Goal: Task Accomplishment & Management: Manage account settings

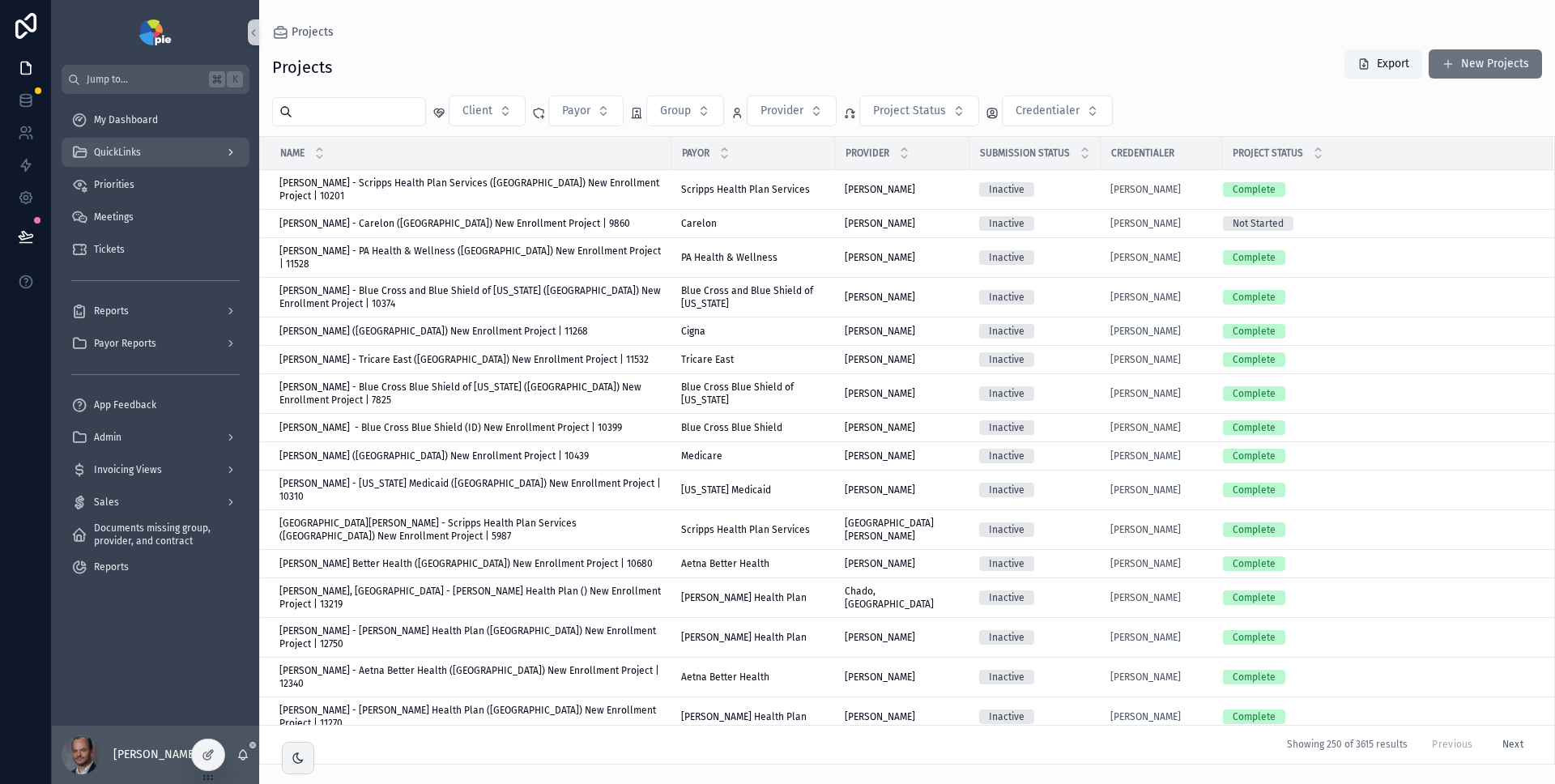
click at [153, 150] on div "QuickLinks" at bounding box center [155, 152] width 169 height 26
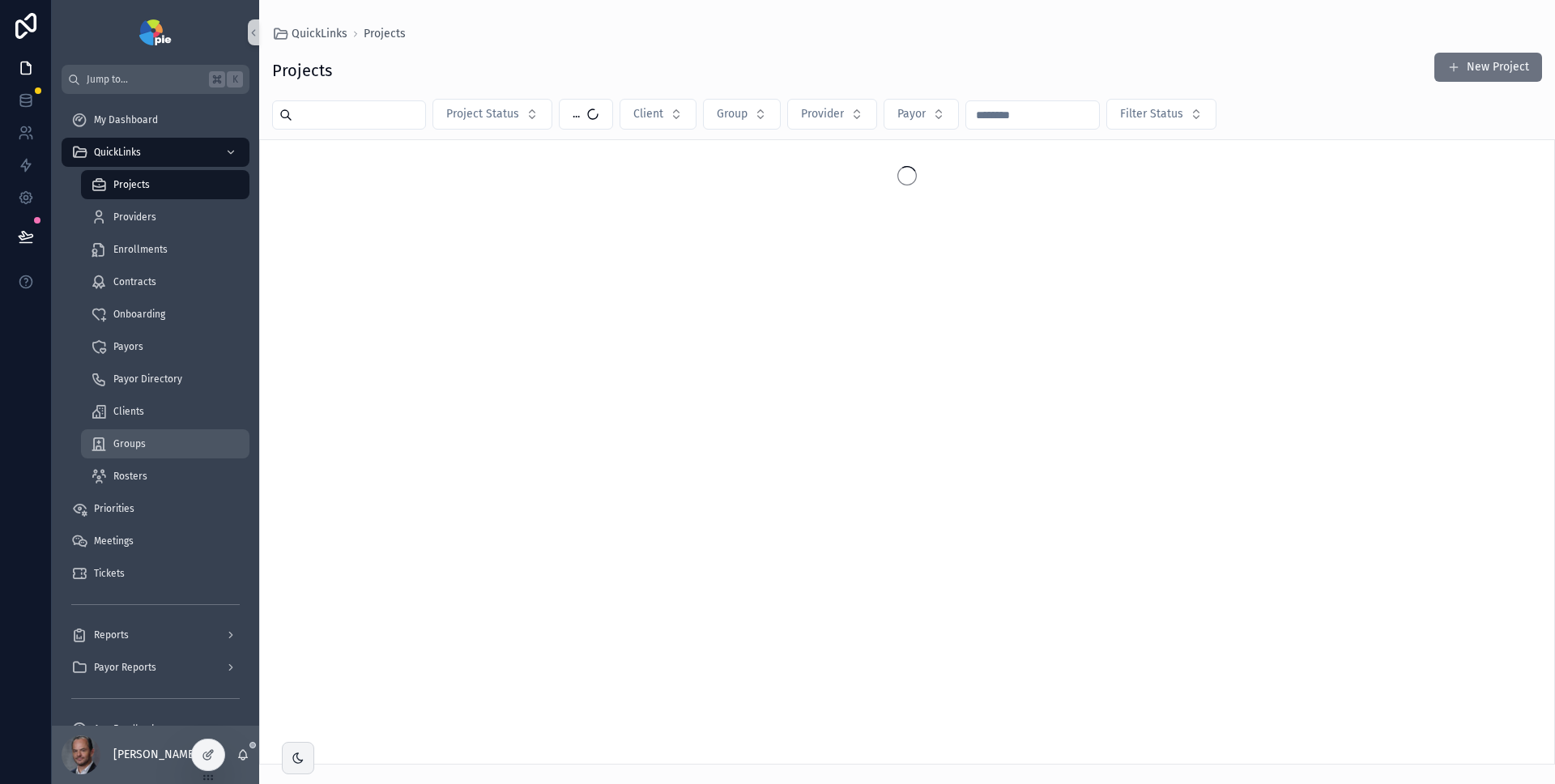
click at [168, 437] on div "Groups" at bounding box center [165, 443] width 149 height 26
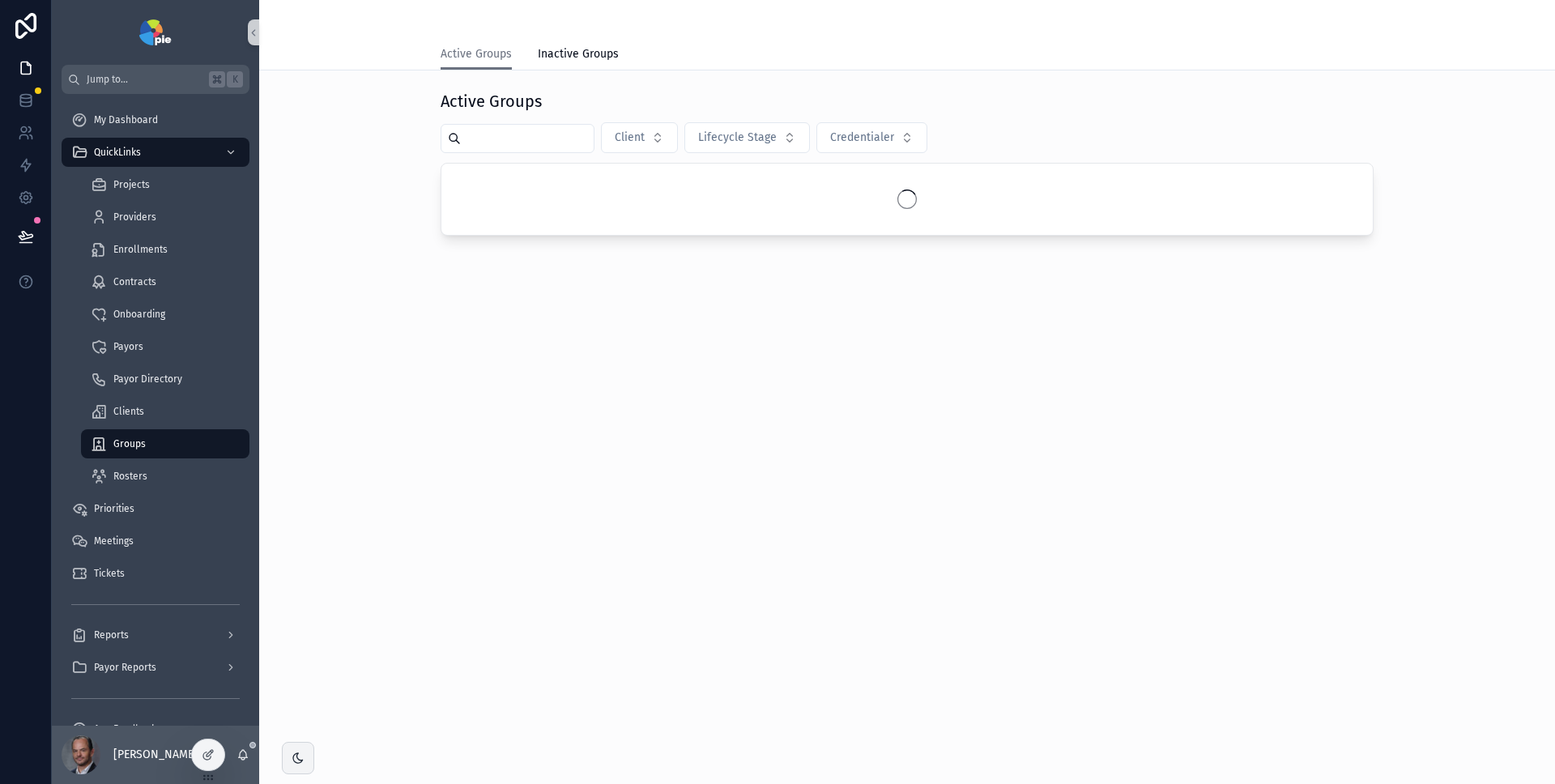
click at [515, 143] on input "scrollable content" at bounding box center [527, 138] width 133 height 23
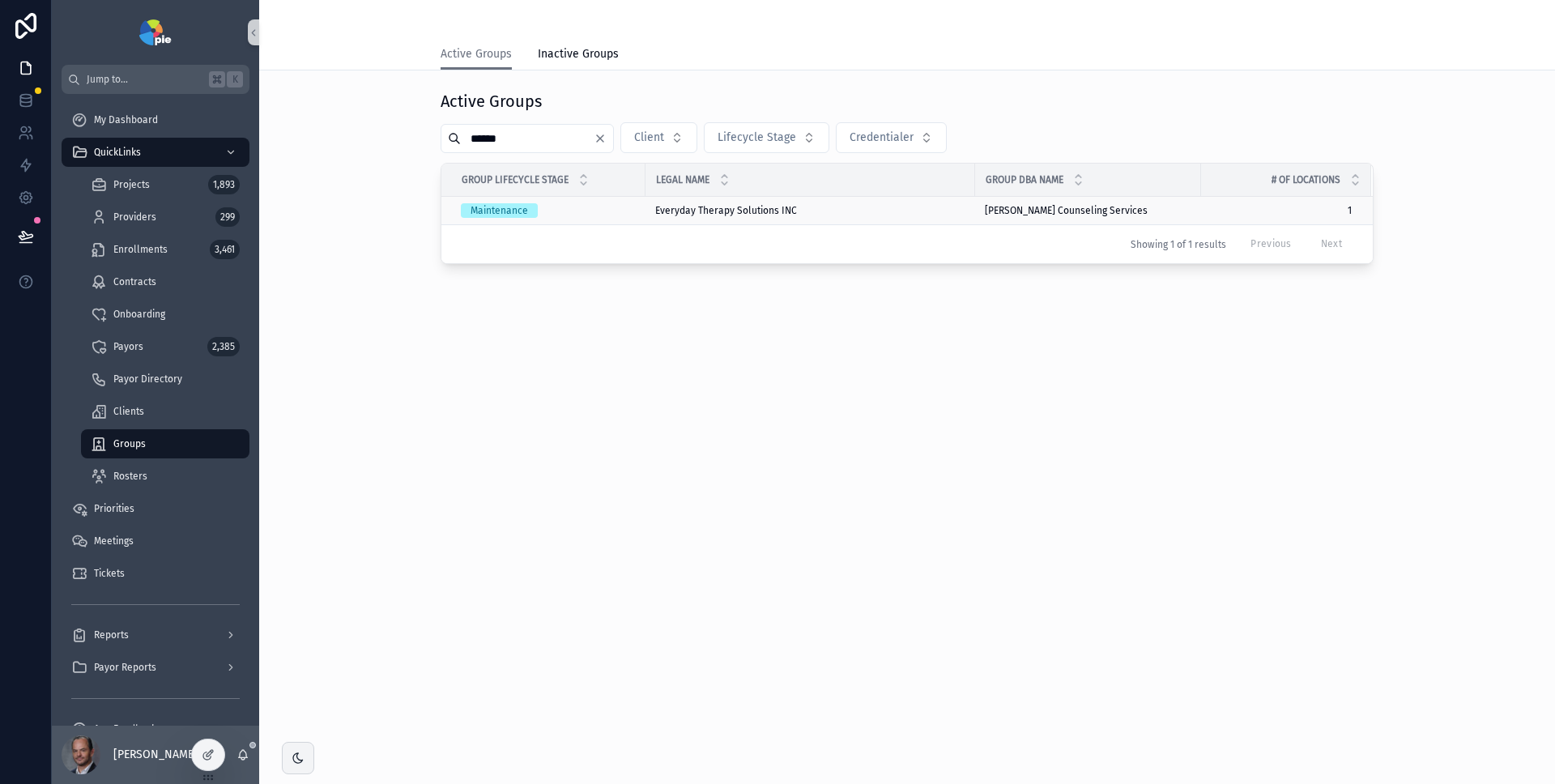
type input "******"
click at [628, 213] on div "Maintenance" at bounding box center [548, 210] width 175 height 14
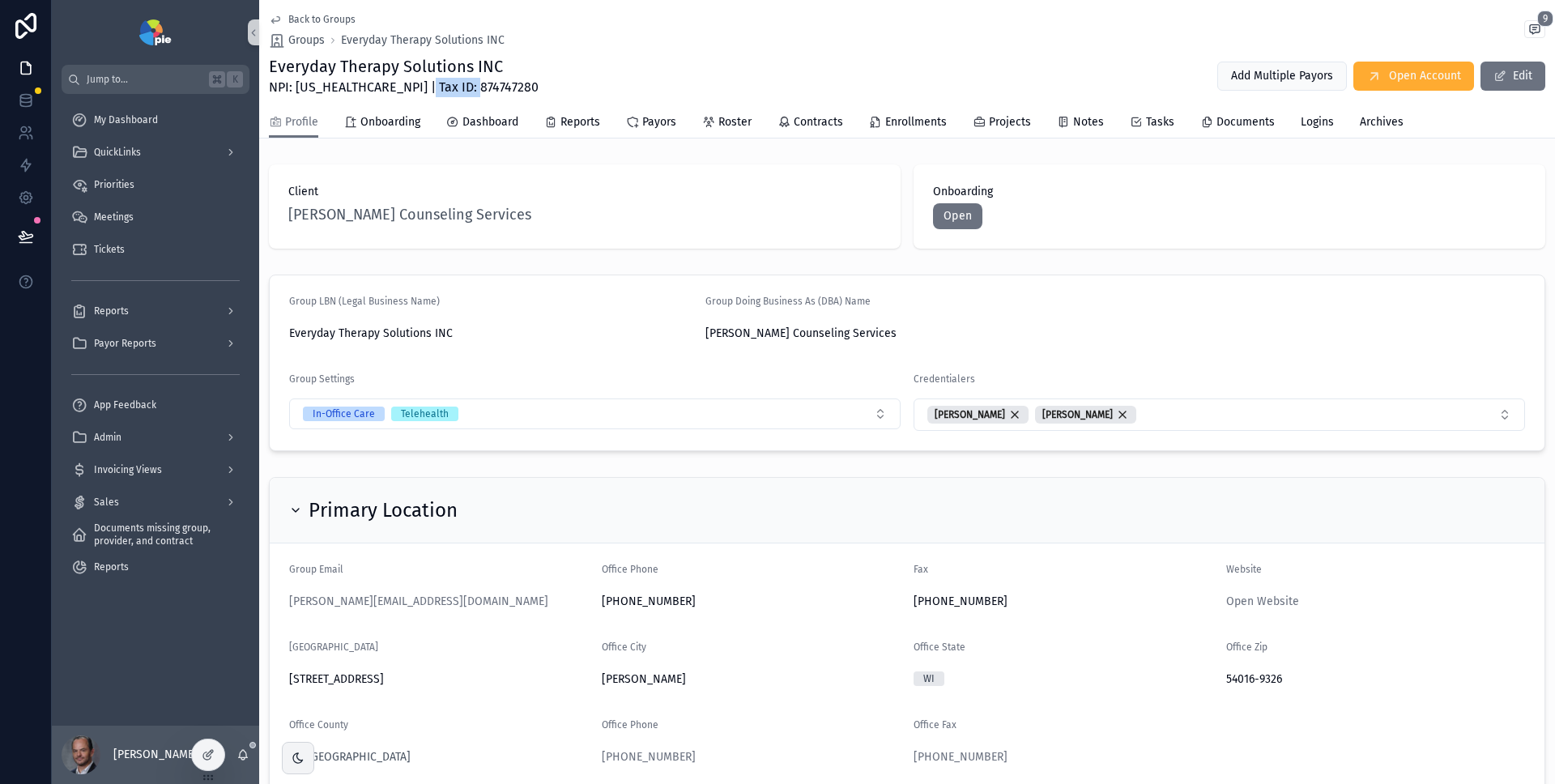
drag, startPoint x: 474, startPoint y: 89, endPoint x: 416, endPoint y: 88, distance: 58.0
click at [416, 88] on span "NPI: [US_HEALTHCARE_NPI] | Tax ID: 874747280" at bounding box center [403, 87] width 270 height 19
copy span "874747280"
click at [615, 252] on div "Client Hudson Counseling Services Onboarding Open" at bounding box center [908, 206] width 1296 height 97
click at [246, 750] on icon "scrollable content" at bounding box center [243, 754] width 13 height 13
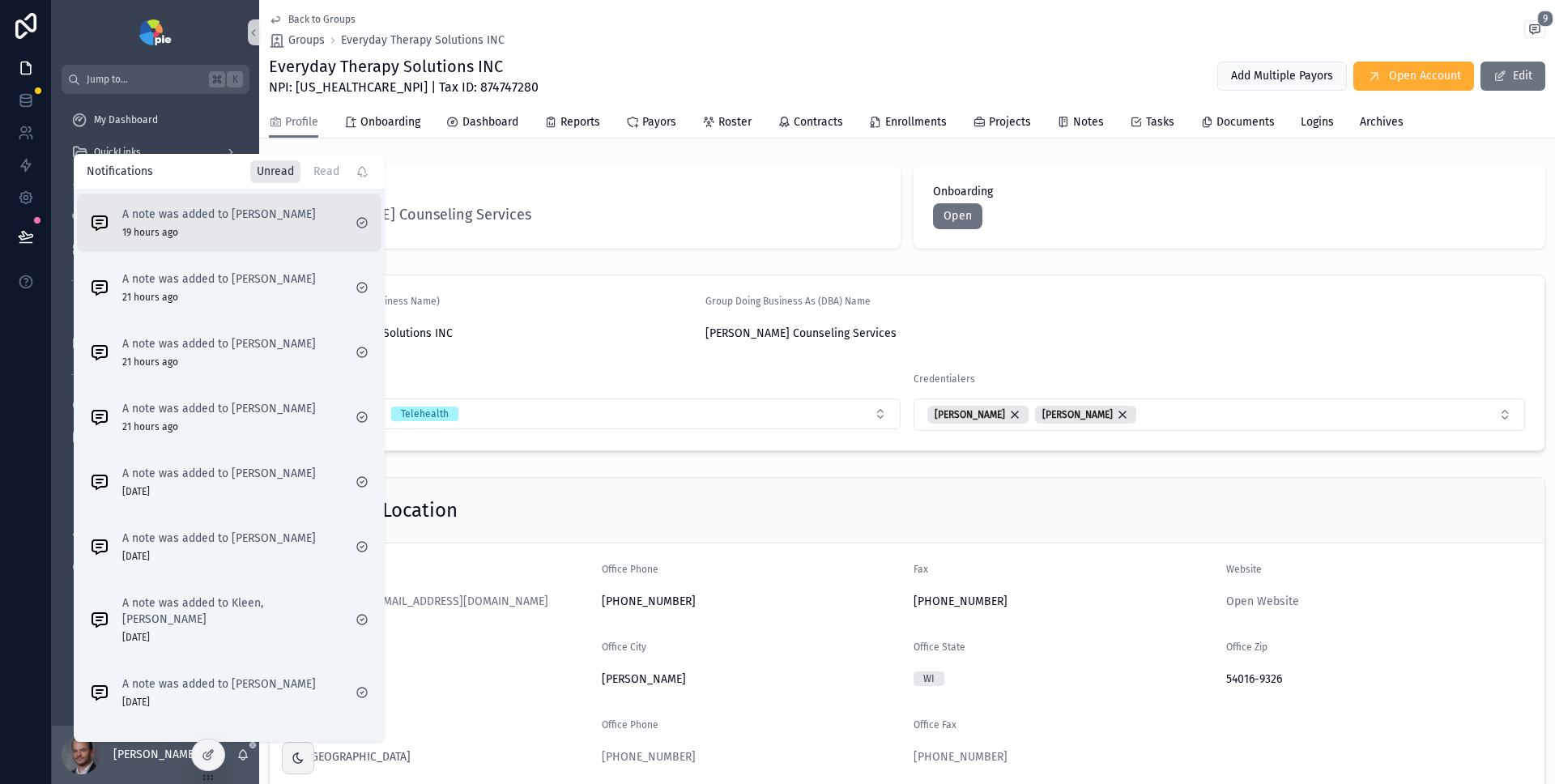
click at [290, 220] on p "A note was added to Nguyen, Natalie" at bounding box center [219, 214] width 194 height 16
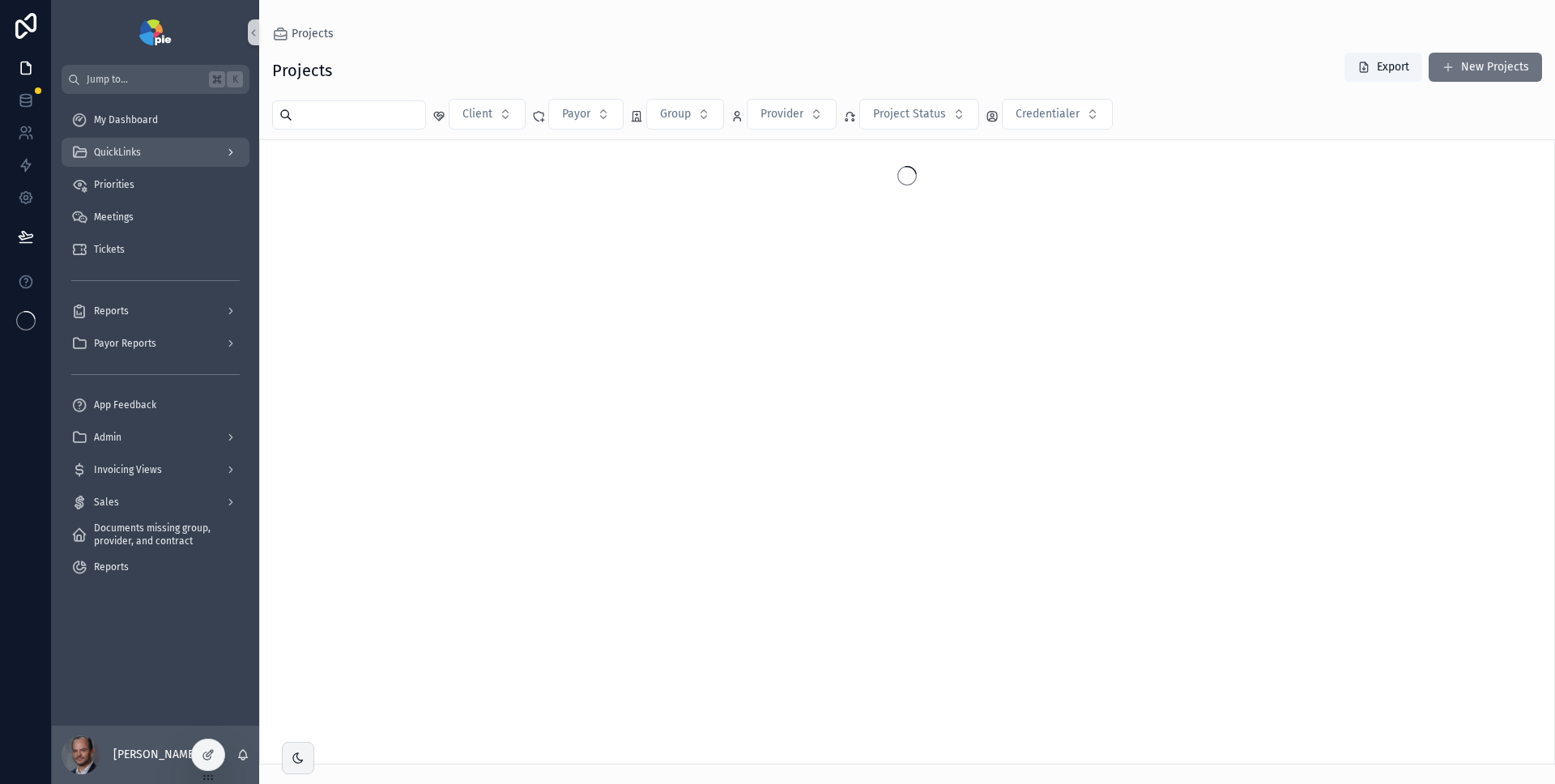
click at [145, 154] on div "QuickLinks" at bounding box center [155, 152] width 169 height 26
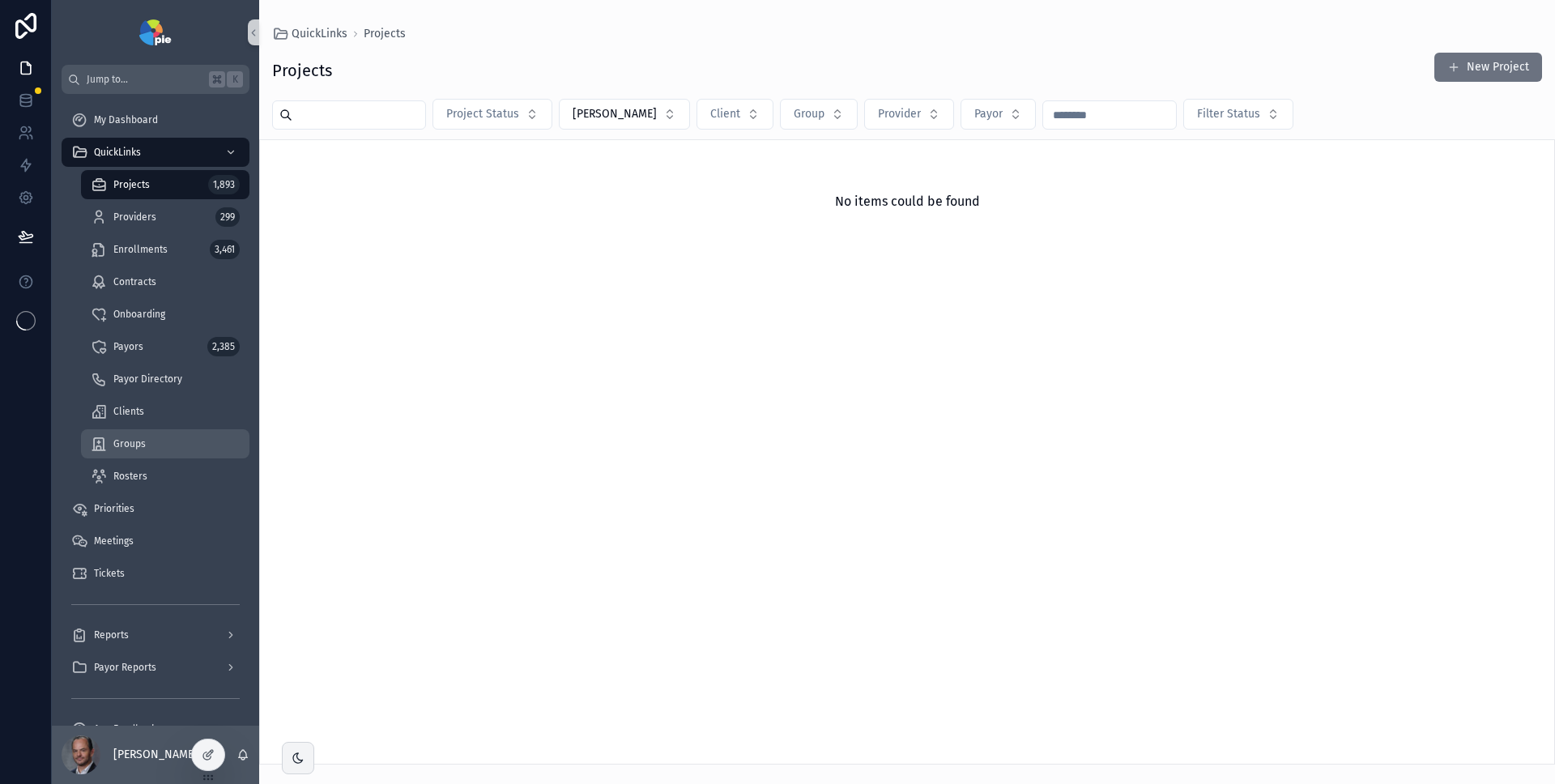
click at [144, 443] on div "Groups" at bounding box center [165, 443] width 149 height 26
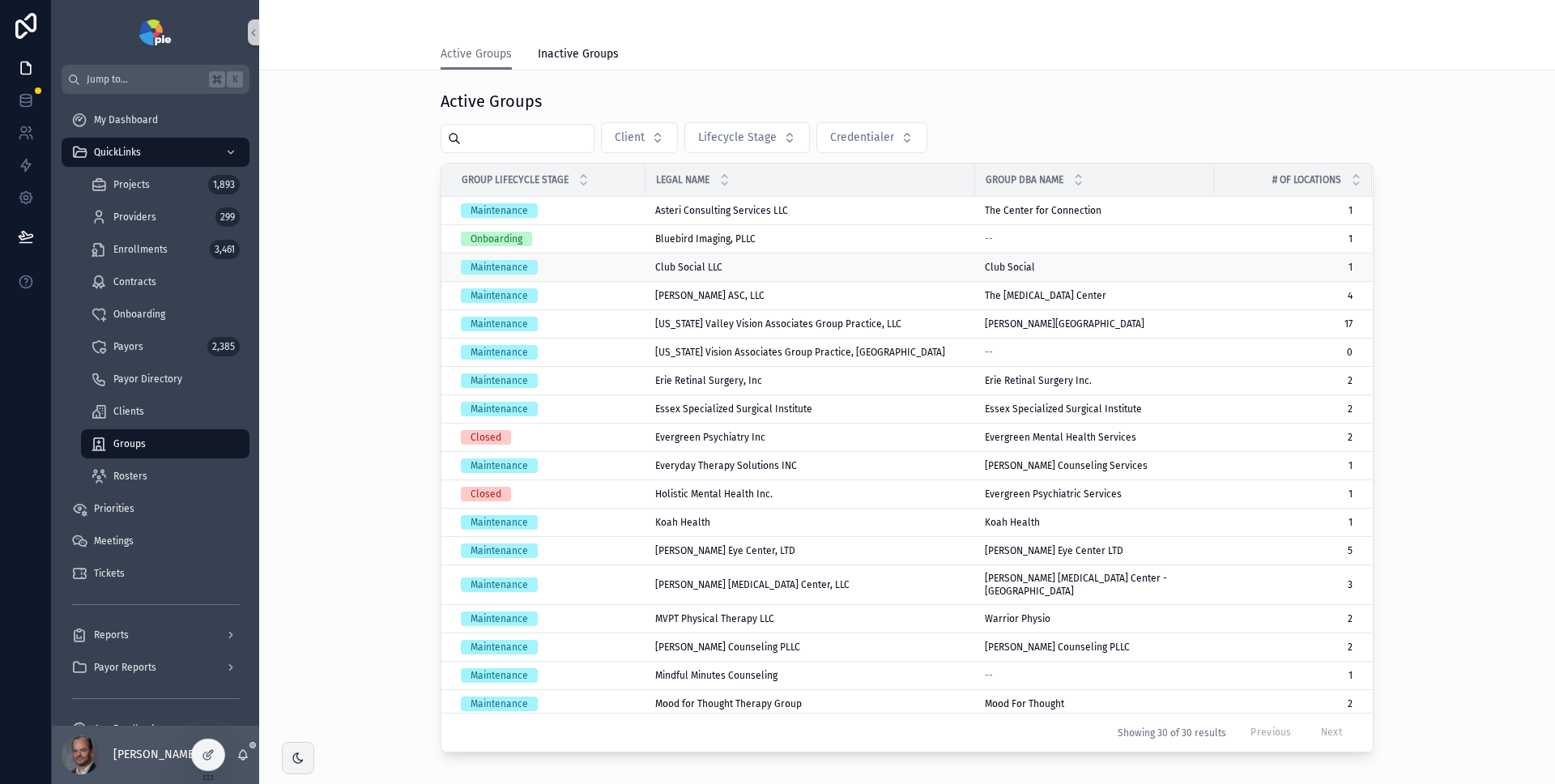
click at [608, 265] on div "Maintenance" at bounding box center [548, 267] width 175 height 14
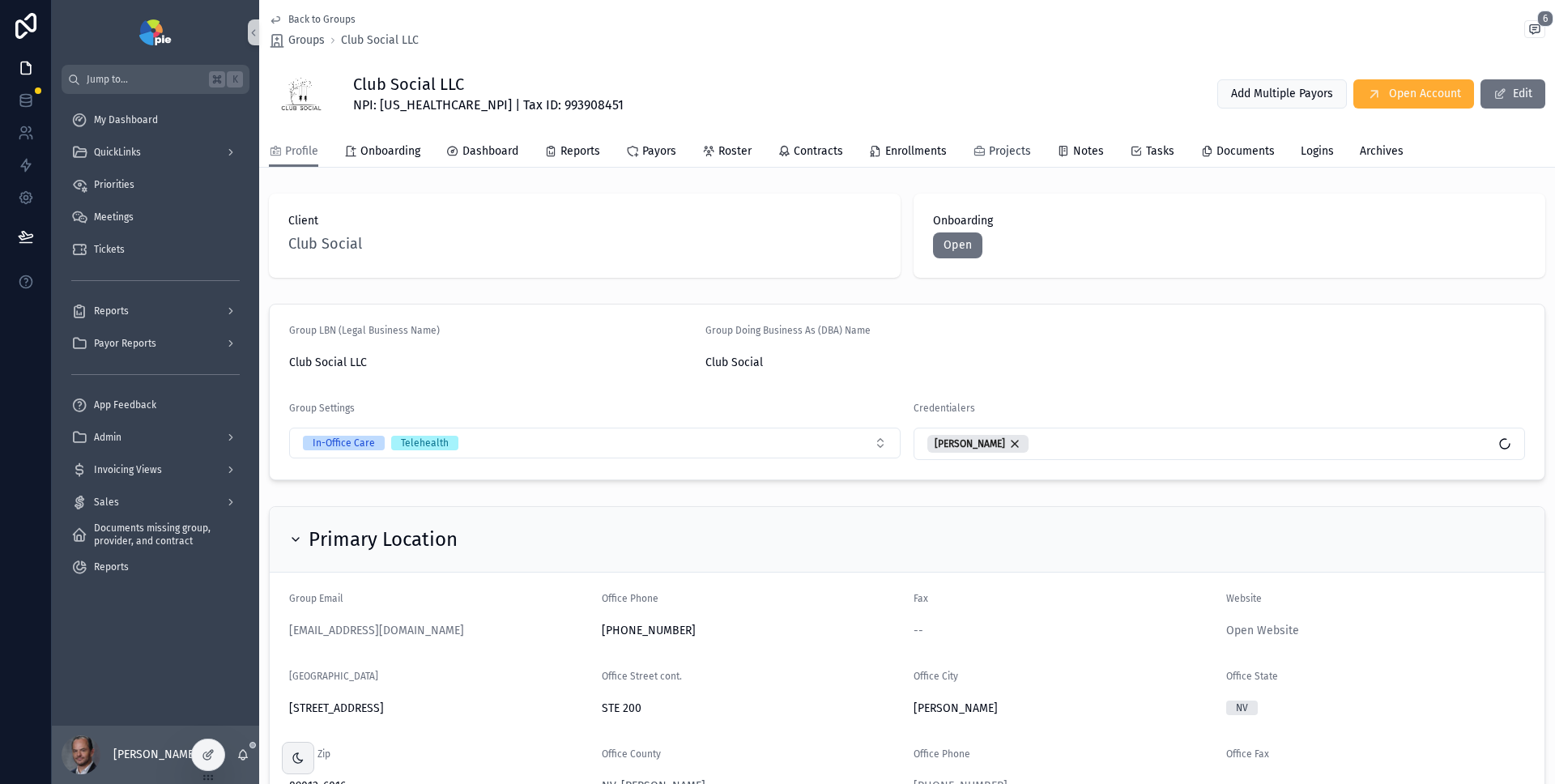
click at [989, 148] on span "Projects" at bounding box center [1010, 151] width 42 height 16
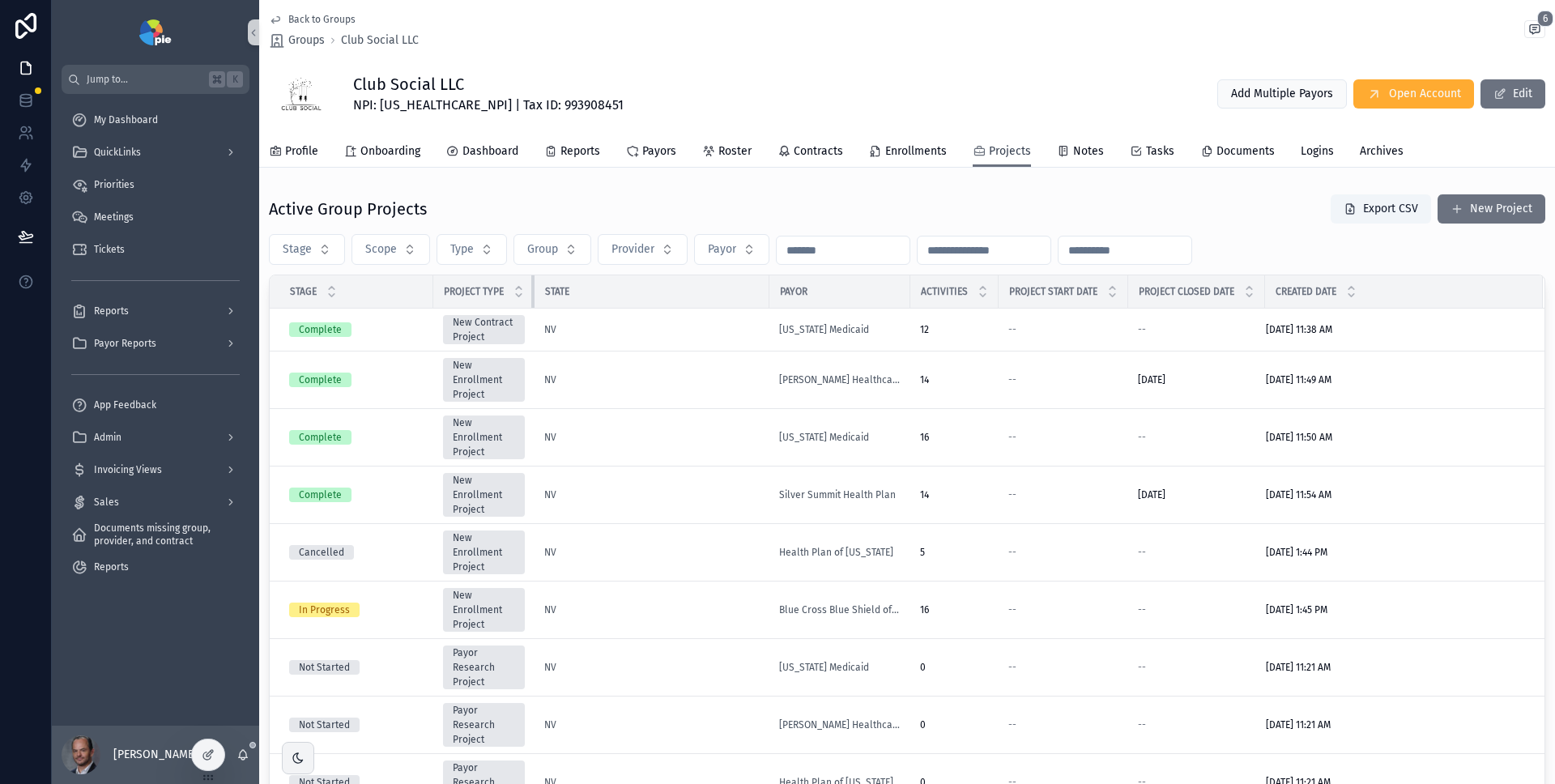
drag, startPoint x: 532, startPoint y: 286, endPoint x: 582, endPoint y: 286, distance: 50.0
click at [582, 286] on tr "Stage Project Type State Payor Activities Project Start Date Project Closed Dat…" at bounding box center [907, 292] width 1275 height 34
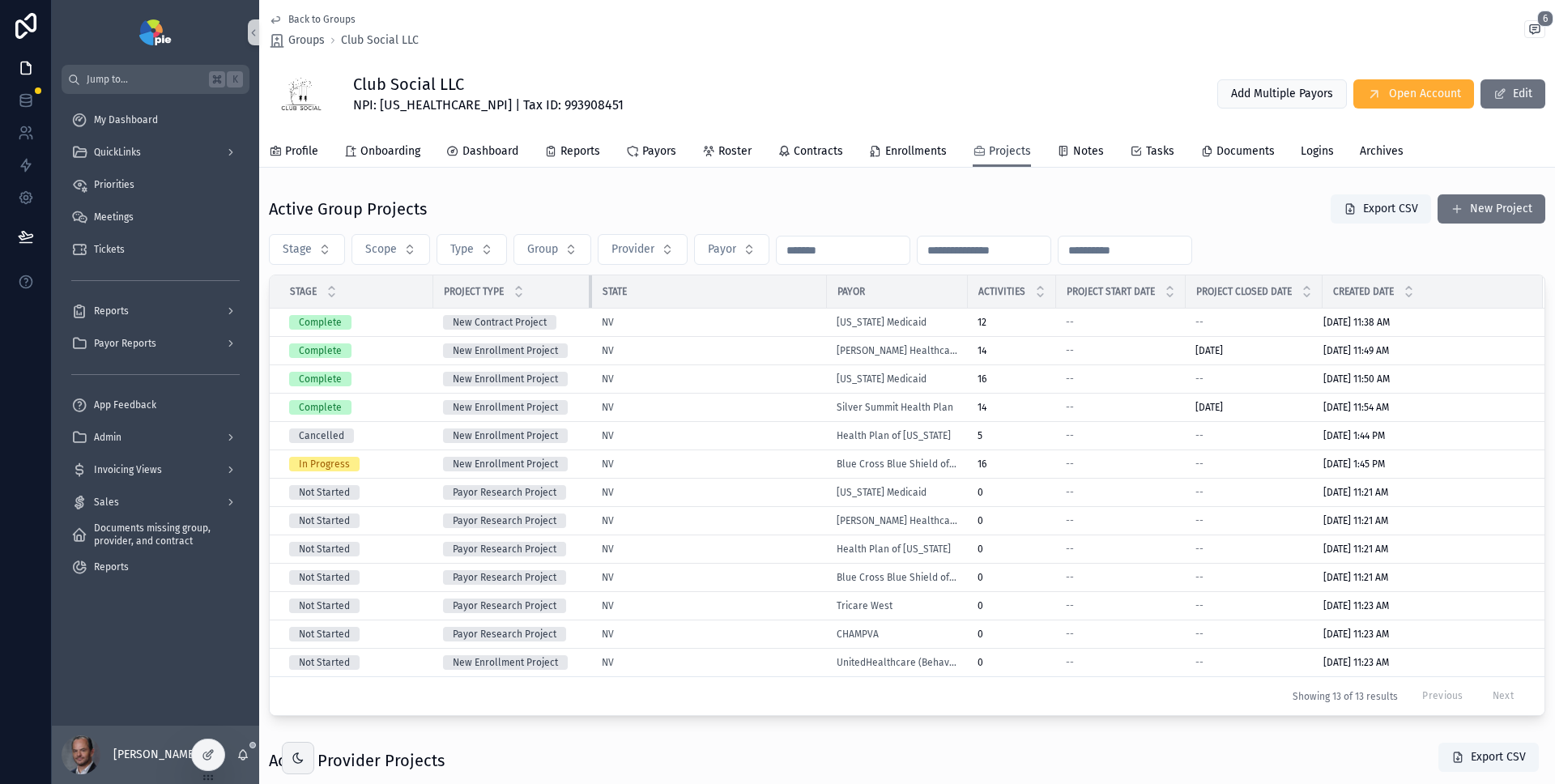
drag, startPoint x: 533, startPoint y: 290, endPoint x: 600, endPoint y: 290, distance: 67.0
click at [600, 290] on tr "Stage Project Type State Payor Activities Project Start Date Project Closed Dat…" at bounding box center [907, 292] width 1275 height 34
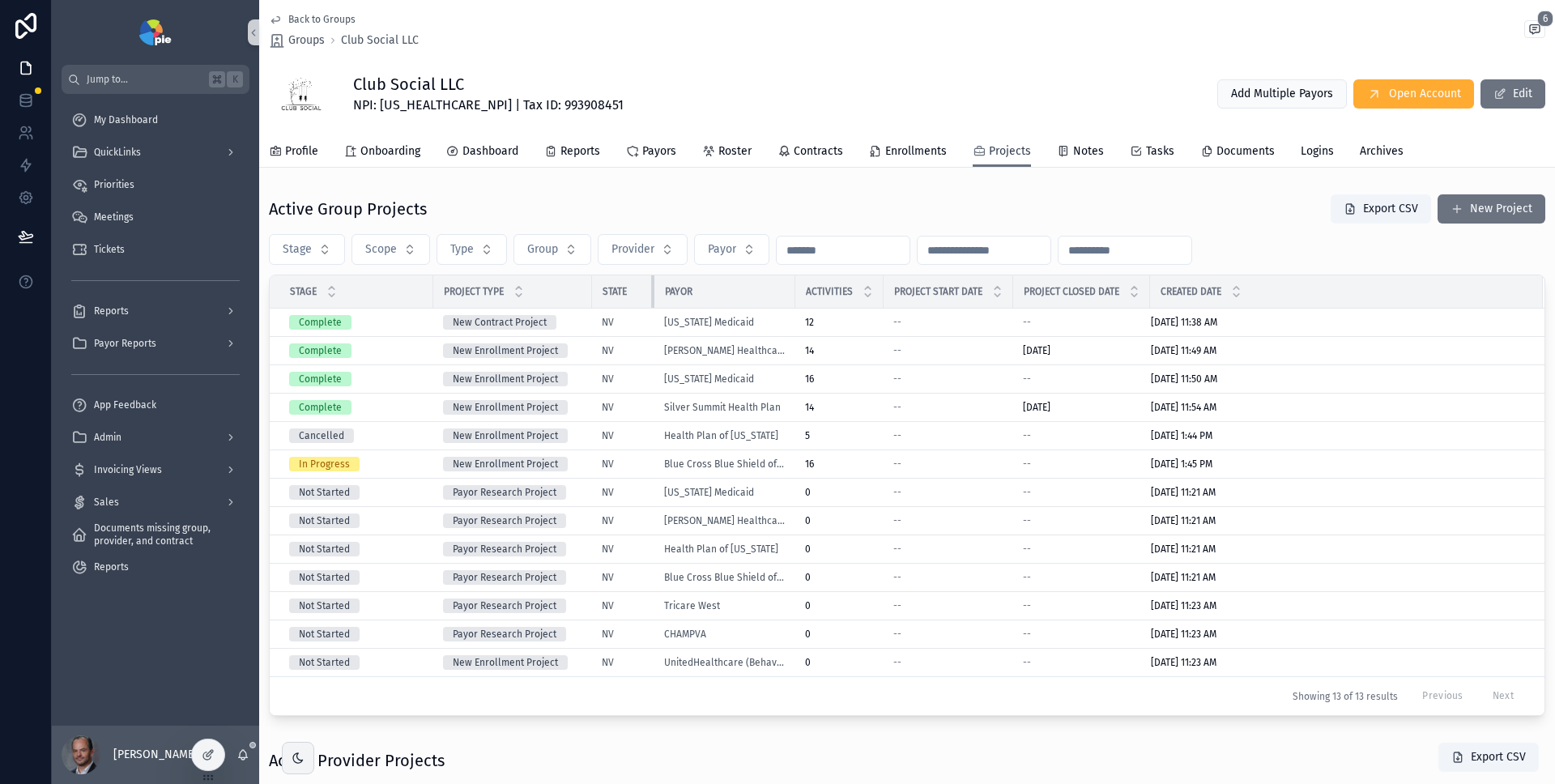
drag, startPoint x: 825, startPoint y: 286, endPoint x: 653, endPoint y: 290, distance: 172.0
click at [653, 290] on div "scrollable content" at bounding box center [655, 291] width 7 height 33
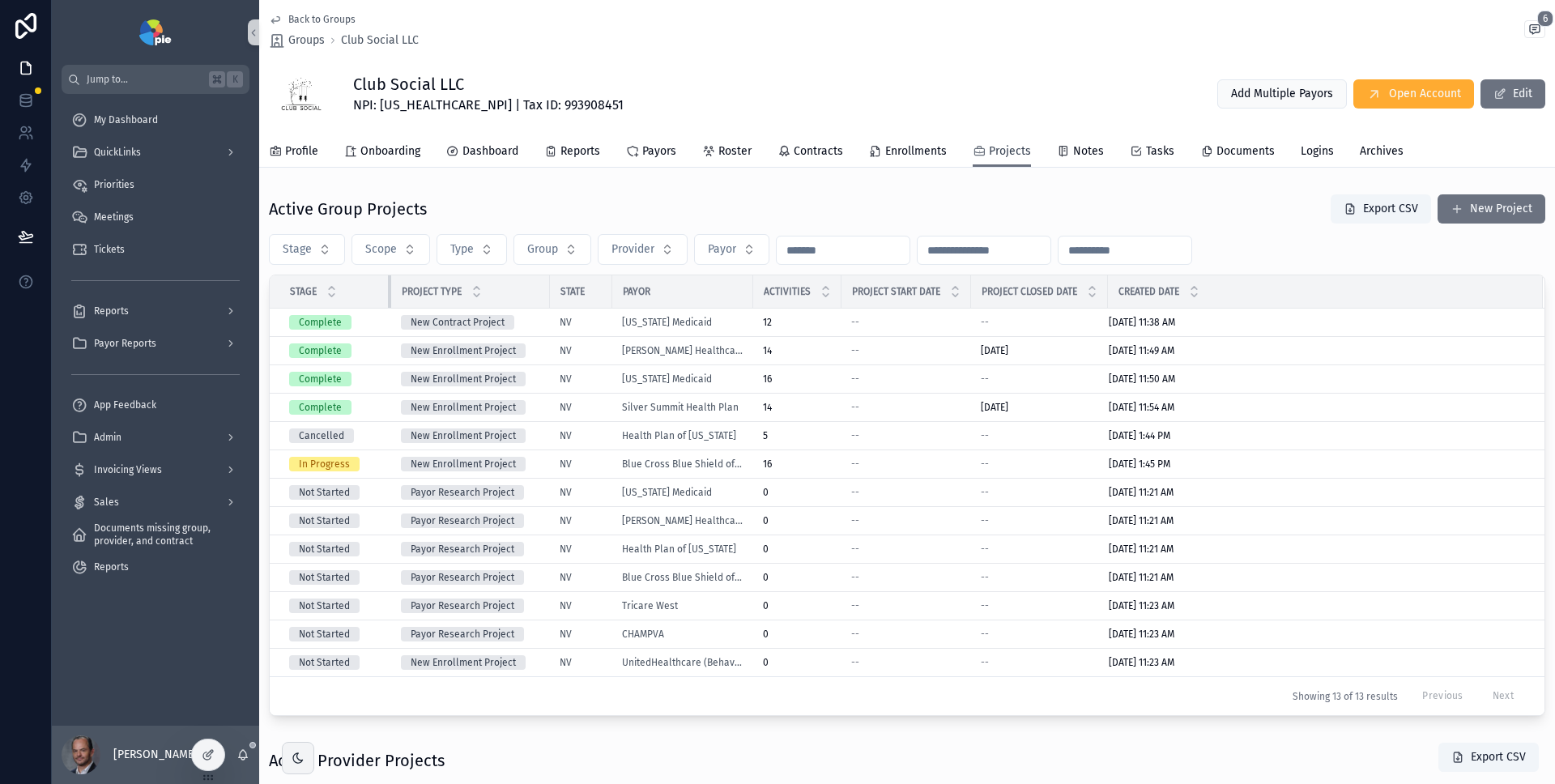
drag, startPoint x: 430, startPoint y: 292, endPoint x: 385, endPoint y: 293, distance: 45.0
click at [388, 293] on div "scrollable content" at bounding box center [391, 291] width 7 height 33
click at [152, 152] on div "QuickLinks" at bounding box center [155, 152] width 169 height 26
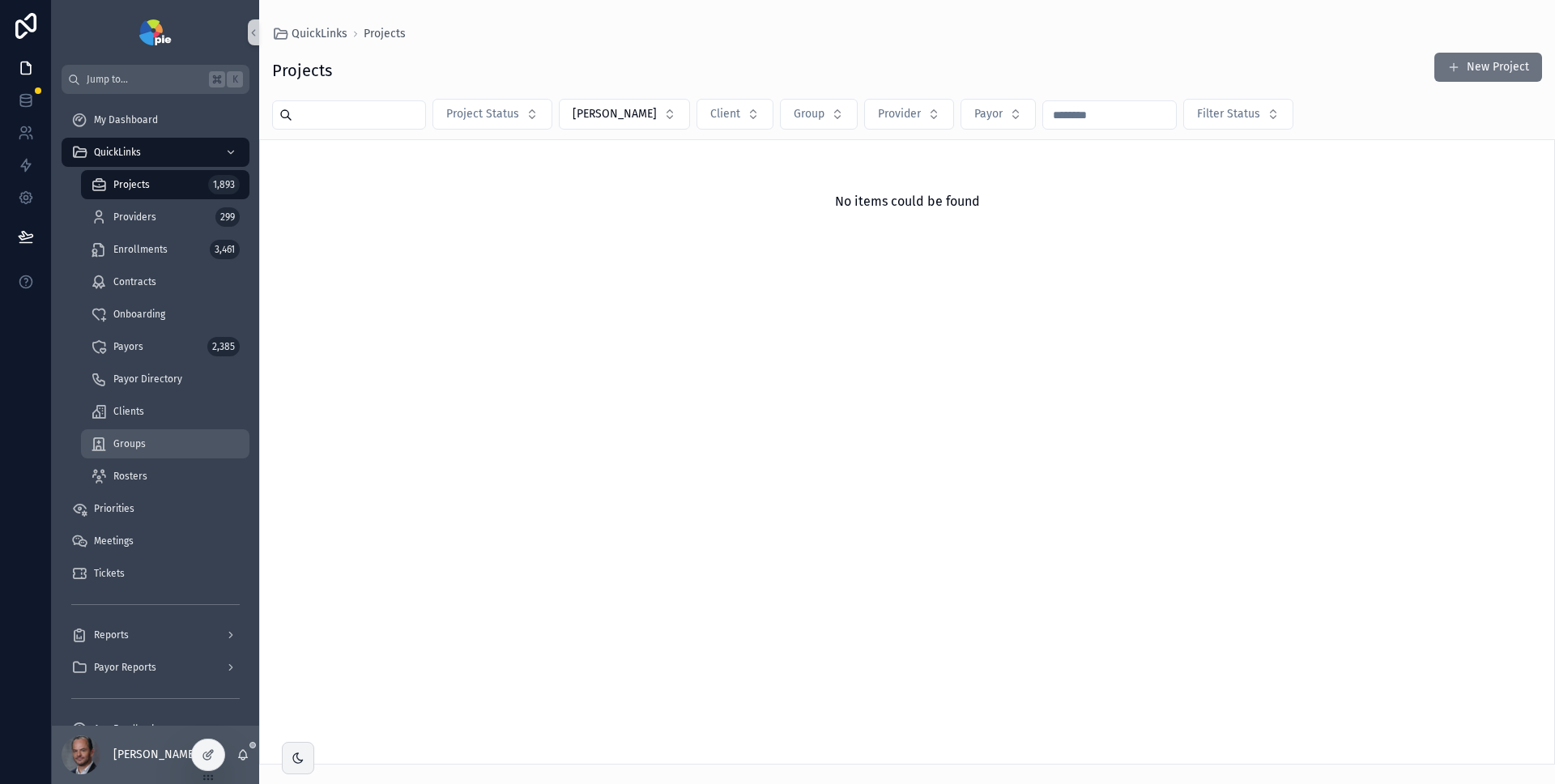
click at [151, 439] on div "Groups" at bounding box center [165, 443] width 149 height 26
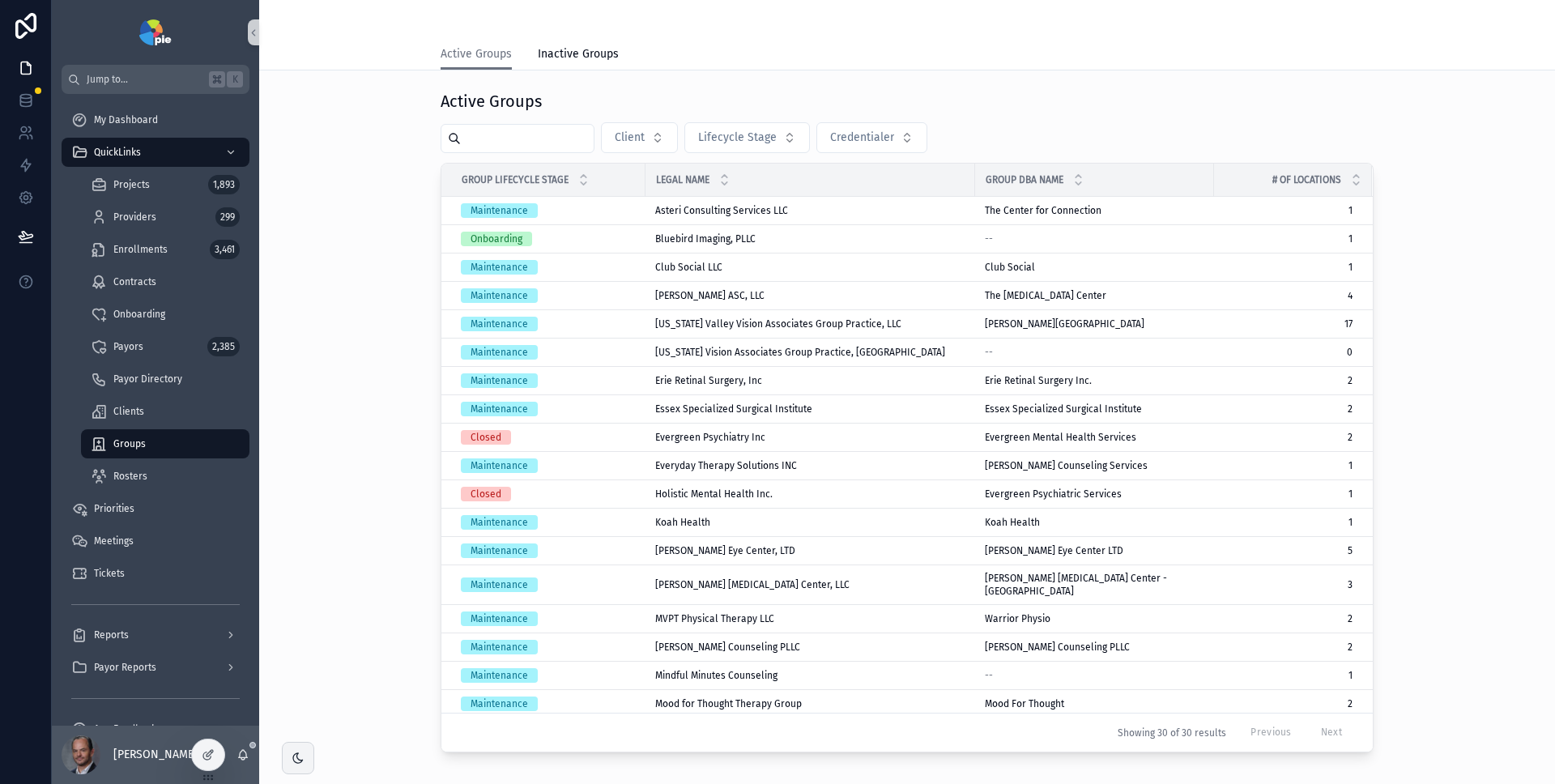
click at [530, 145] on input "scrollable content" at bounding box center [527, 138] width 133 height 23
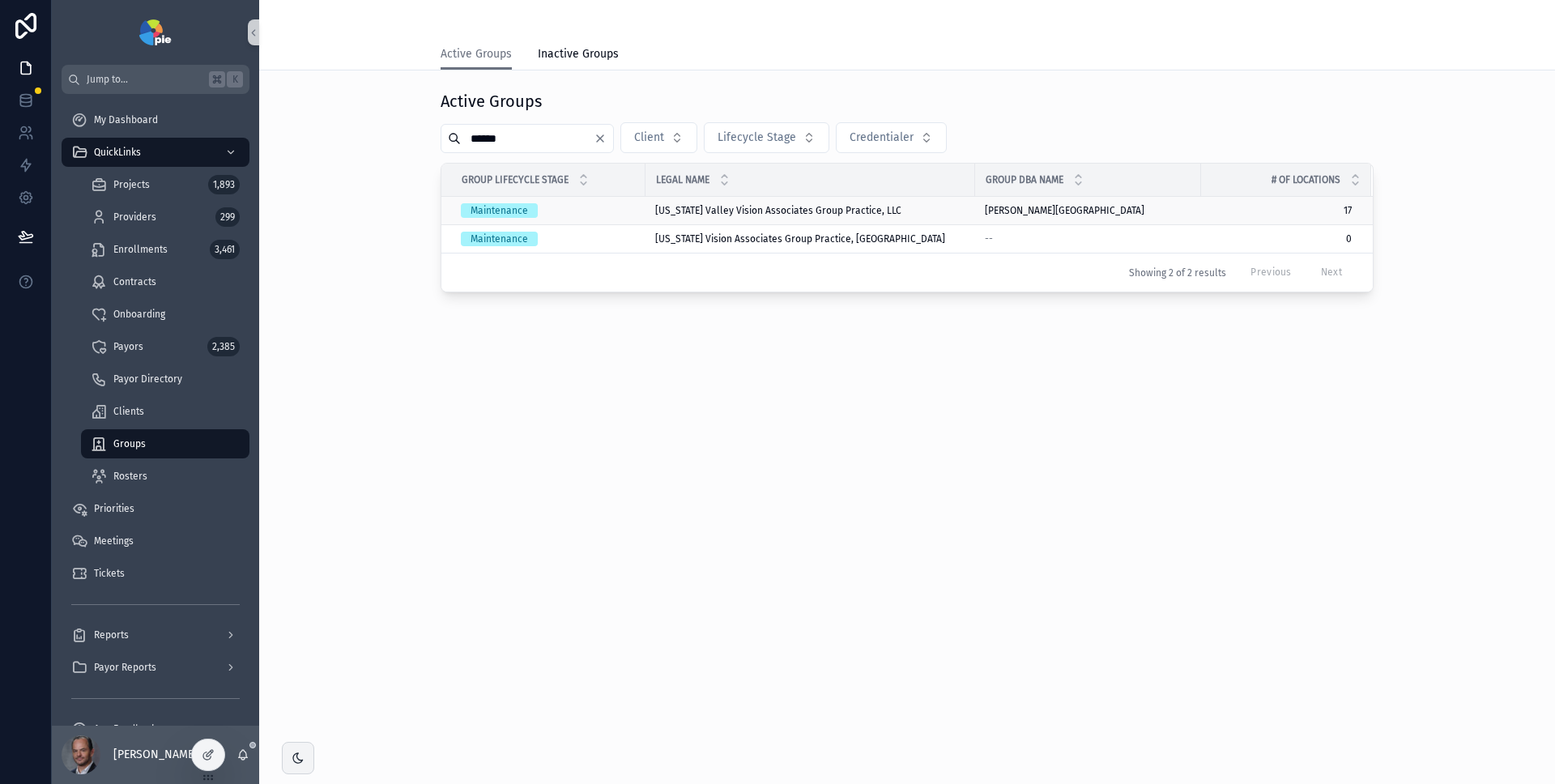
type input "******"
click at [601, 213] on div "Maintenance" at bounding box center [548, 210] width 175 height 14
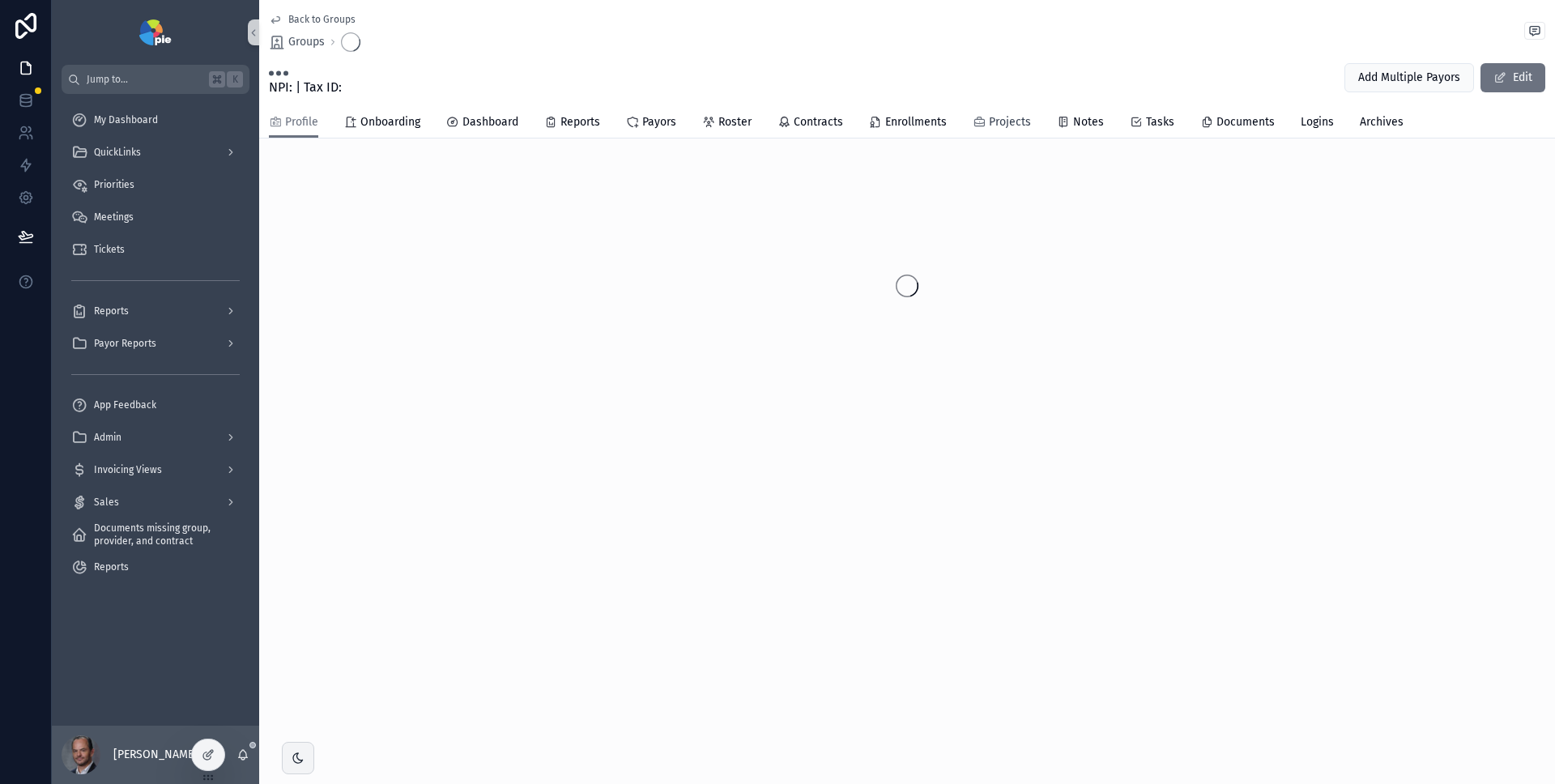
click at [992, 124] on span "Projects" at bounding box center [1010, 122] width 42 height 16
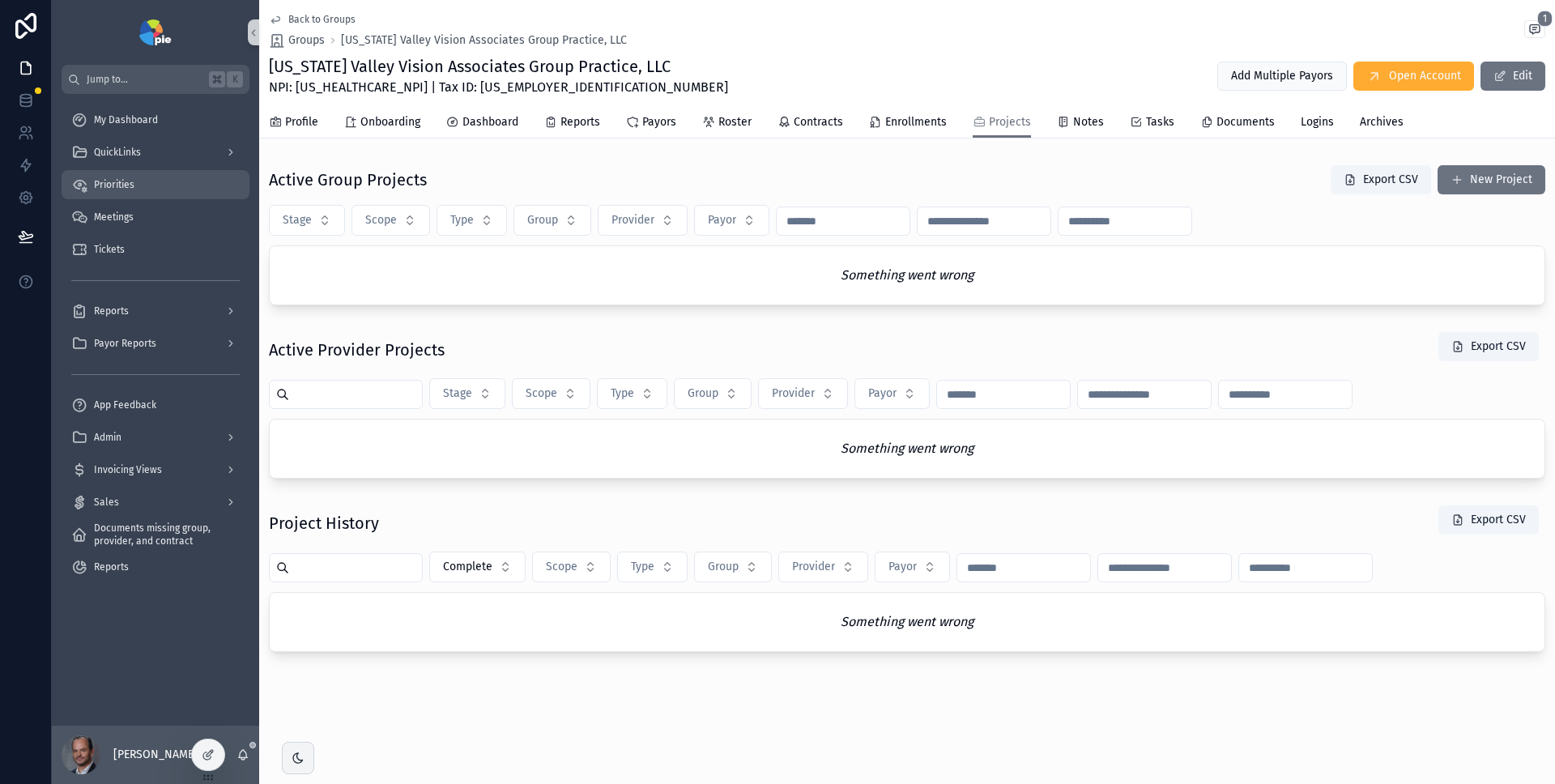
click at [133, 178] on span "Priorities" at bounding box center [114, 184] width 40 height 13
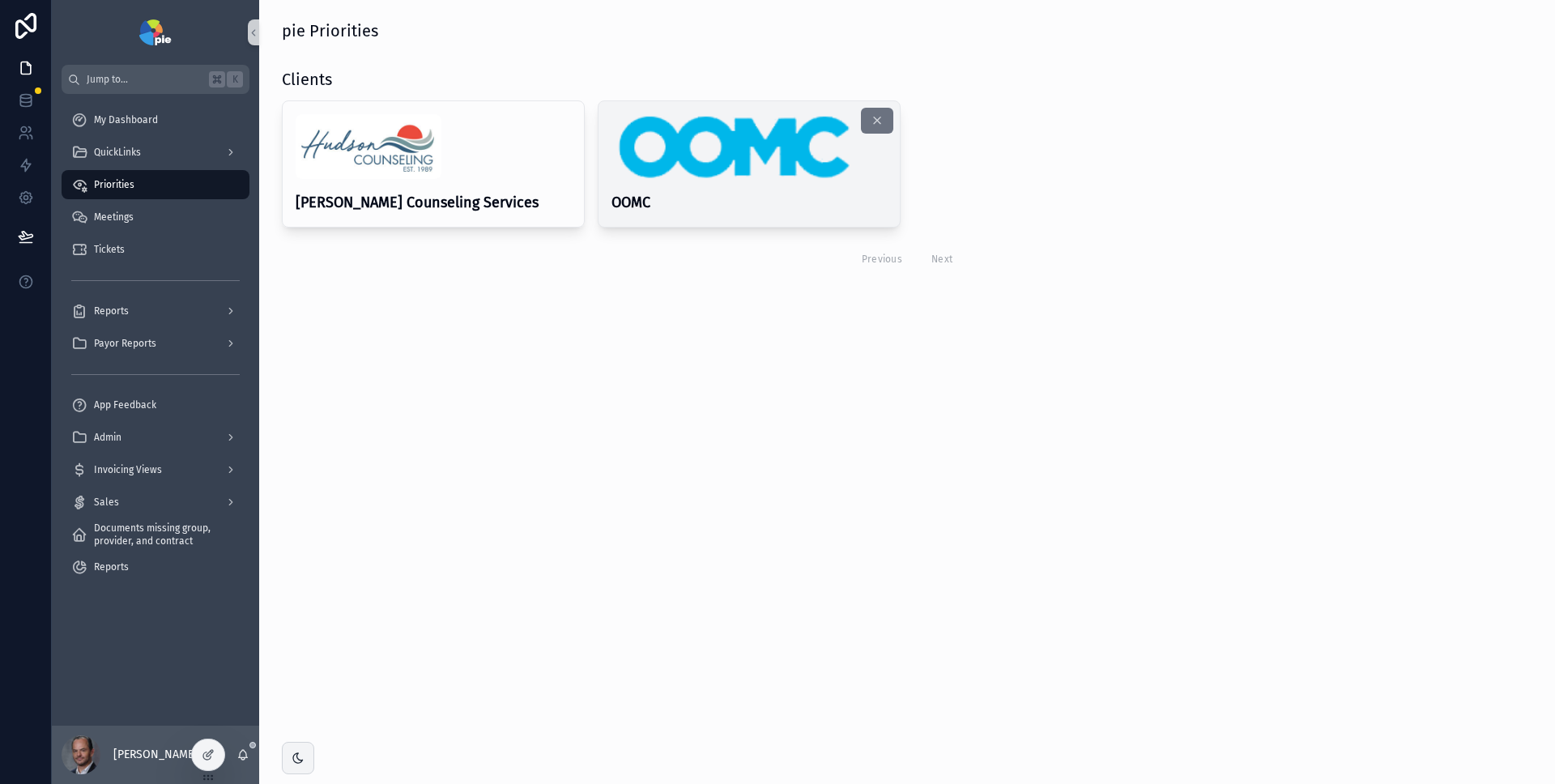
click at [798, 166] on img "scrollable content" at bounding box center [732, 146] width 242 height 65
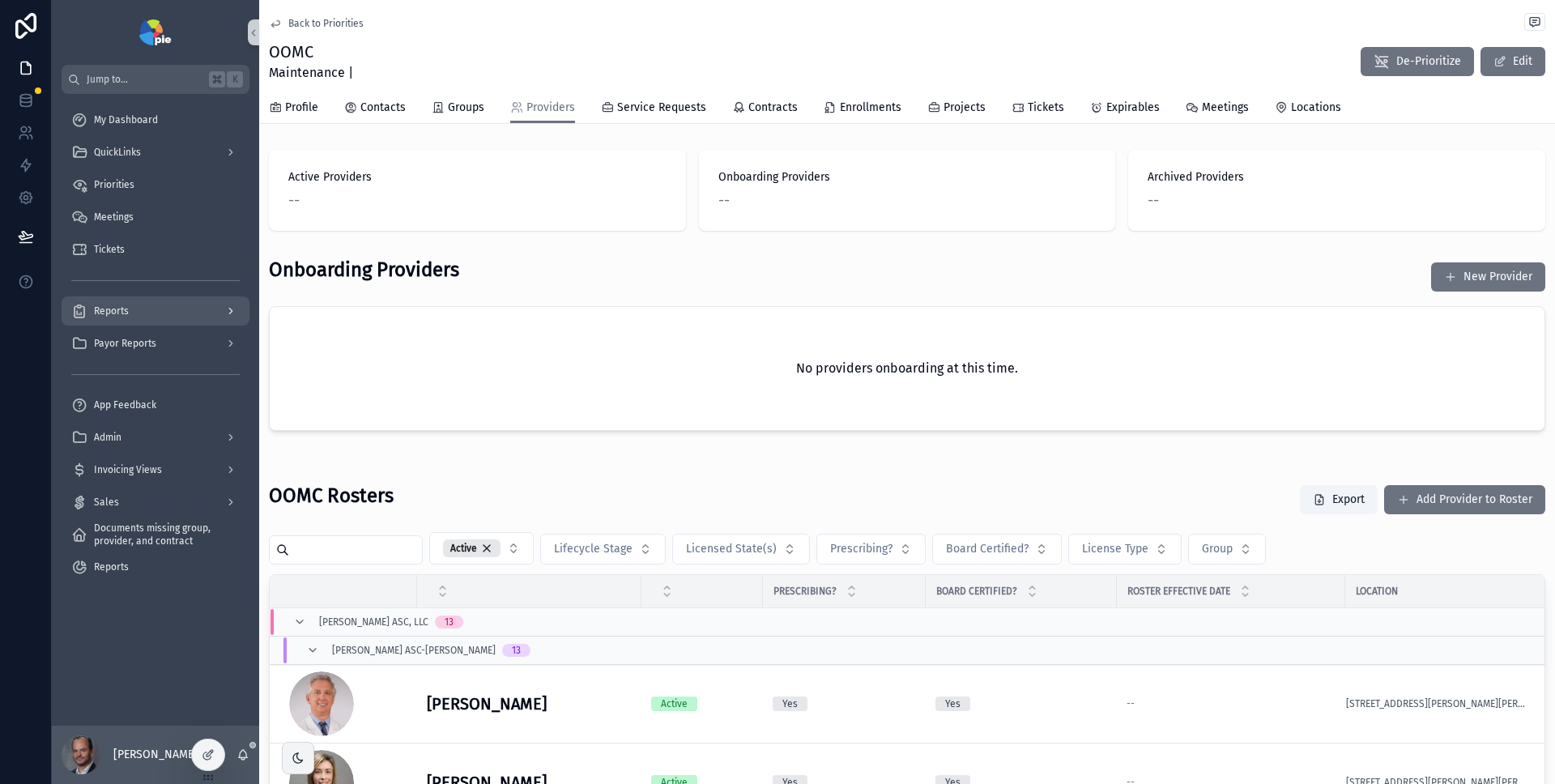
click at [157, 314] on div "Reports" at bounding box center [155, 311] width 169 height 26
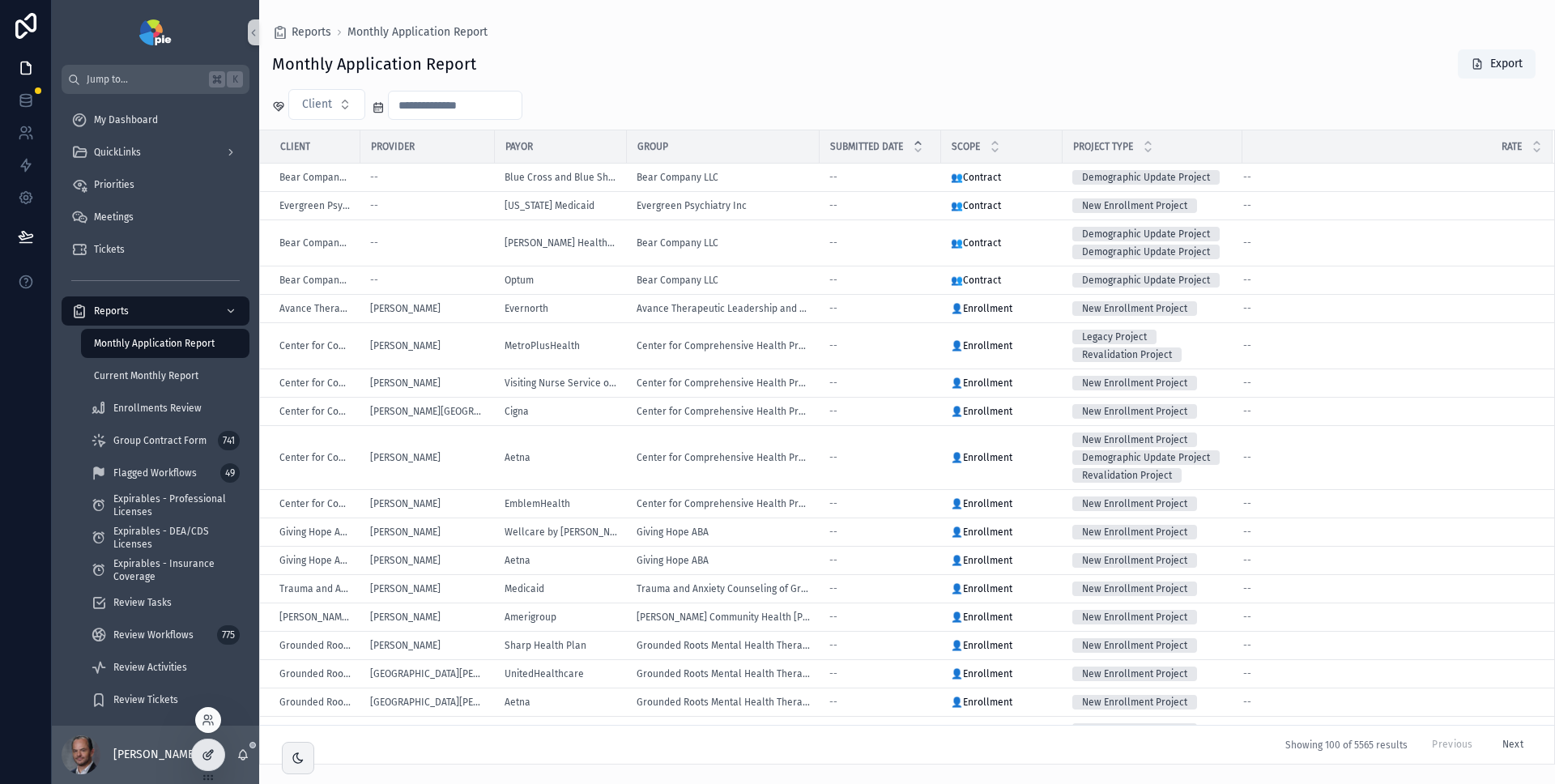
click at [214, 749] on icon at bounding box center [207, 754] width 13 height 13
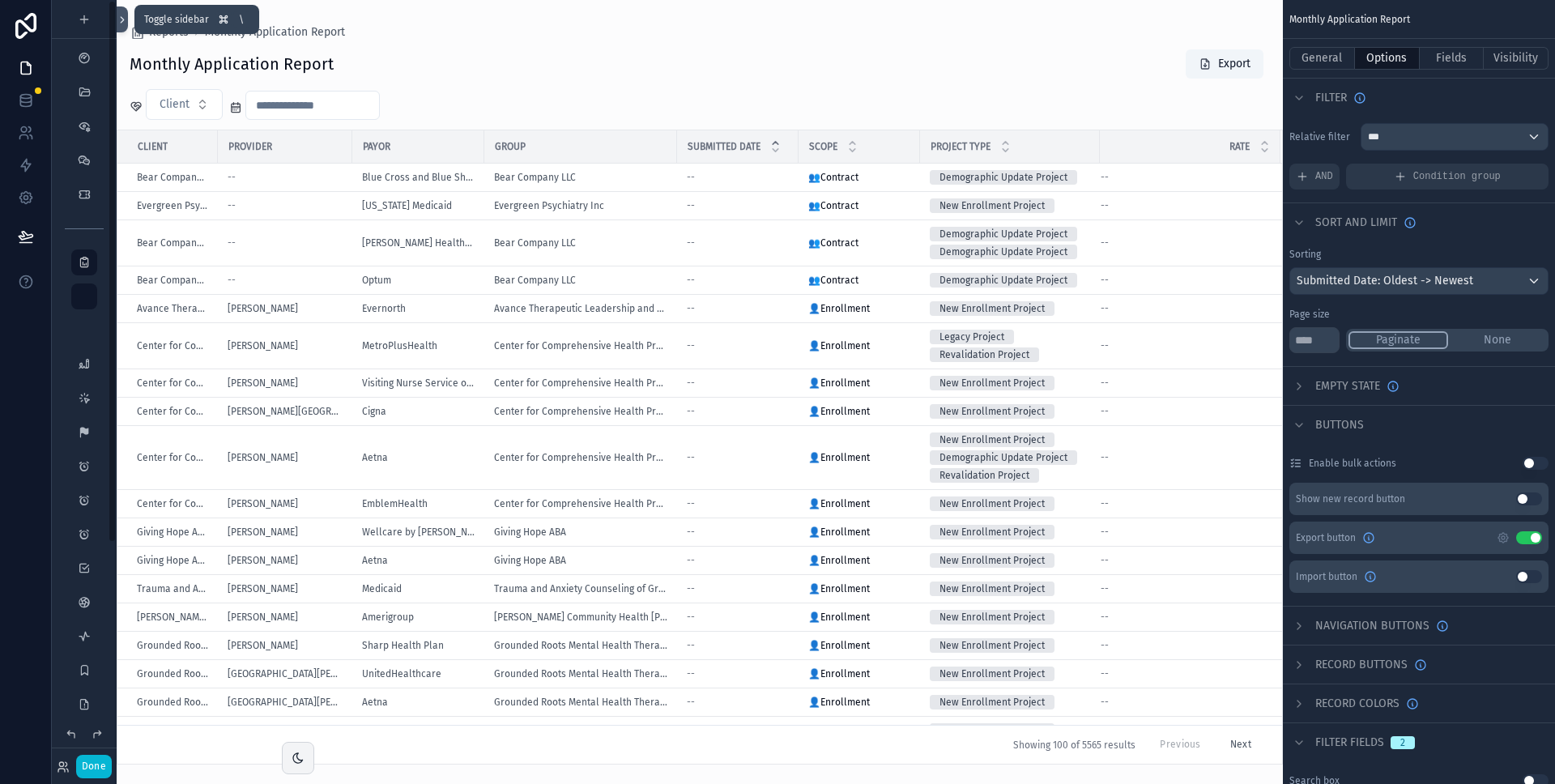
click at [126, 15] on icon at bounding box center [123, 19] width 12 height 12
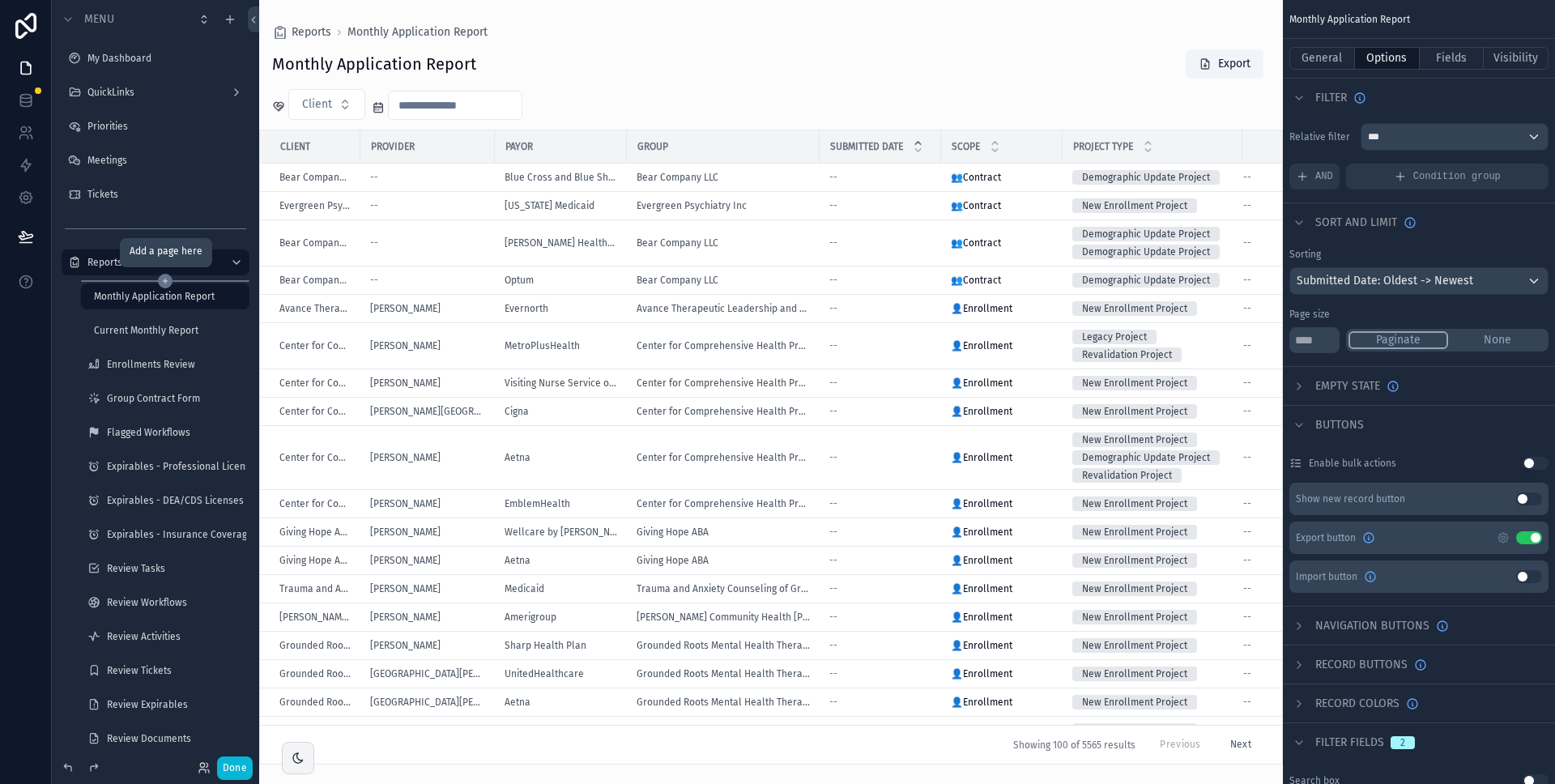
click at [165, 280] on icon "scrollable content" at bounding box center [165, 280] width 14 height 14
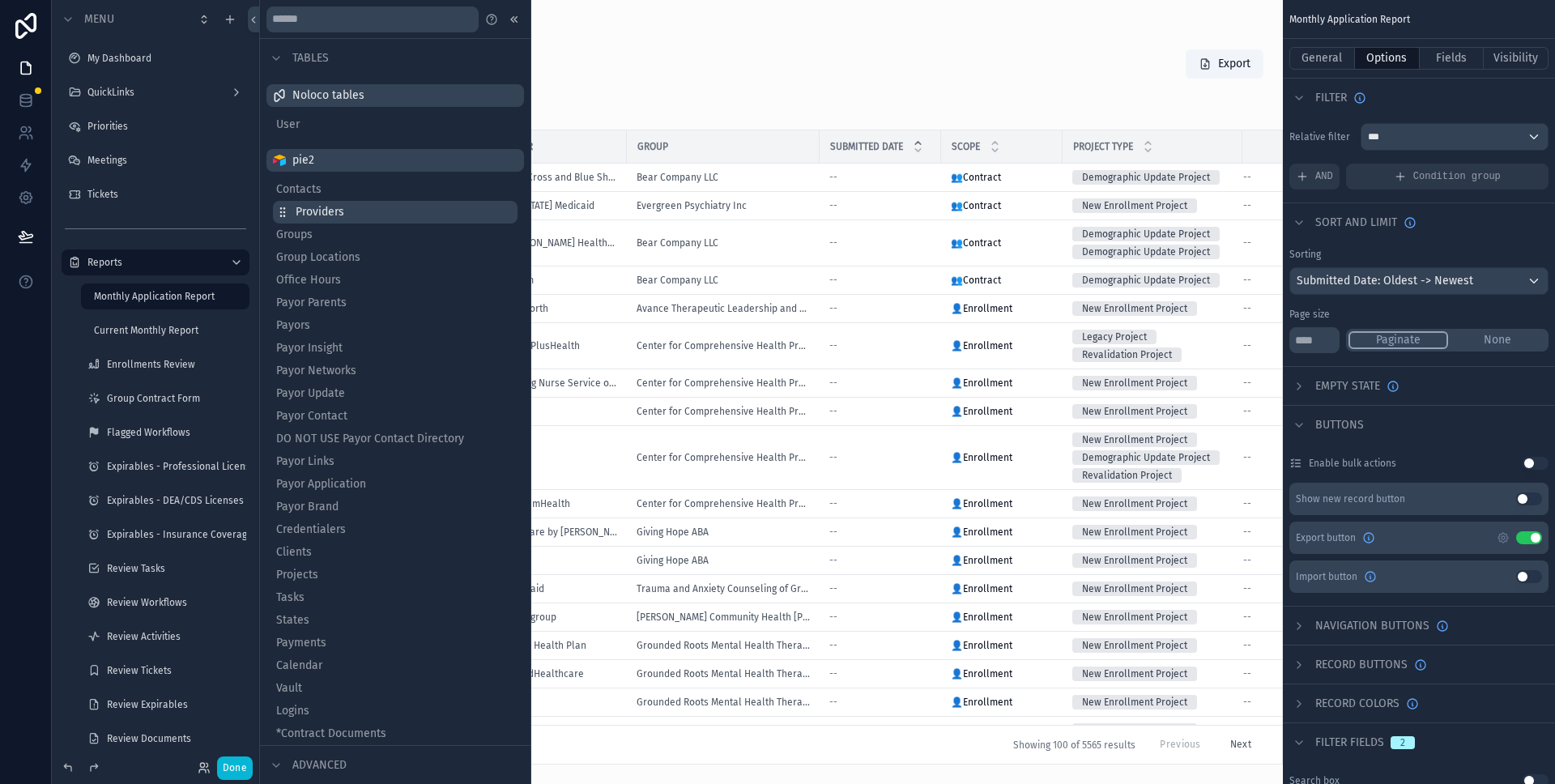
click at [348, 213] on button "Providers" at bounding box center [395, 212] width 244 height 23
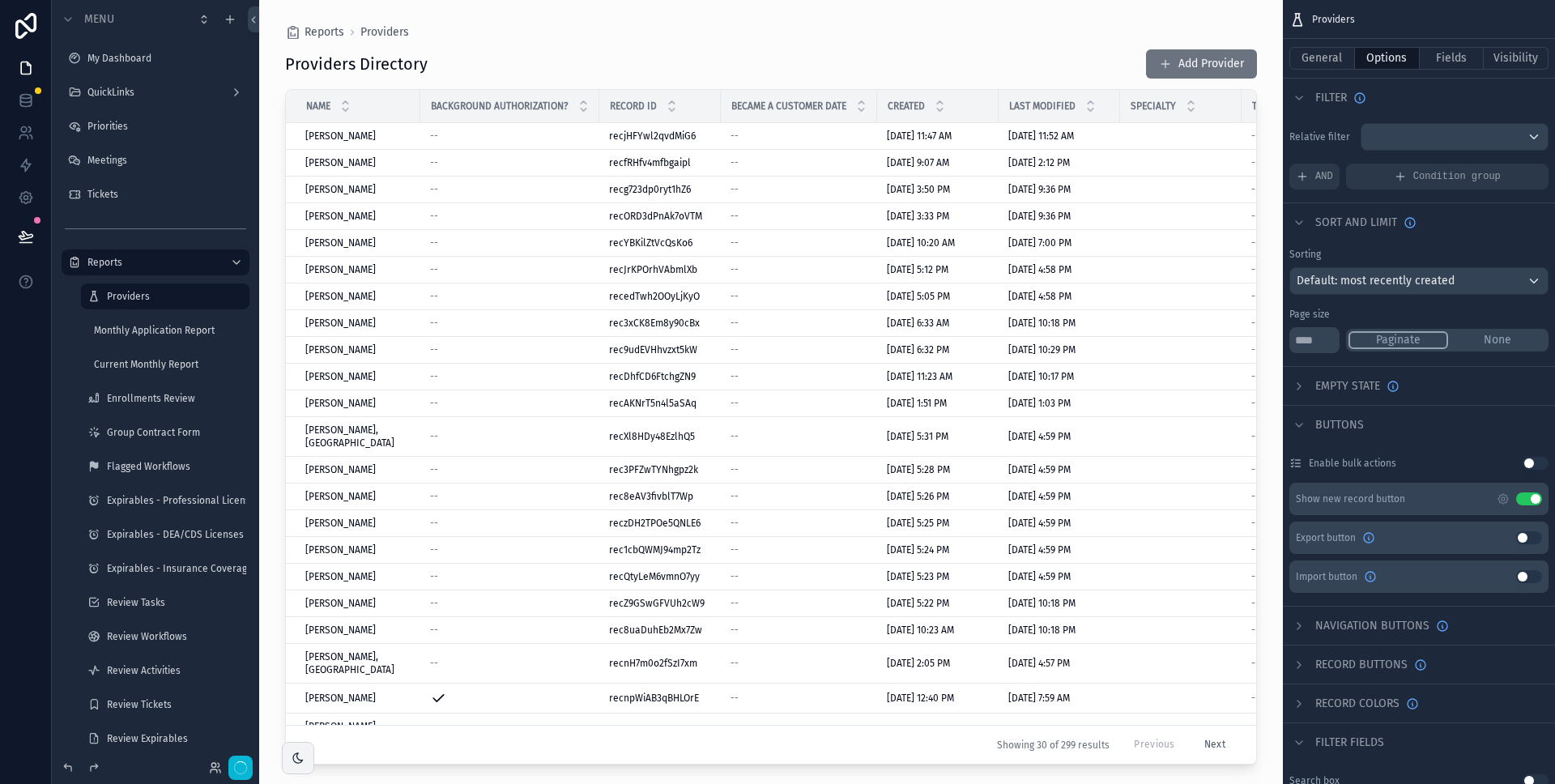
click at [1531, 495] on button "Use setting" at bounding box center [1529, 499] width 26 height 13
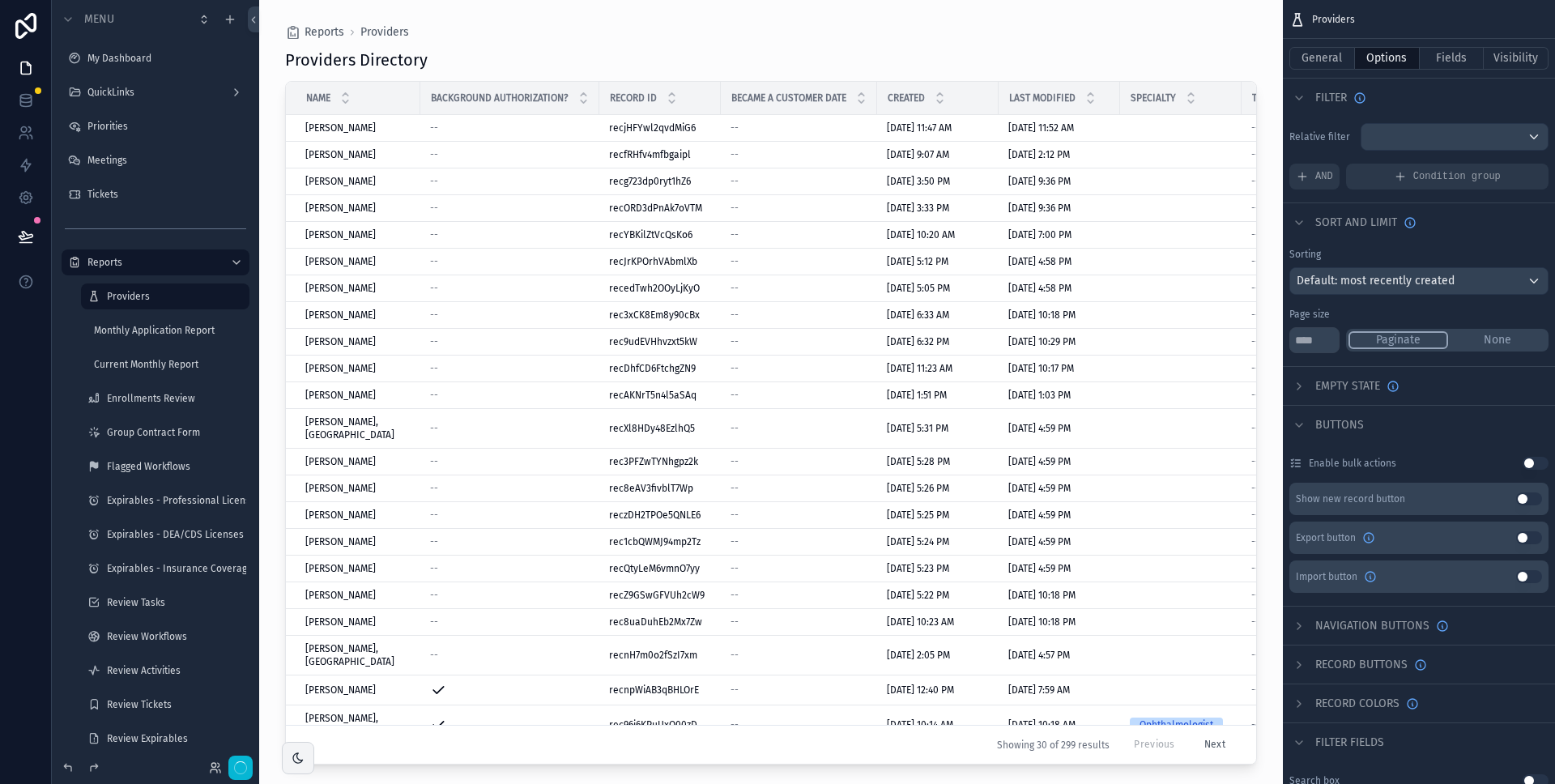
click at [867, 62] on div "scrollable content" at bounding box center [772, 382] width 1024 height 765
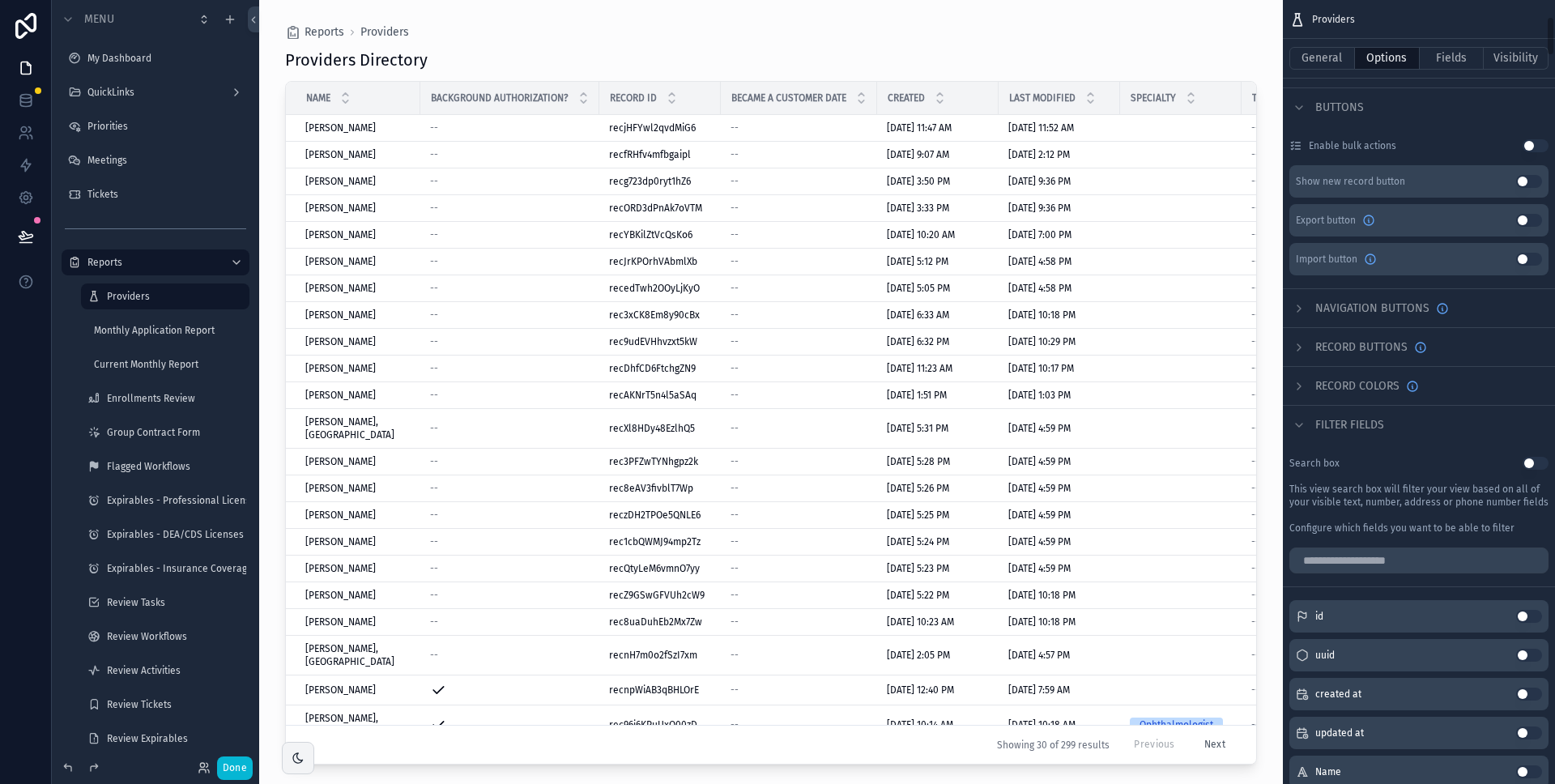
scroll to position [422, 0]
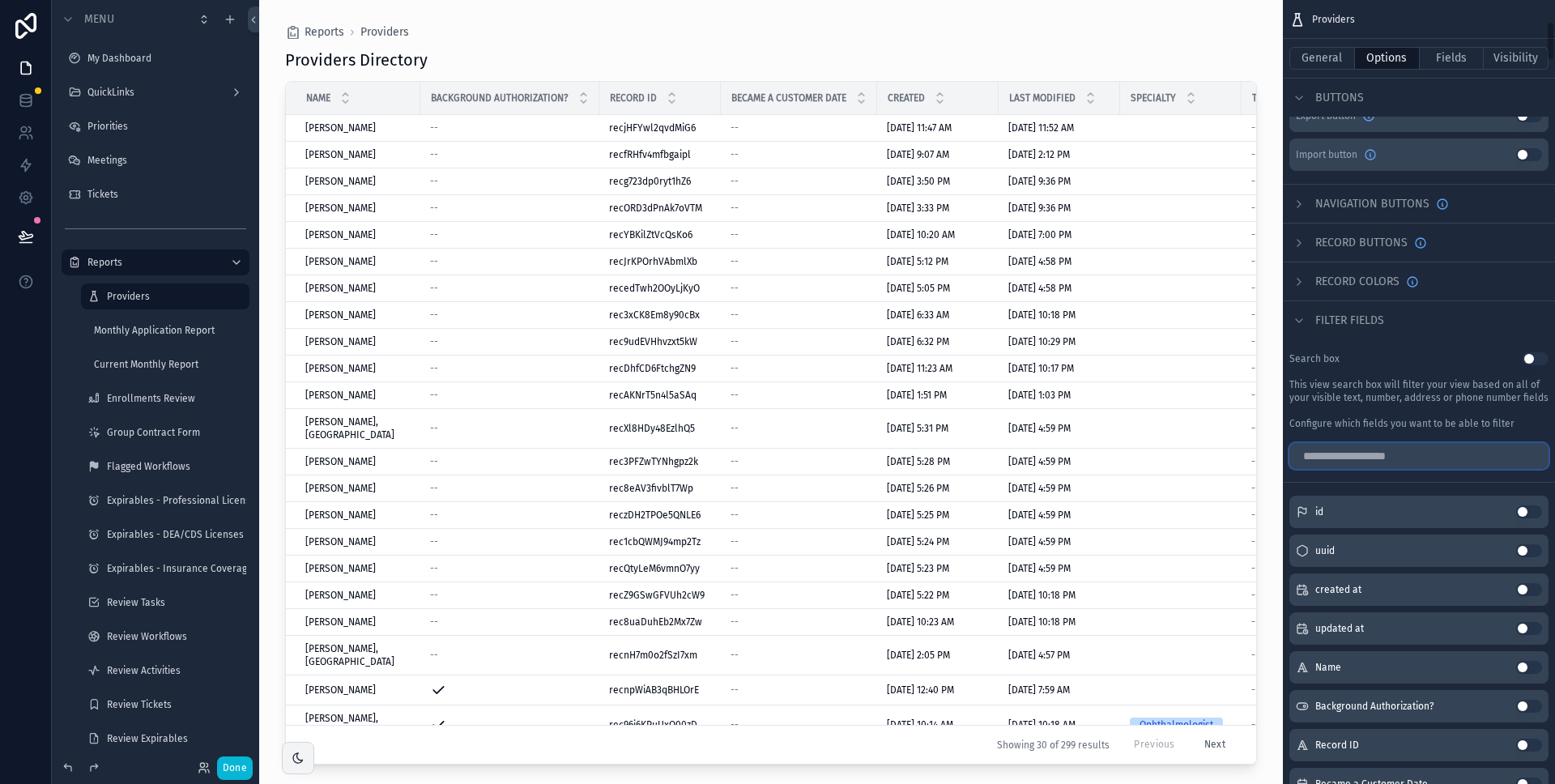
click at [1401, 467] on input "scrollable content" at bounding box center [1419, 456] width 259 height 26
type input "******"
click at [1531, 589] on button "Use setting" at bounding box center [1529, 589] width 26 height 13
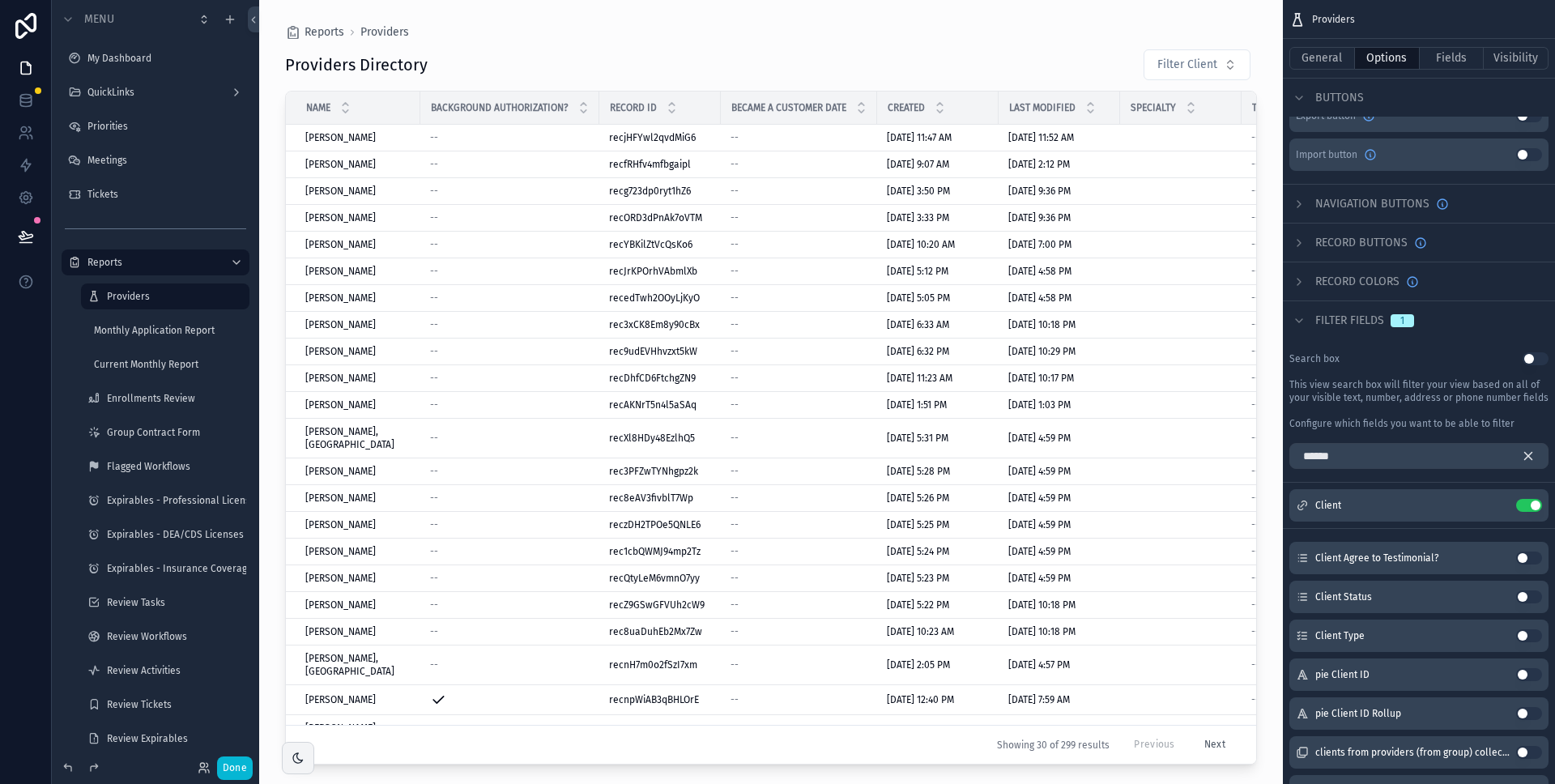
click at [1526, 457] on icon "scrollable content" at bounding box center [1528, 456] width 14 height 14
click at [1494, 504] on icon "scrollable content" at bounding box center [1496, 504] width 13 height 13
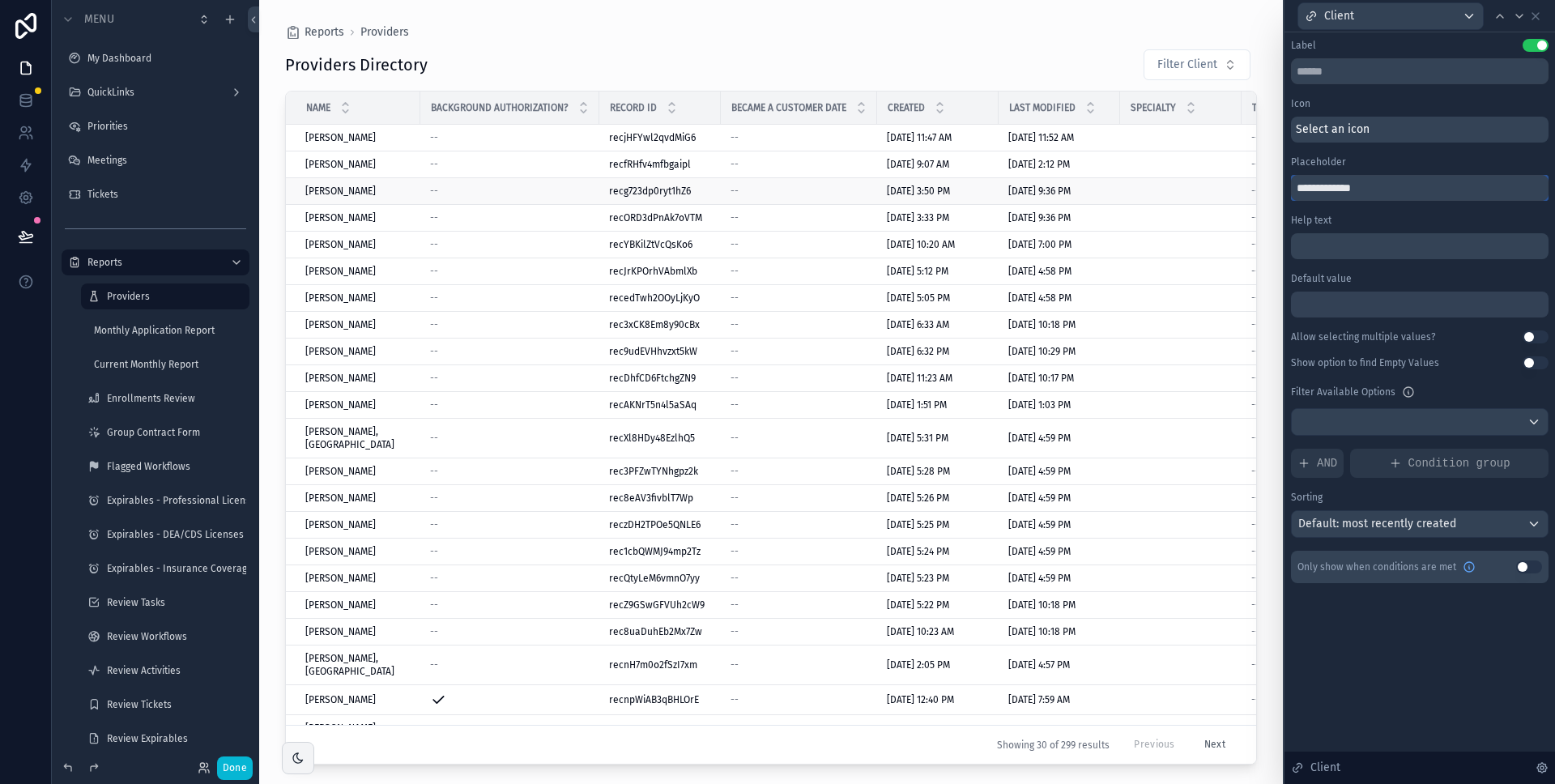
drag, startPoint x: 1327, startPoint y: 186, endPoint x: 1216, endPoint y: 182, distance: 111.1
click at [1216, 182] on div "**********" at bounding box center [778, 392] width 1555 height 784
type input "******"
click at [1402, 416] on div at bounding box center [1420, 421] width 256 height 26
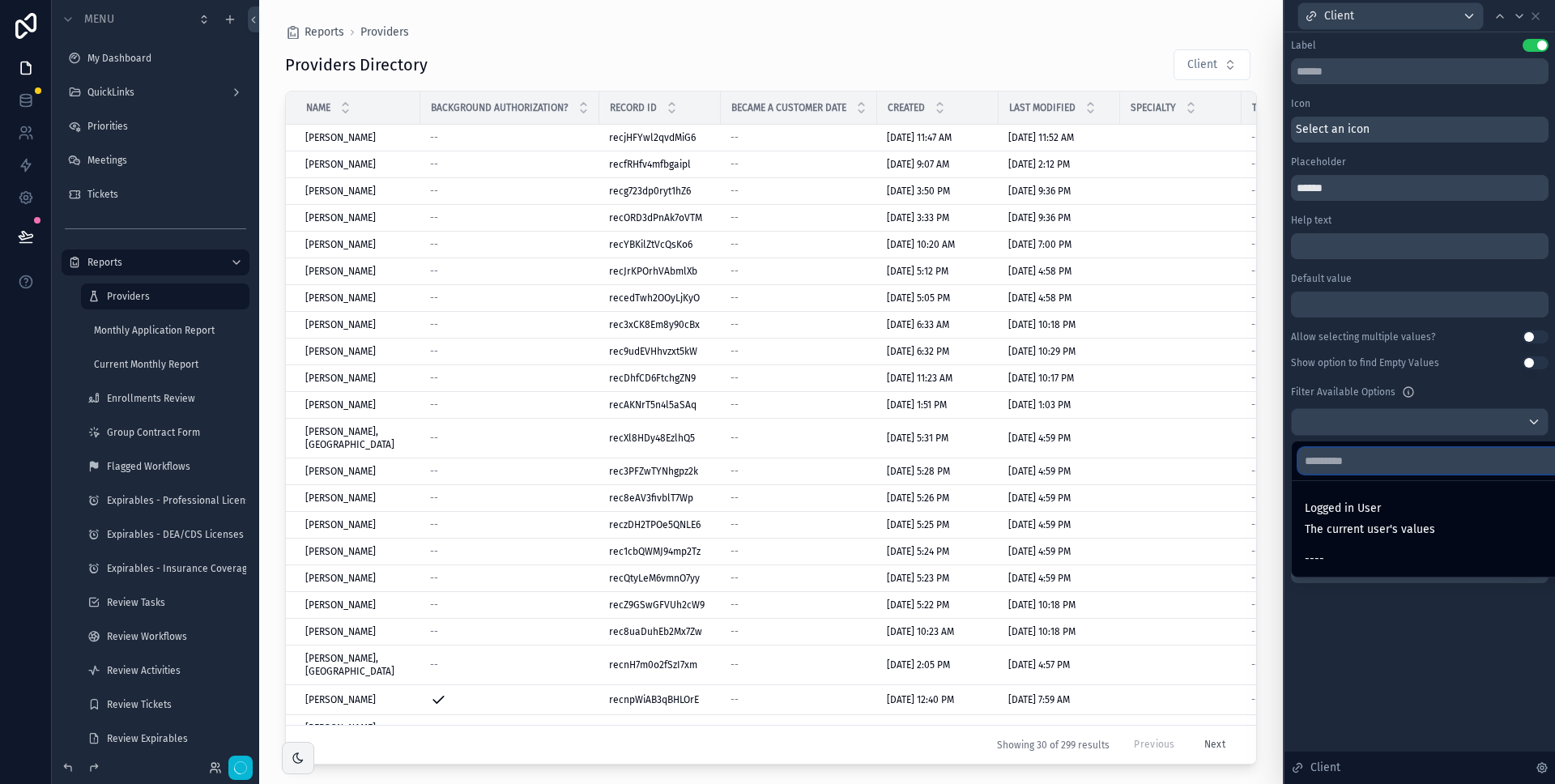
click at [1404, 453] on input "text" at bounding box center [1439, 461] width 280 height 26
click at [1454, 395] on div at bounding box center [1420, 392] width 270 height 784
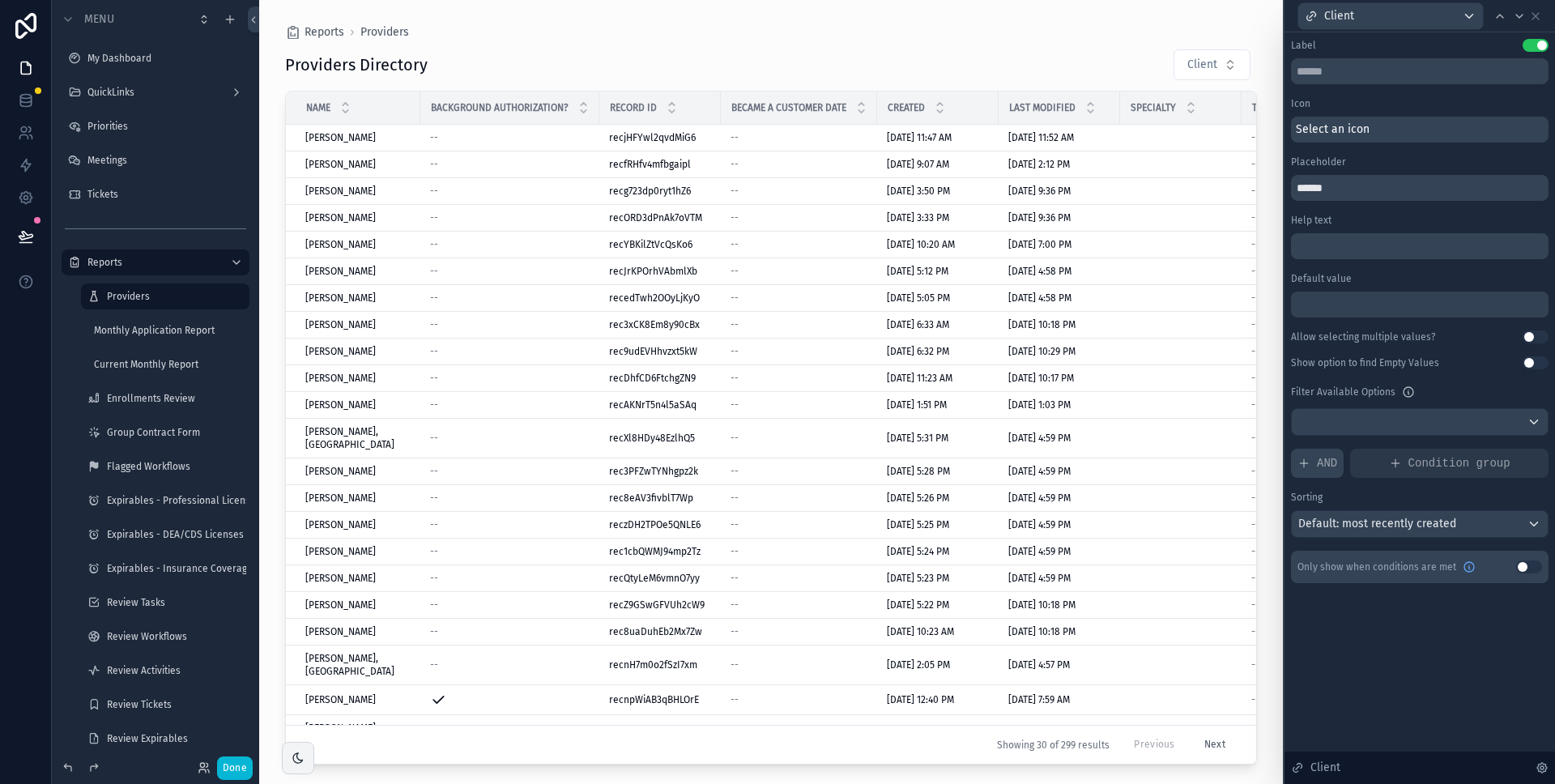
click at [1327, 465] on span "AND" at bounding box center [1327, 463] width 20 height 16
click at [1510, 449] on icon at bounding box center [1510, 449] width 5 height 5
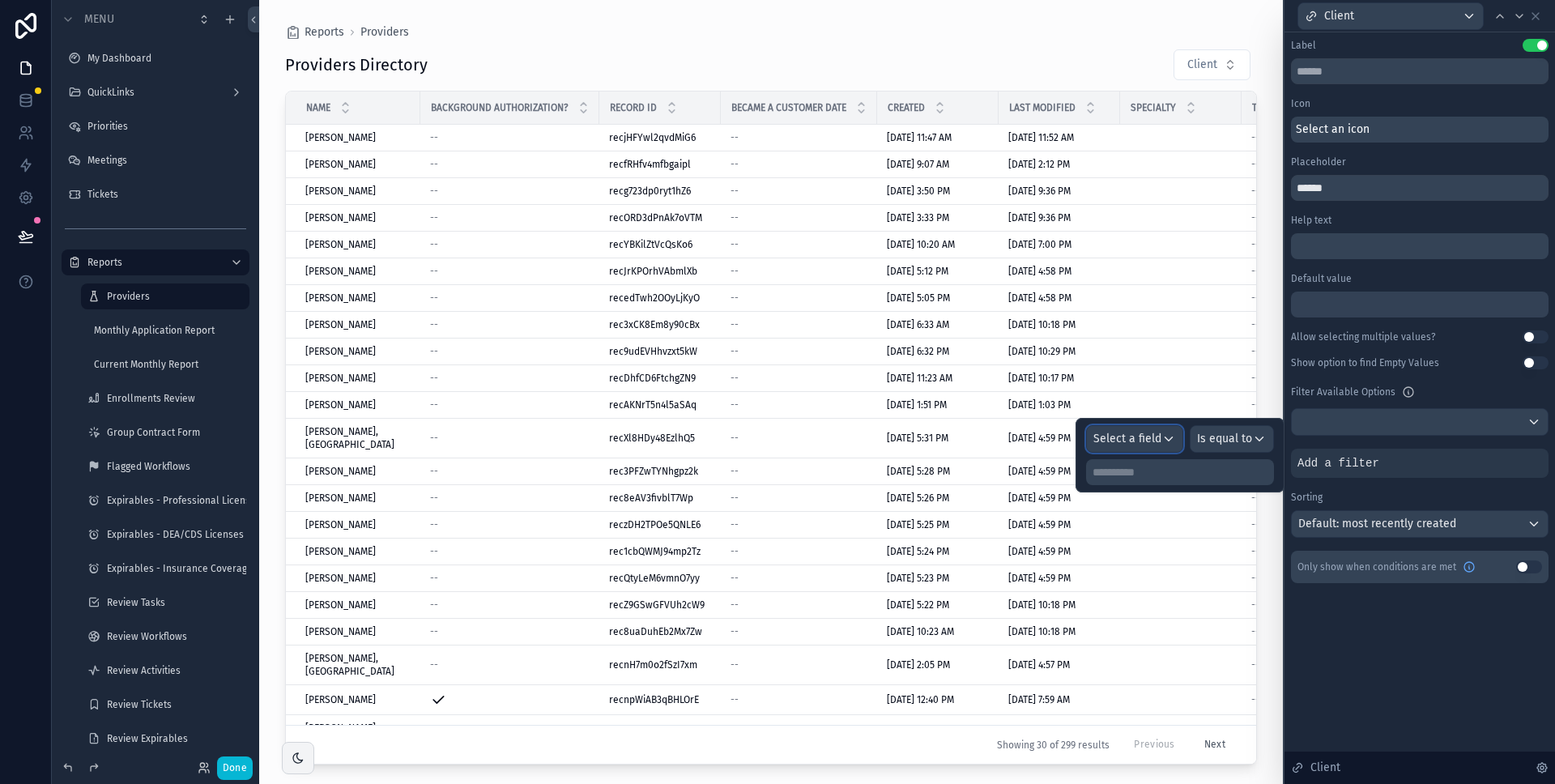
click at [1144, 440] on span "Select a field" at bounding box center [1128, 438] width 68 height 13
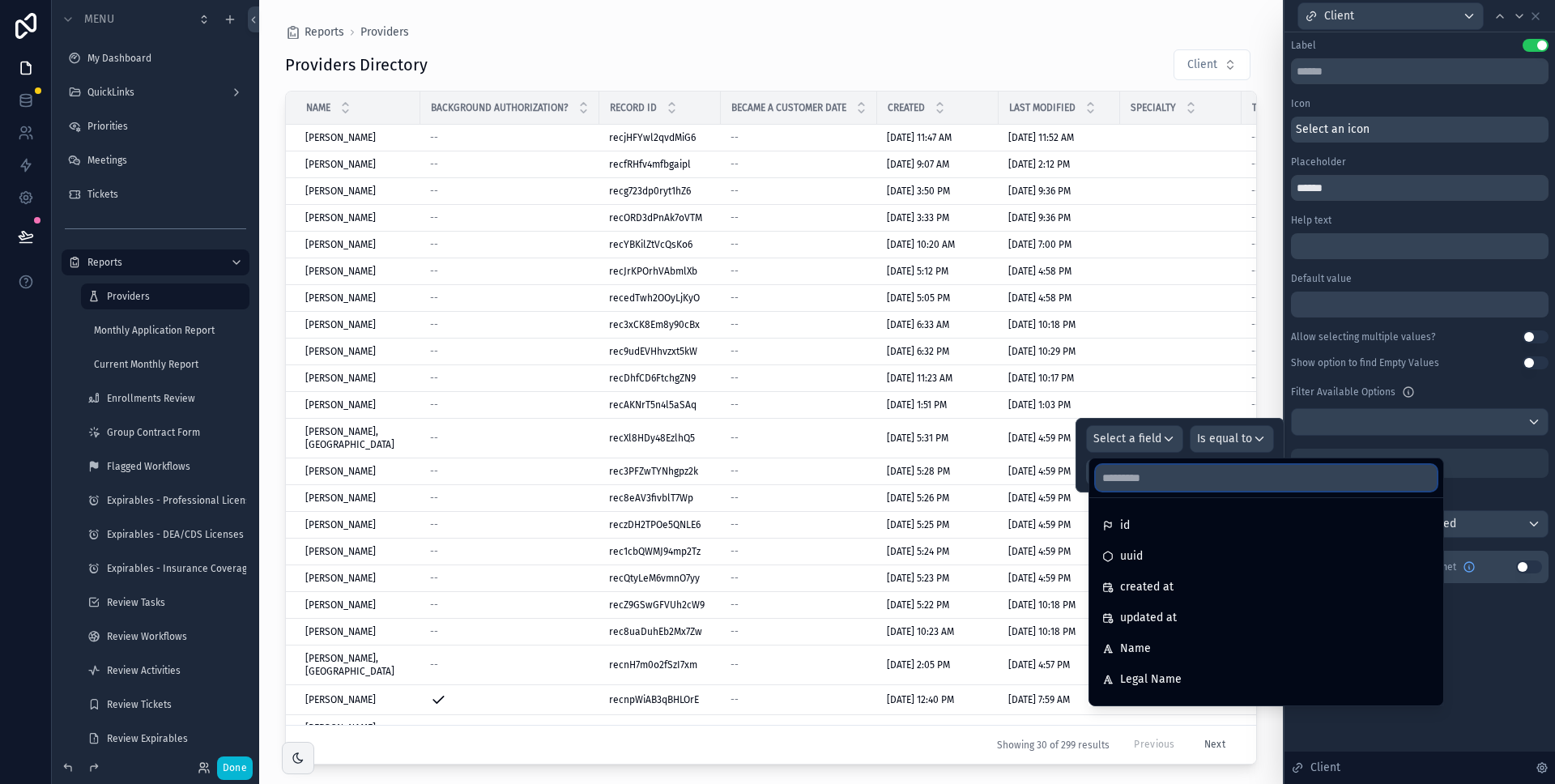
click at [1147, 476] on input "text" at bounding box center [1266, 478] width 341 height 26
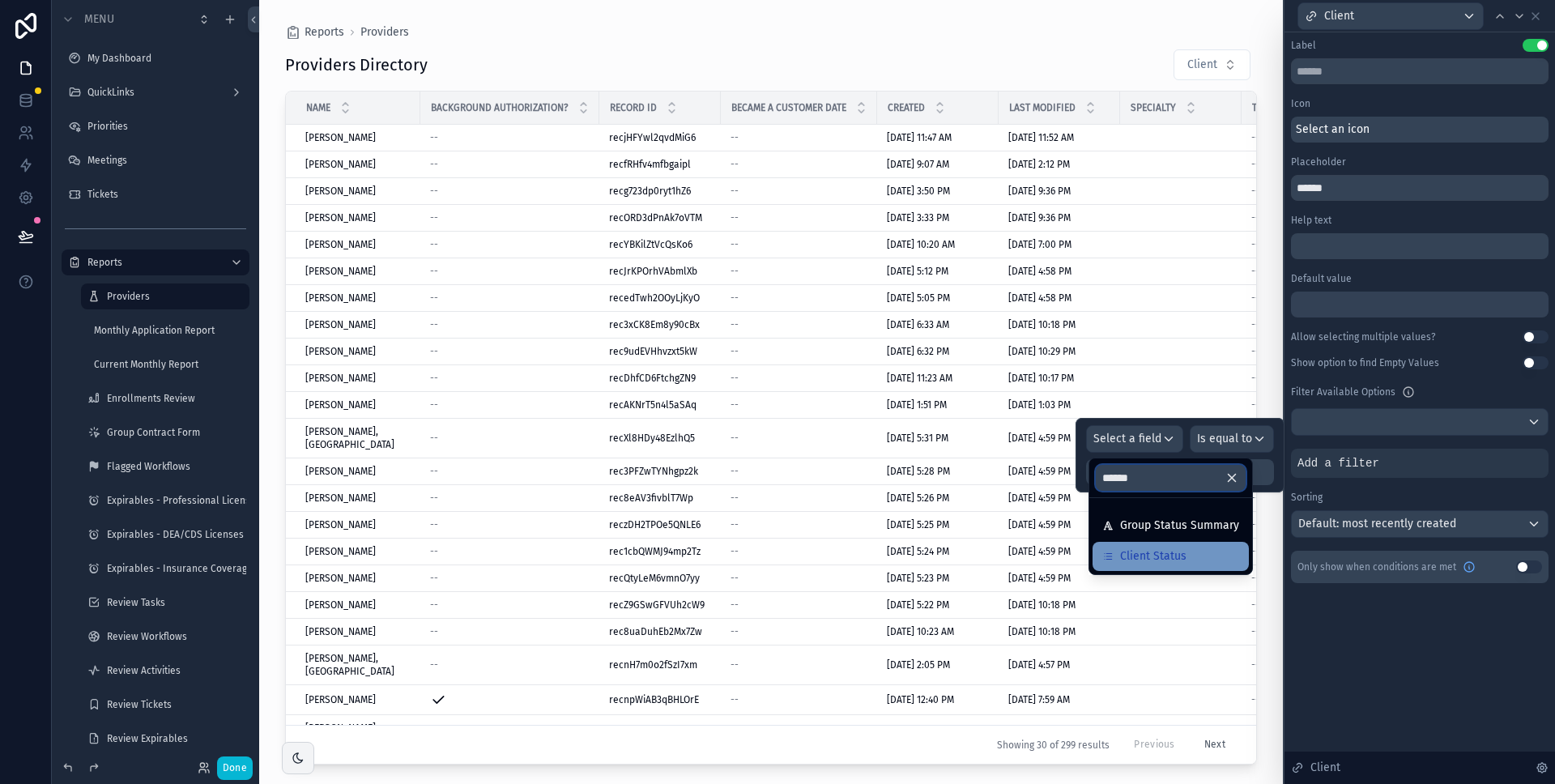
type input "******"
click at [1188, 552] on div "Client Status" at bounding box center [1170, 556] width 137 height 19
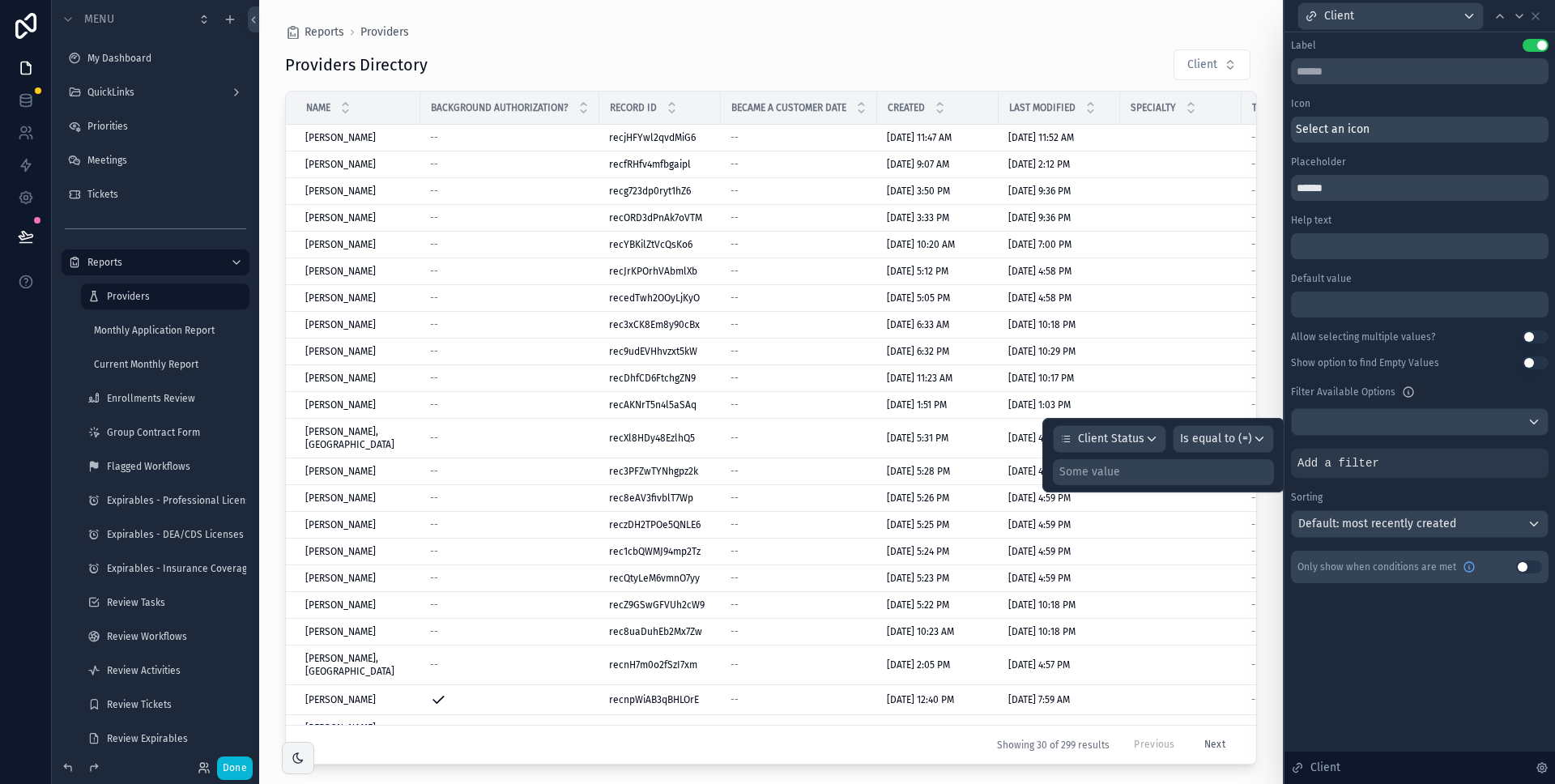
click at [1236, 475] on div "Some value" at bounding box center [1163, 472] width 221 height 26
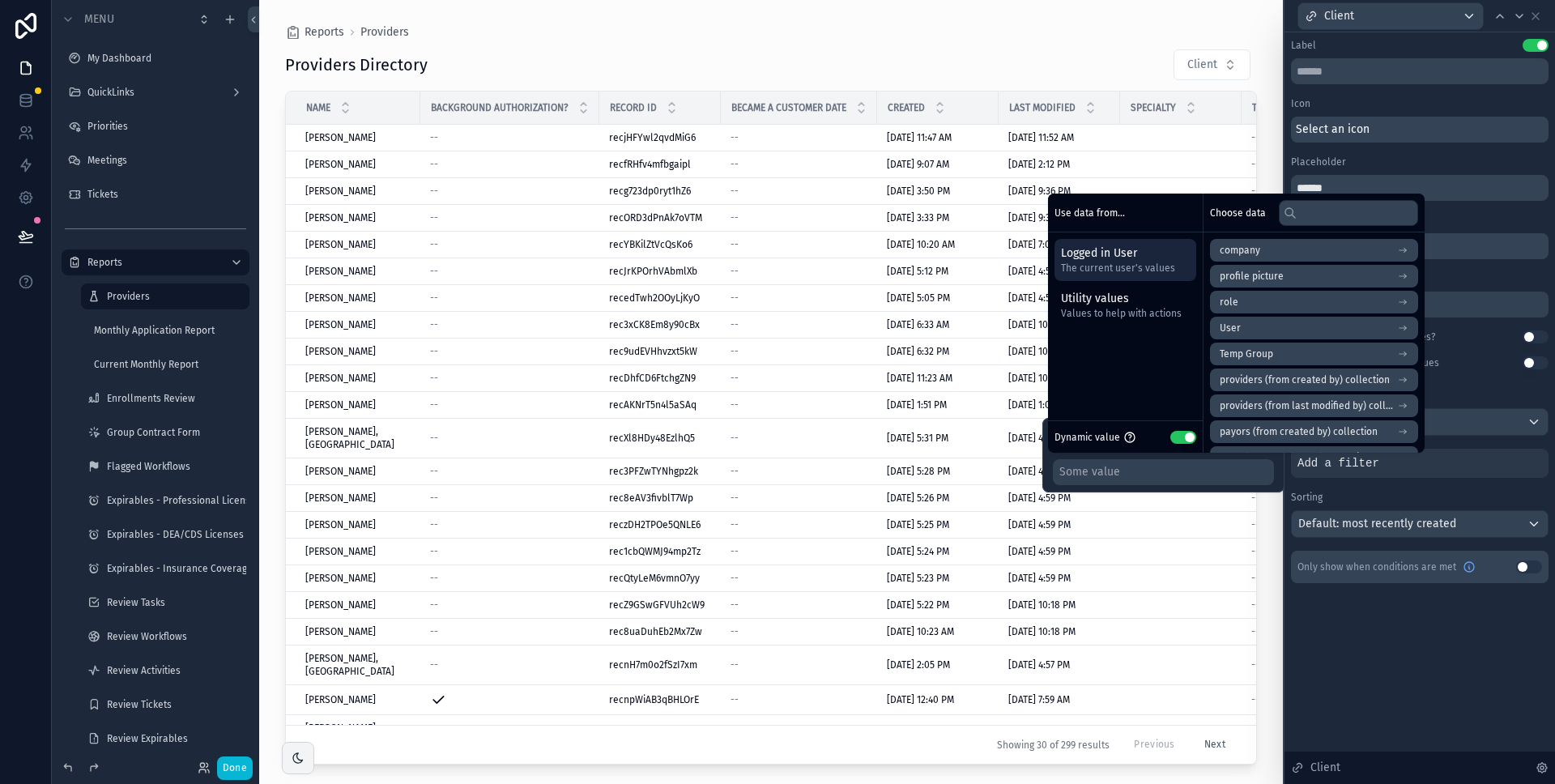
click at [1175, 437] on button "Use setting" at bounding box center [1183, 436] width 26 height 13
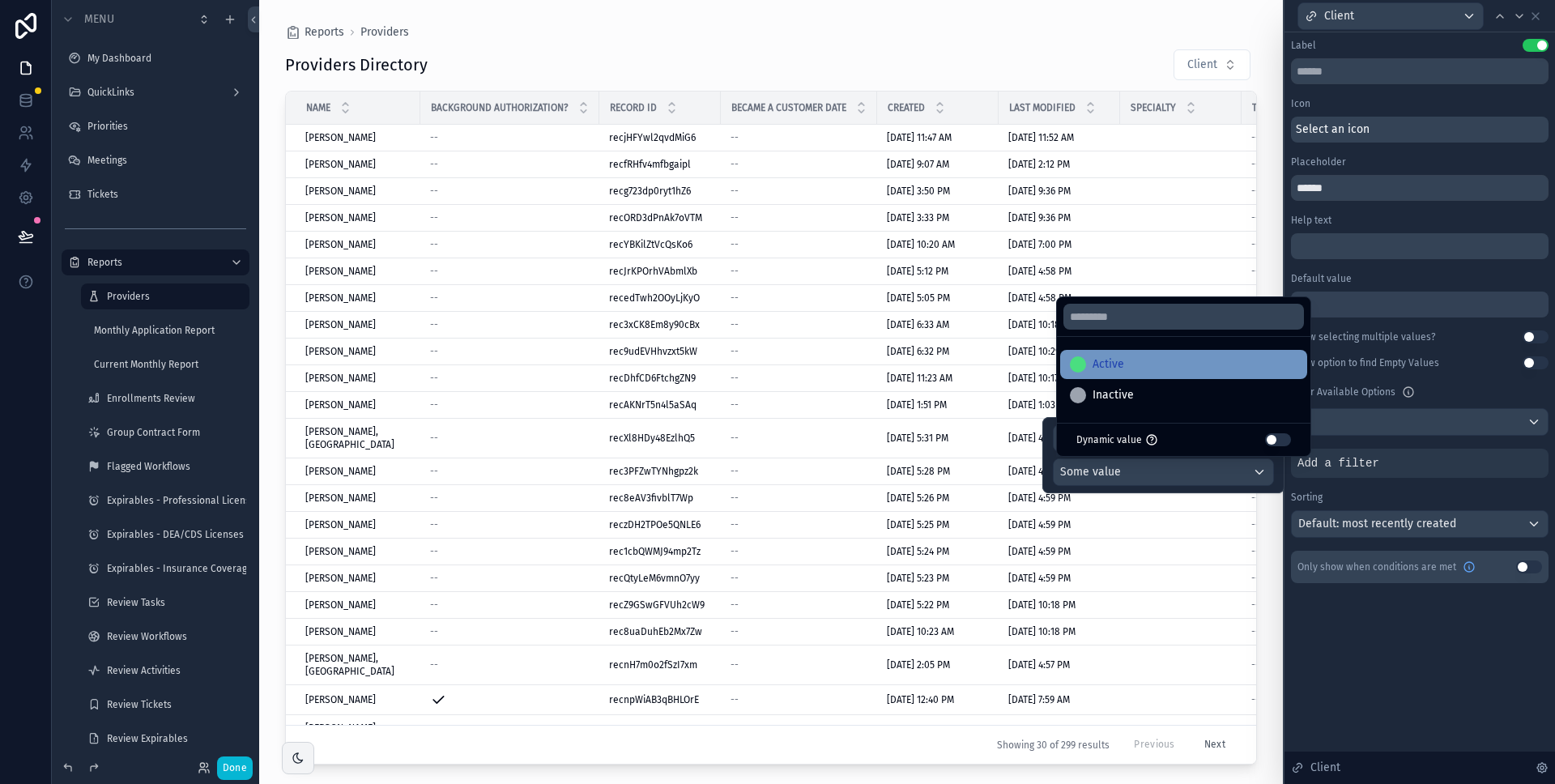
click at [1128, 369] on div "Active" at bounding box center [1184, 364] width 228 height 19
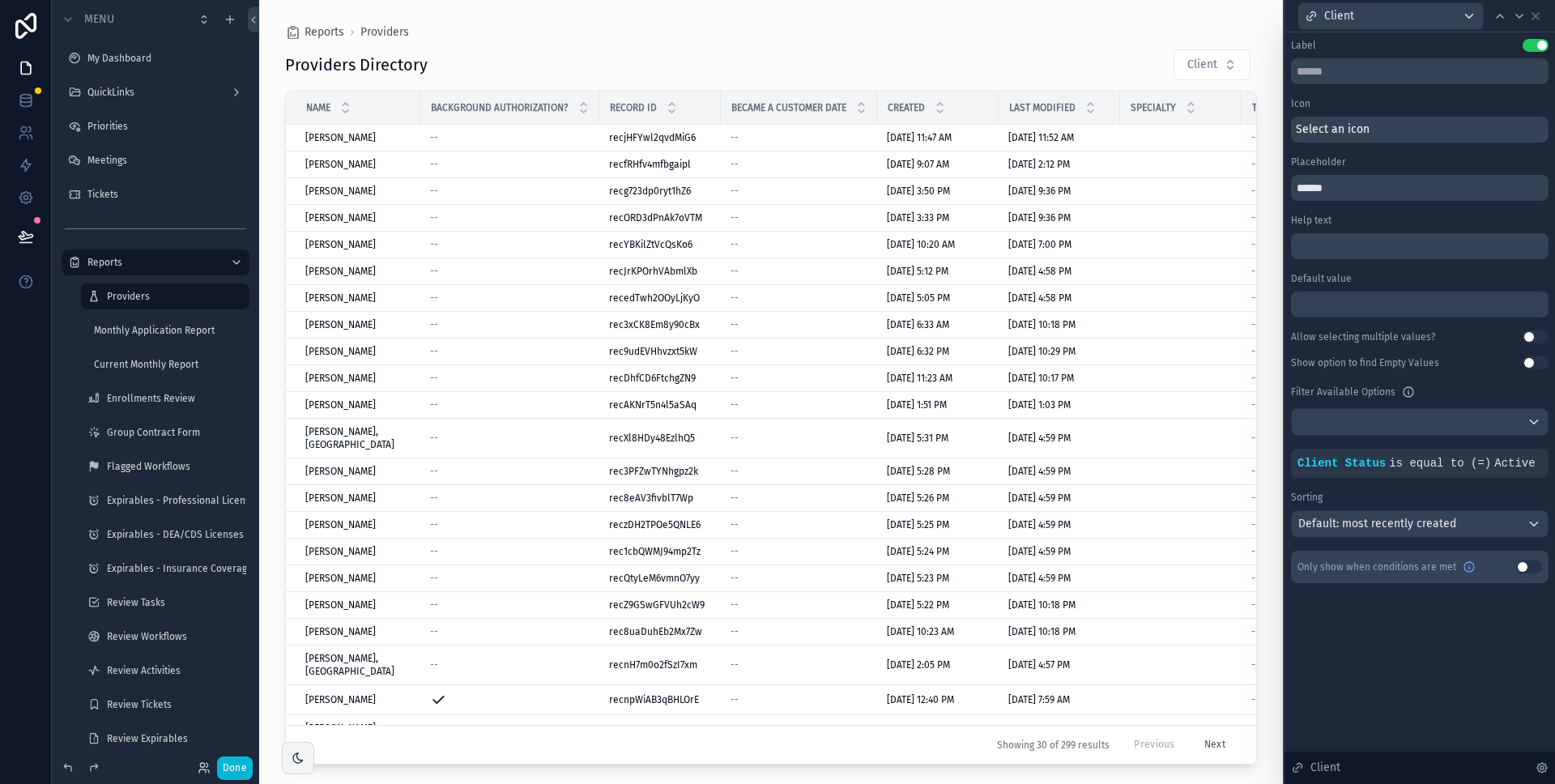
click at [1389, 626] on div "Label Use setting Icon Select an icon Placeholder ****** Help text ﻿ Default va…" at bounding box center [1420, 408] width 270 height 751
click at [809, 56] on div "Providers Directory Client" at bounding box center [772, 65] width 972 height 33
click at [1542, 12] on div "Client" at bounding box center [1420, 16] width 258 height 32
click at [1537, 17] on icon at bounding box center [1536, 16] width 13 height 13
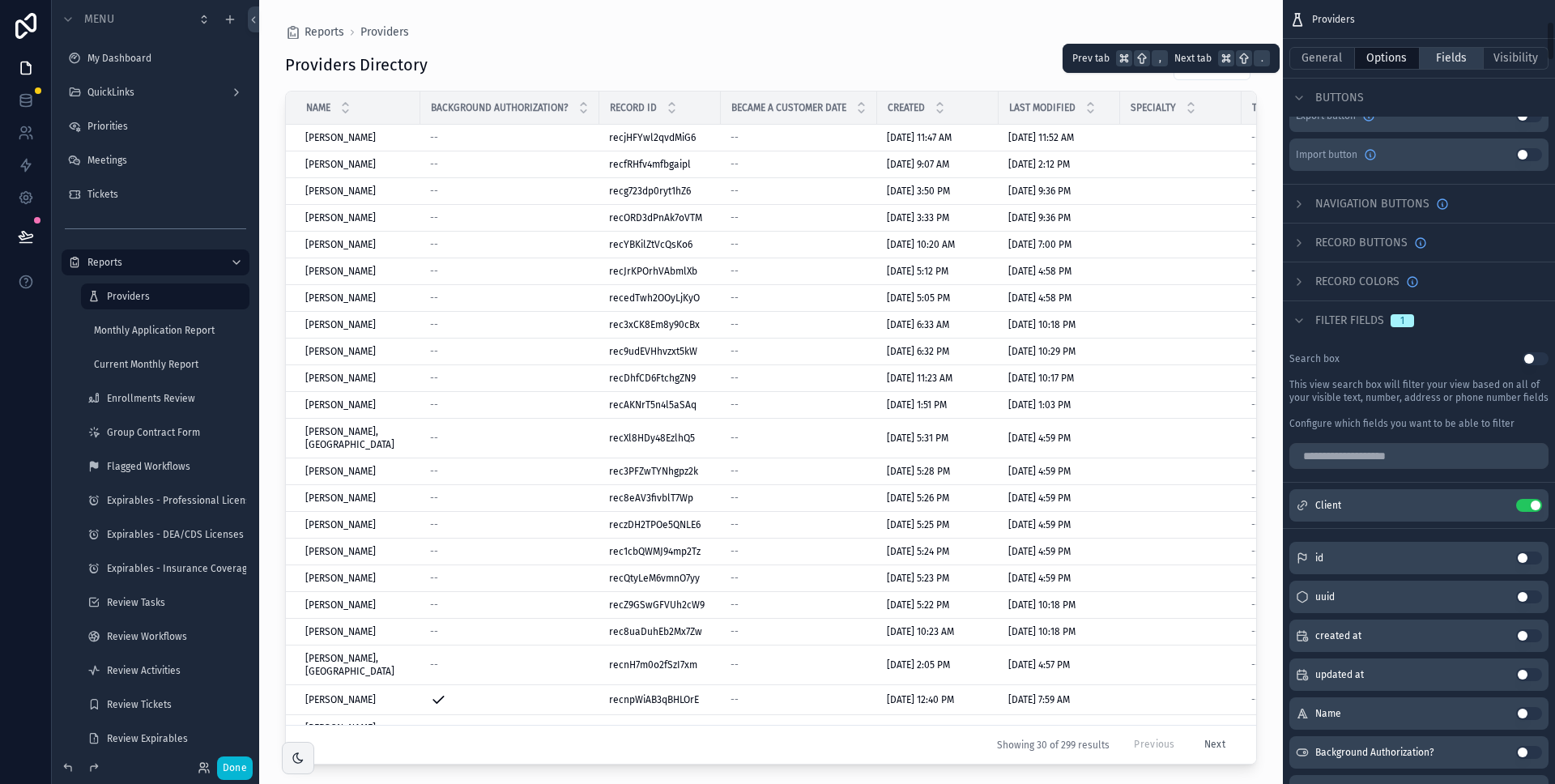
click at [1450, 57] on button "Fields" at bounding box center [1452, 58] width 65 height 23
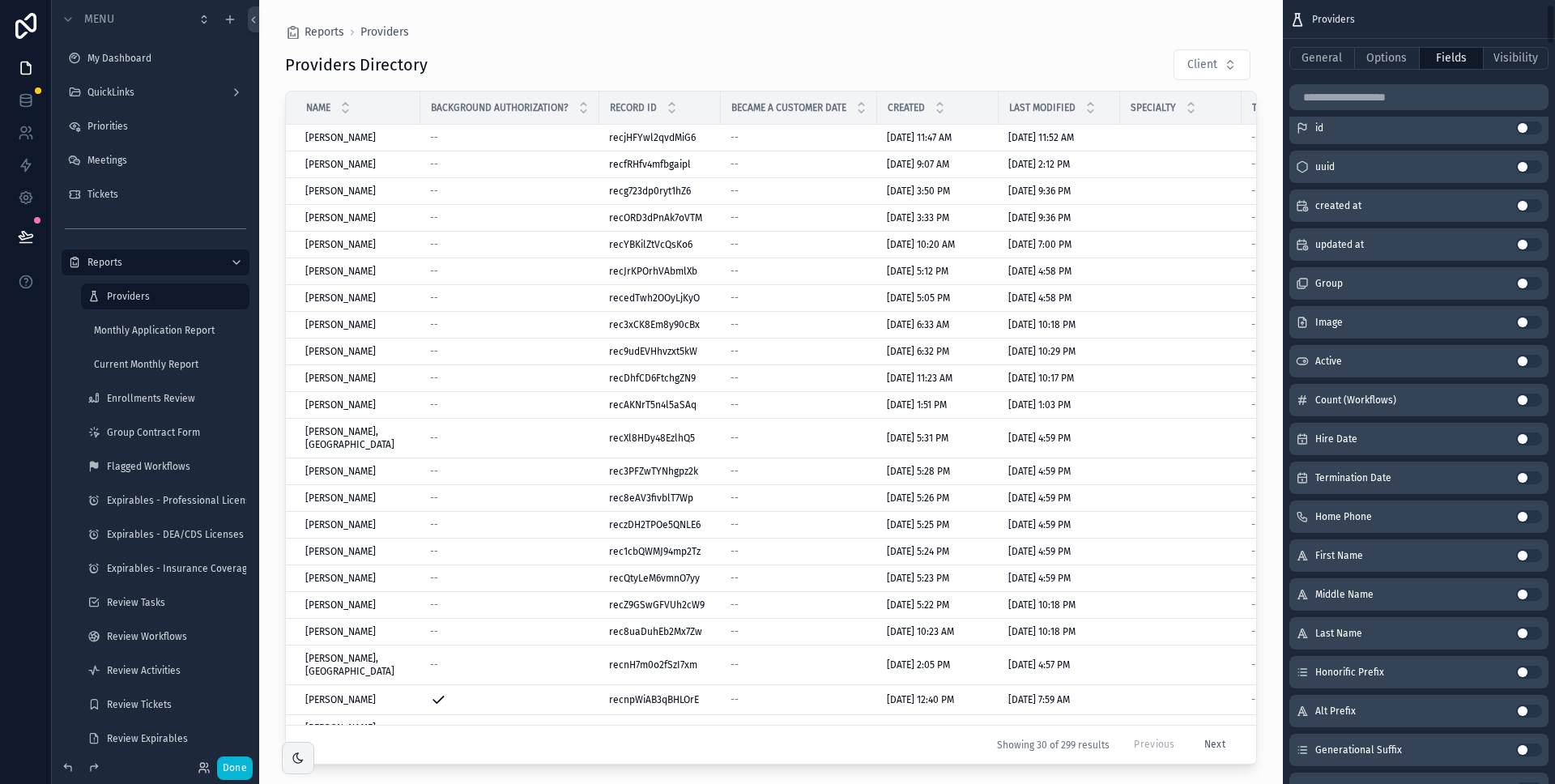
scroll to position [0, 0]
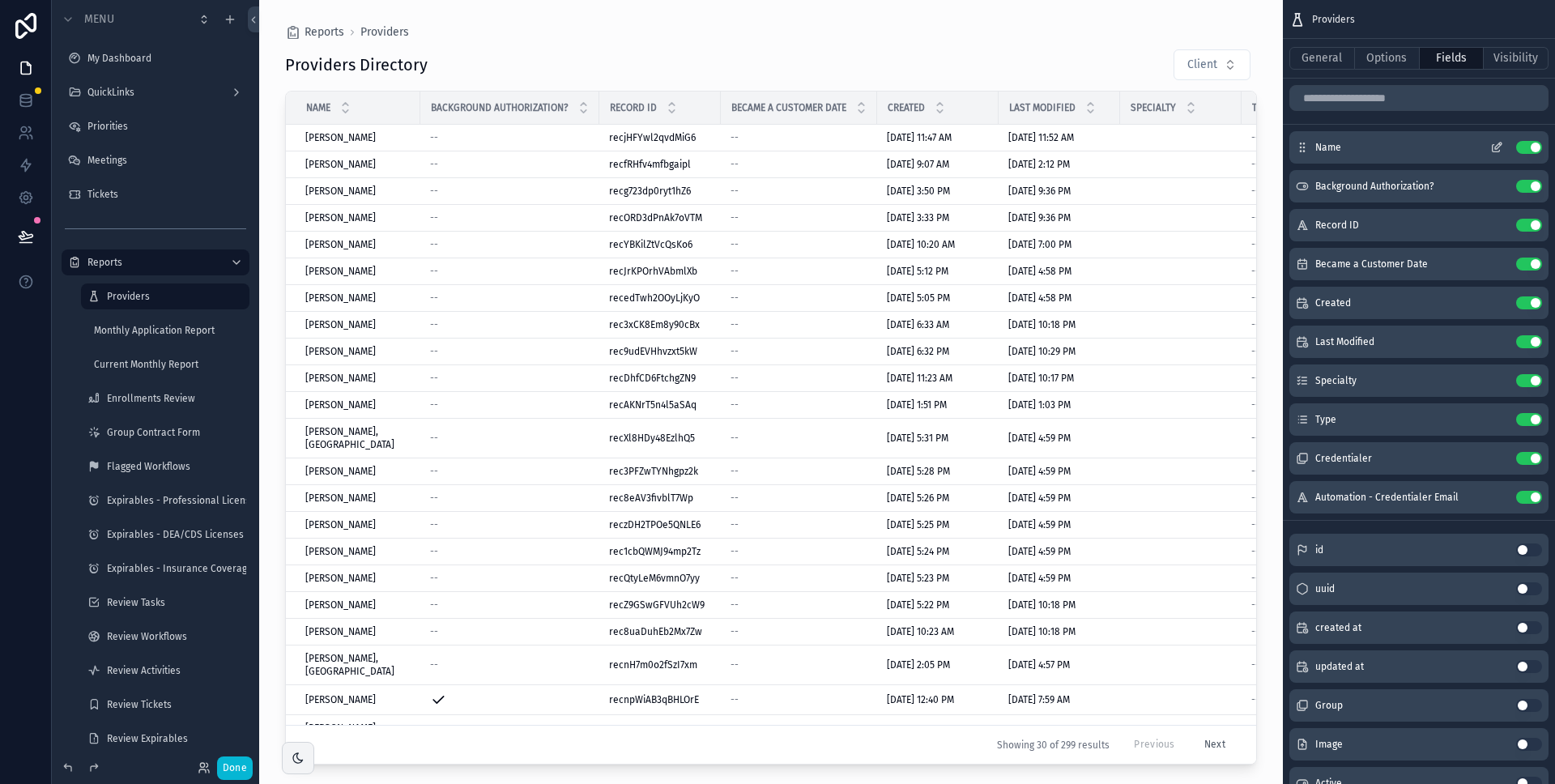
click at [1526, 149] on button "Use setting" at bounding box center [1529, 147] width 26 height 13
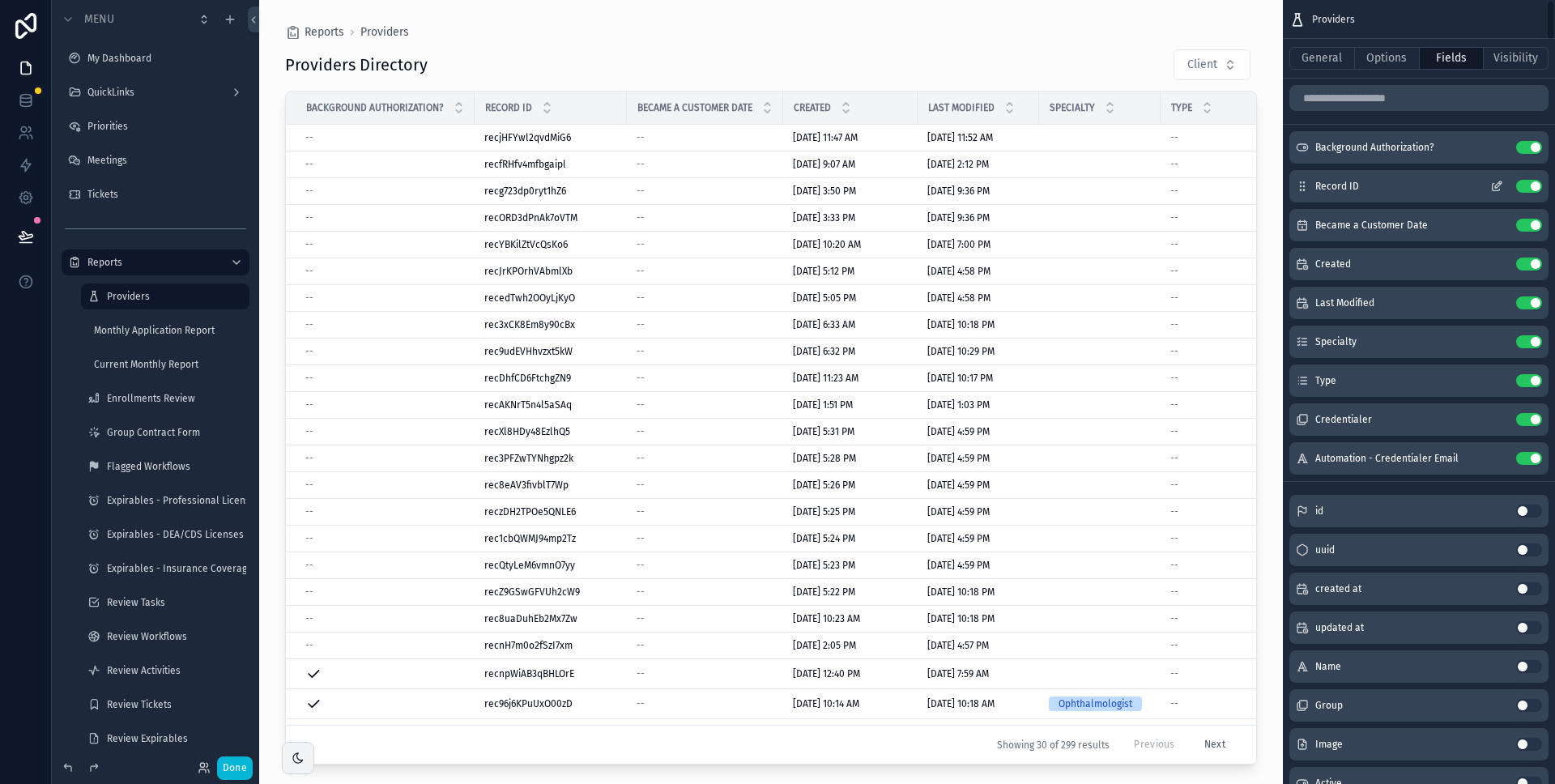
click at [1528, 186] on button "Use setting" at bounding box center [1529, 186] width 26 height 13
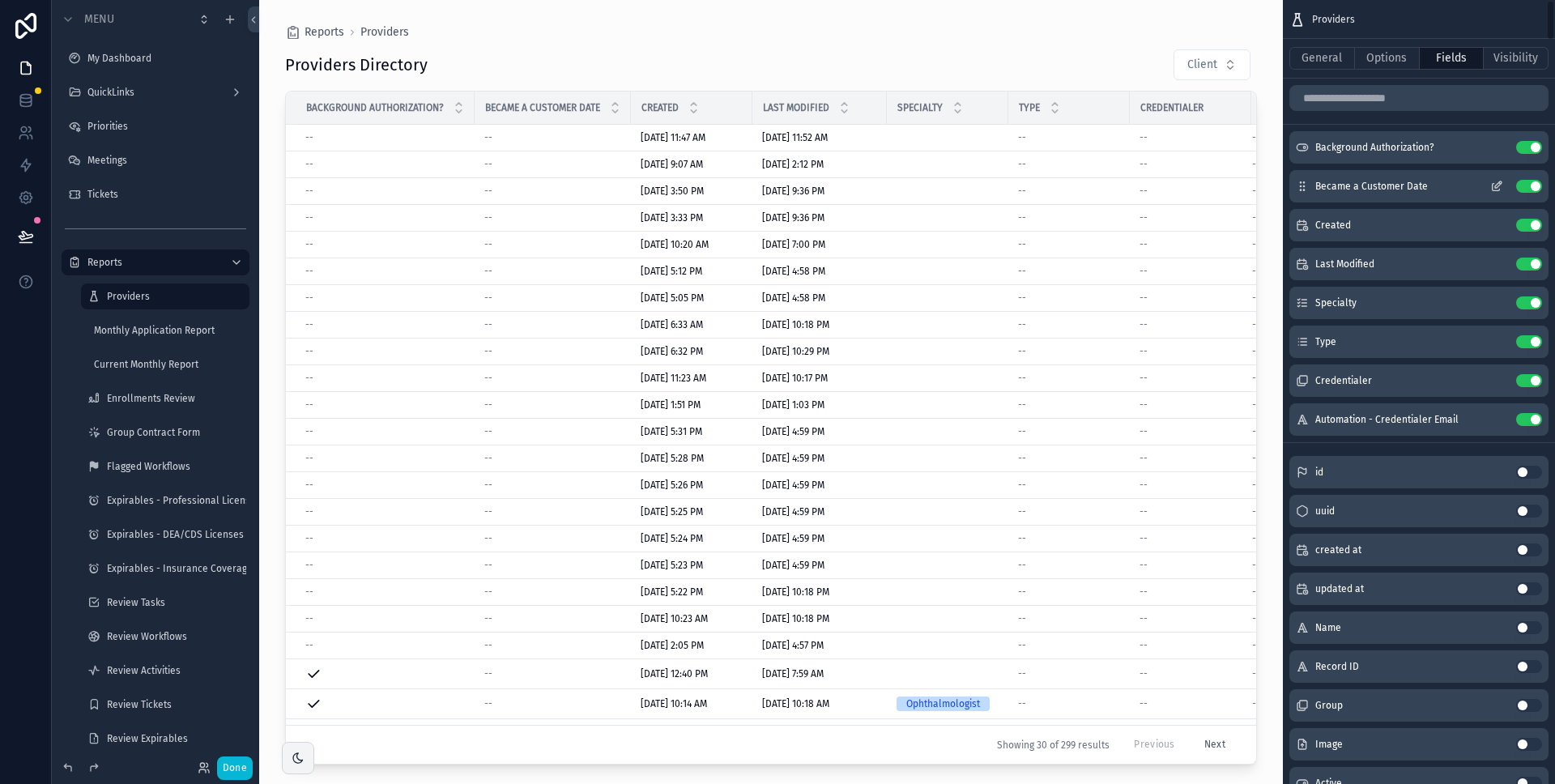
click at [1529, 188] on button "Use setting" at bounding box center [1529, 186] width 26 height 13
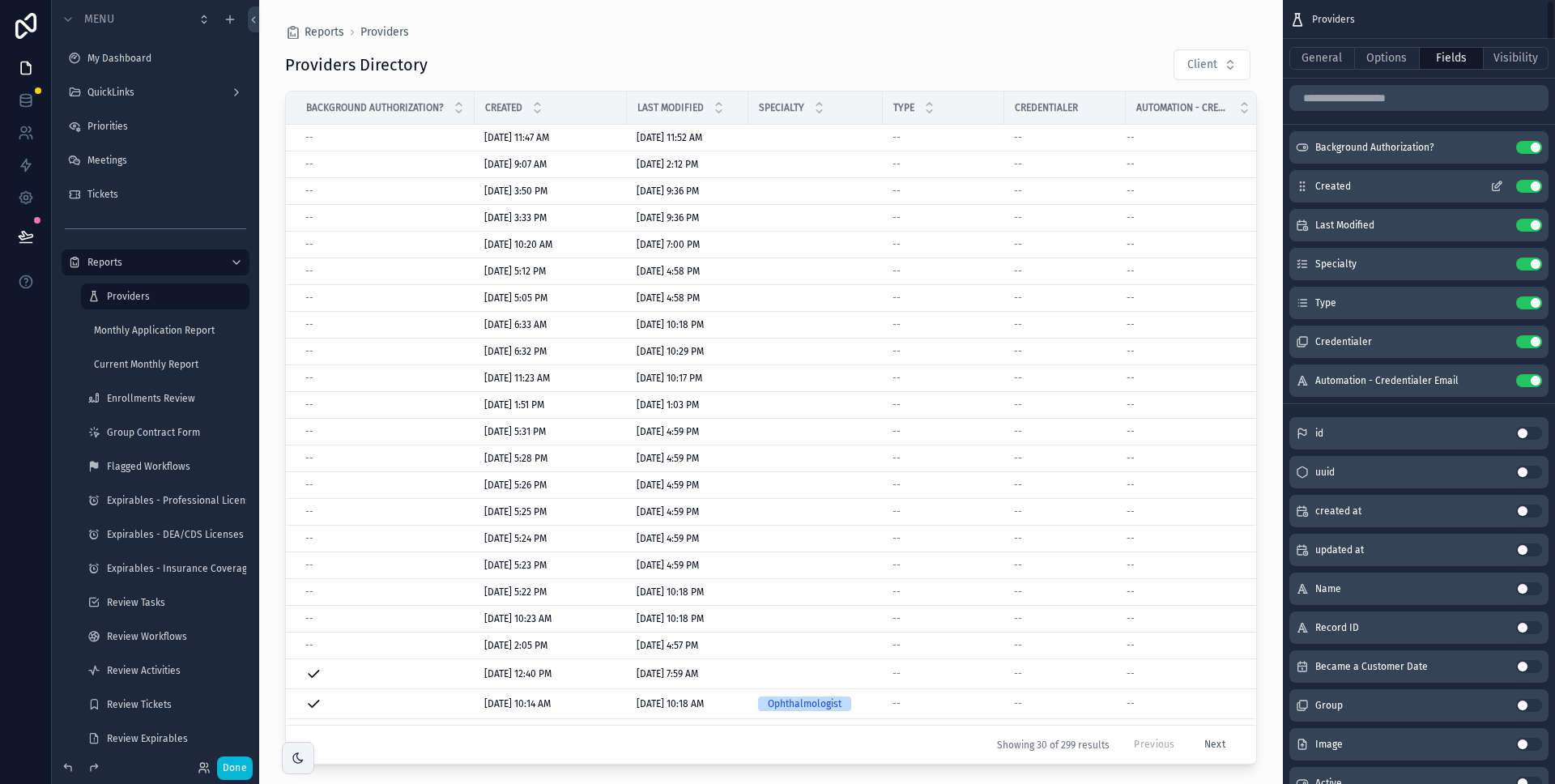
click at [1529, 190] on button "Use setting" at bounding box center [1529, 186] width 26 height 13
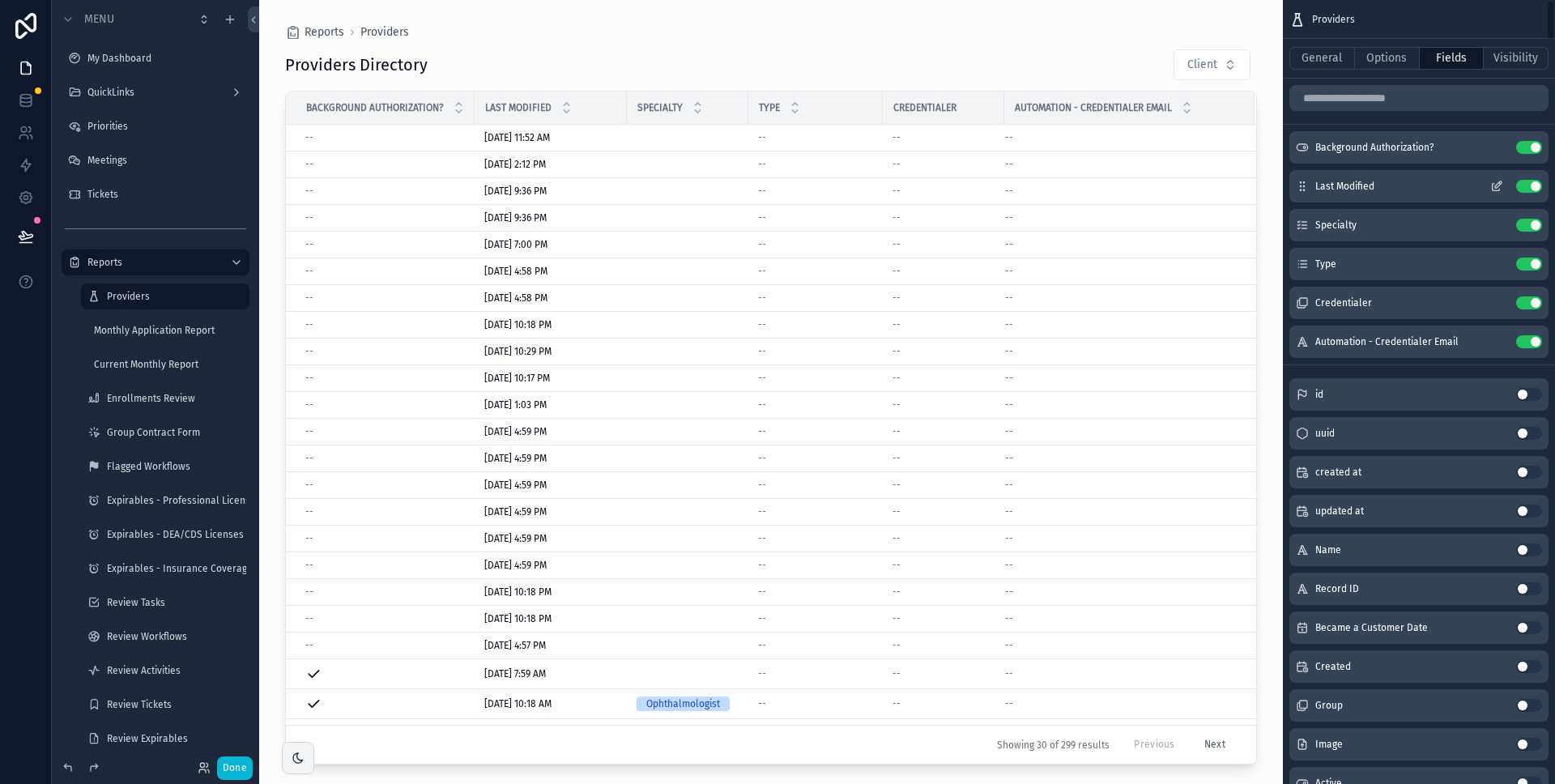
click at [1529, 189] on button "Use setting" at bounding box center [1529, 186] width 26 height 13
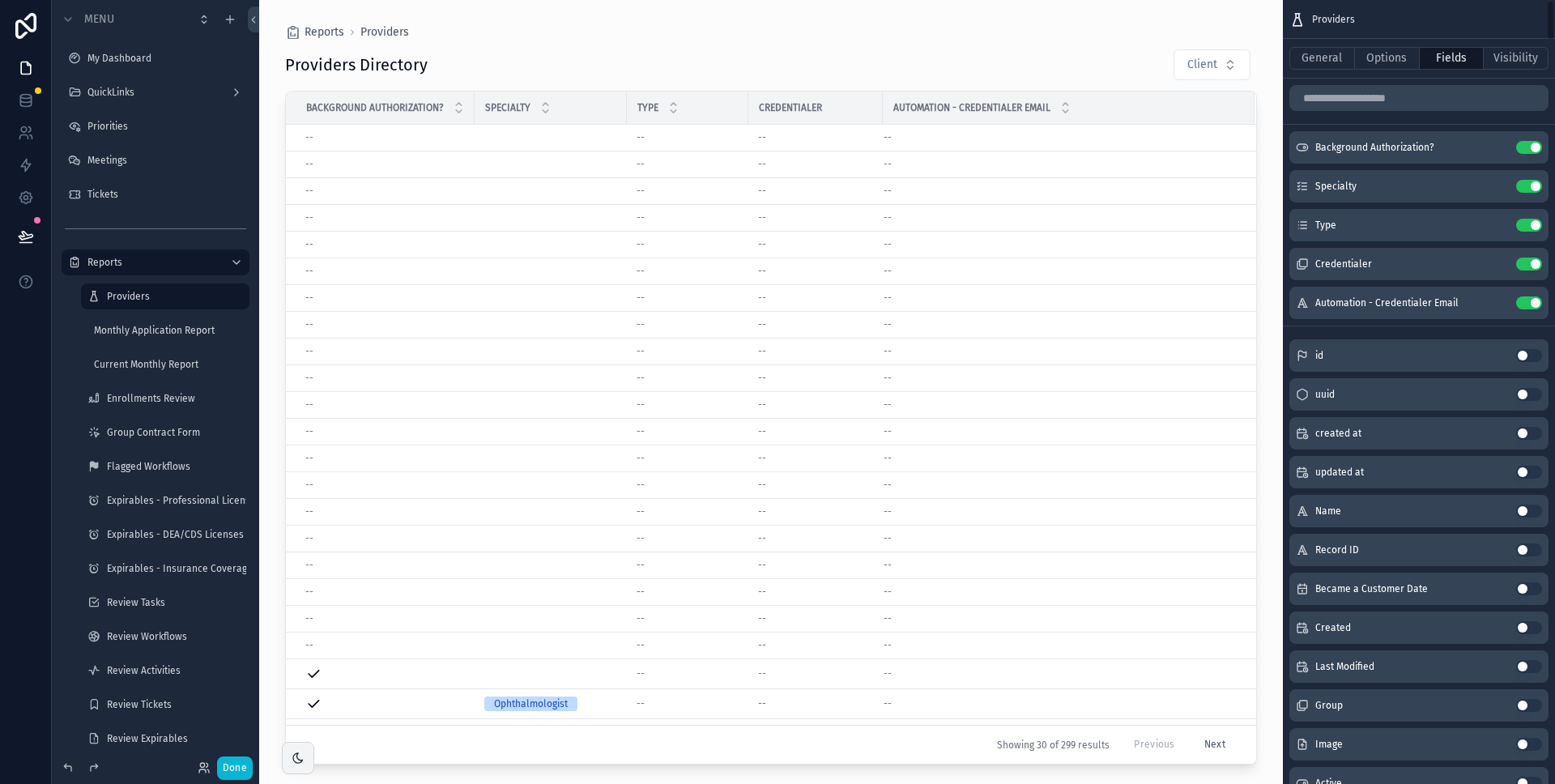
click at [1529, 189] on button "Use setting" at bounding box center [1529, 186] width 26 height 13
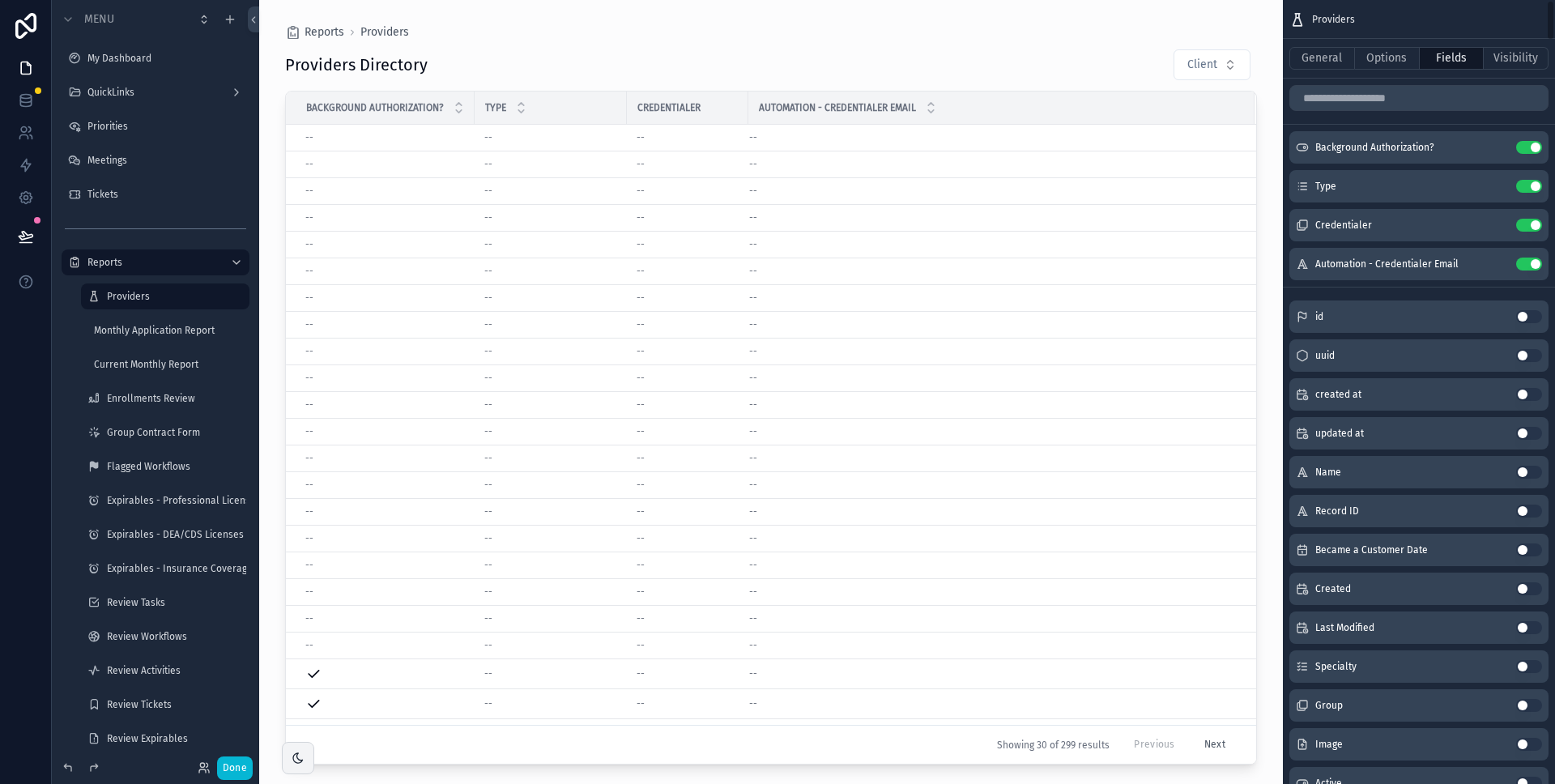
click at [1529, 189] on button "Use setting" at bounding box center [1529, 186] width 26 height 13
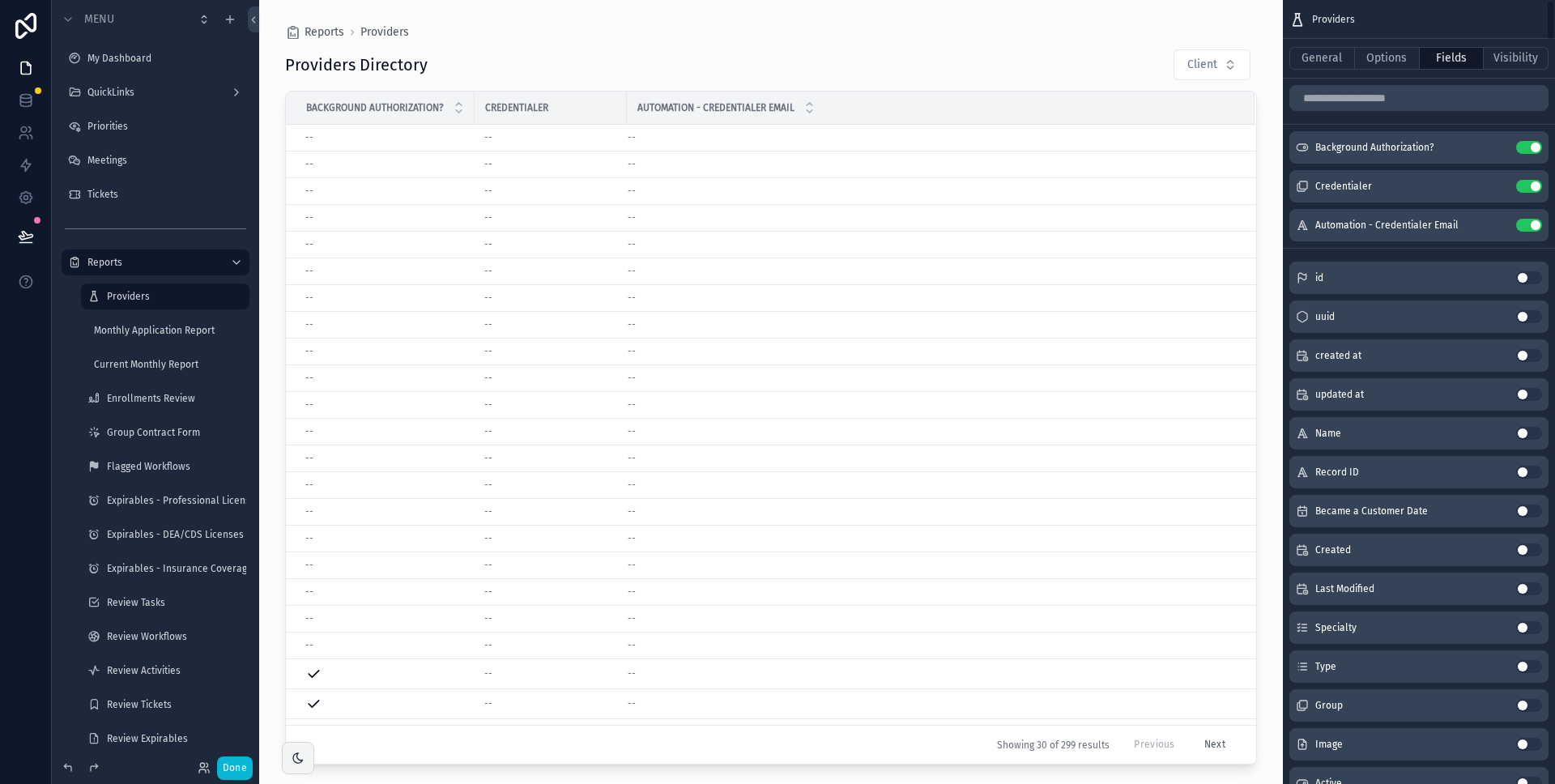
click at [1529, 189] on button "Use setting" at bounding box center [1529, 186] width 26 height 13
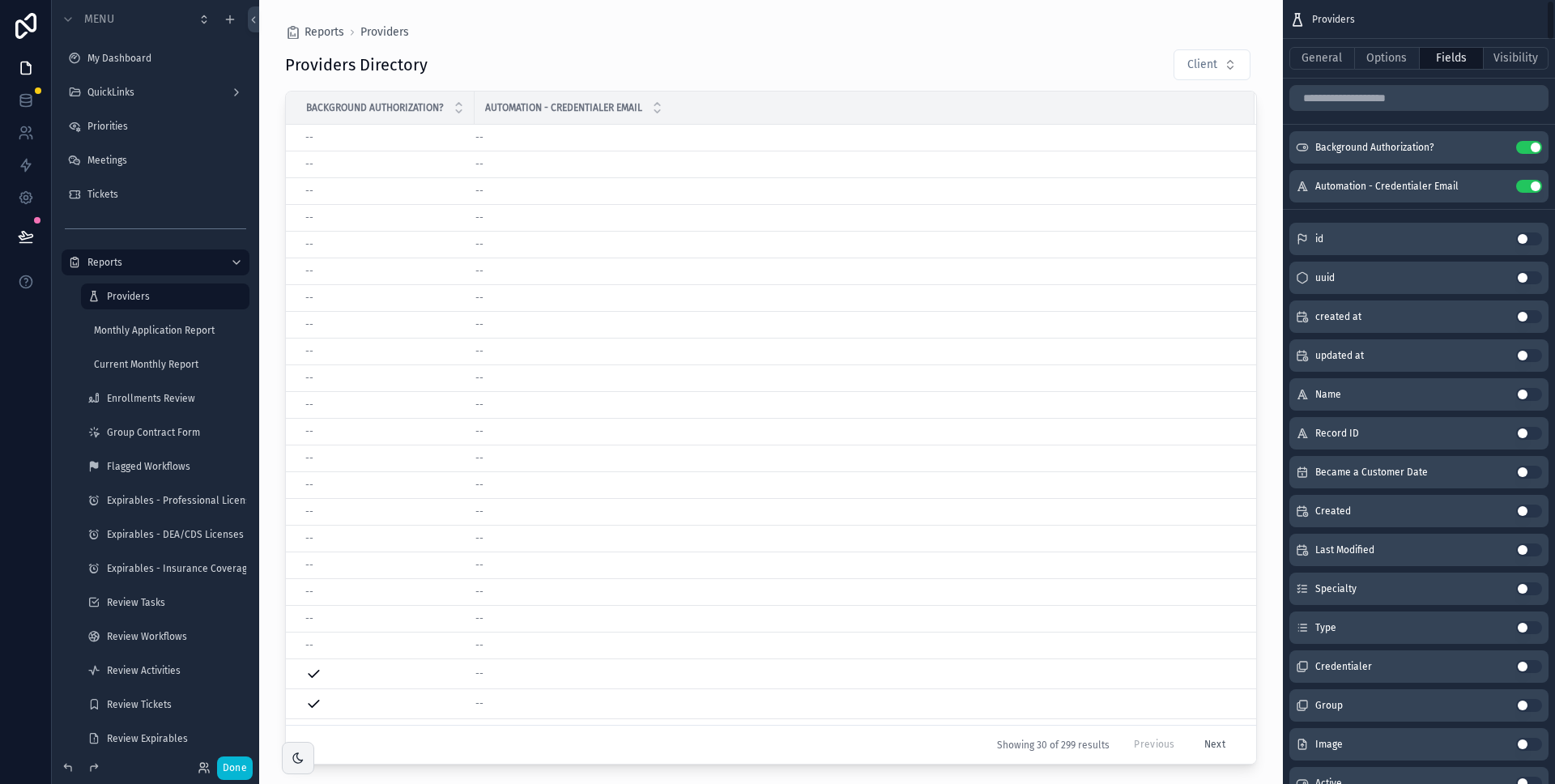
click at [1529, 189] on button "Use setting" at bounding box center [1529, 186] width 26 height 13
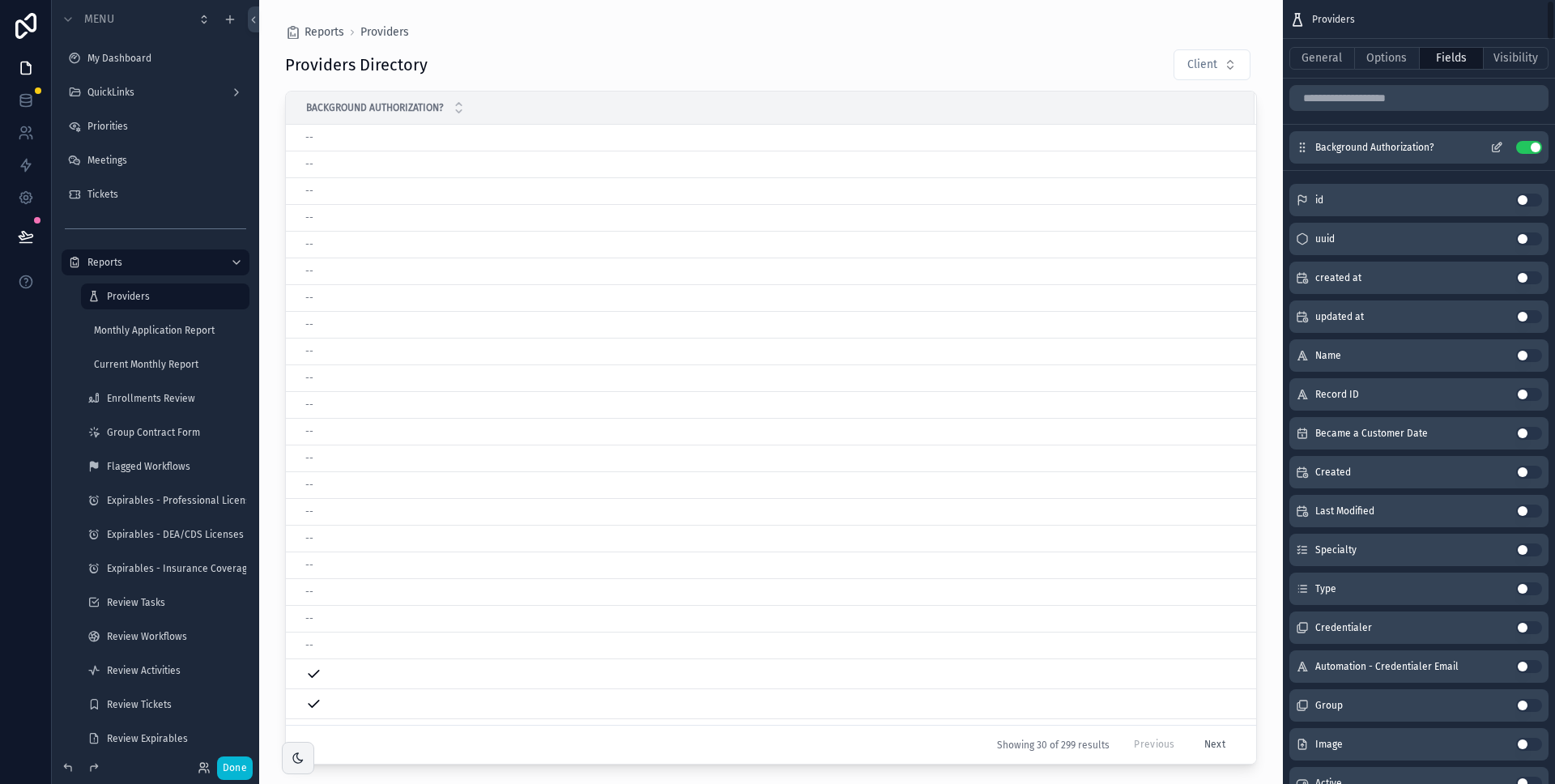
click at [1530, 150] on button "Use setting" at bounding box center [1529, 147] width 26 height 13
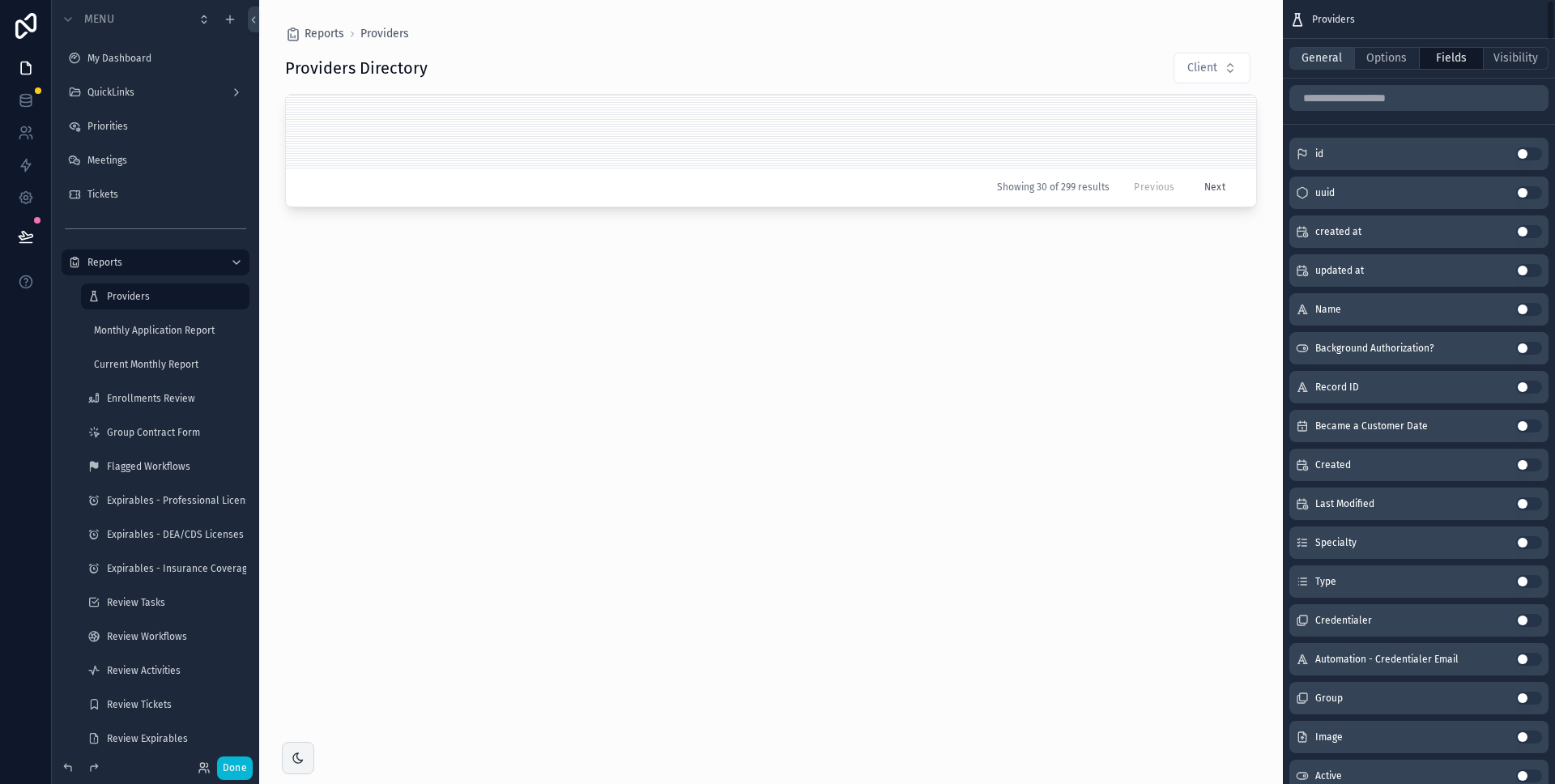
click at [1324, 61] on button "General" at bounding box center [1322, 58] width 65 height 23
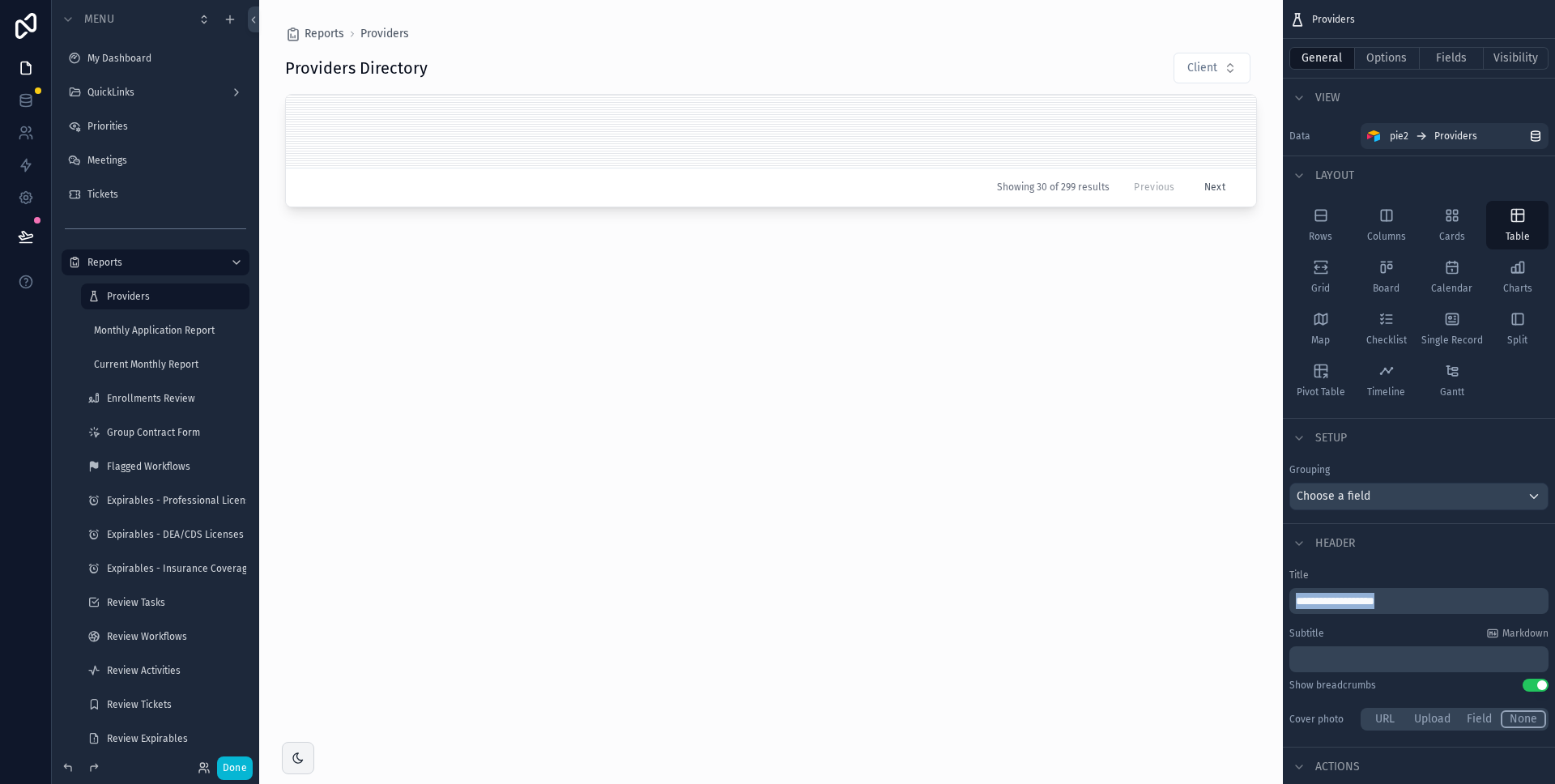
drag, startPoint x: 1342, startPoint y: 600, endPoint x: 1271, endPoint y: 594, distance: 71.3
click at [1271, 594] on div "Jump to... K My Dashboard QuickLinks Priorities Meetings Tickets Reports Provid…" at bounding box center [908, 392] width 1296 height 784
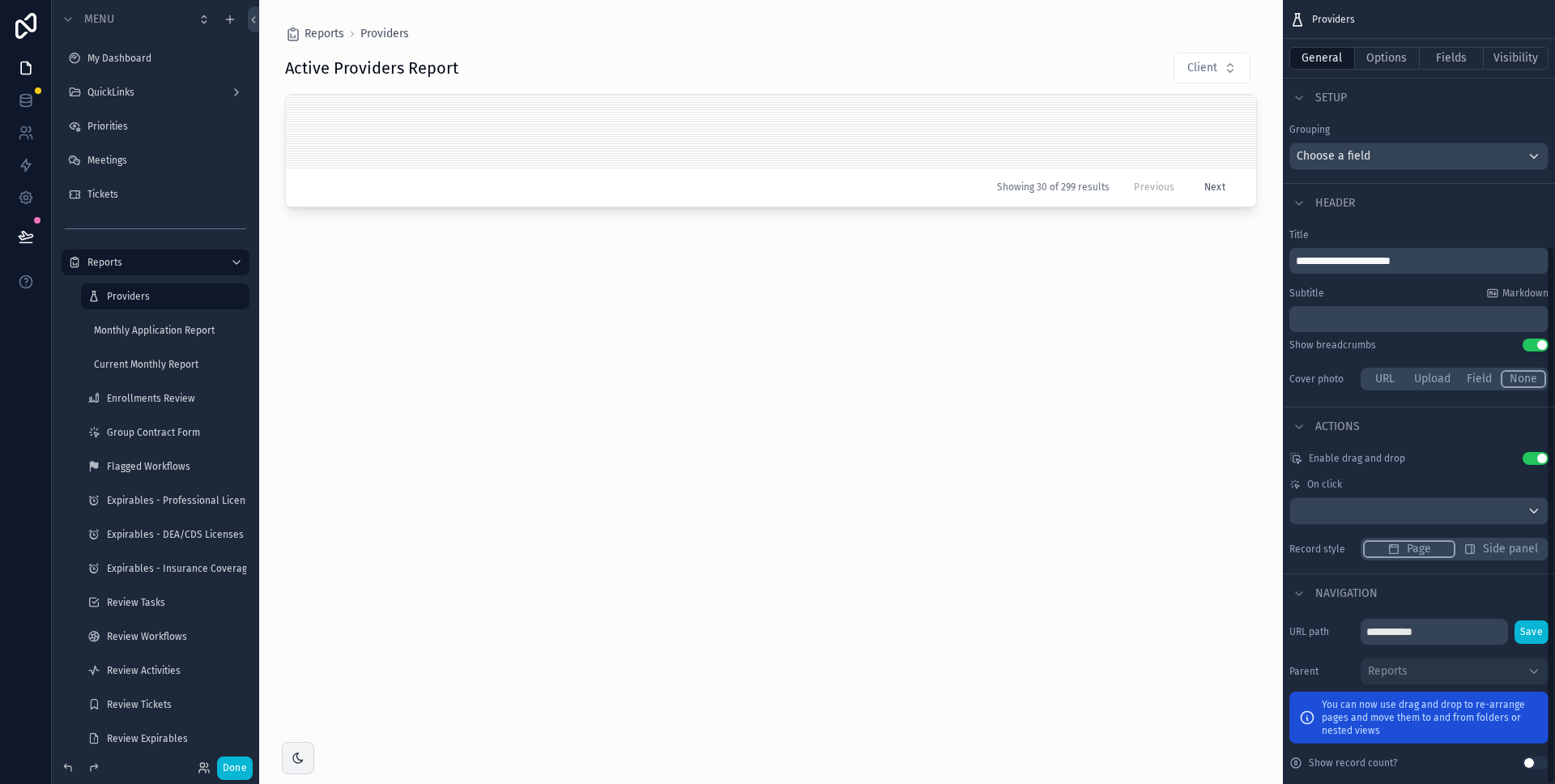
scroll to position [358, 0]
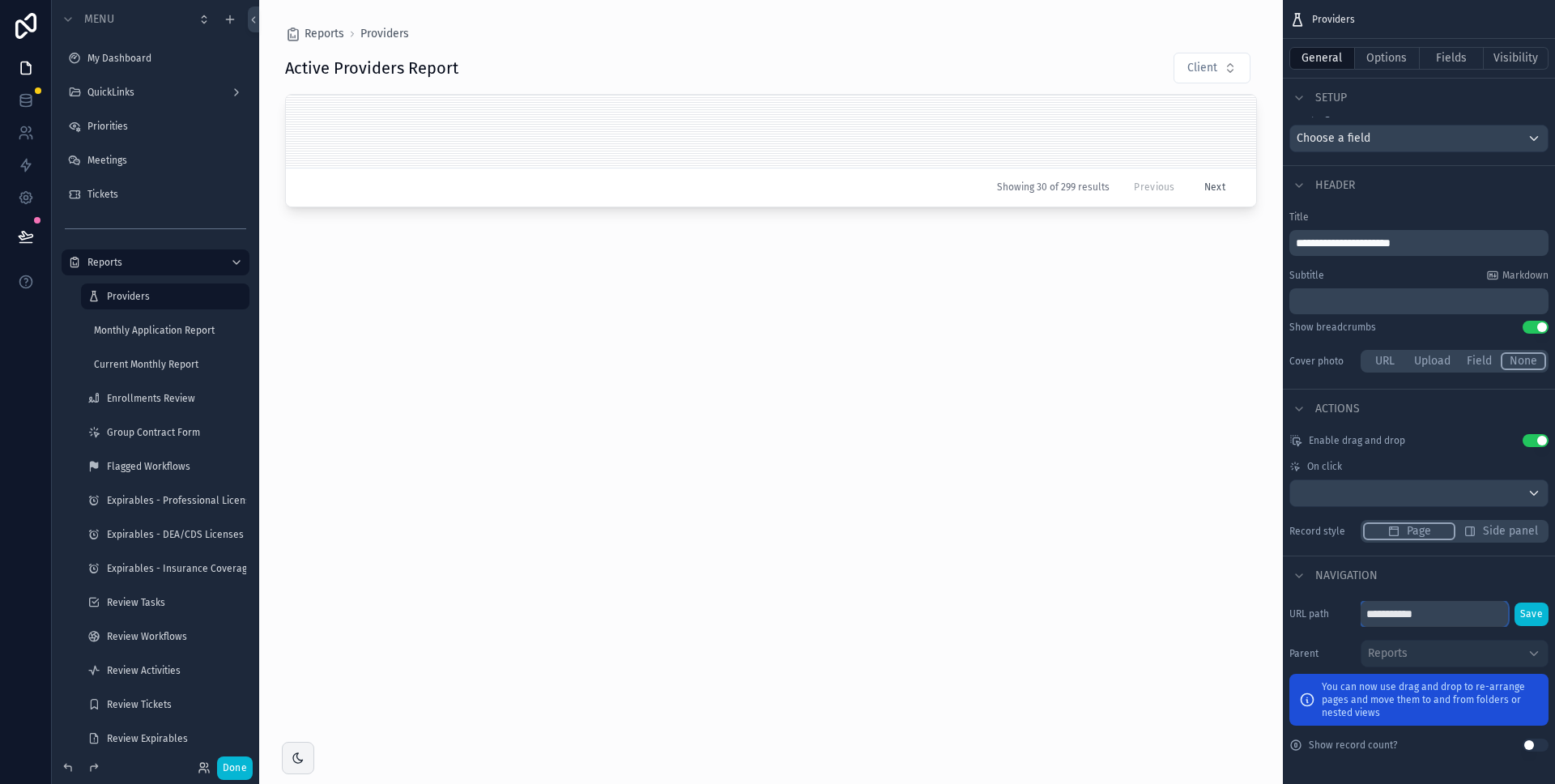
drag, startPoint x: 1376, startPoint y: 612, endPoint x: 1349, endPoint y: 610, distance: 27.1
click at [1349, 610] on div "**********" at bounding box center [1419, 614] width 259 height 26
type input "**********"
click at [1531, 613] on button "Save" at bounding box center [1531, 614] width 34 height 24
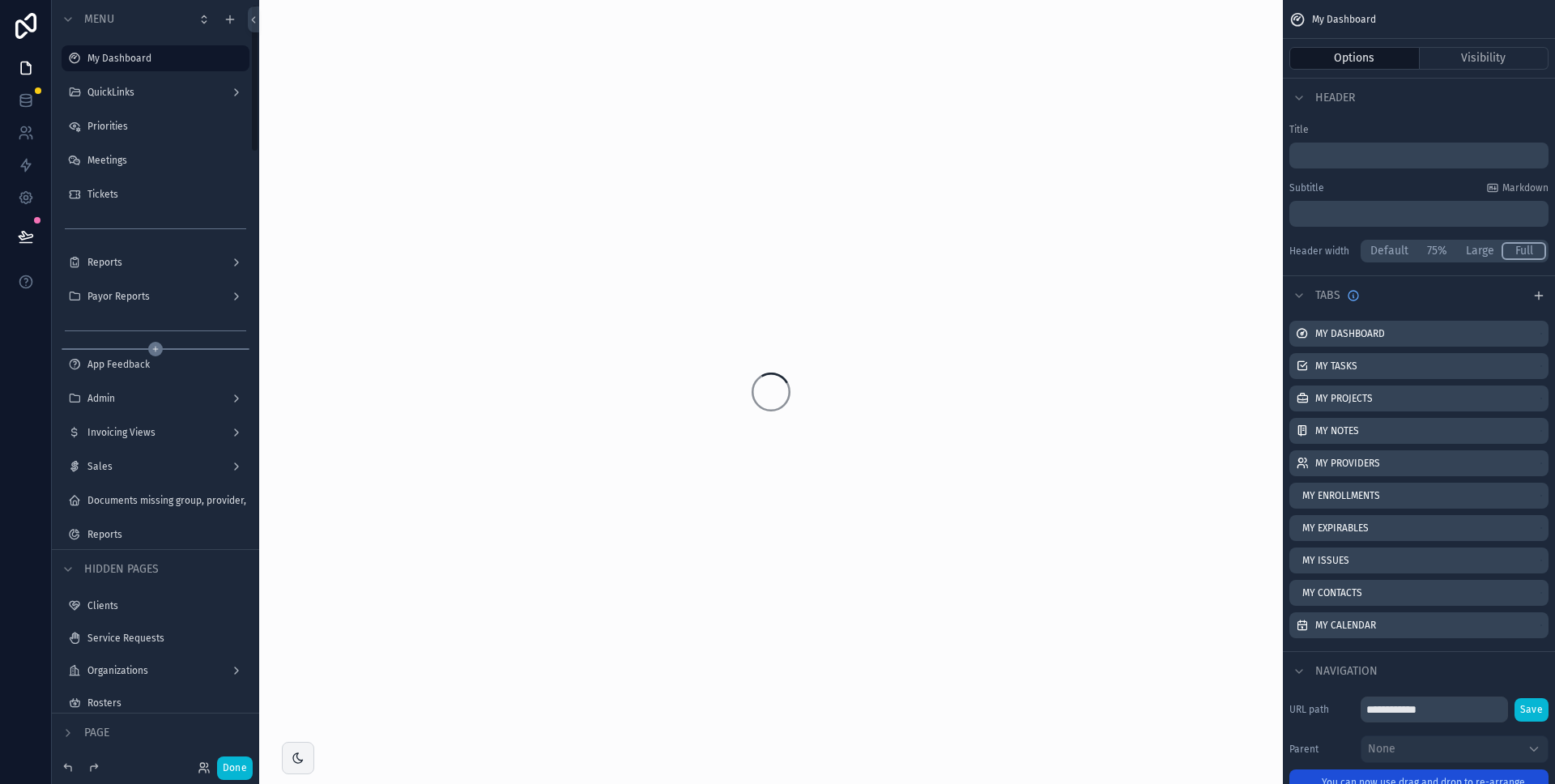
scroll to position [21, 0]
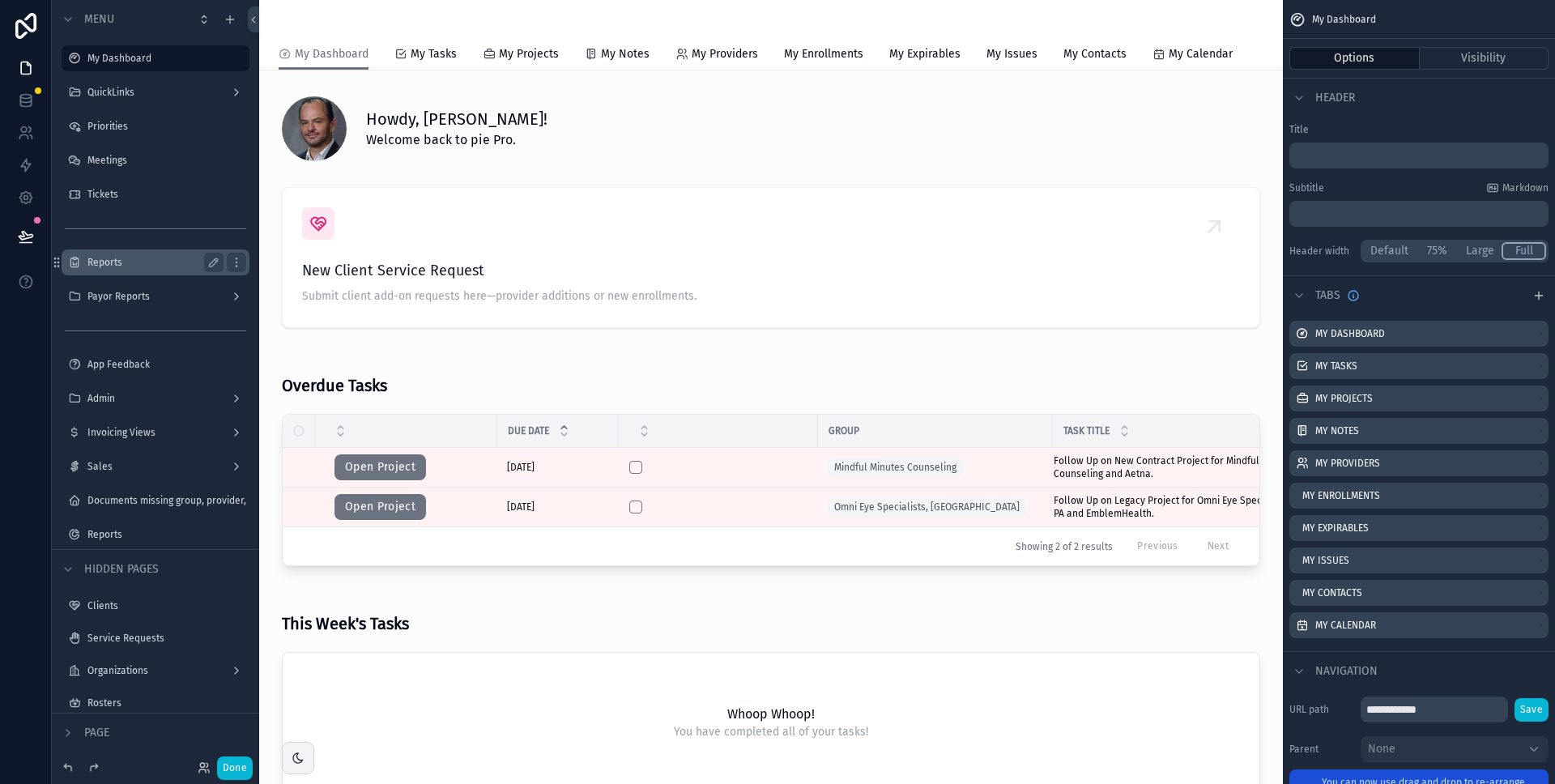
click at [191, 267] on label "Reports" at bounding box center [152, 262] width 129 height 13
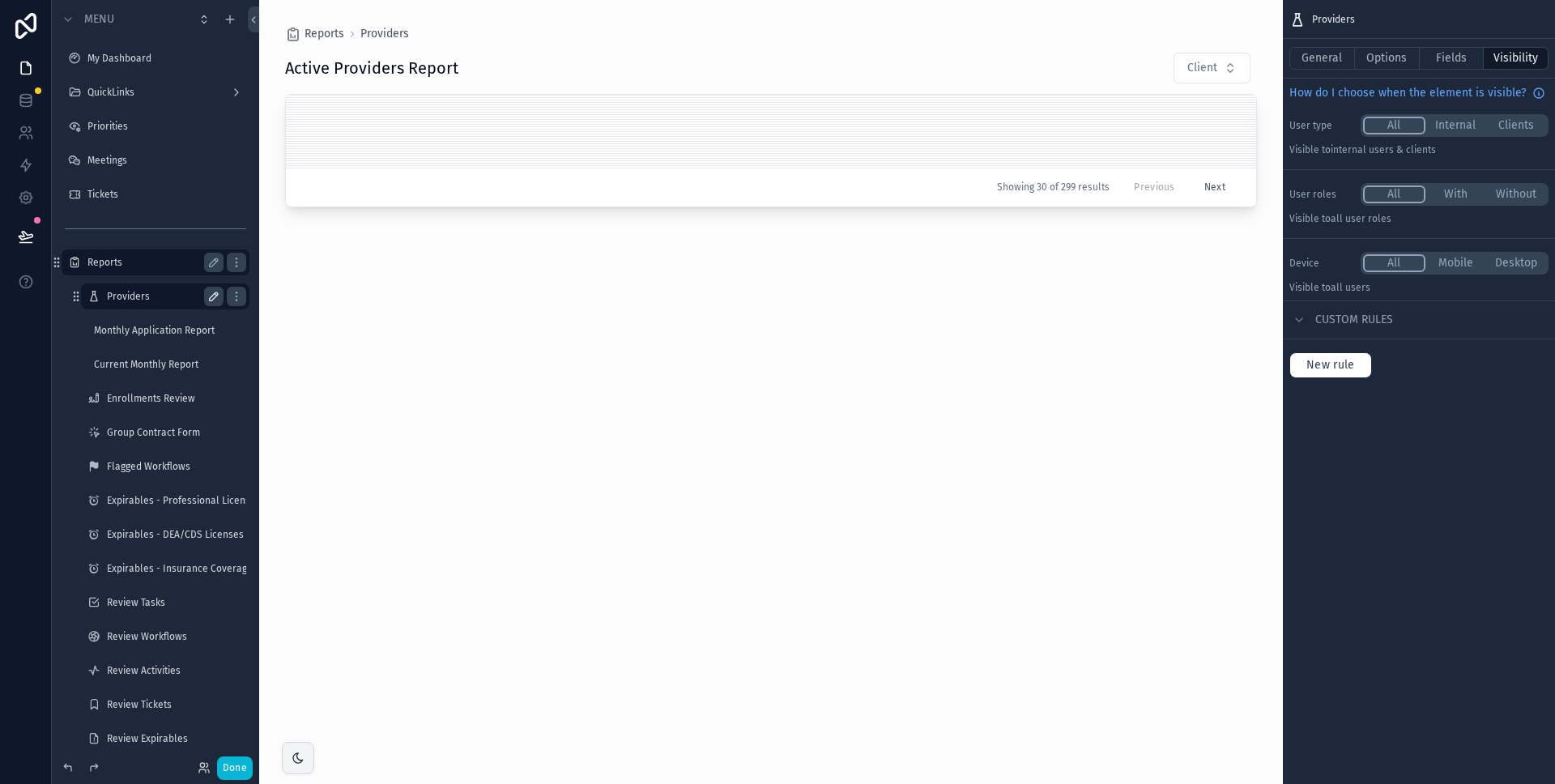
click at [217, 298] on icon "scrollable content" at bounding box center [213, 295] width 13 height 13
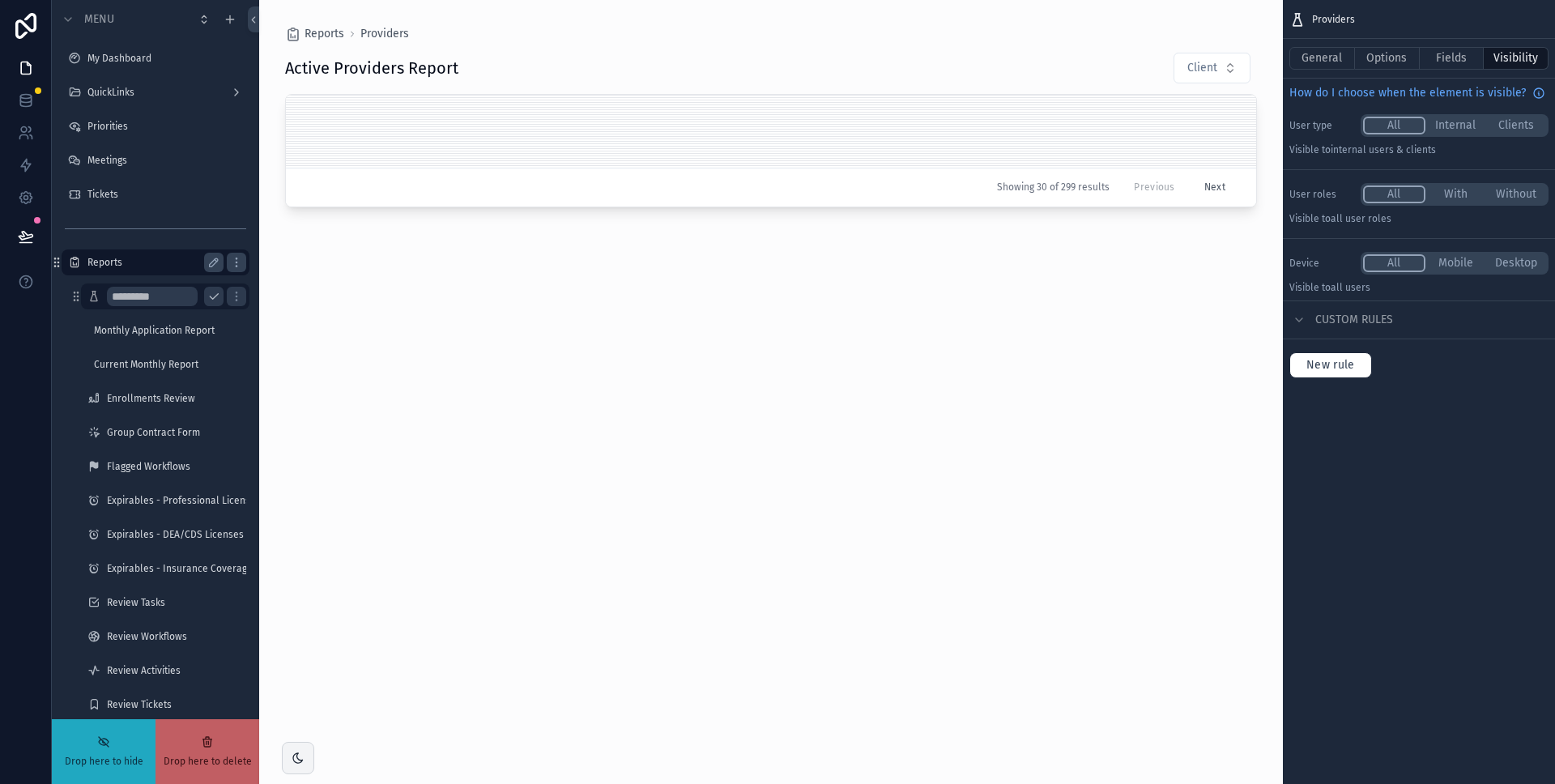
click at [177, 295] on input "*********" at bounding box center [152, 296] width 91 height 19
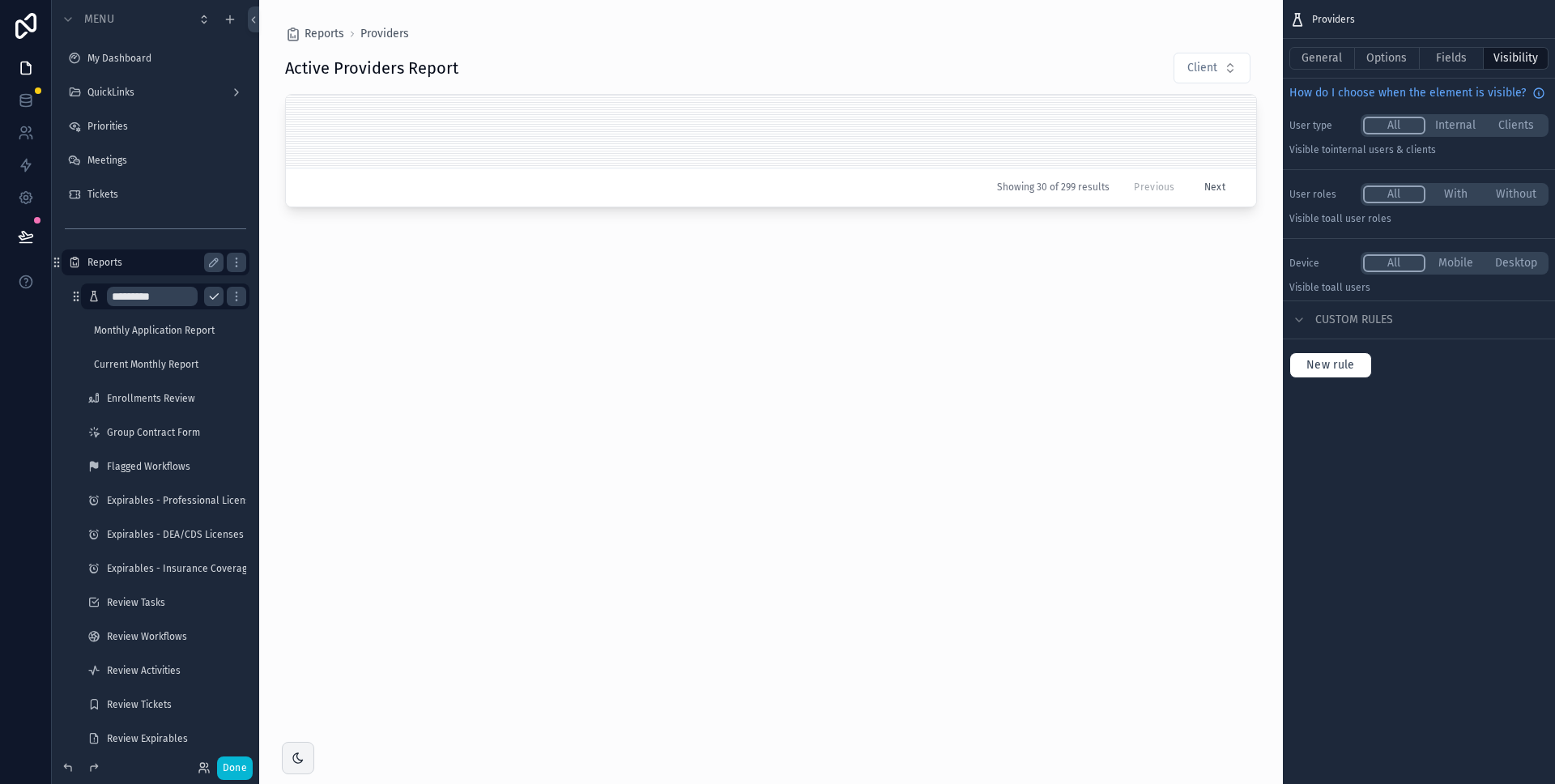
click at [177, 295] on input "*********" at bounding box center [152, 296] width 91 height 19
type input "**********"
click at [214, 295] on icon "scrollable content" at bounding box center [213, 295] width 13 height 13
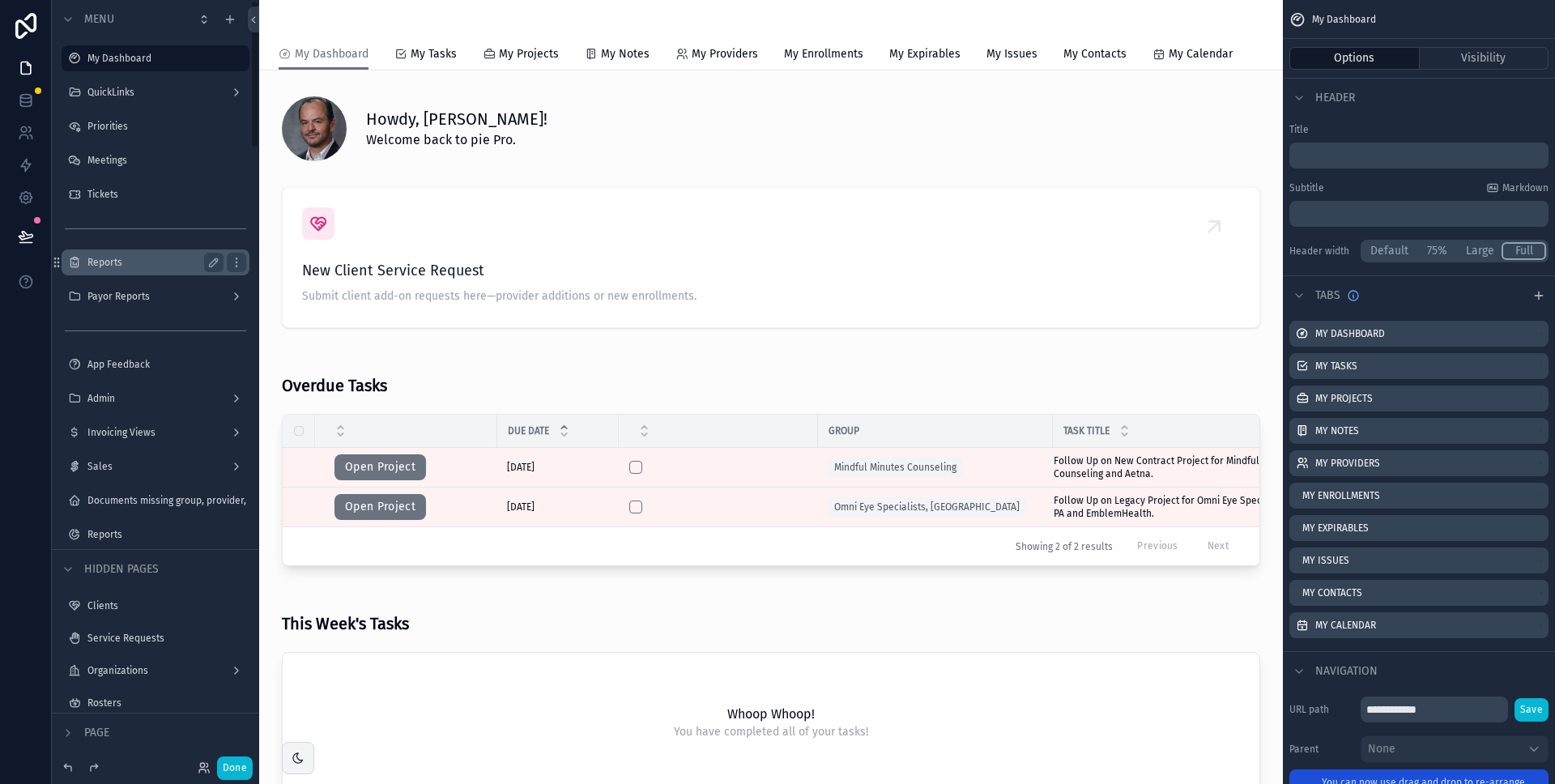
click at [159, 263] on label "Reports" at bounding box center [152, 262] width 129 height 13
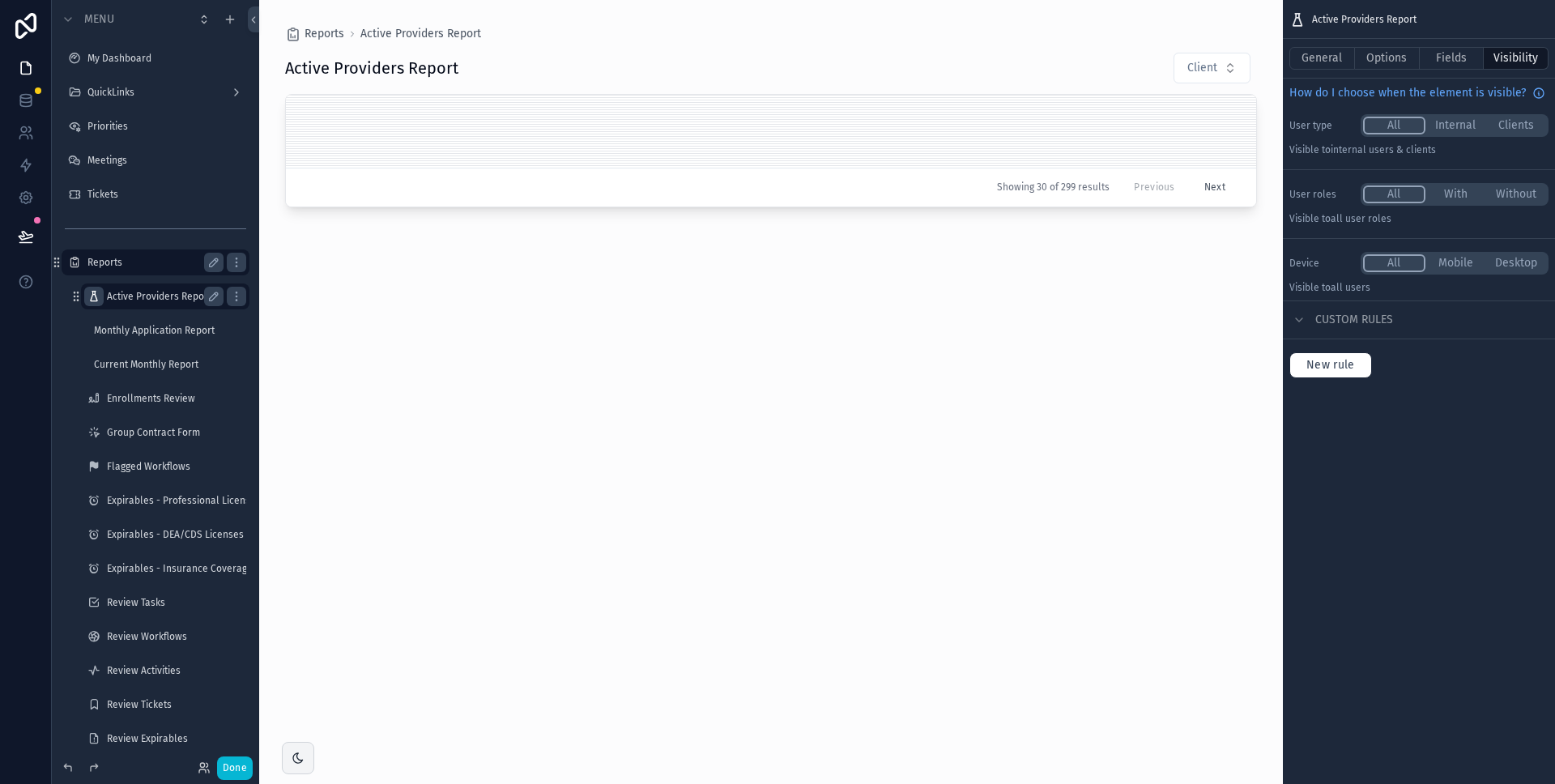
click at [91, 295] on icon "scrollable content" at bounding box center [93, 295] width 13 height 13
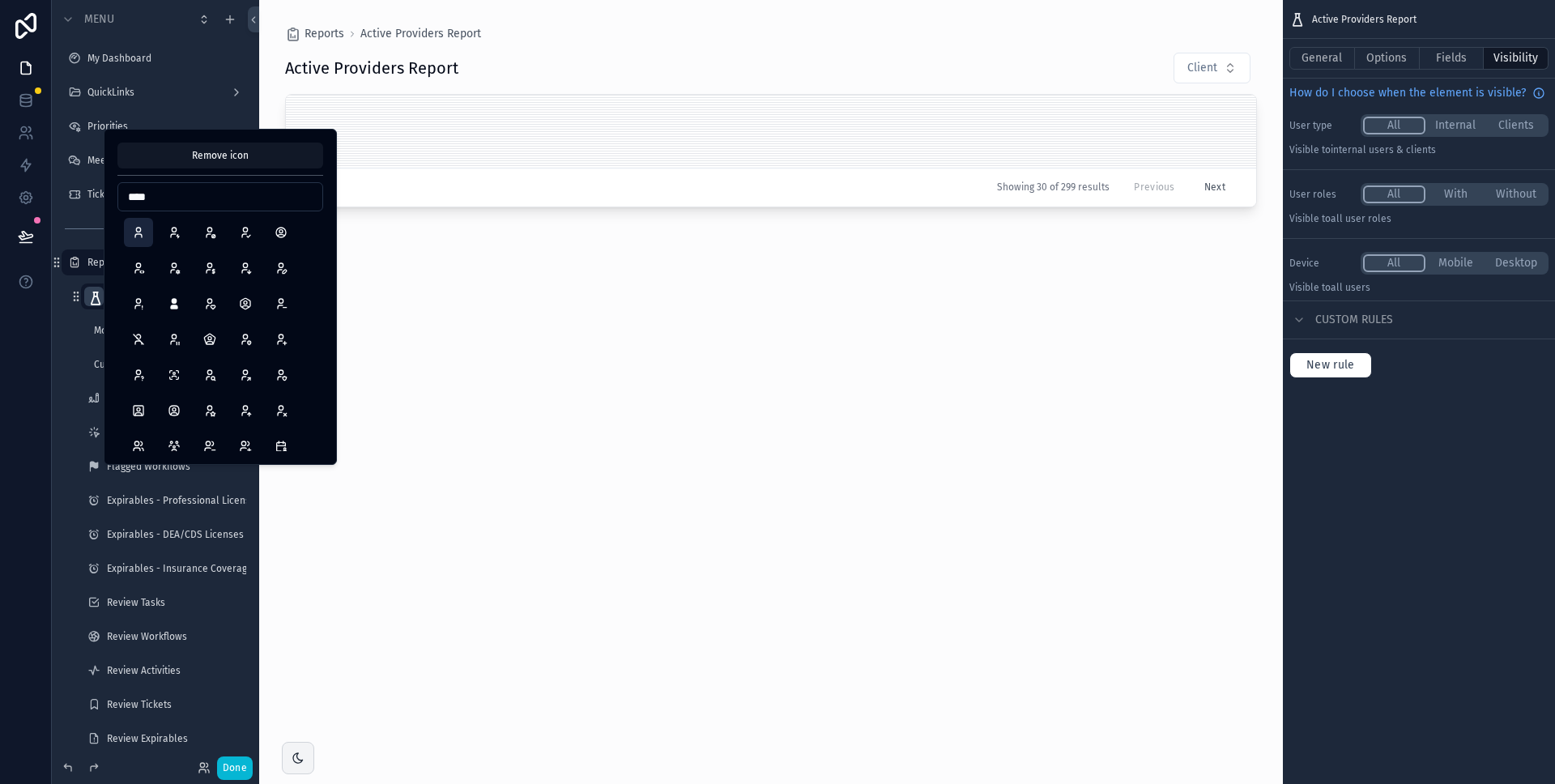
type input "****"
click at [138, 236] on button "User" at bounding box center [139, 233] width 29 height 29
click at [397, 290] on div "Active Providers Report Client Showing 30 of 299 results Previous Next" at bounding box center [772, 403] width 972 height 723
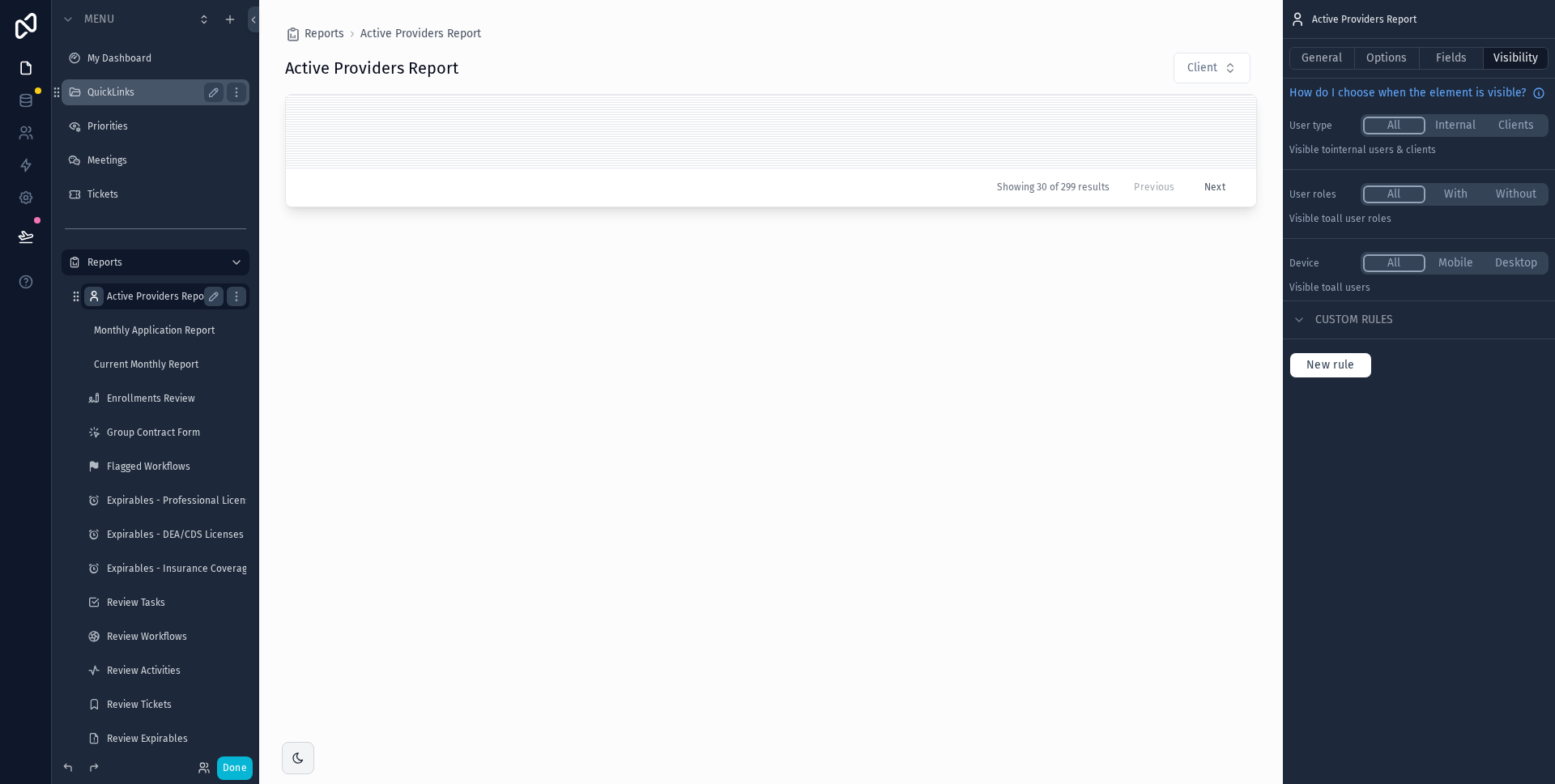
click at [147, 89] on label "QuickLinks" at bounding box center [152, 91] width 129 height 13
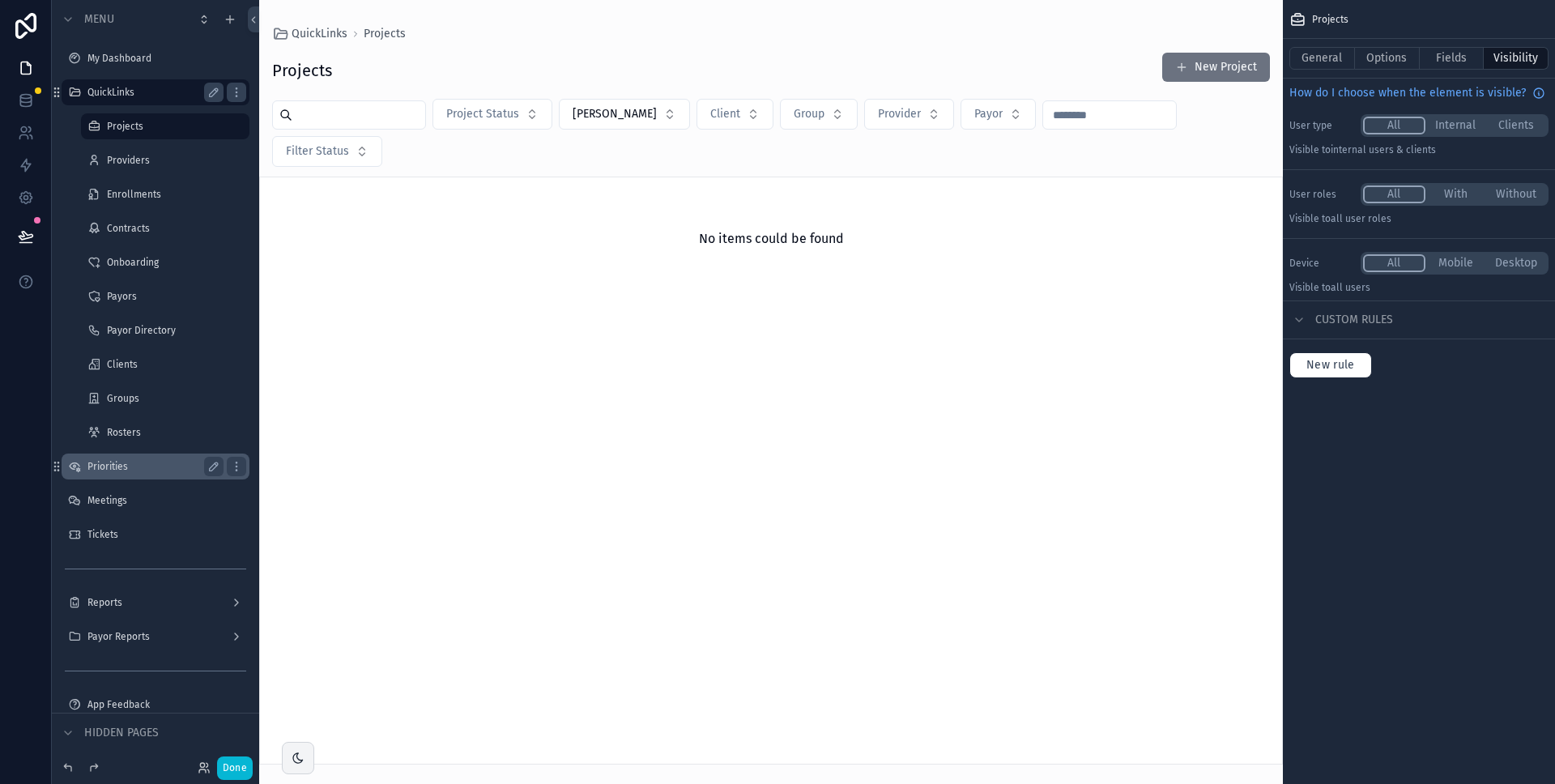
scroll to position [63, 0]
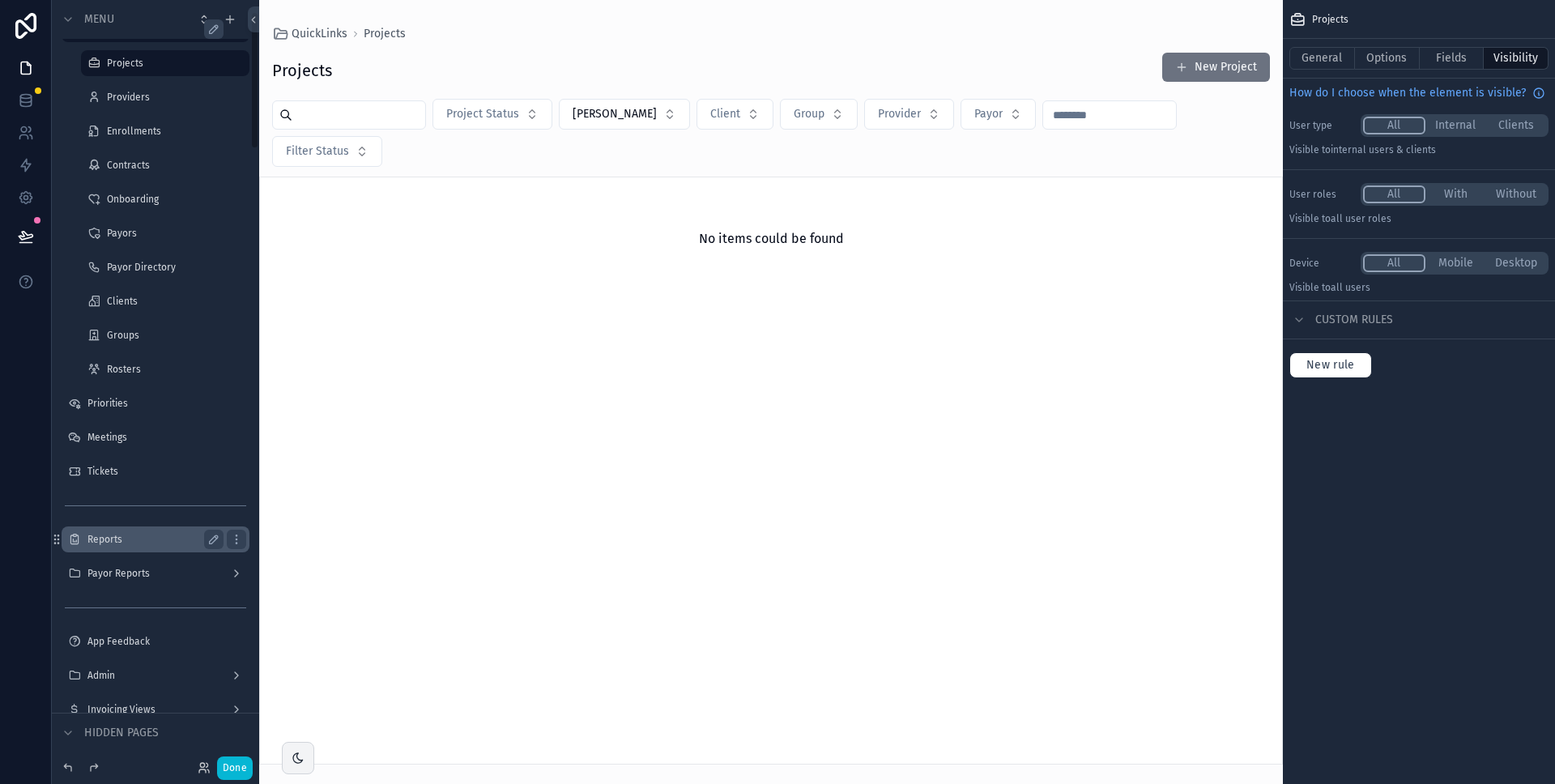
click at [148, 547] on div "Reports" at bounding box center [155, 539] width 136 height 19
click at [101, 538] on label "Reports" at bounding box center [152, 539] width 129 height 13
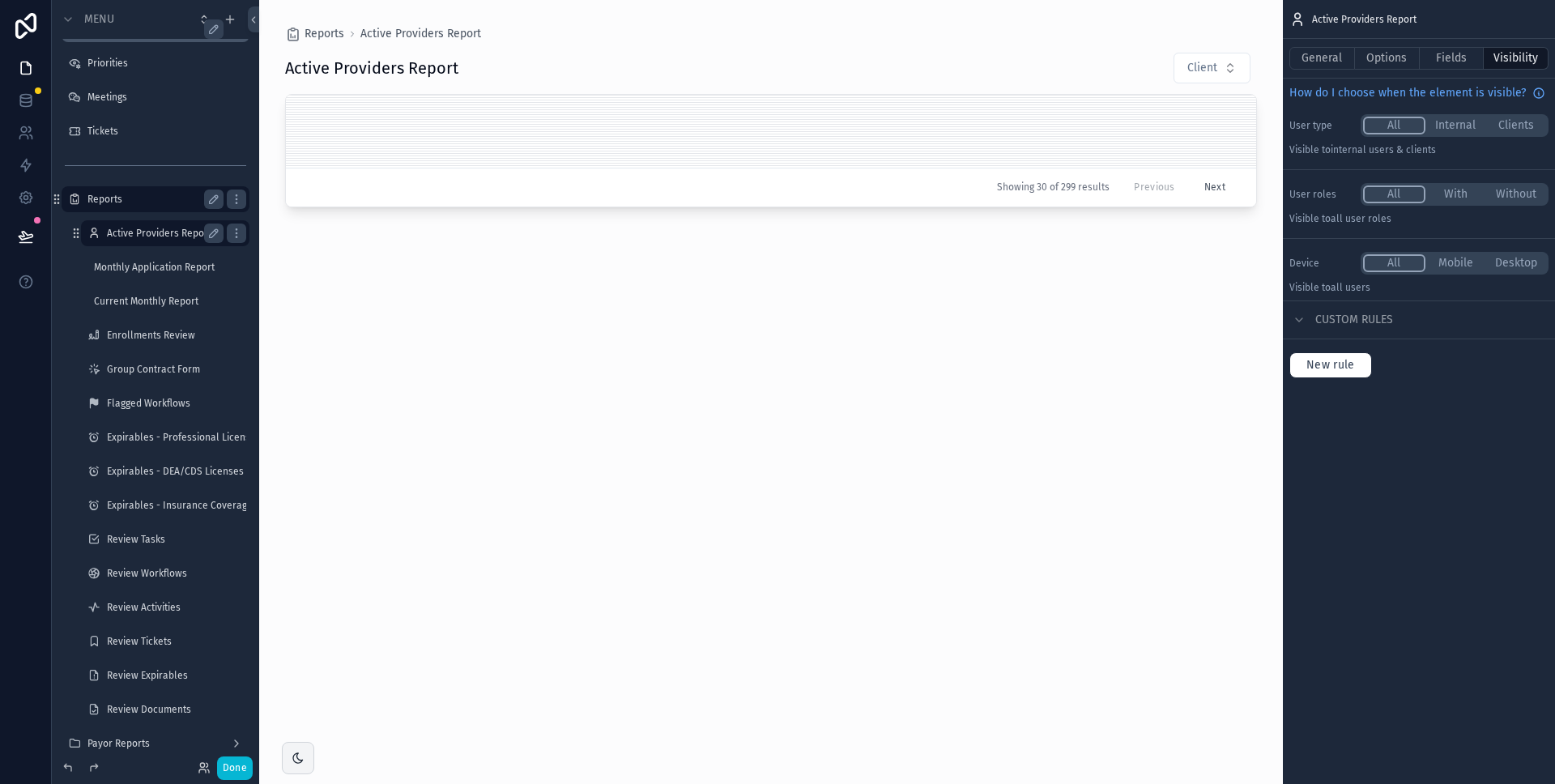
click at [175, 233] on label "Active Providers Report" at bounding box center [161, 233] width 110 height 13
click at [1453, 56] on button "Fields" at bounding box center [1452, 58] width 65 height 23
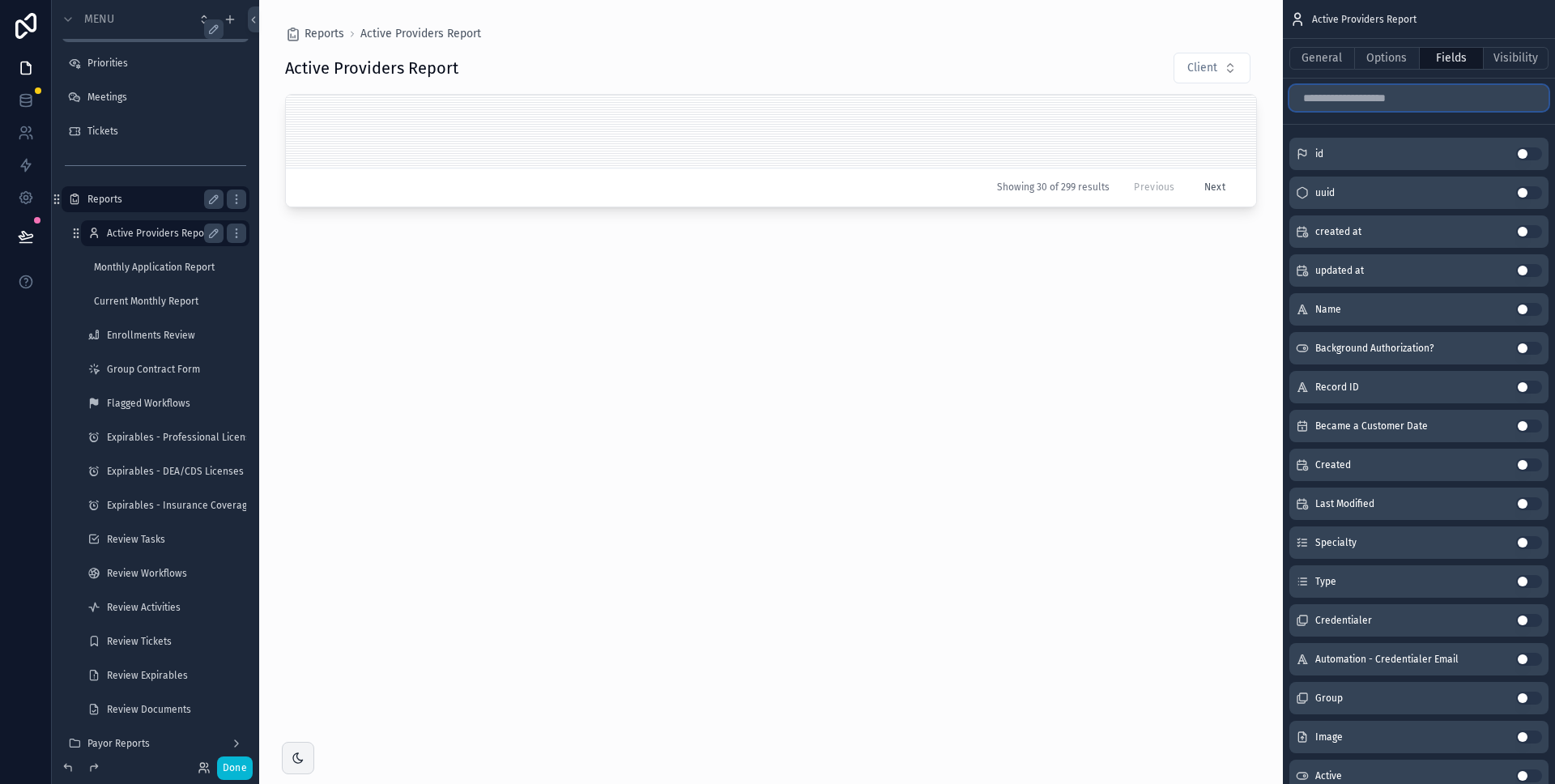
click at [1413, 97] on input "scrollable content" at bounding box center [1419, 97] width 259 height 26
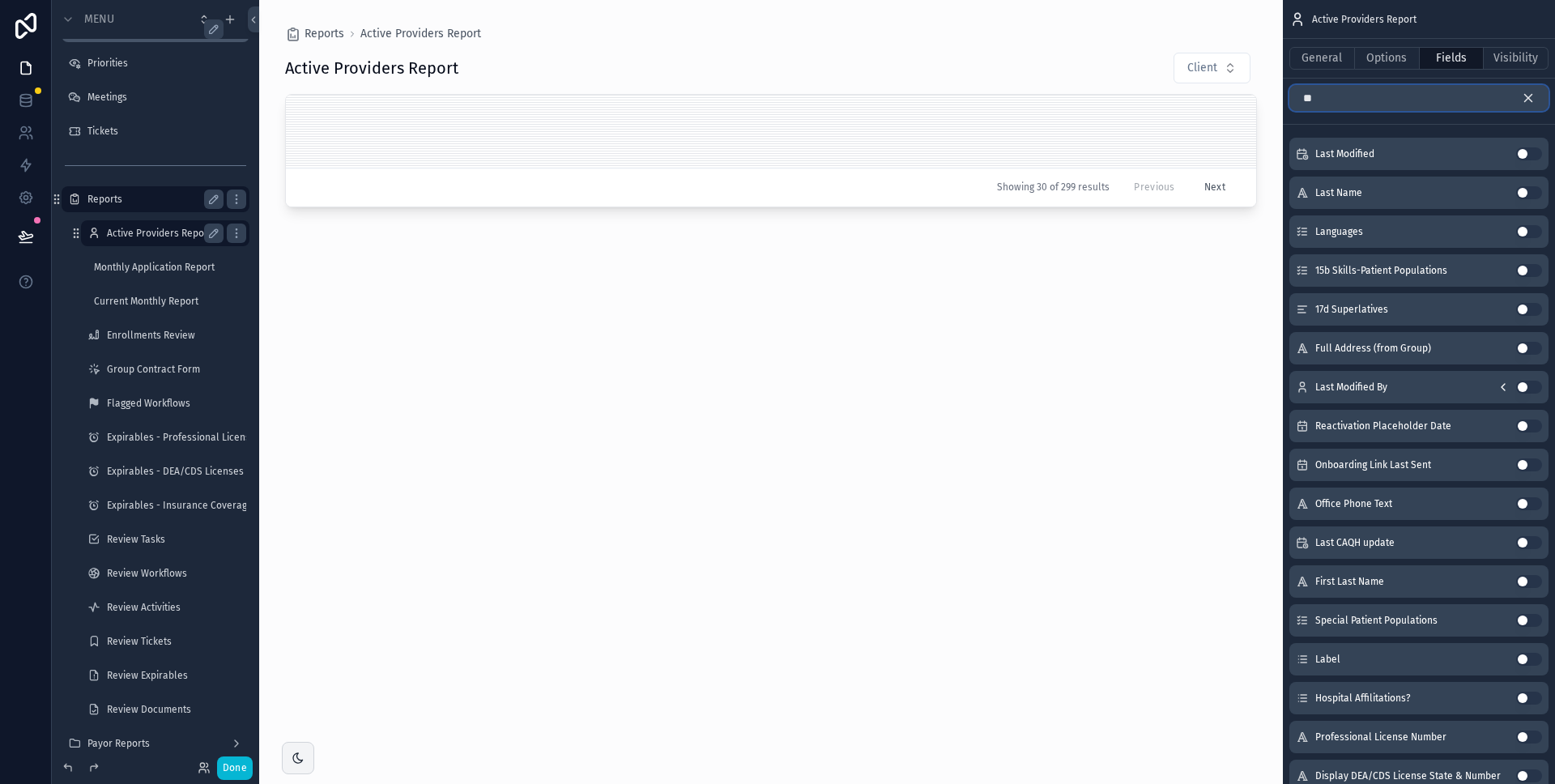
type input "*"
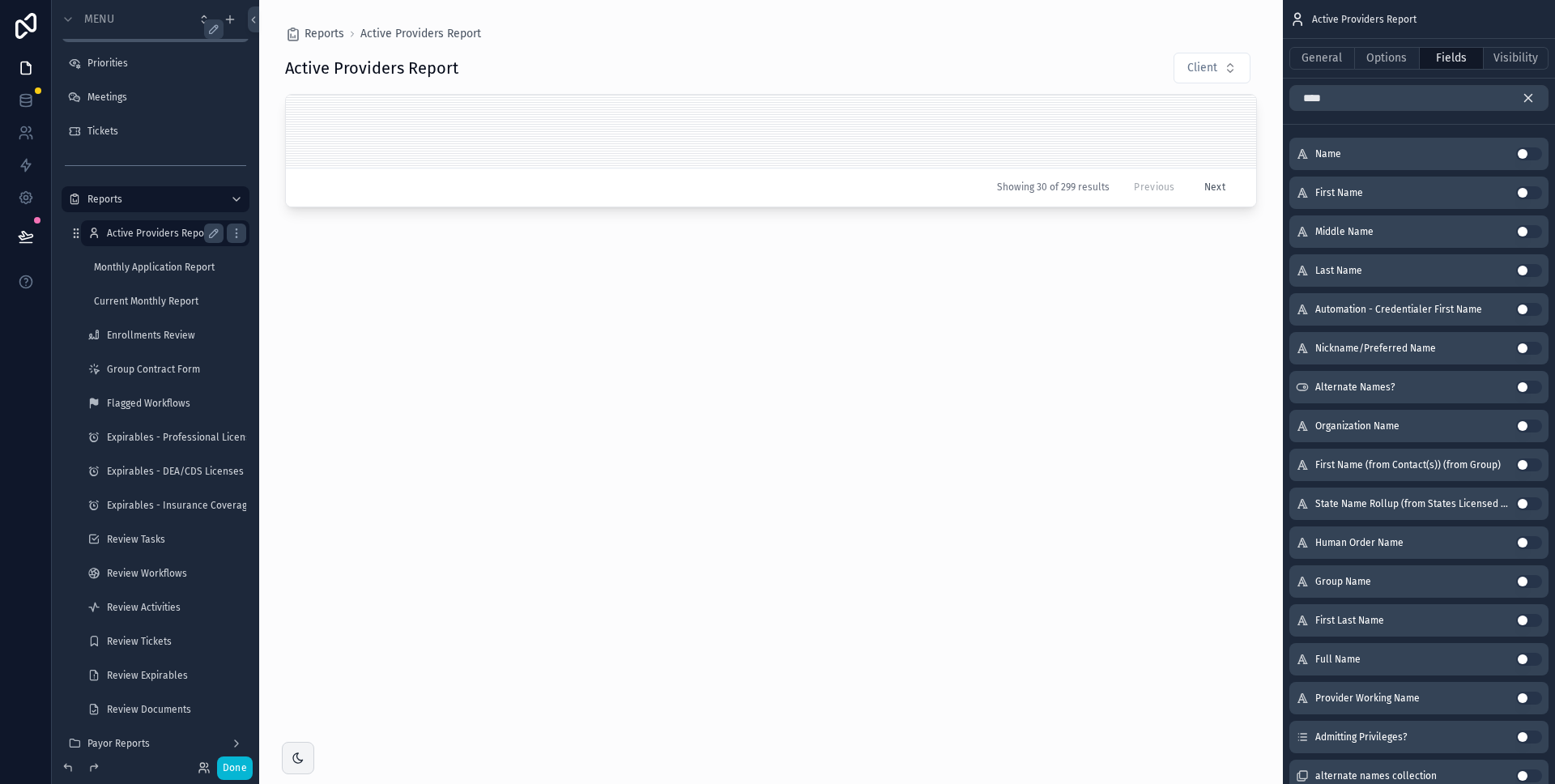
click at [1534, 154] on button "Use setting" at bounding box center [1529, 154] width 26 height 13
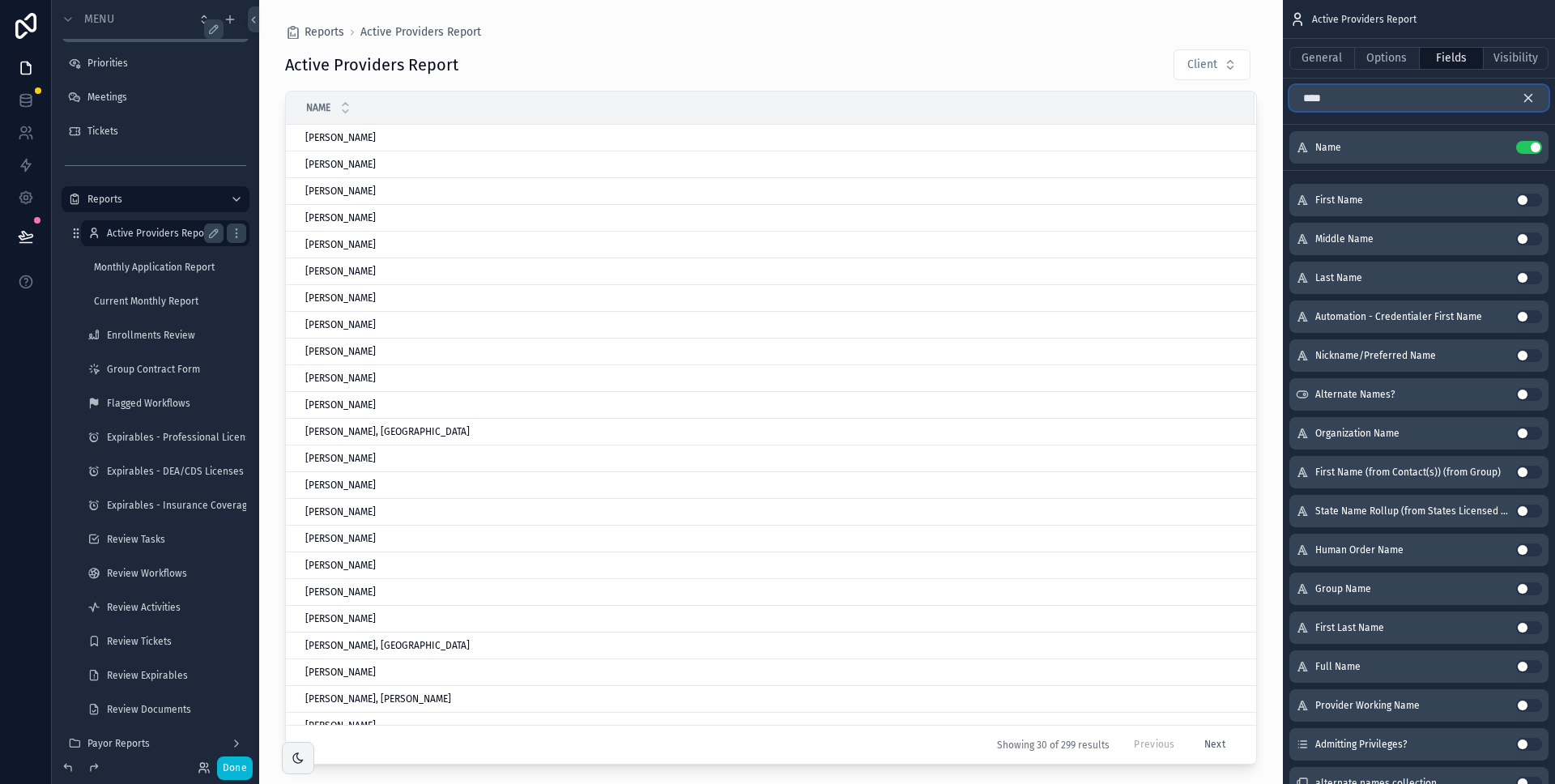
click at [1397, 103] on input "****" at bounding box center [1419, 97] width 259 height 26
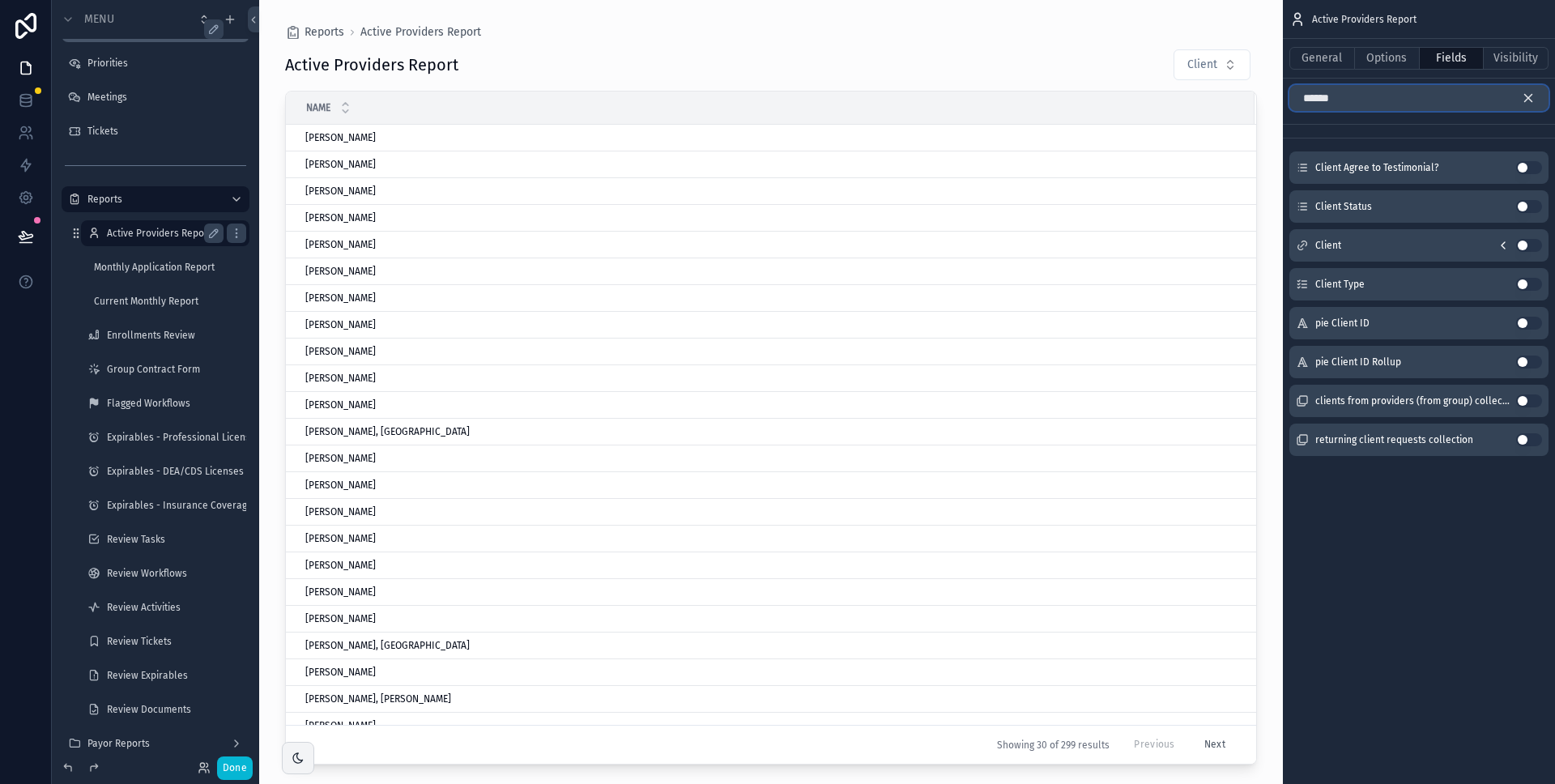
type input "******"
click at [1531, 243] on button "Use setting" at bounding box center [1529, 245] width 26 height 13
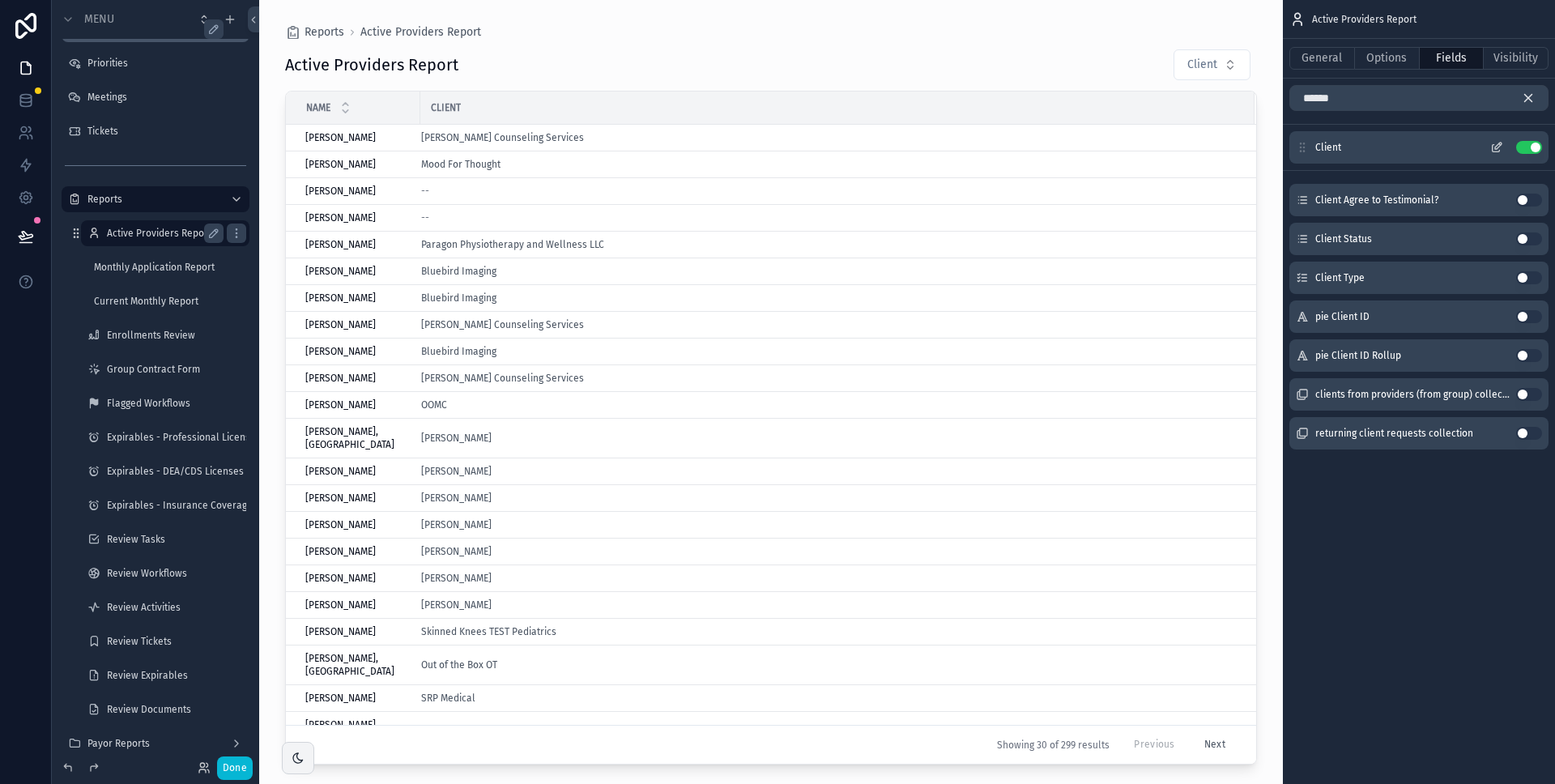
drag, startPoint x: 1531, startPoint y: 97, endPoint x: 1365, endPoint y: 175, distance: 183.4
click at [1531, 97] on icon "scrollable content" at bounding box center [1528, 97] width 14 height 14
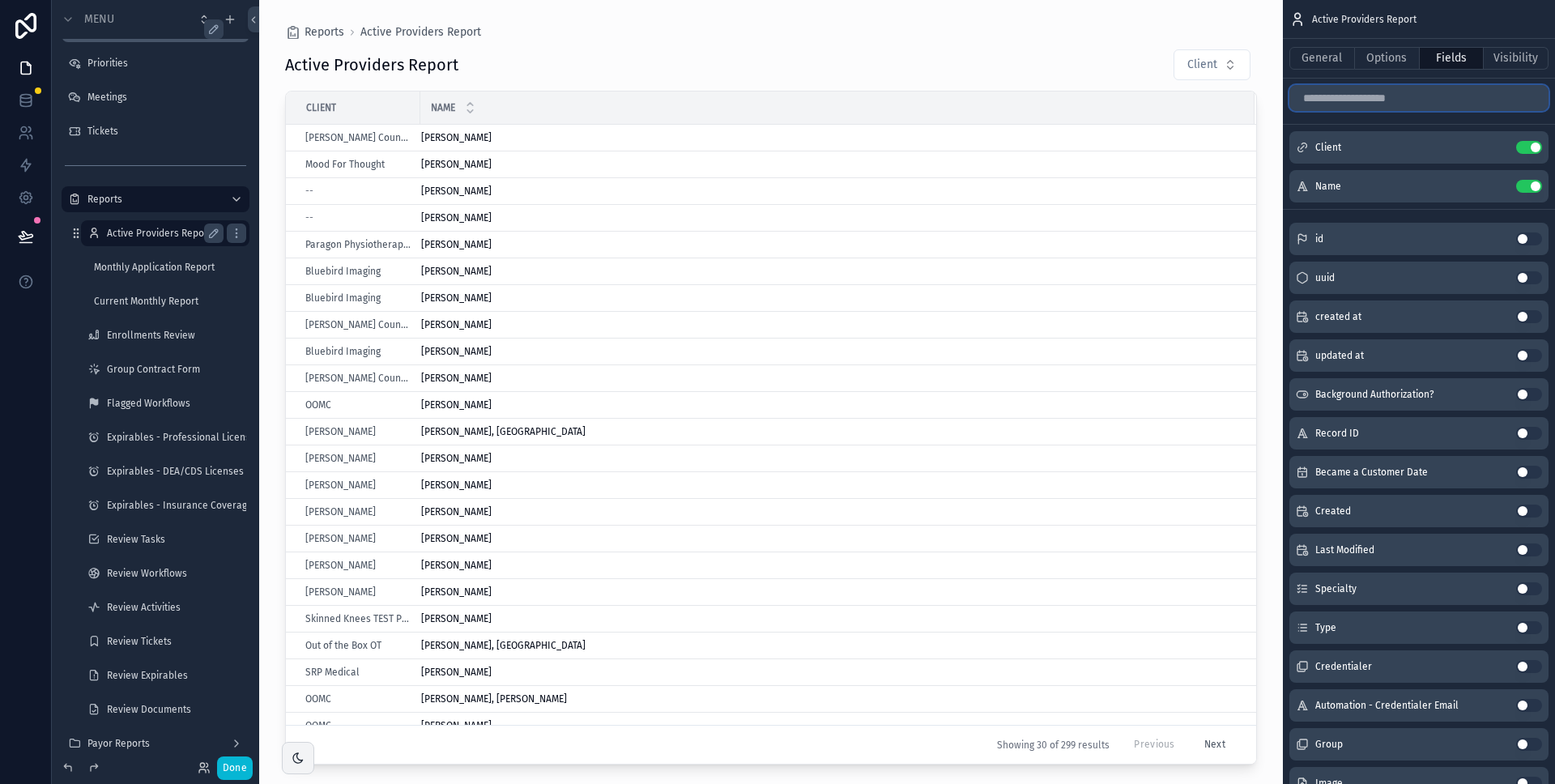
click at [1372, 91] on input "scrollable content" at bounding box center [1419, 97] width 259 height 26
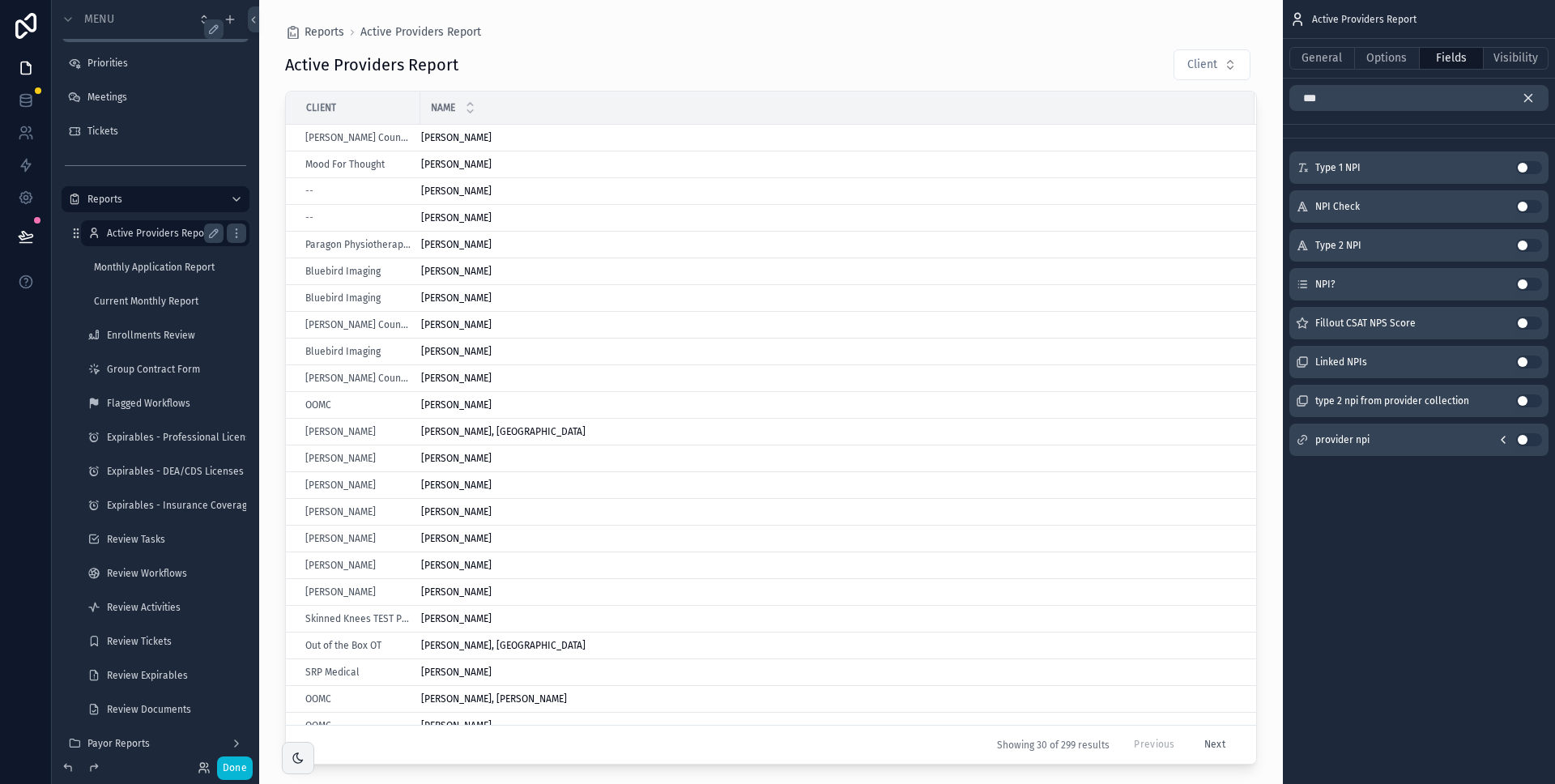
click at [1528, 437] on button "Use setting" at bounding box center [1529, 439] width 26 height 13
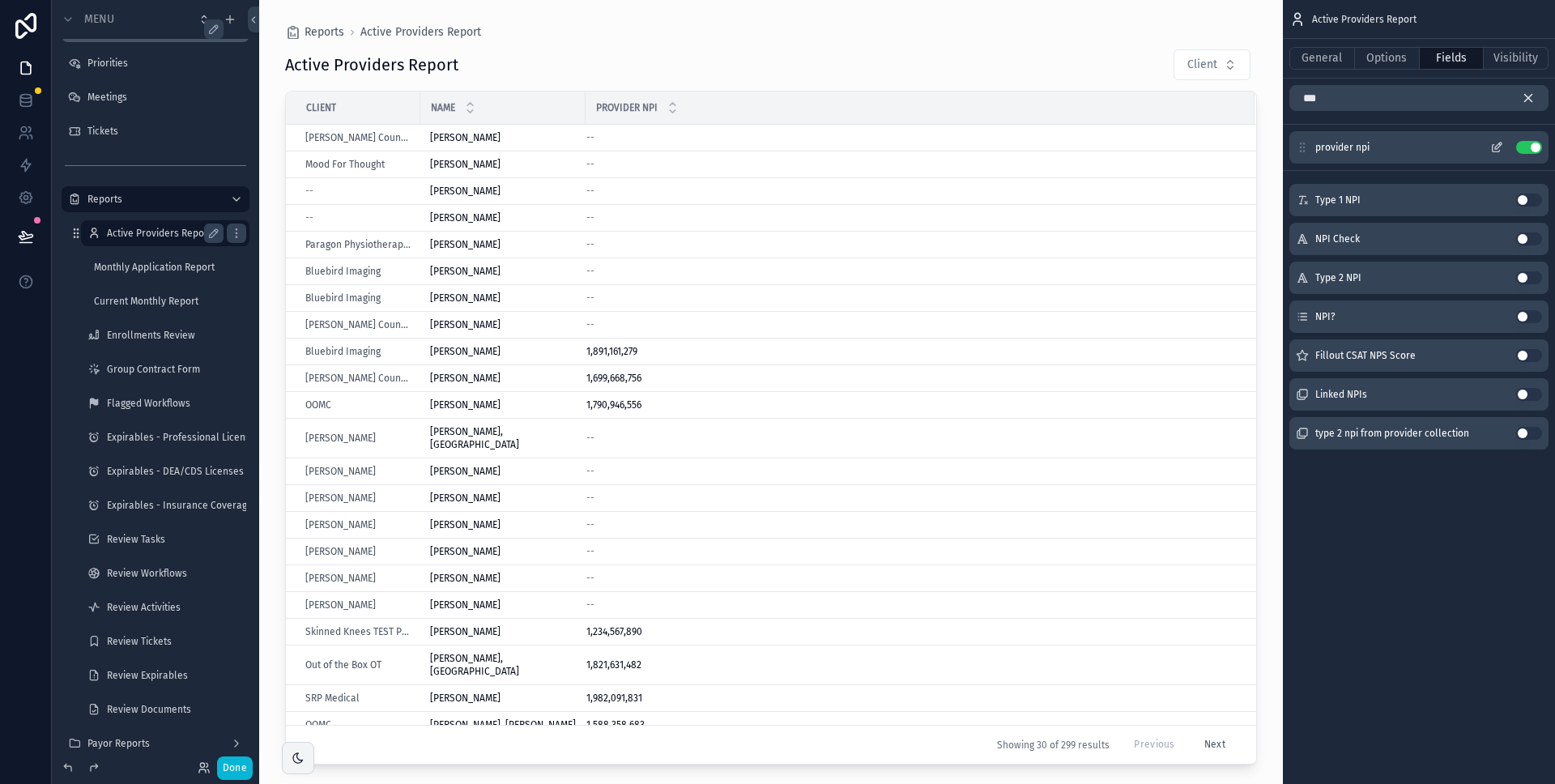
click at [1499, 145] on icon "scrollable content" at bounding box center [1496, 147] width 13 height 13
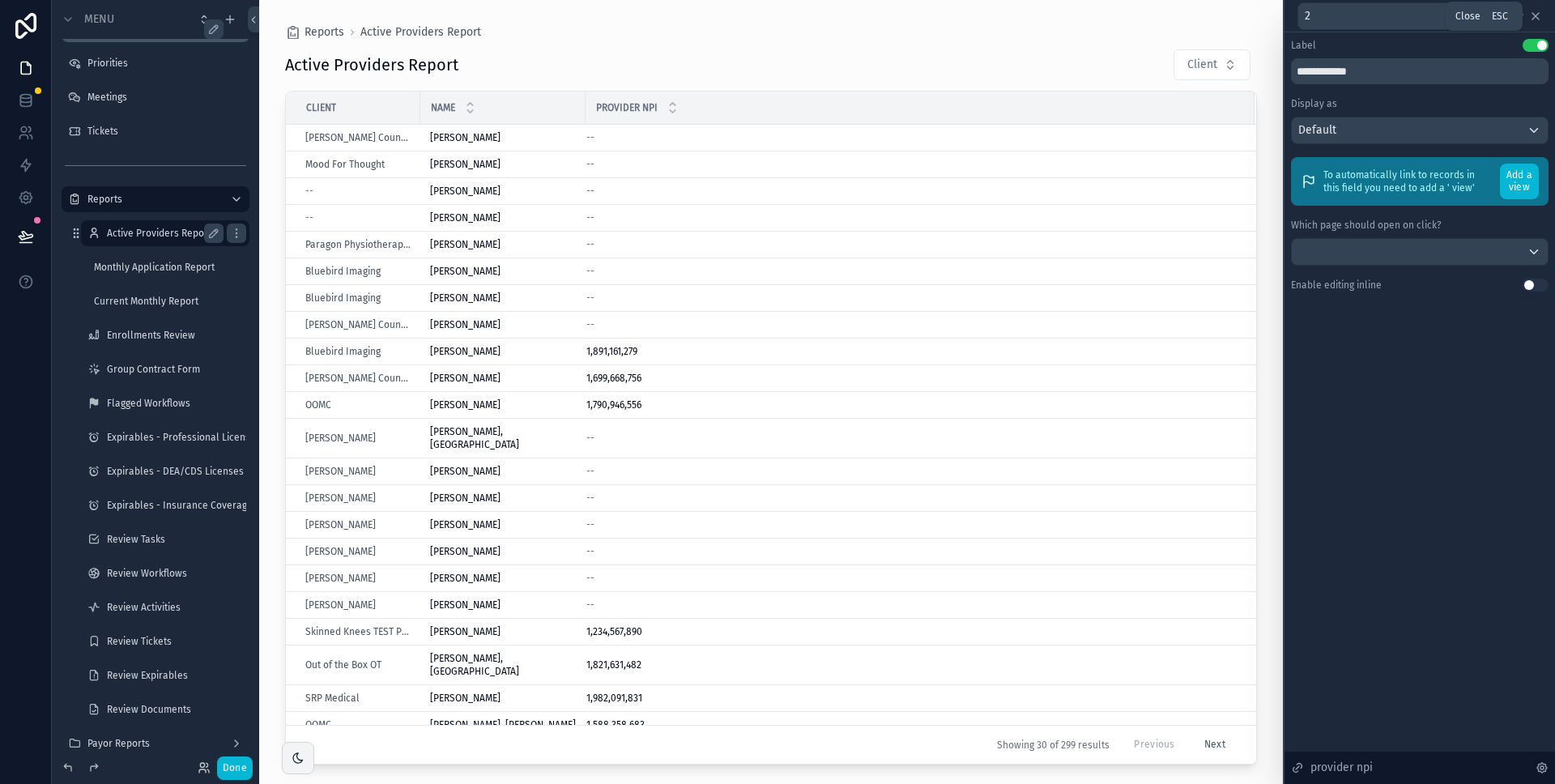
click at [1538, 16] on icon at bounding box center [1536, 16] width 13 height 13
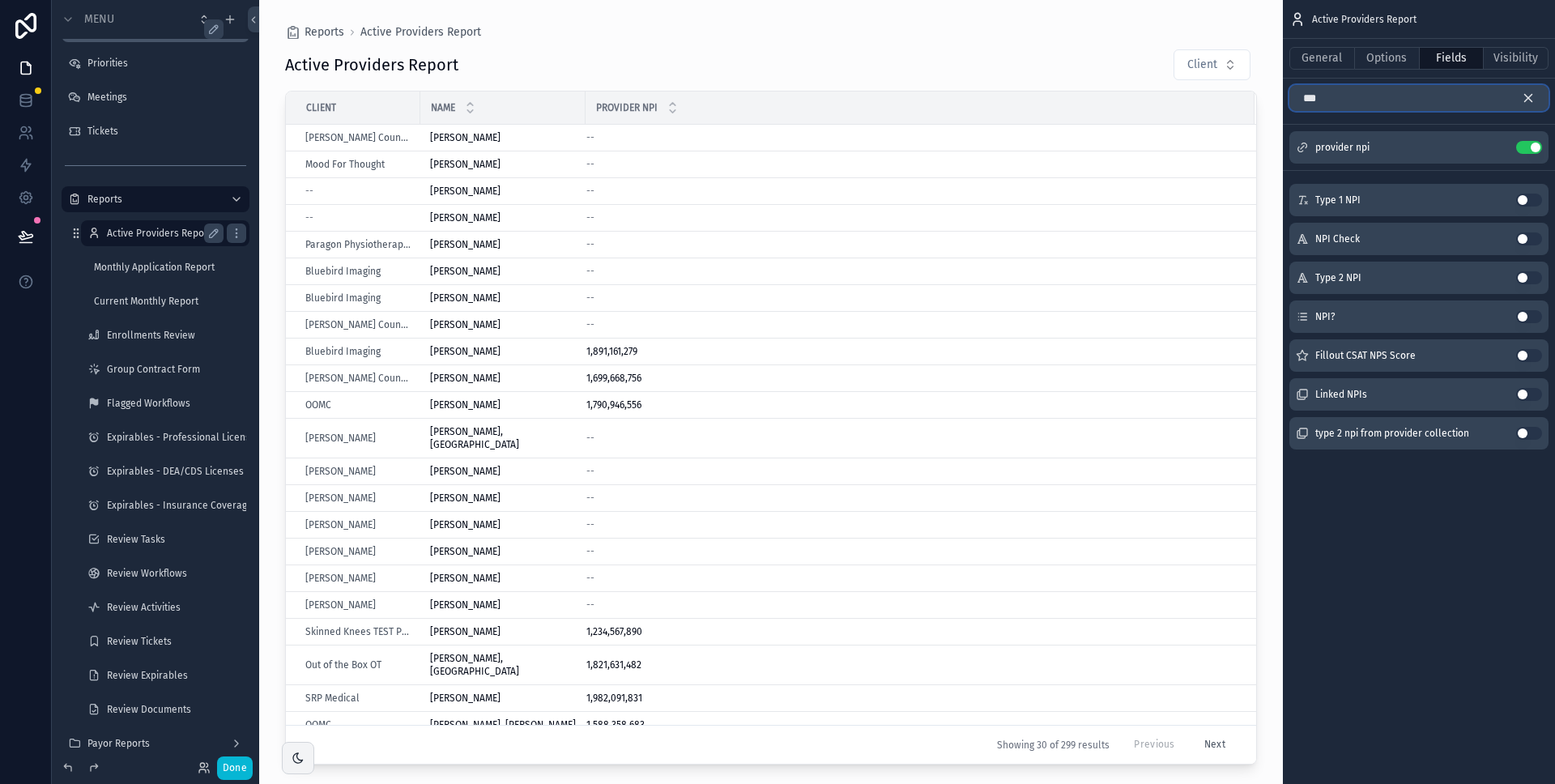
click at [1422, 93] on input "***" at bounding box center [1419, 97] width 259 height 26
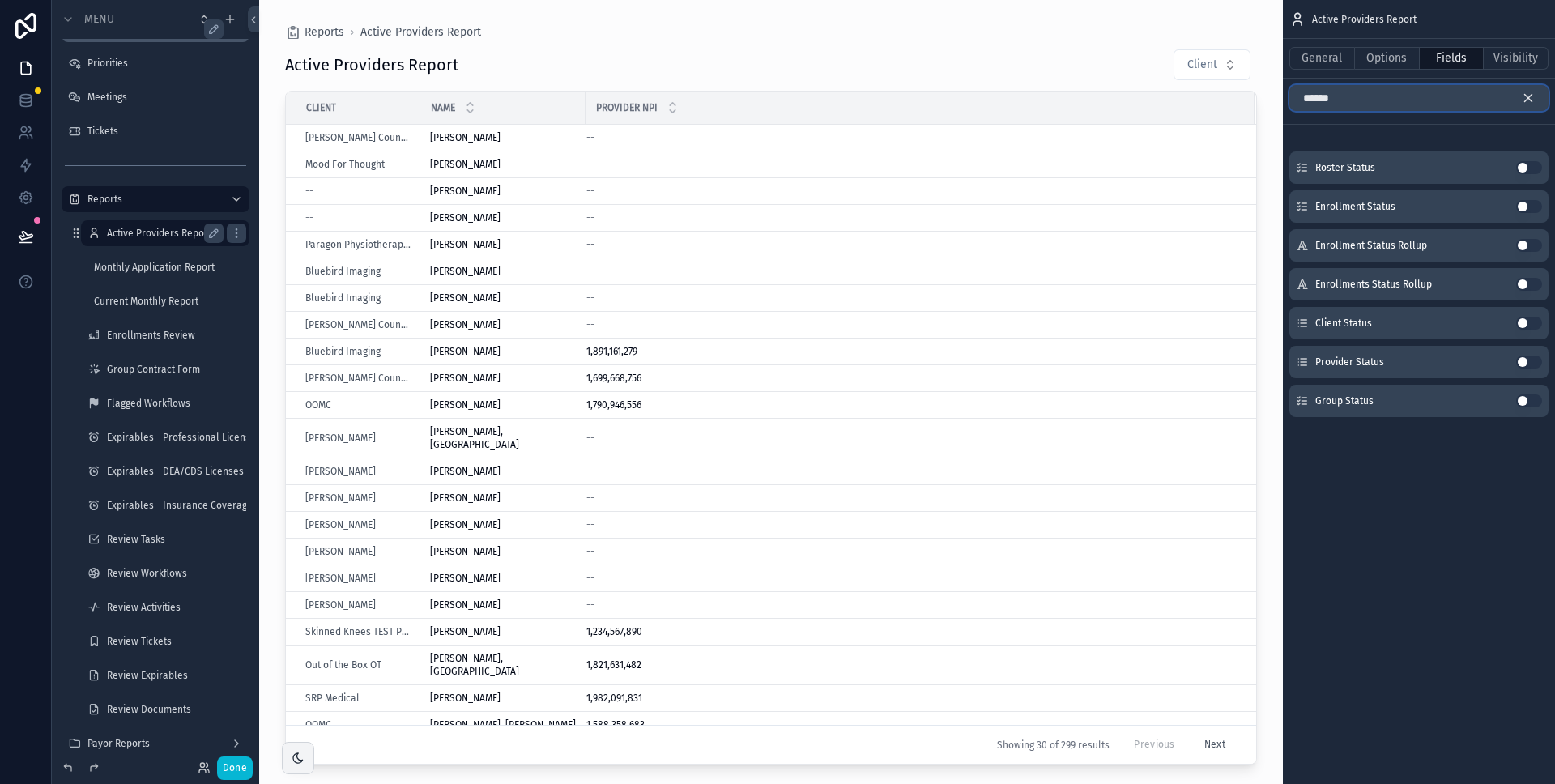
type input "******"
click at [1534, 362] on button "Use setting" at bounding box center [1529, 362] width 26 height 13
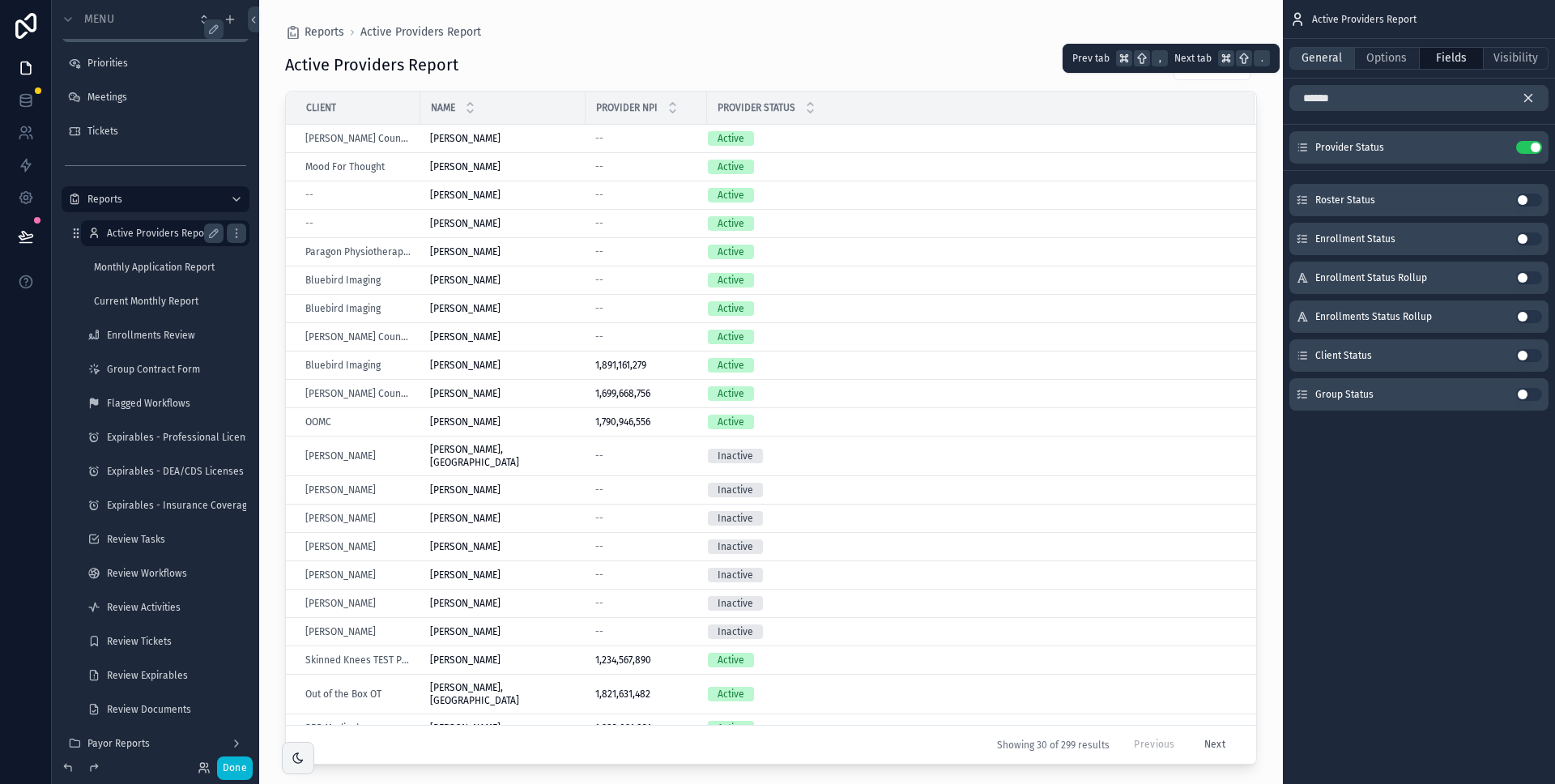
click at [1323, 60] on button "General" at bounding box center [1322, 58] width 65 height 23
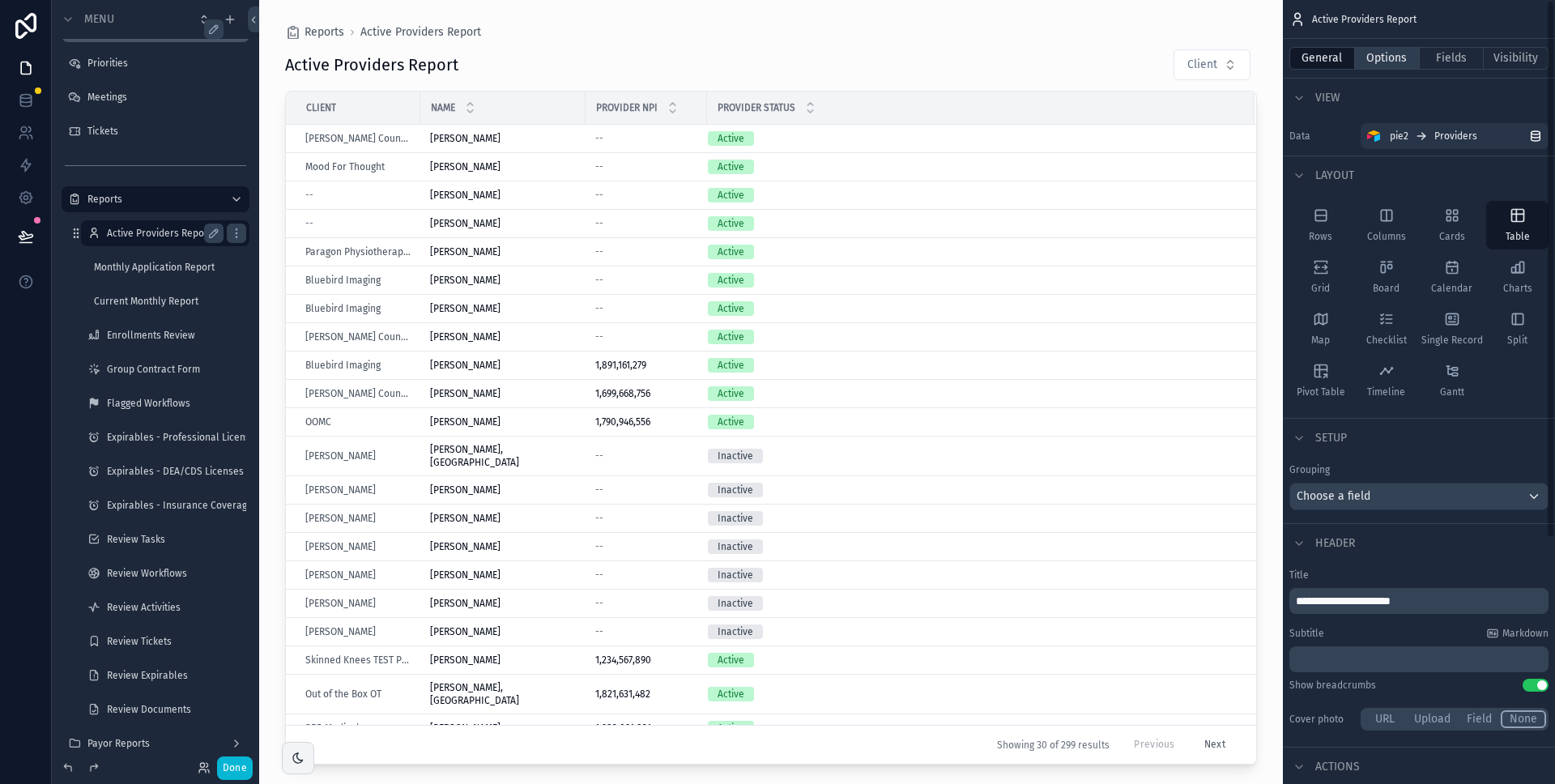
click at [1386, 63] on button "Options" at bounding box center [1387, 58] width 65 height 23
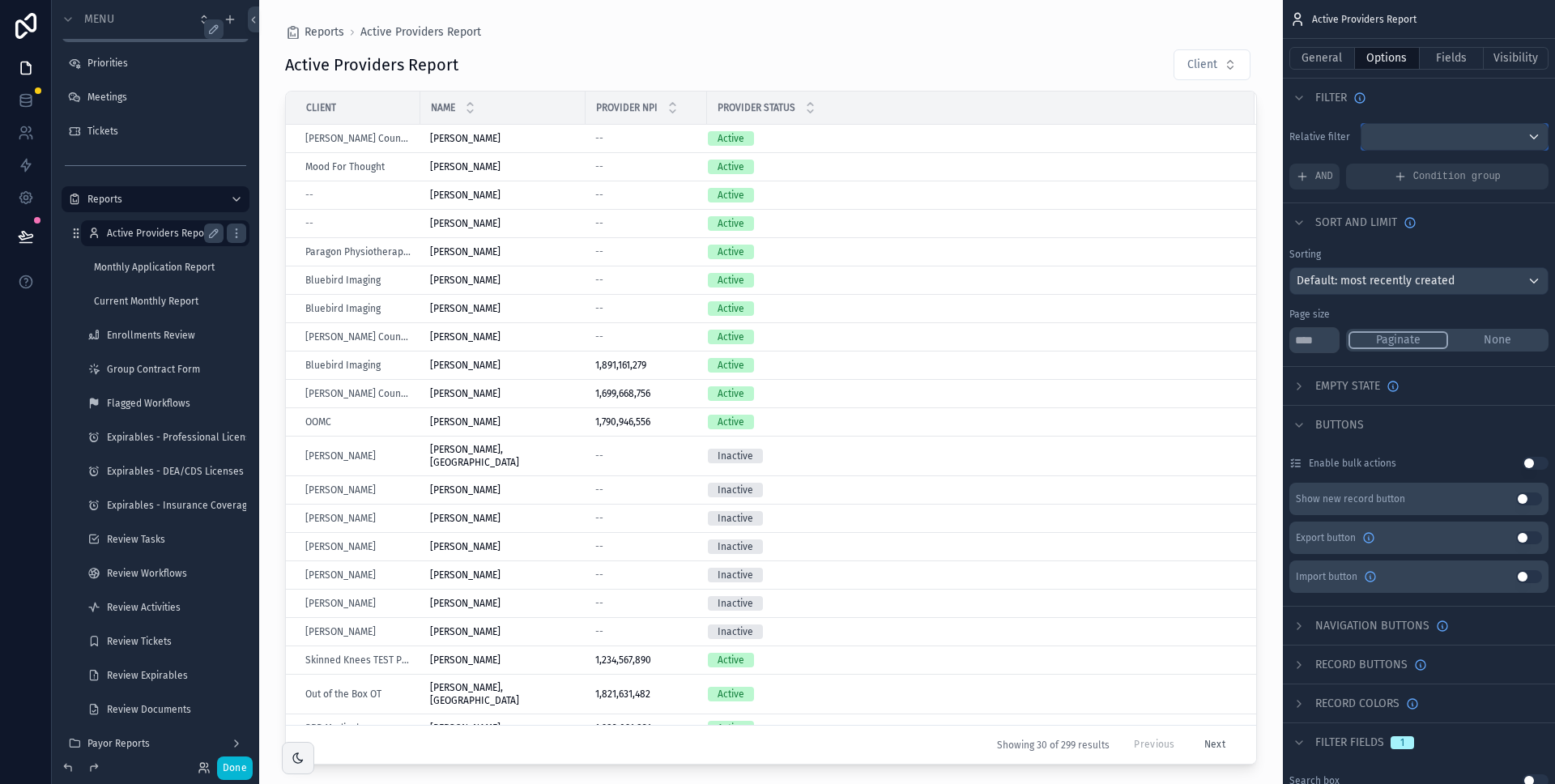
click at [1422, 138] on div "scrollable content" at bounding box center [1455, 137] width 186 height 26
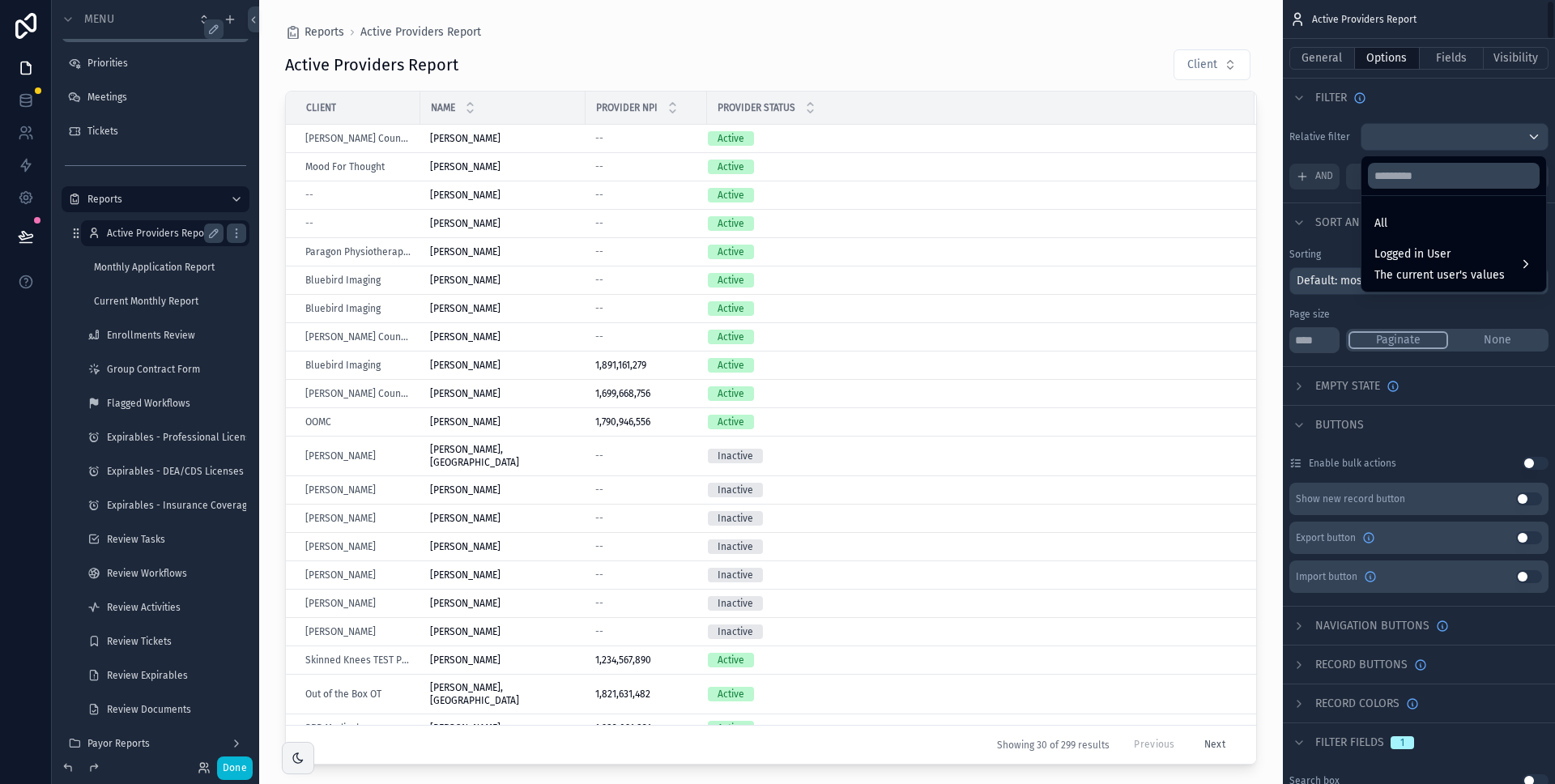
click at [1337, 175] on div "scrollable content" at bounding box center [778, 392] width 1555 height 784
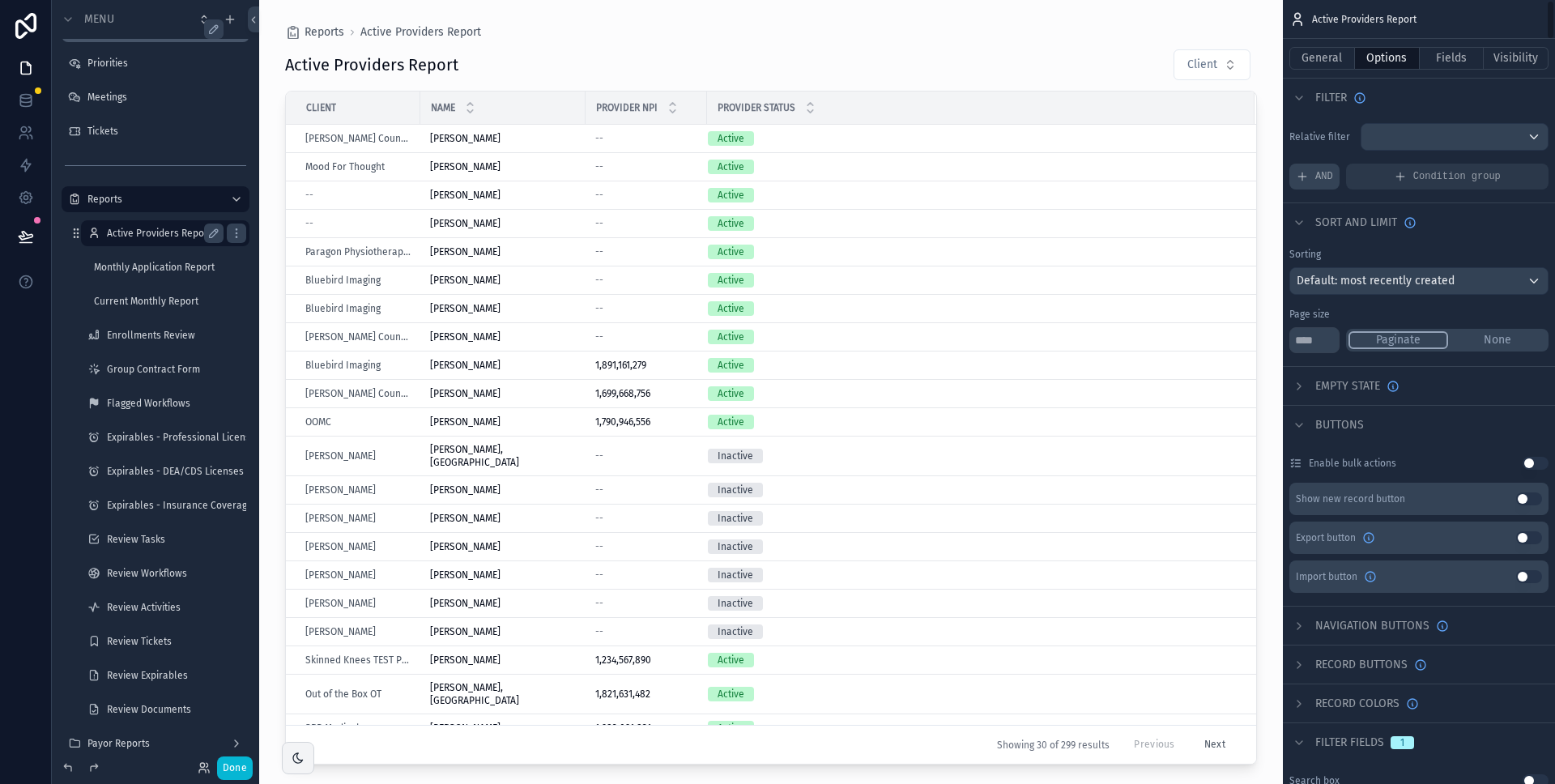
click at [1327, 176] on span "AND" at bounding box center [1324, 176] width 18 height 13
click at [1511, 165] on icon "scrollable content" at bounding box center [1509, 165] width 10 height 10
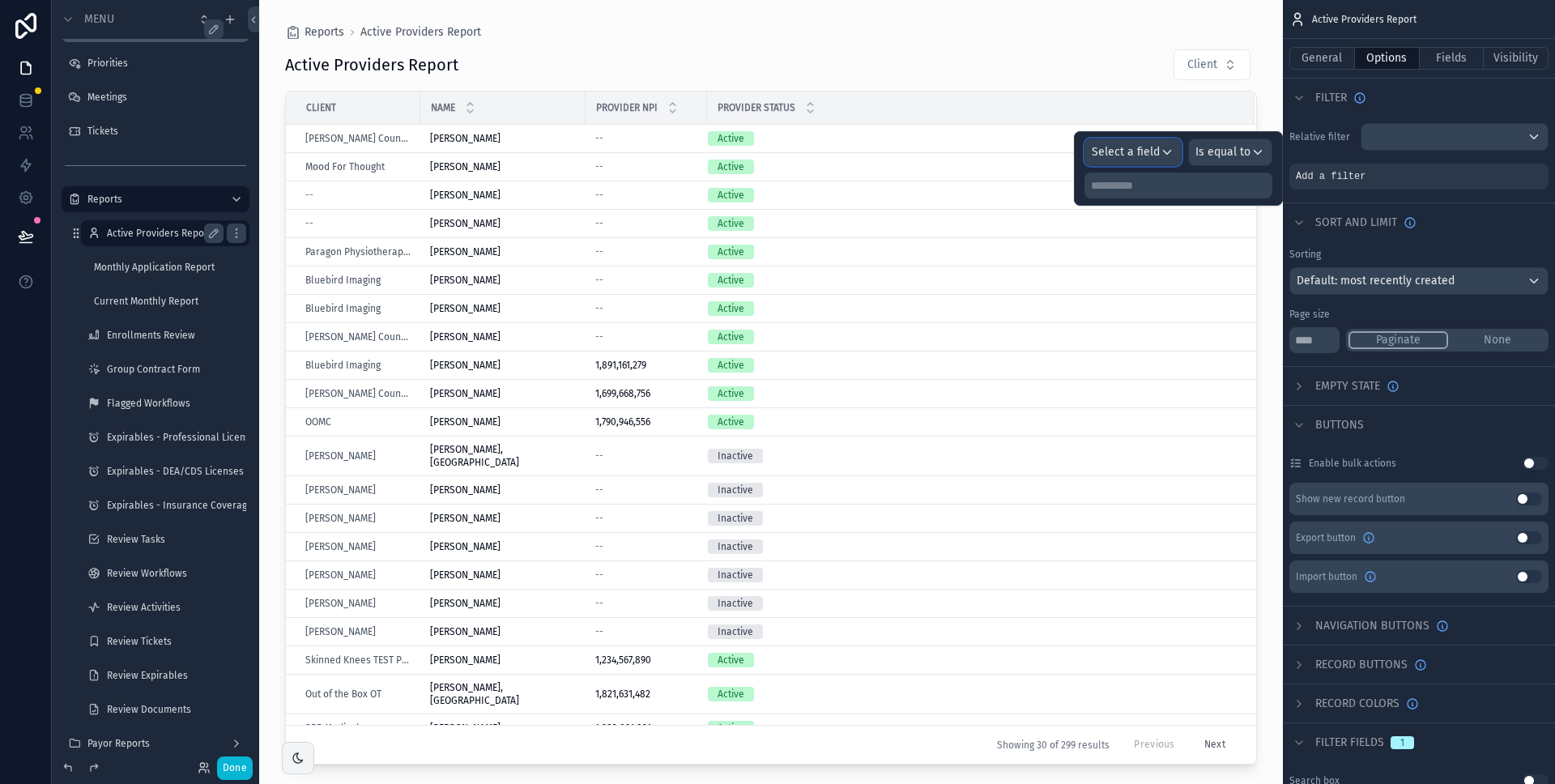
click at [1154, 152] on span "Select a field" at bounding box center [1126, 152] width 68 height 13
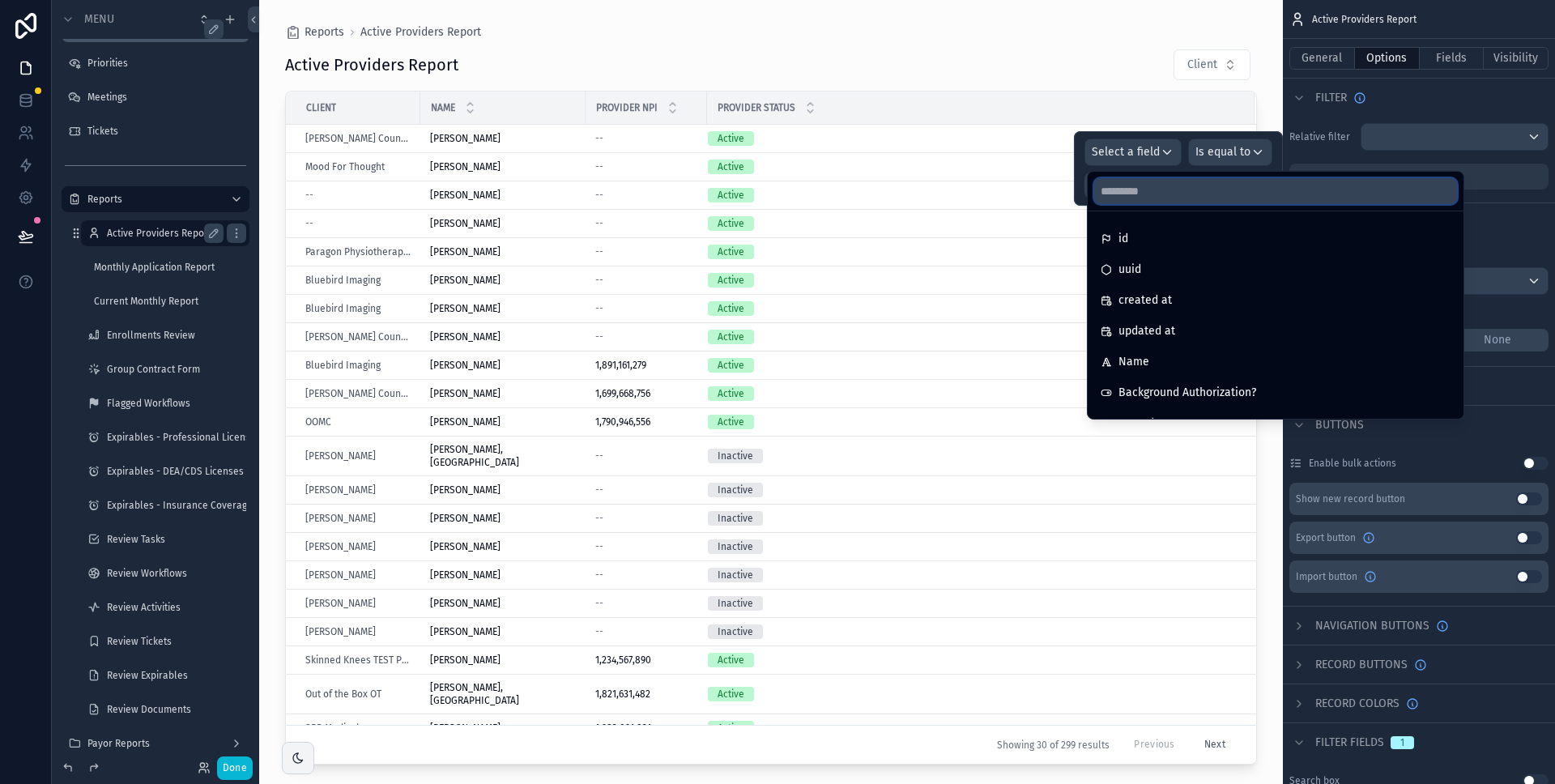
click at [1142, 190] on input "text" at bounding box center [1275, 191] width 363 height 26
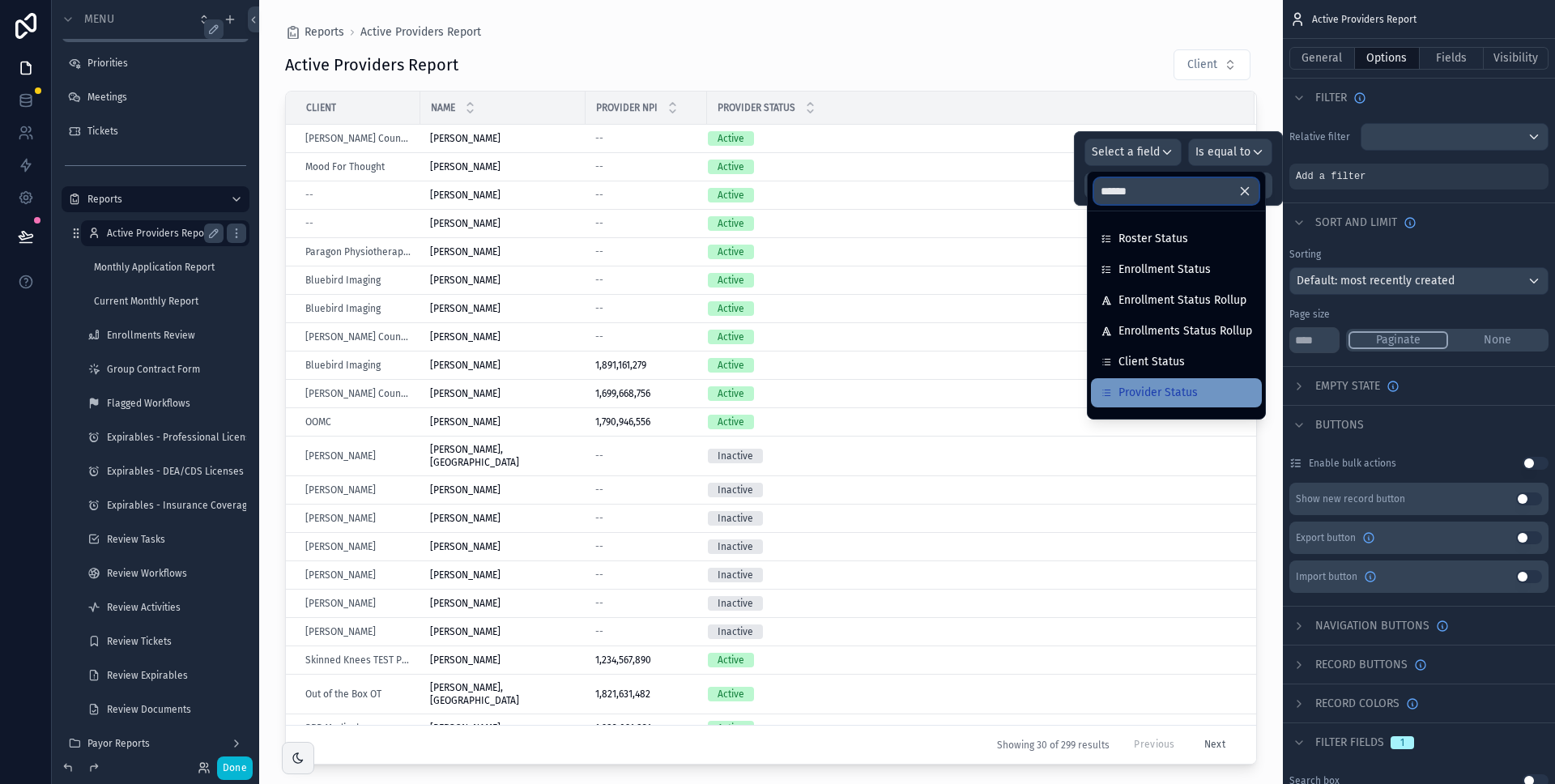
type input "******"
click at [1184, 381] on div "Provider Status" at bounding box center [1177, 393] width 171 height 29
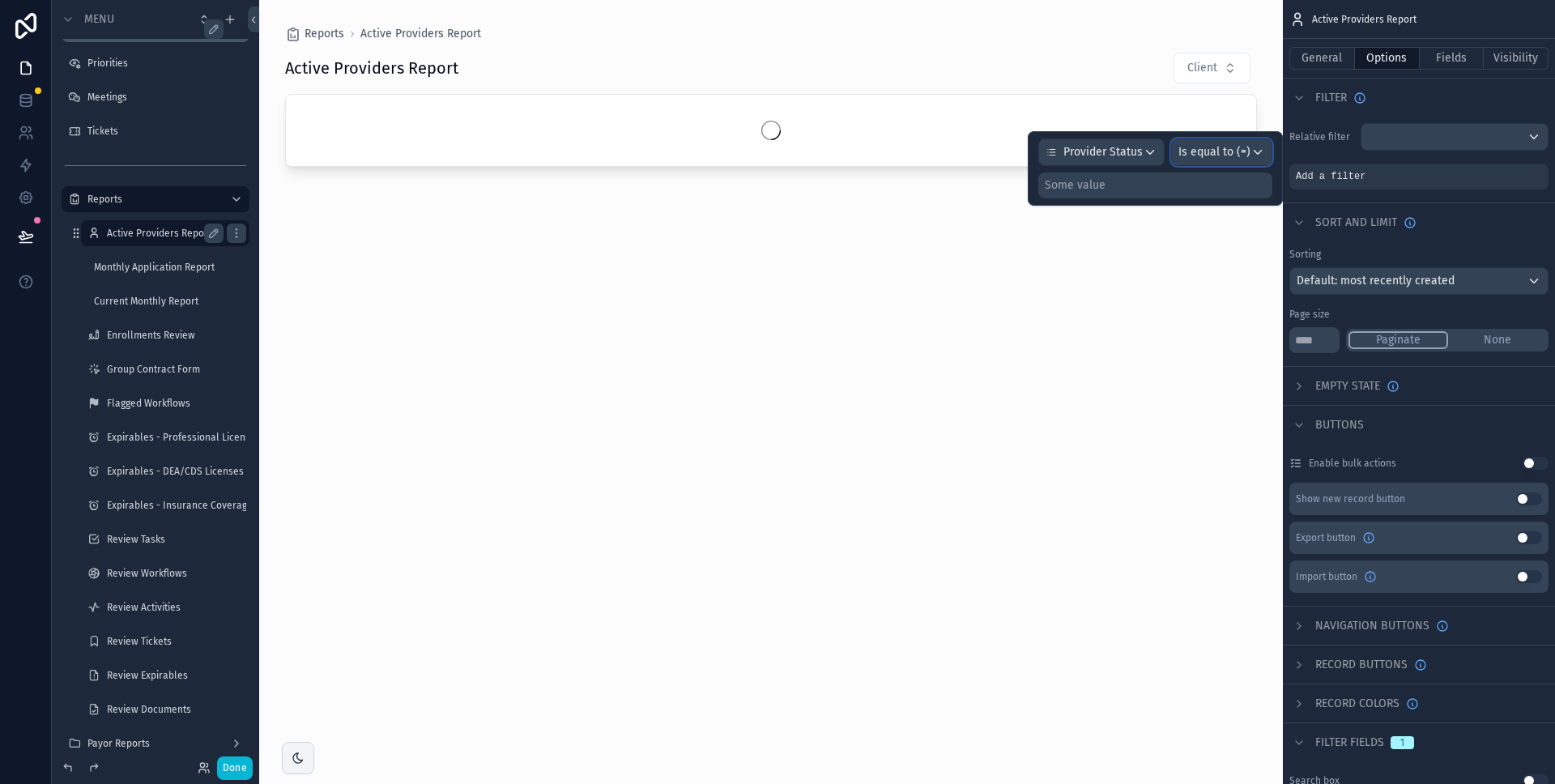
click at [1233, 154] on span "Is equal to (=)" at bounding box center [1215, 152] width 72 height 16
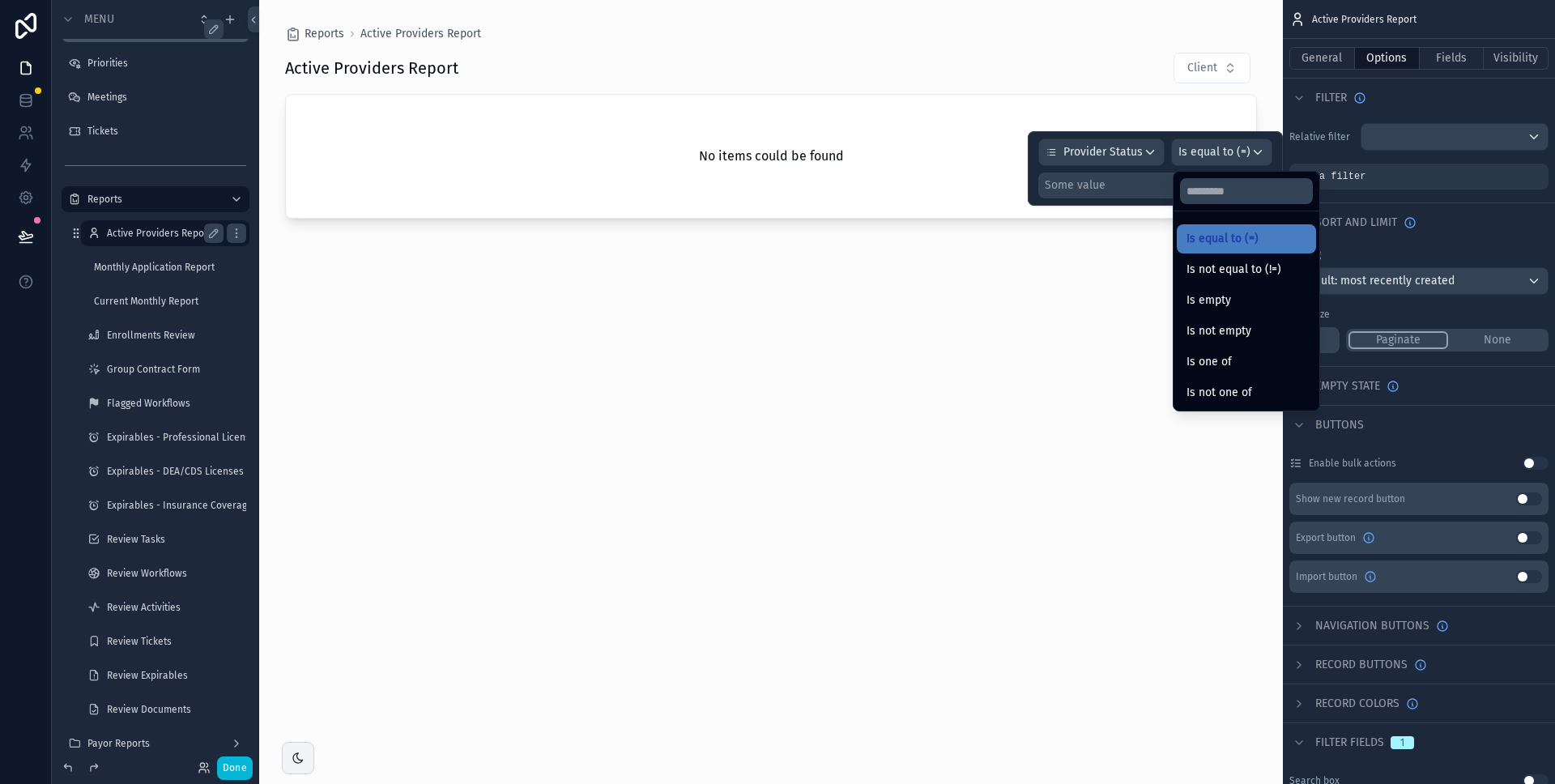
click at [1136, 197] on div at bounding box center [1155, 168] width 255 height 75
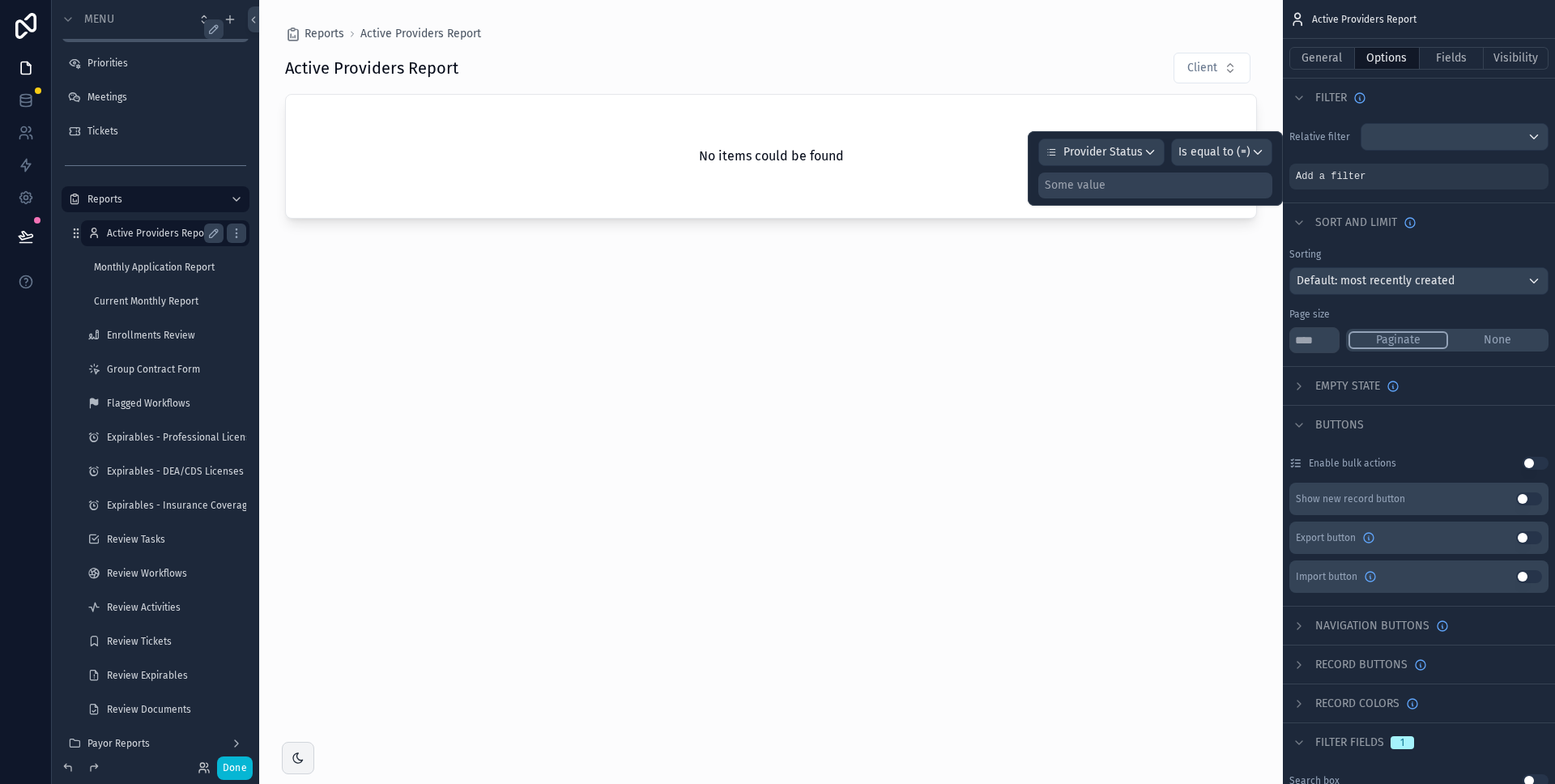
click at [1151, 190] on div "Some value" at bounding box center [1155, 186] width 234 height 26
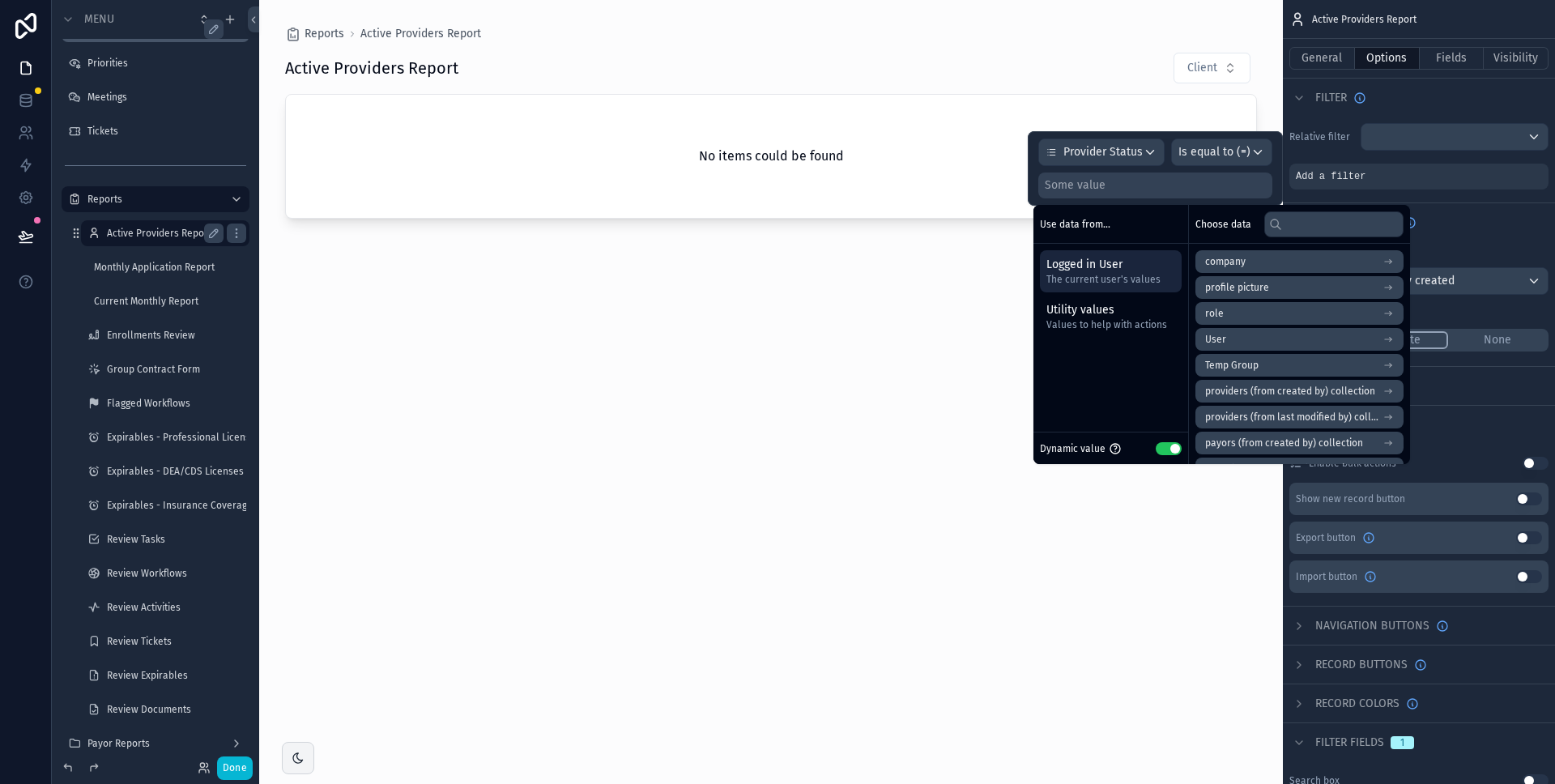
click at [1170, 443] on button "Use setting" at bounding box center [1169, 448] width 26 height 13
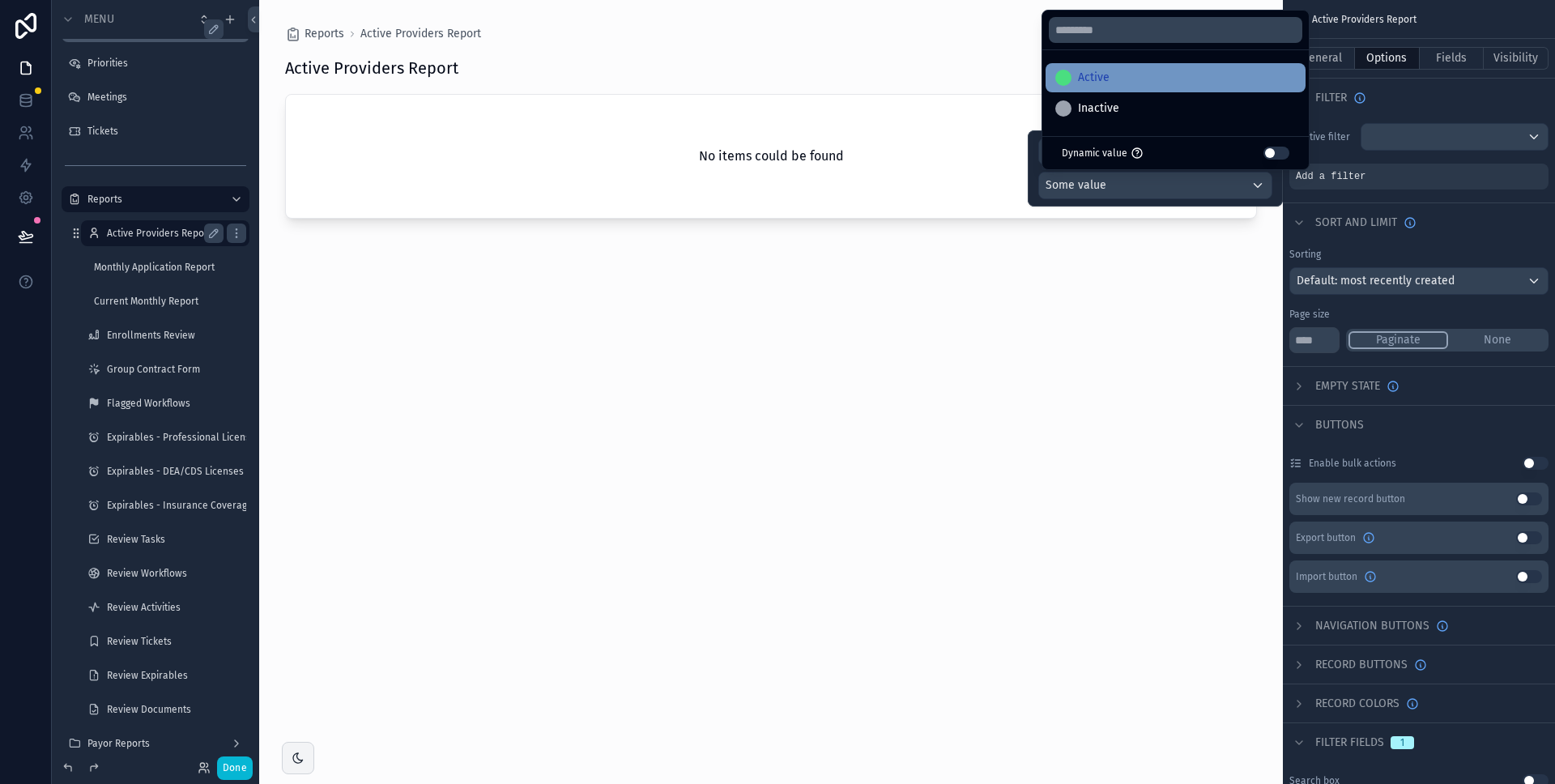
click at [1122, 81] on div "Active" at bounding box center [1175, 77] width 241 height 19
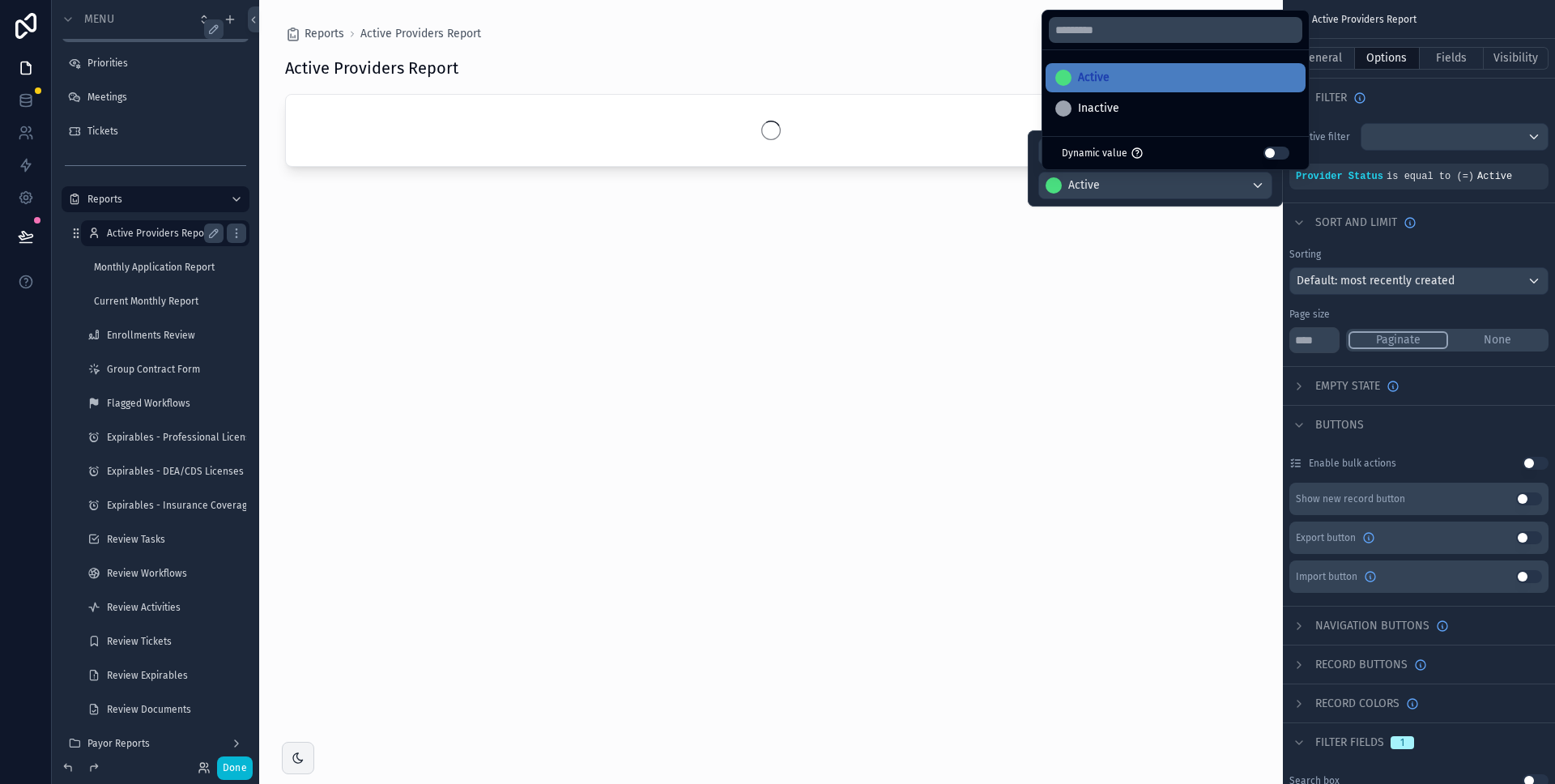
click at [1179, 289] on div "Active Providers Report Client" at bounding box center [772, 403] width 972 height 723
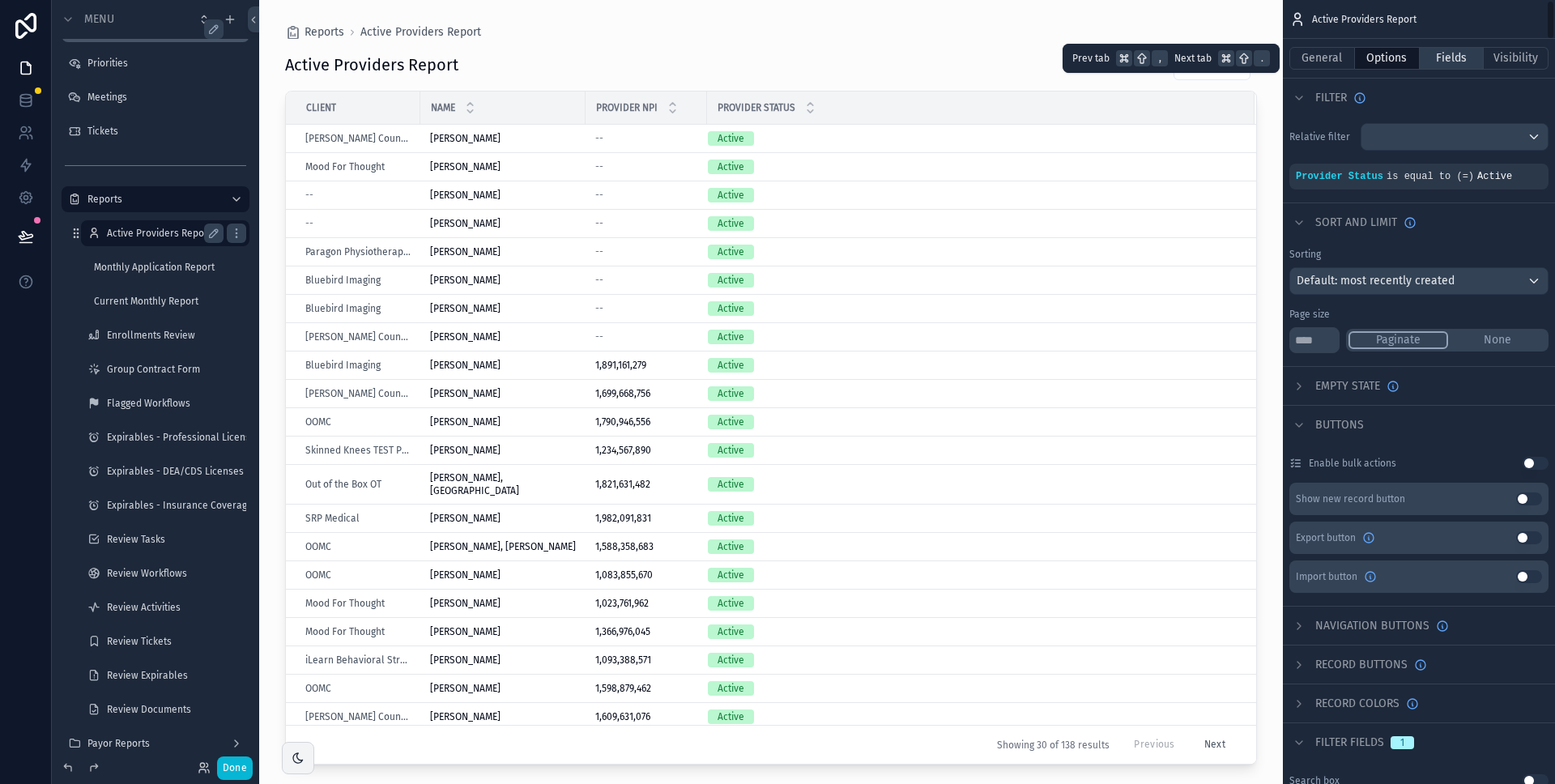
click at [1448, 57] on button "Fields" at bounding box center [1452, 58] width 65 height 23
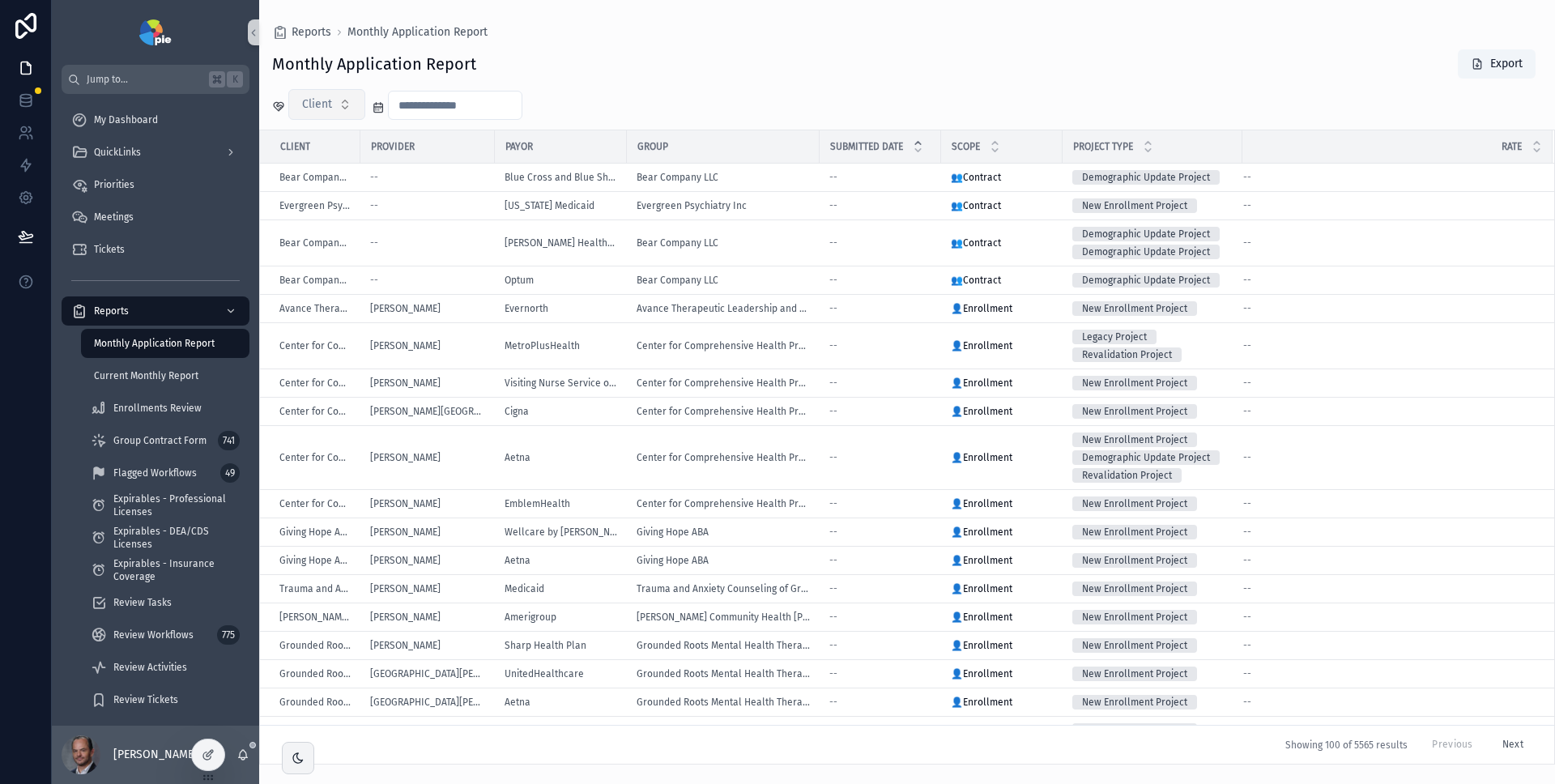
click at [336, 99] on button "Client" at bounding box center [327, 104] width 77 height 31
type input "****"
click at [293, 173] on div "OOMC" at bounding box center [327, 170] width 195 height 26
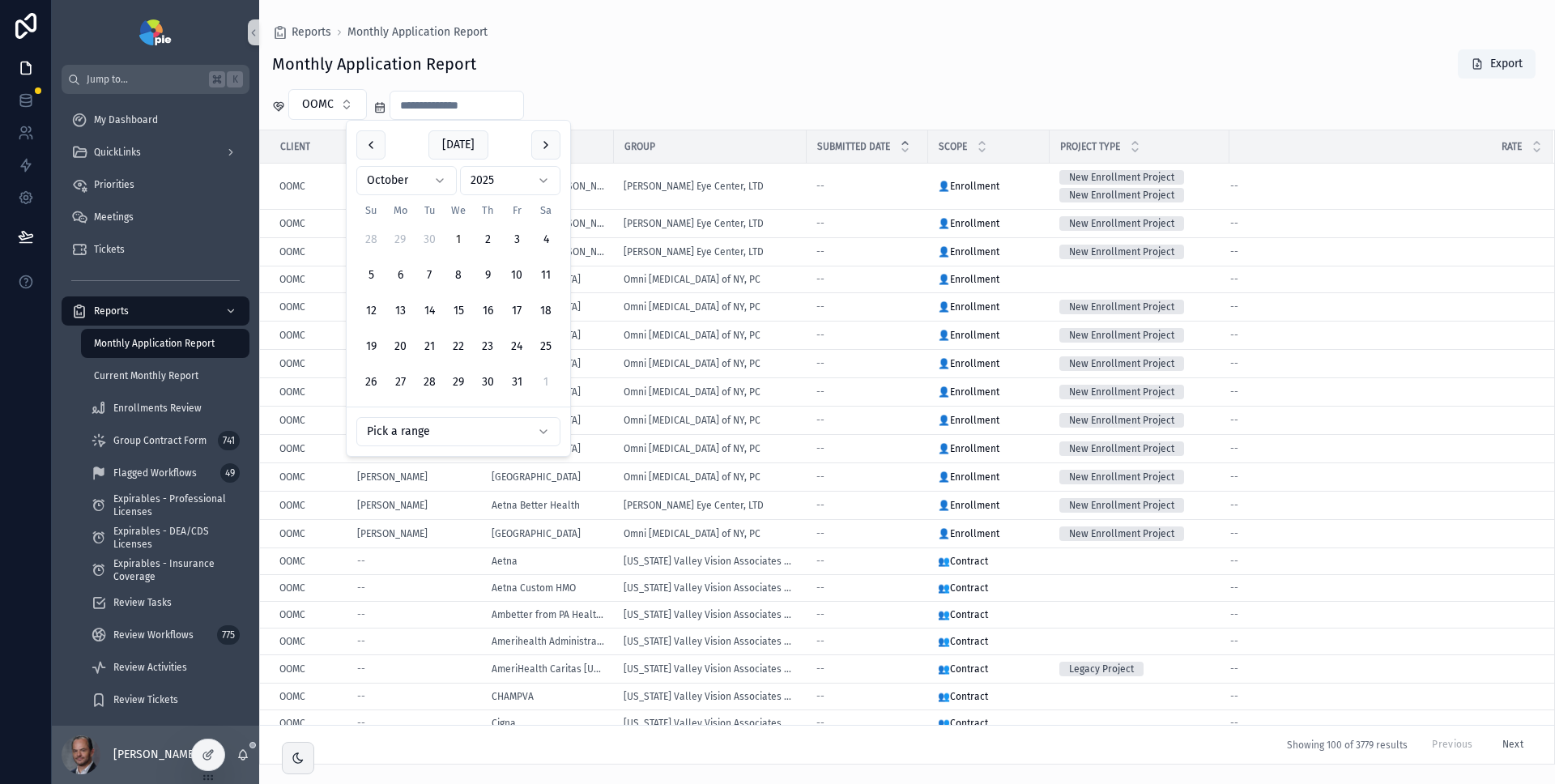
click at [479, 108] on input "scrollable content" at bounding box center [457, 105] width 133 height 23
click at [394, 168] on html "Jump to... K My Dashboard QuickLinks Priorities Meetings Tickets Reports Monthl…" at bounding box center [778, 392] width 1555 height 784
click at [461, 425] on html "Jump to... K My Dashboard QuickLinks Priorities Meetings Tickets Reports Monthl…" at bounding box center [778, 392] width 1555 height 784
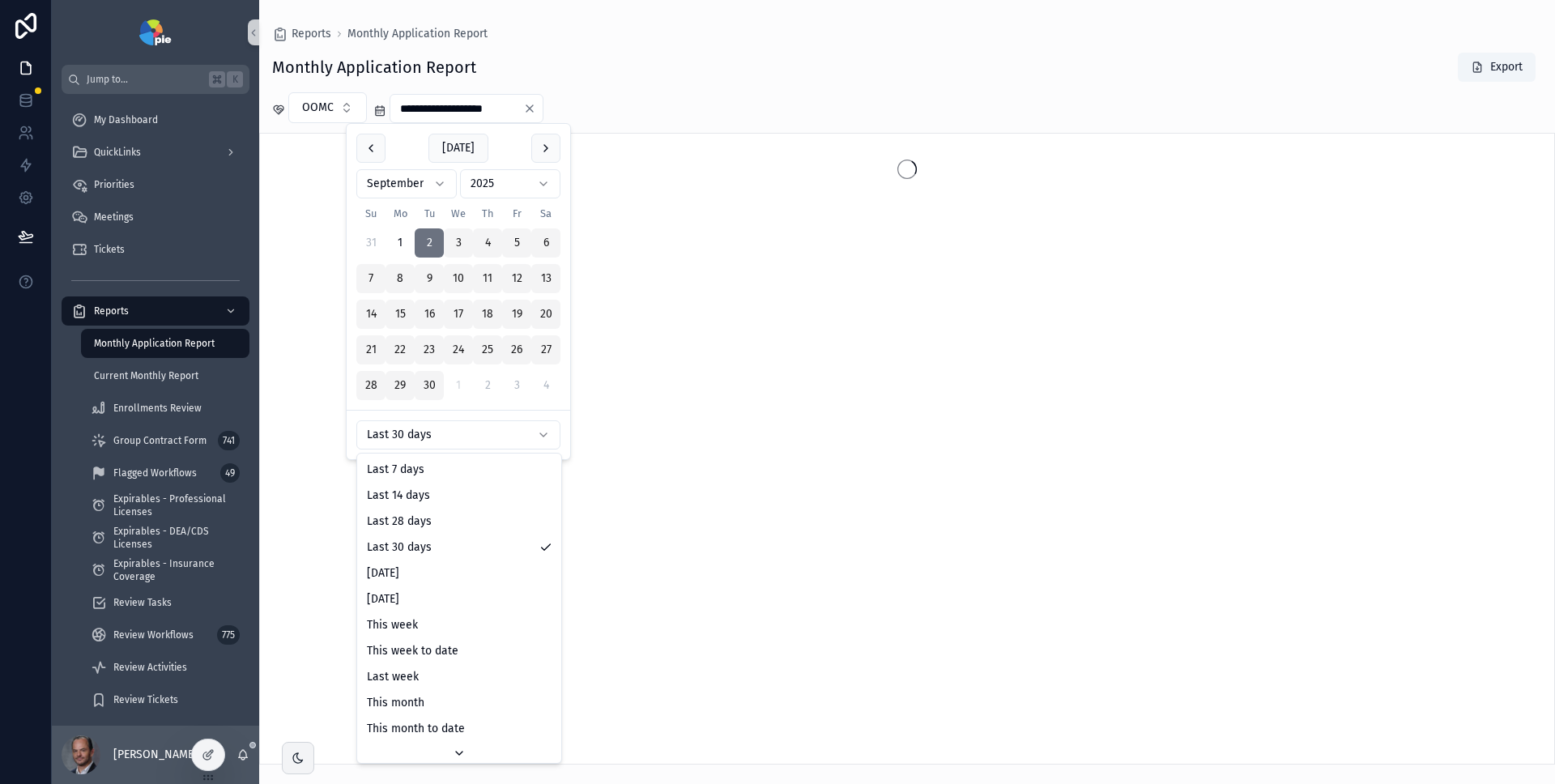
click at [449, 430] on html "**********" at bounding box center [778, 392] width 1555 height 784
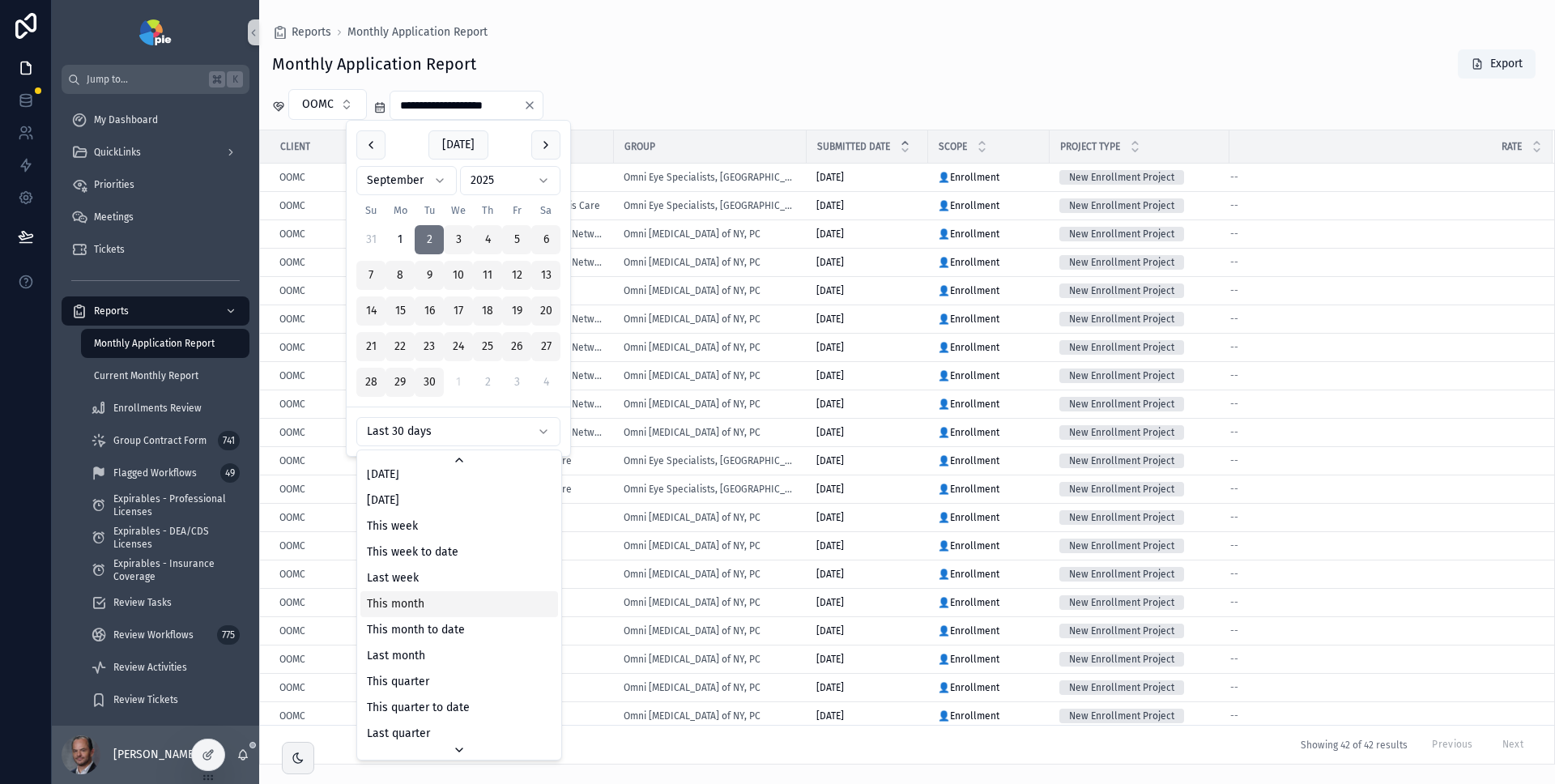
scroll to position [126, 0]
type input "**********"
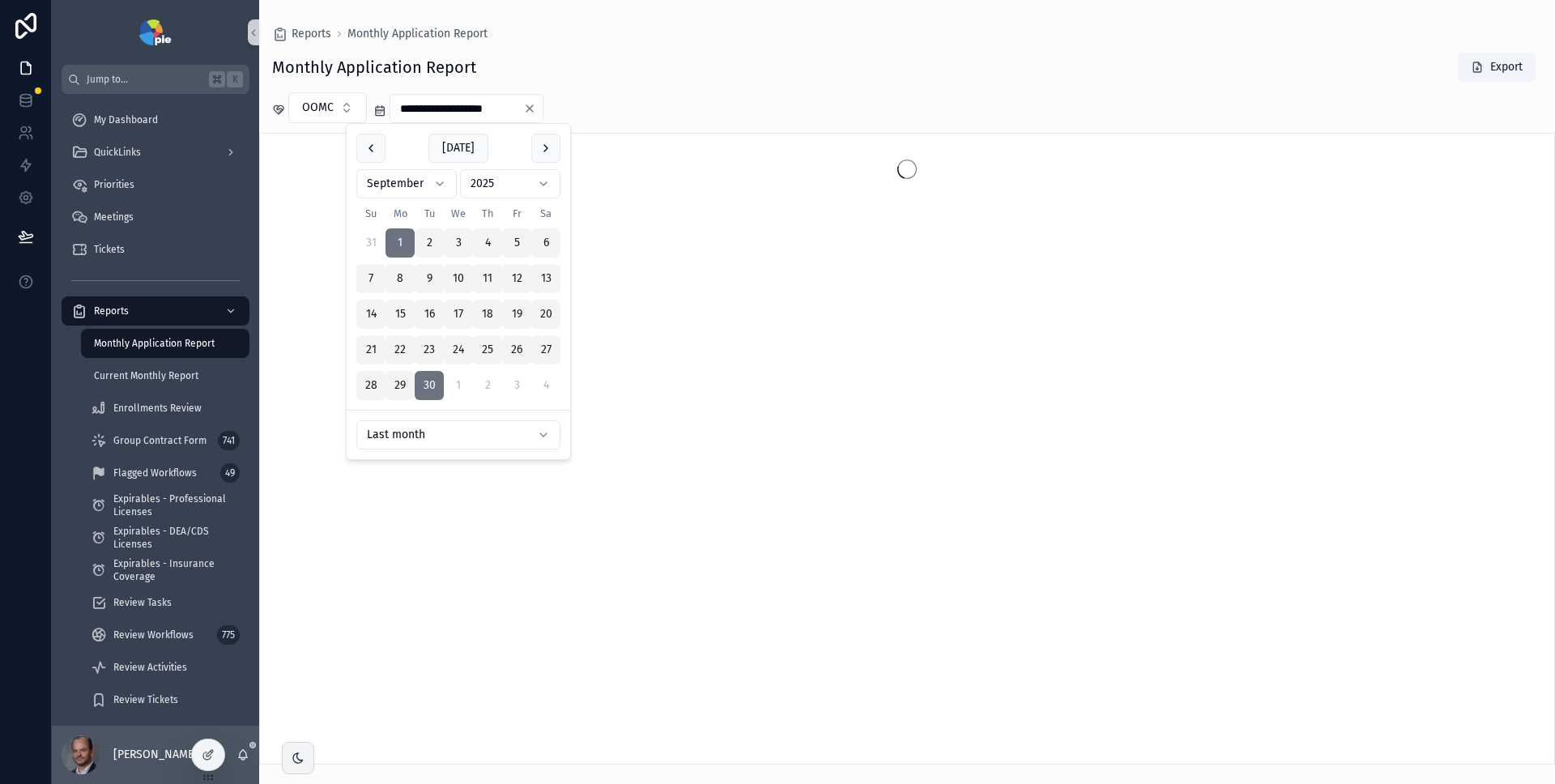
click at [694, 118] on div "**********" at bounding box center [908, 107] width 1296 height 31
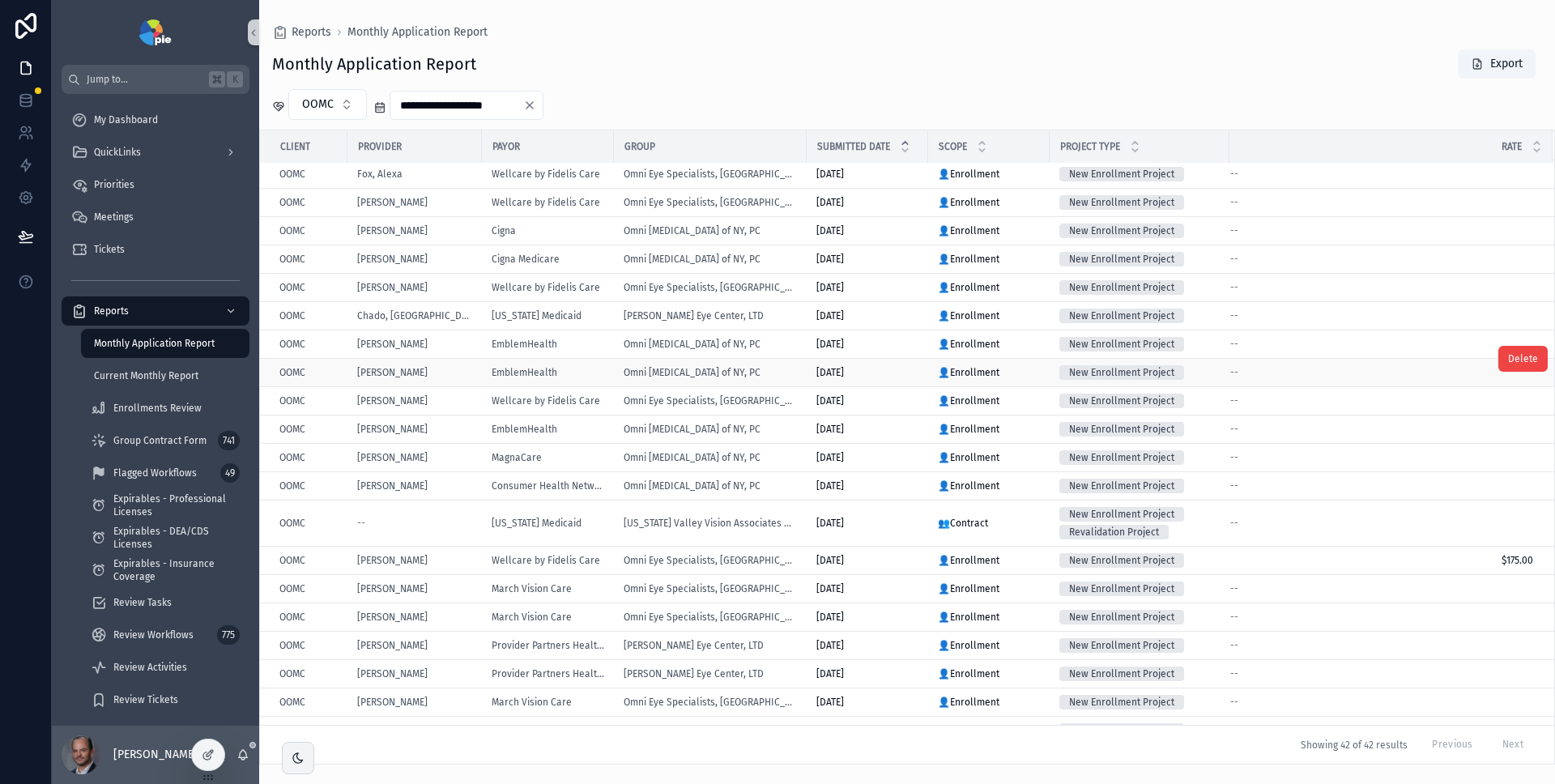
scroll to position [656, 0]
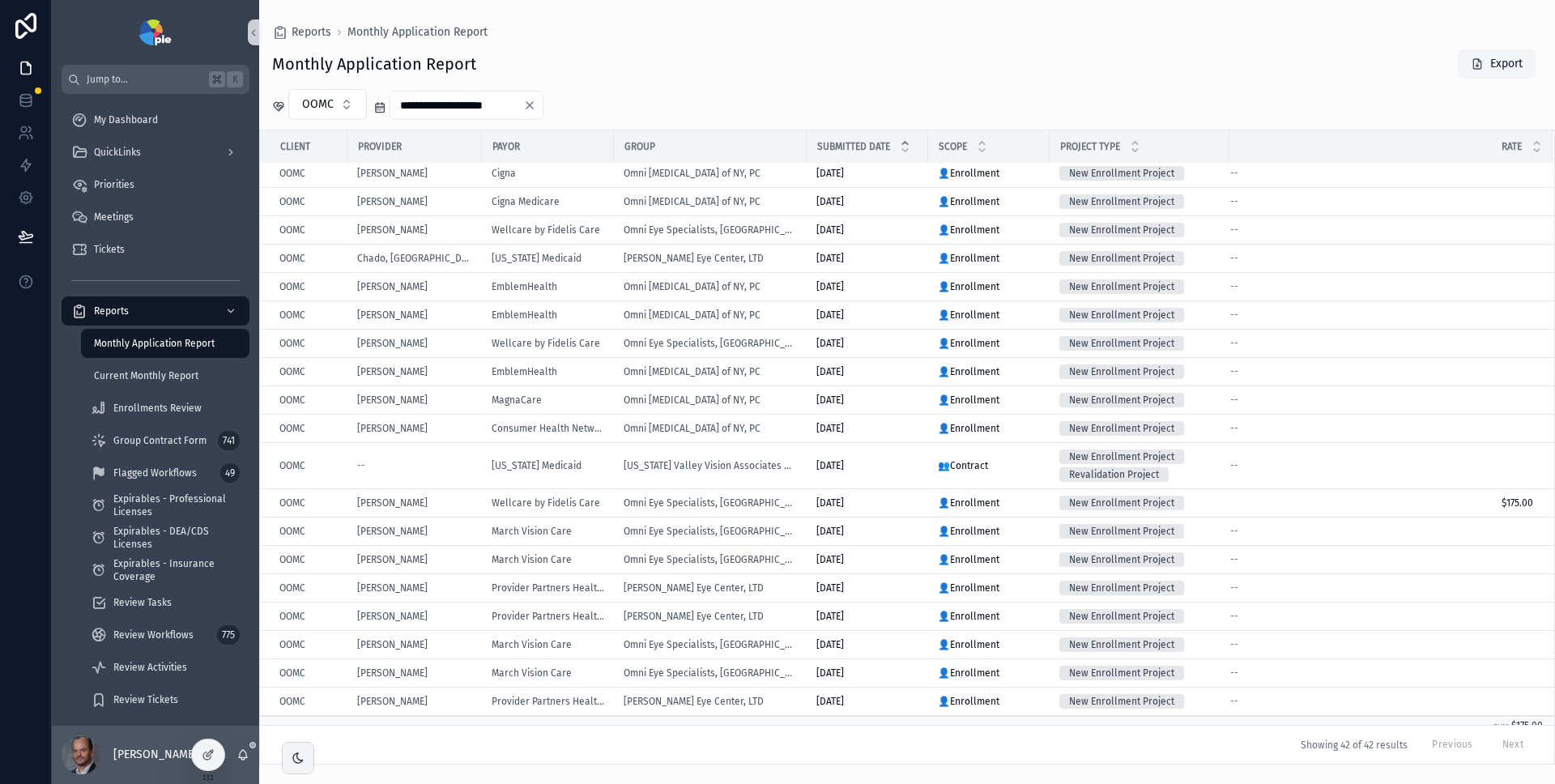
click at [1494, 59] on button "Export" at bounding box center [1497, 64] width 78 height 29
click at [1138, 31] on div "Reports Monthly Application Report" at bounding box center [907, 32] width 1270 height 13
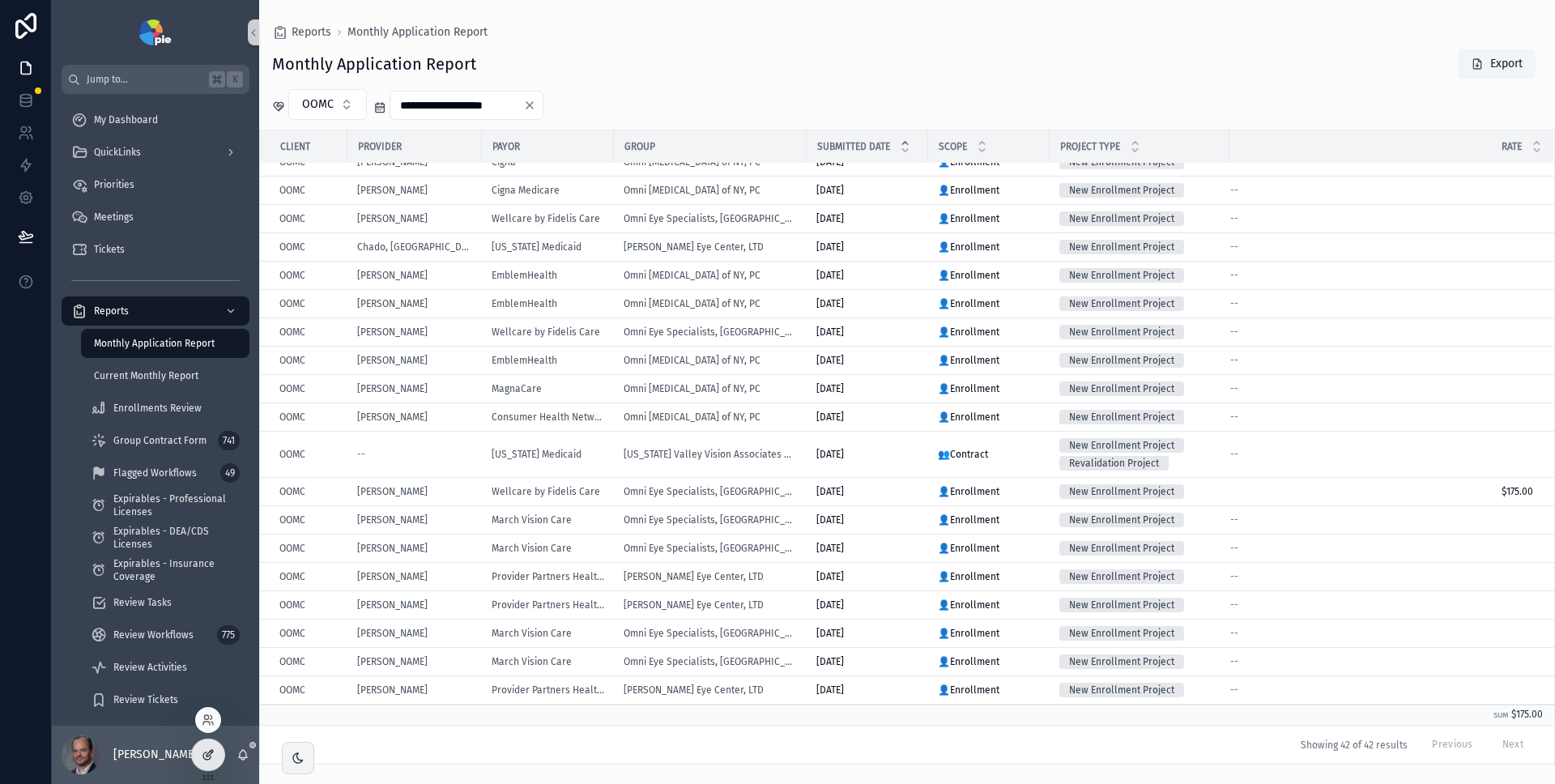
click at [199, 761] on div at bounding box center [208, 755] width 33 height 31
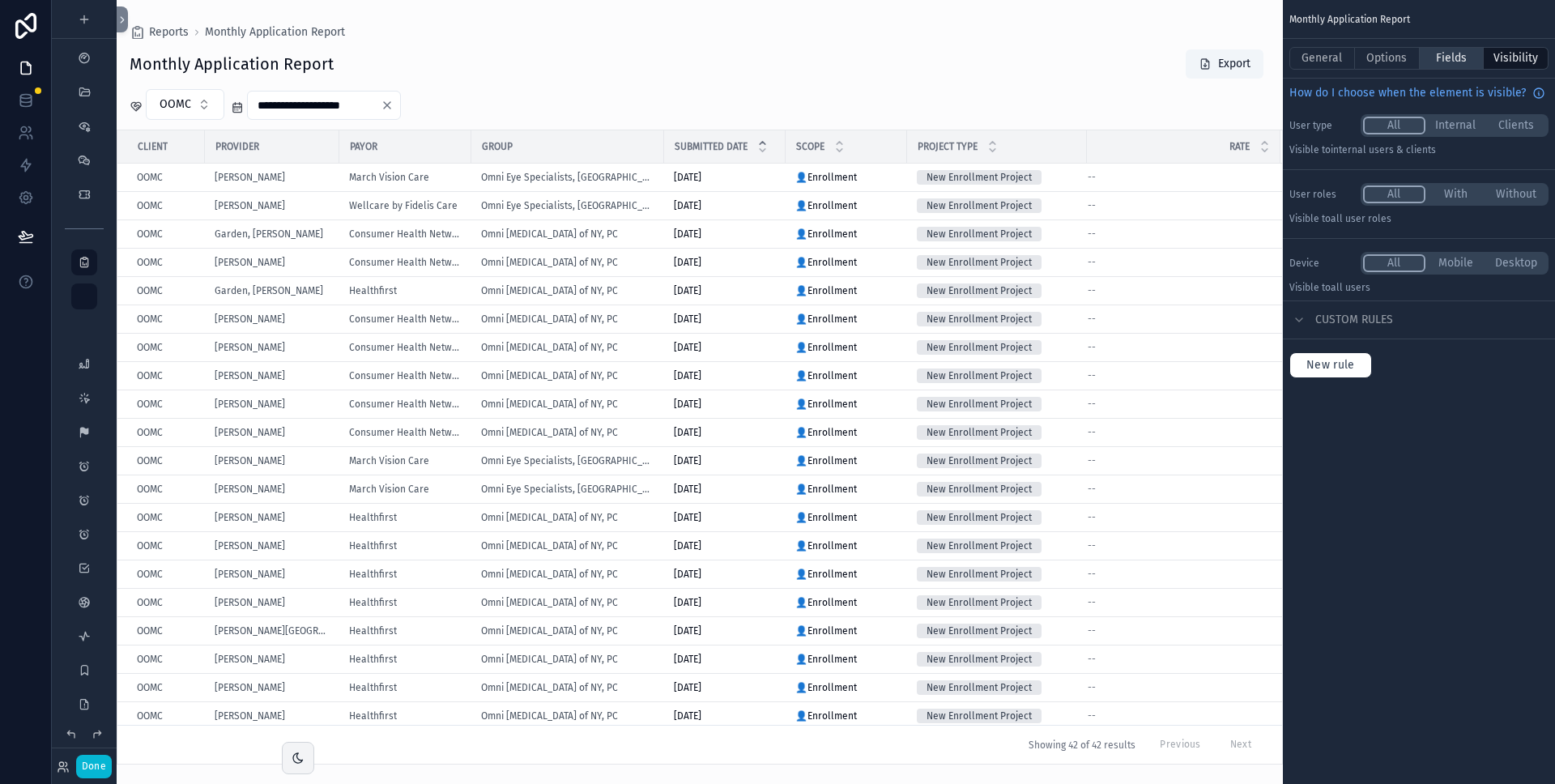
click at [1466, 48] on button "Fields" at bounding box center [1452, 58] width 65 height 23
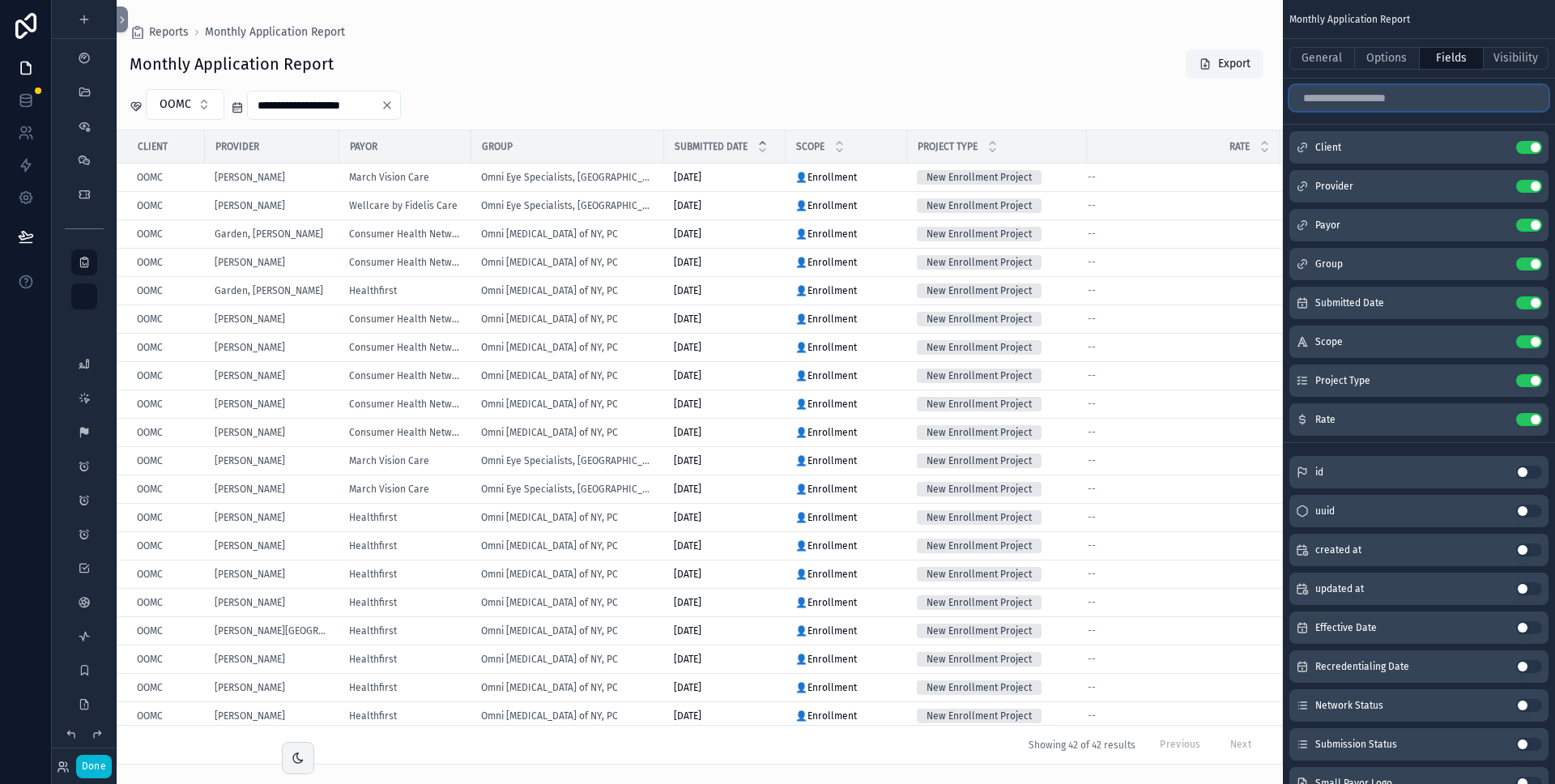
click at [1407, 97] on input "scrollable content" at bounding box center [1419, 97] width 259 height 26
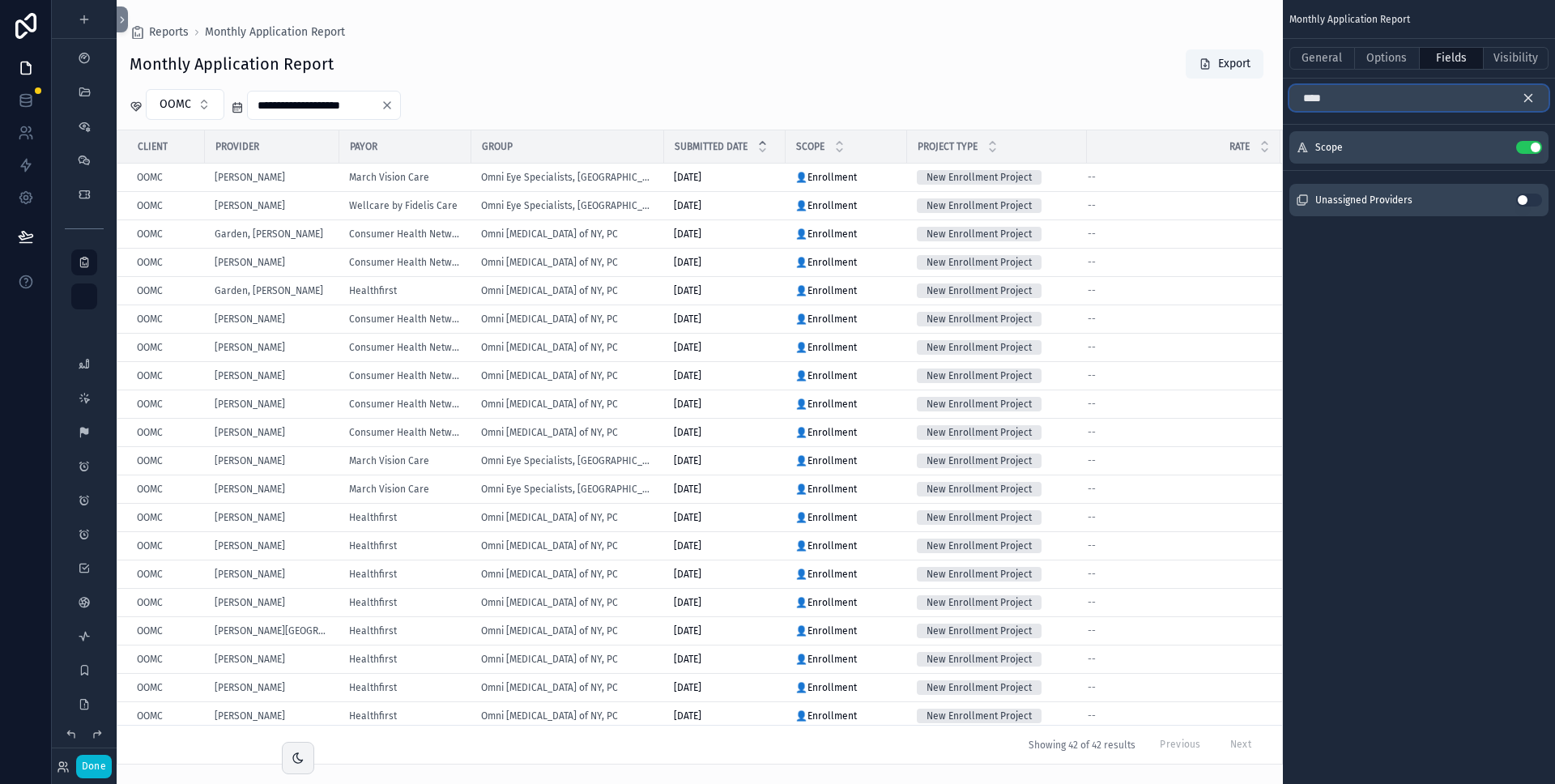
type input "****"
click at [1528, 97] on icon "scrollable content" at bounding box center [1529, 98] width 8 height 8
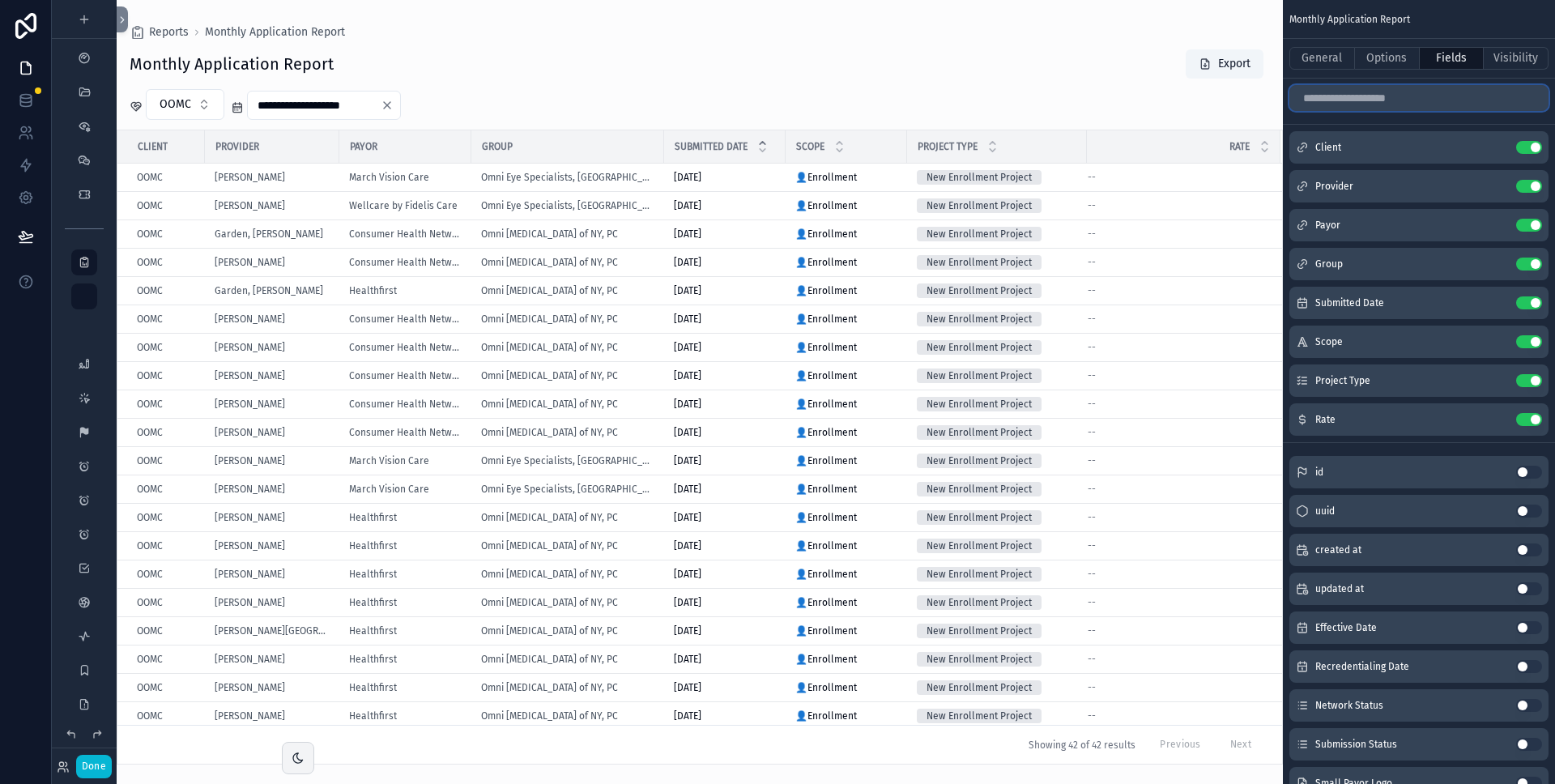
click at [1443, 102] on input "scrollable content" at bounding box center [1419, 97] width 259 height 26
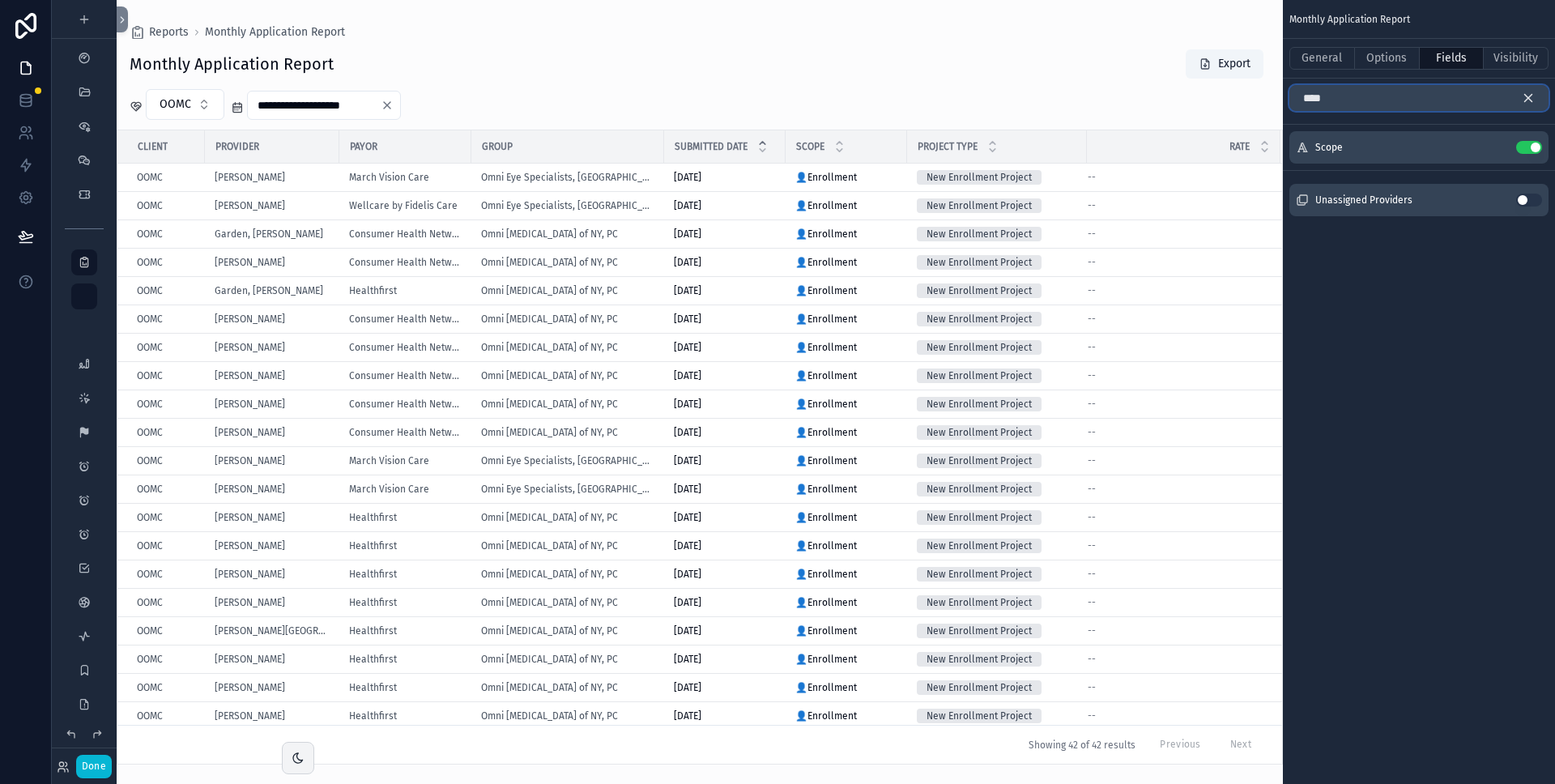
type input "****"
click at [1528, 94] on icon "scrollable content" at bounding box center [1528, 97] width 14 height 14
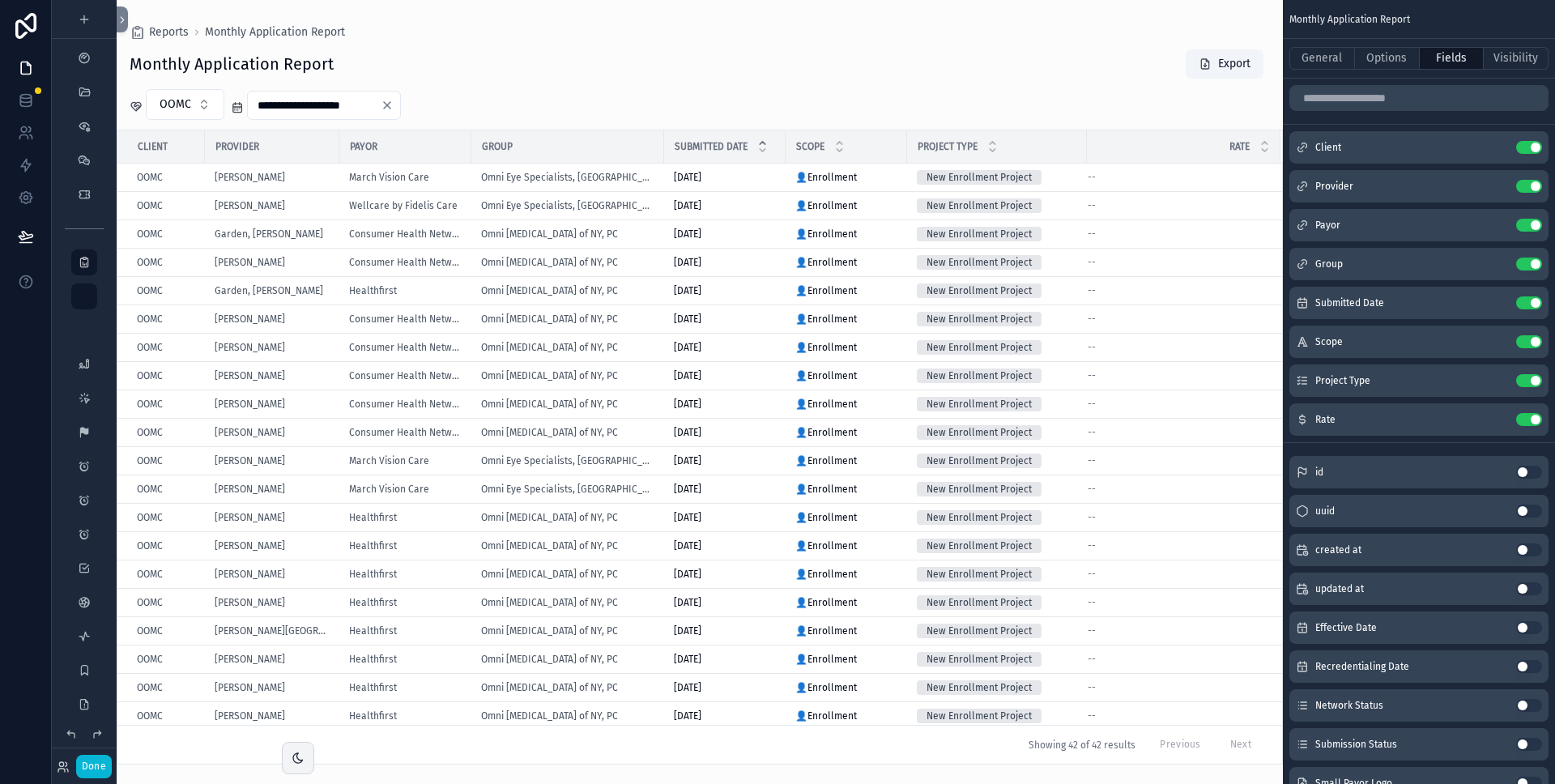
click at [1162, 91] on div "scrollable content" at bounding box center [699, 392] width 1166 height 784
click at [1325, 58] on button "General" at bounding box center [1322, 58] width 65 height 23
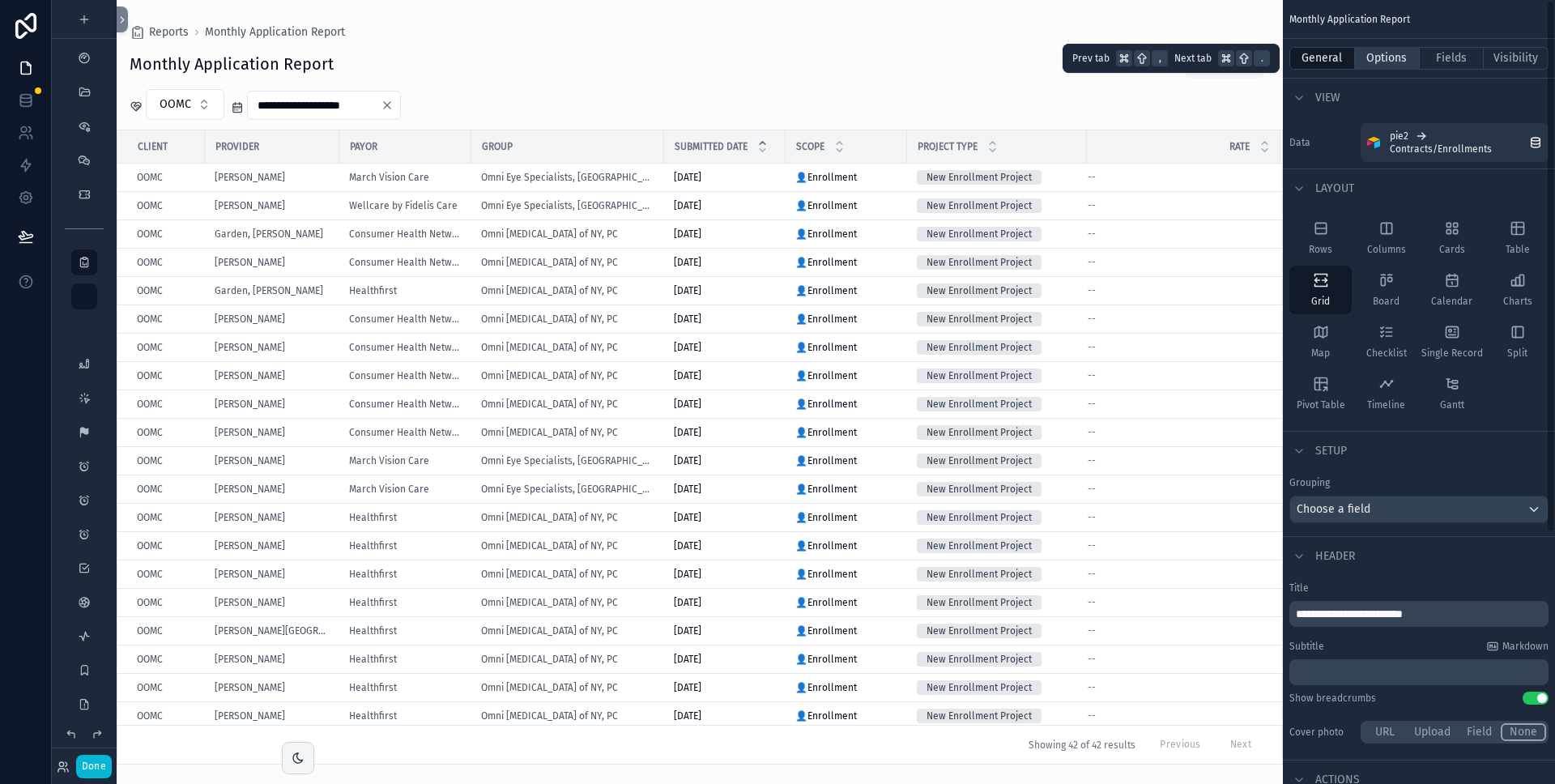
click at [1375, 57] on button "Options" at bounding box center [1387, 58] width 65 height 23
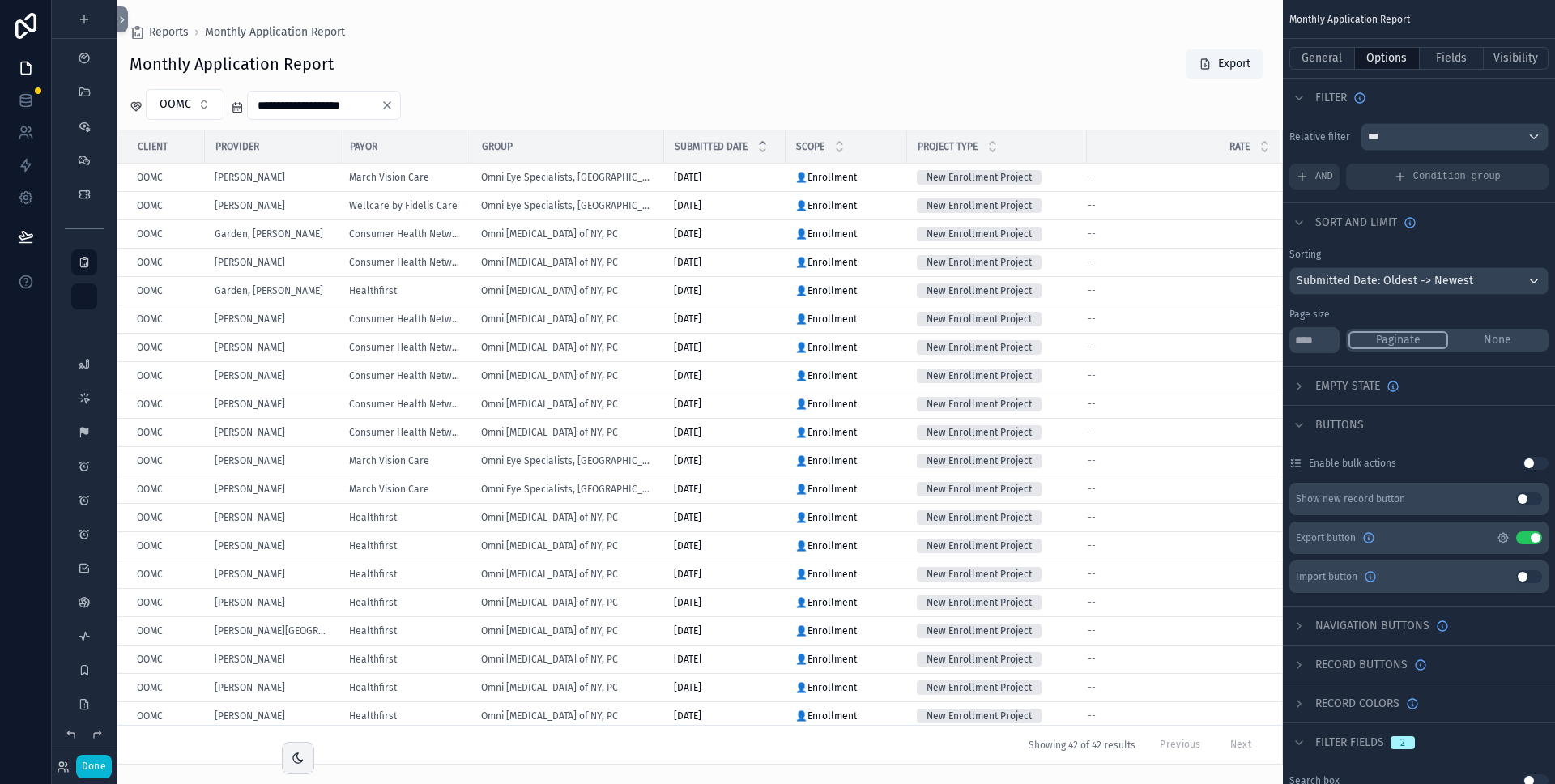
click at [1501, 535] on icon "scrollable content" at bounding box center [1504, 538] width 10 height 10
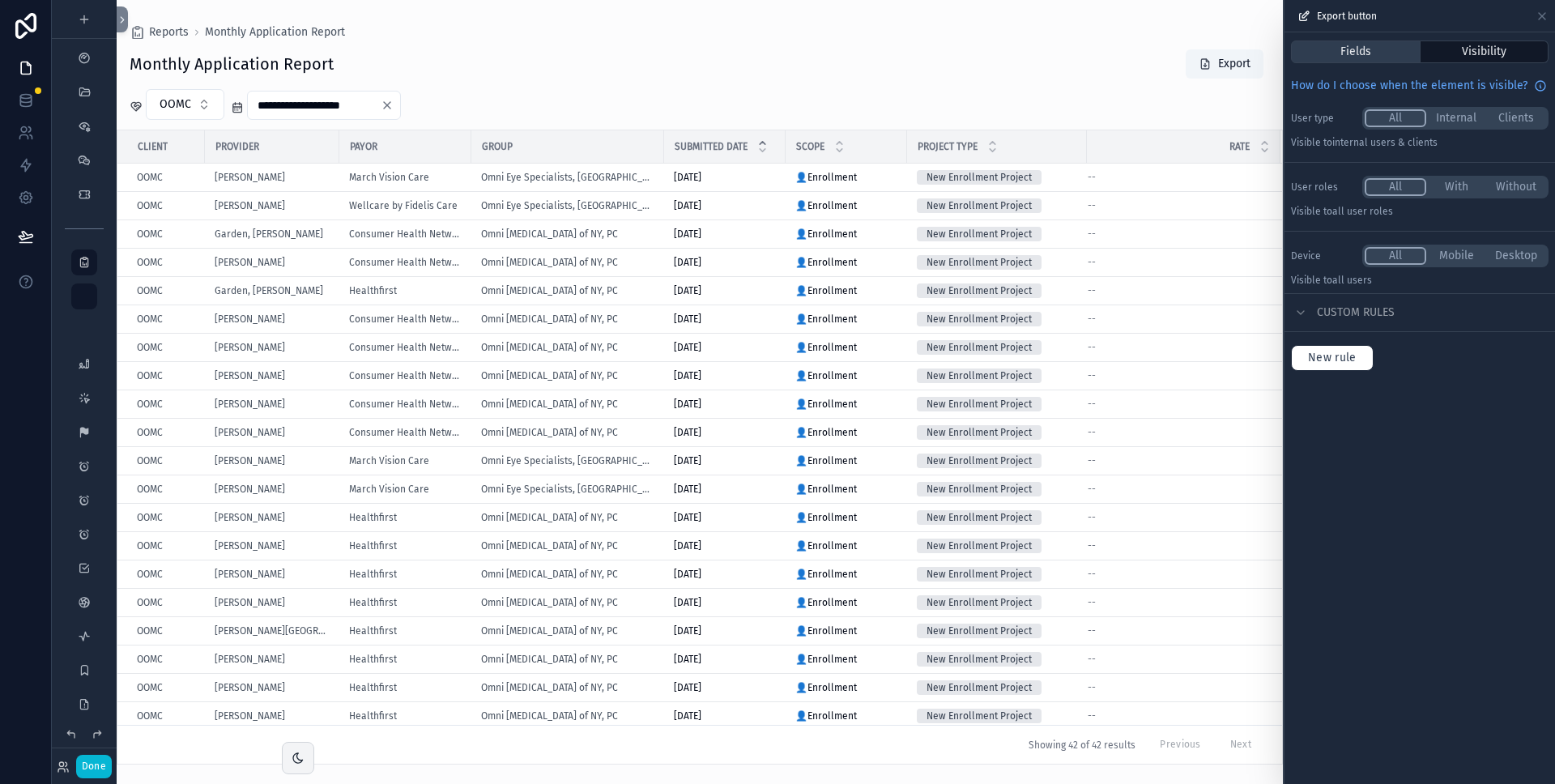
click at [1359, 49] on button "Fields" at bounding box center [1356, 51] width 129 height 23
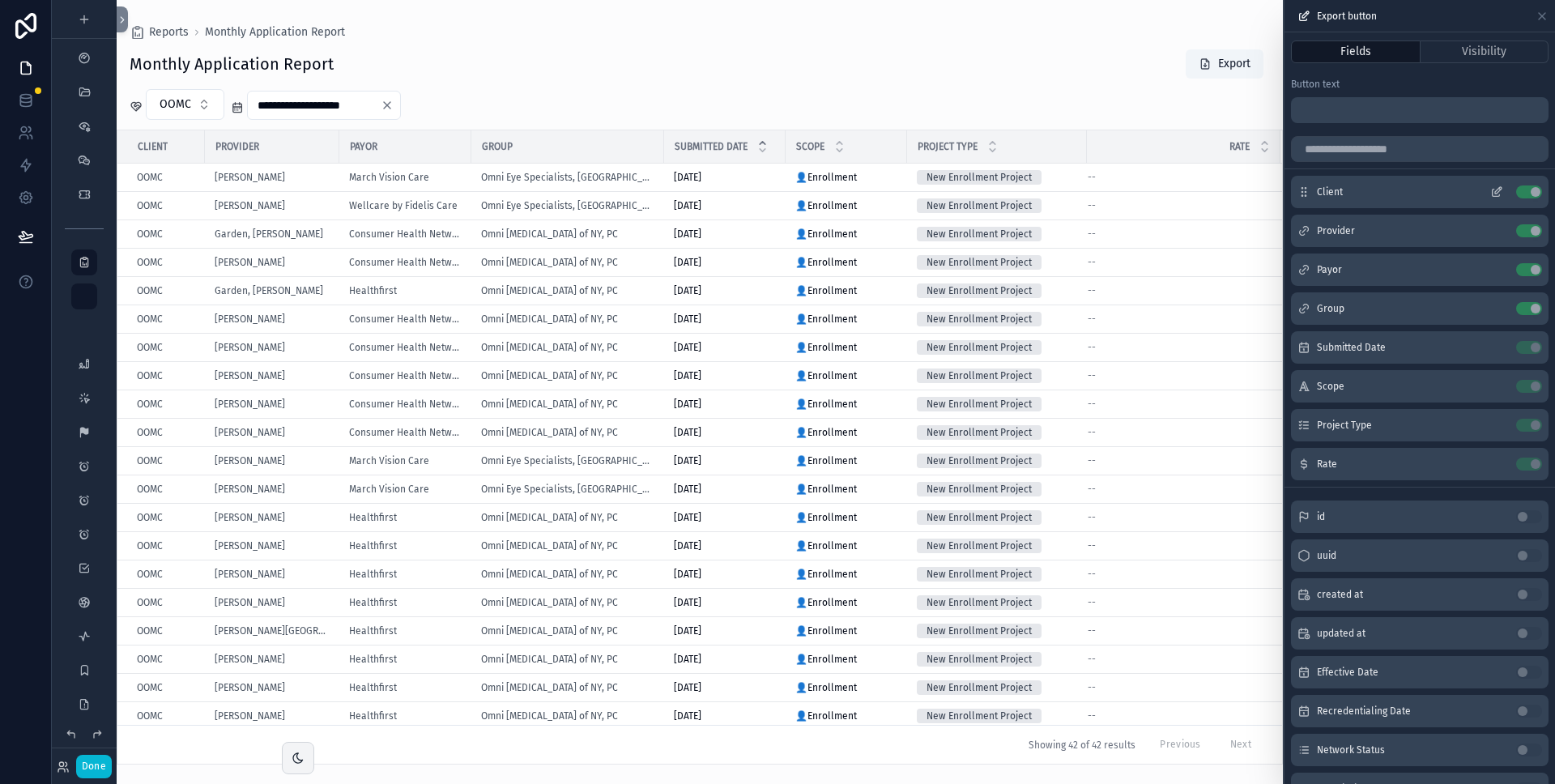
click at [1490, 192] on icon at bounding box center [1496, 191] width 13 height 13
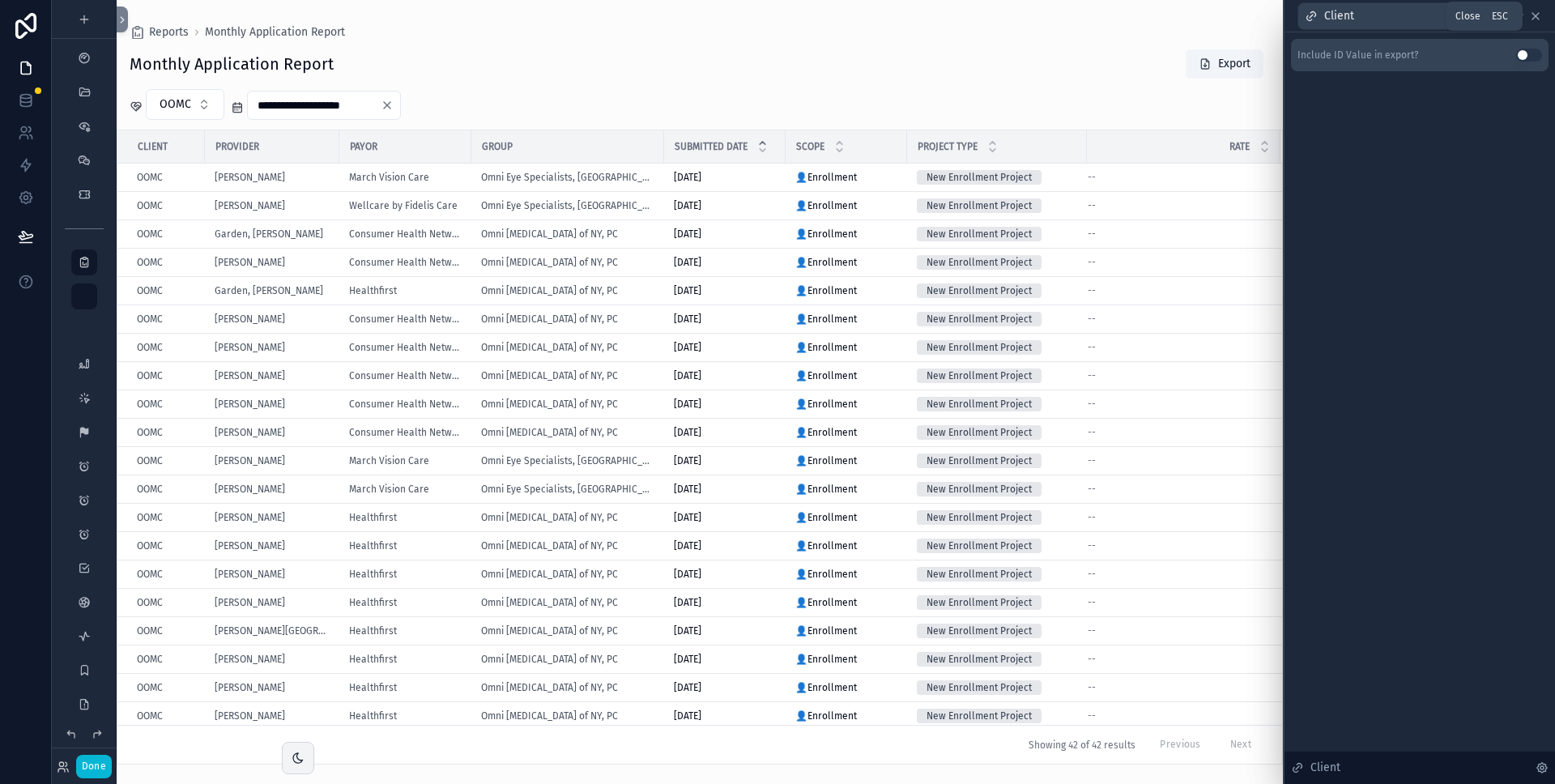
click at [1534, 17] on icon at bounding box center [1536, 16] width 7 height 7
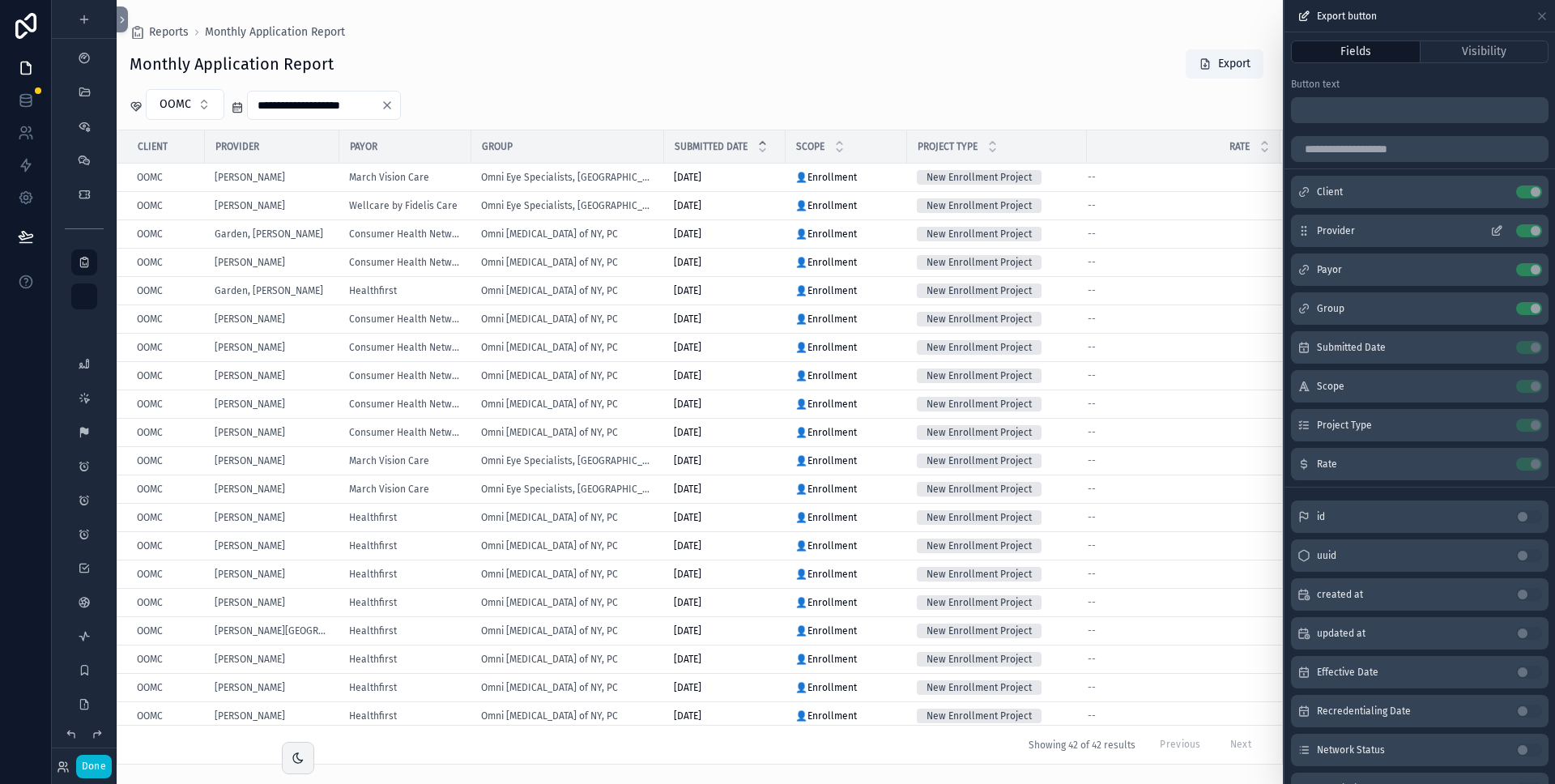
click at [1490, 228] on icon at bounding box center [1496, 230] width 13 height 13
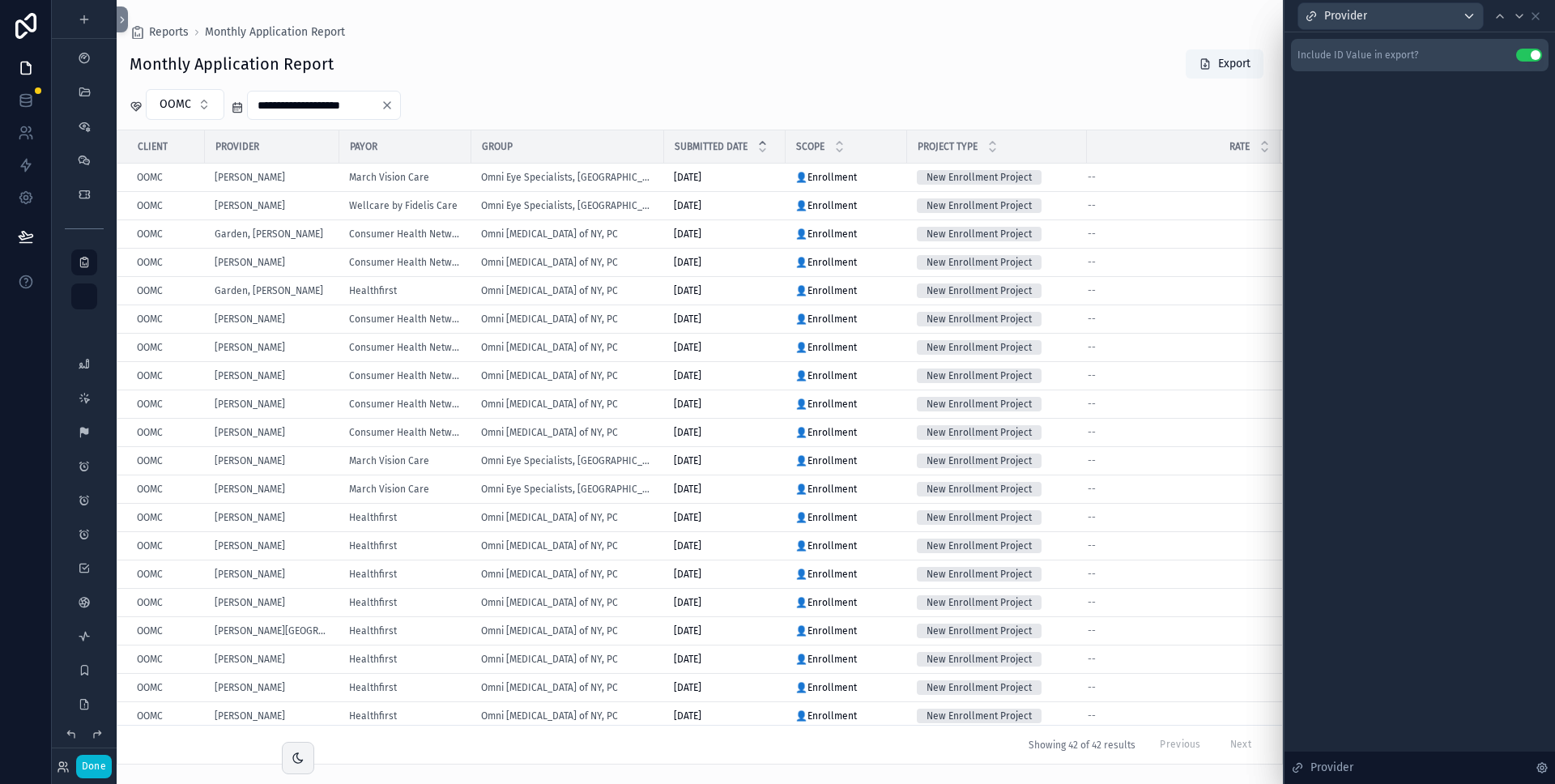
click at [1531, 55] on button "Use setting" at bounding box center [1529, 55] width 26 height 13
click at [1525, 17] on icon at bounding box center [1519, 16] width 13 height 13
click at [1521, 13] on icon at bounding box center [1519, 16] width 13 height 13
click at [1505, 14] on icon at bounding box center [1500, 16] width 13 height 13
click at [1539, 13] on icon at bounding box center [1536, 16] width 13 height 13
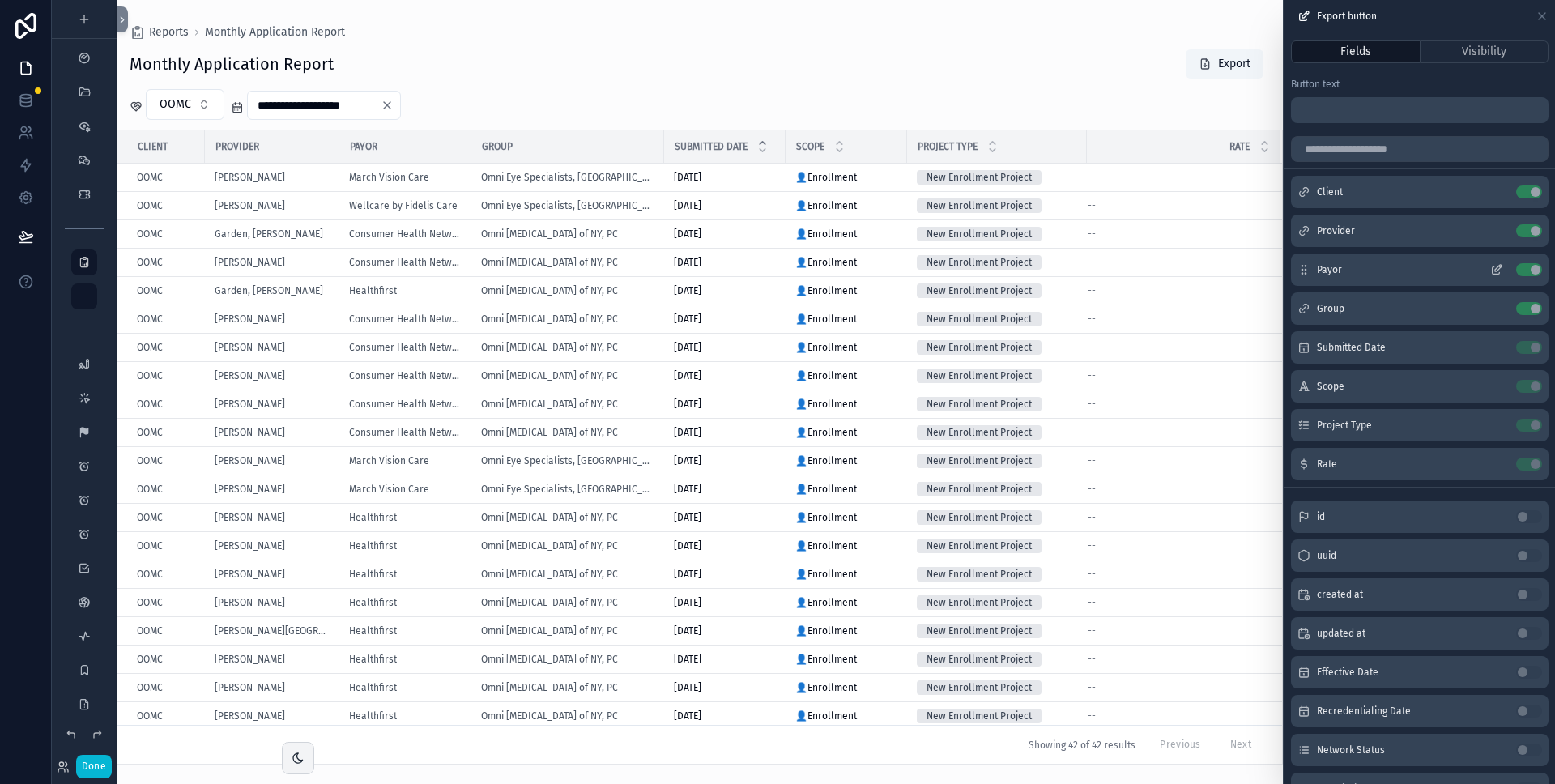
click at [1500, 266] on icon at bounding box center [1500, 266] width 2 height 2
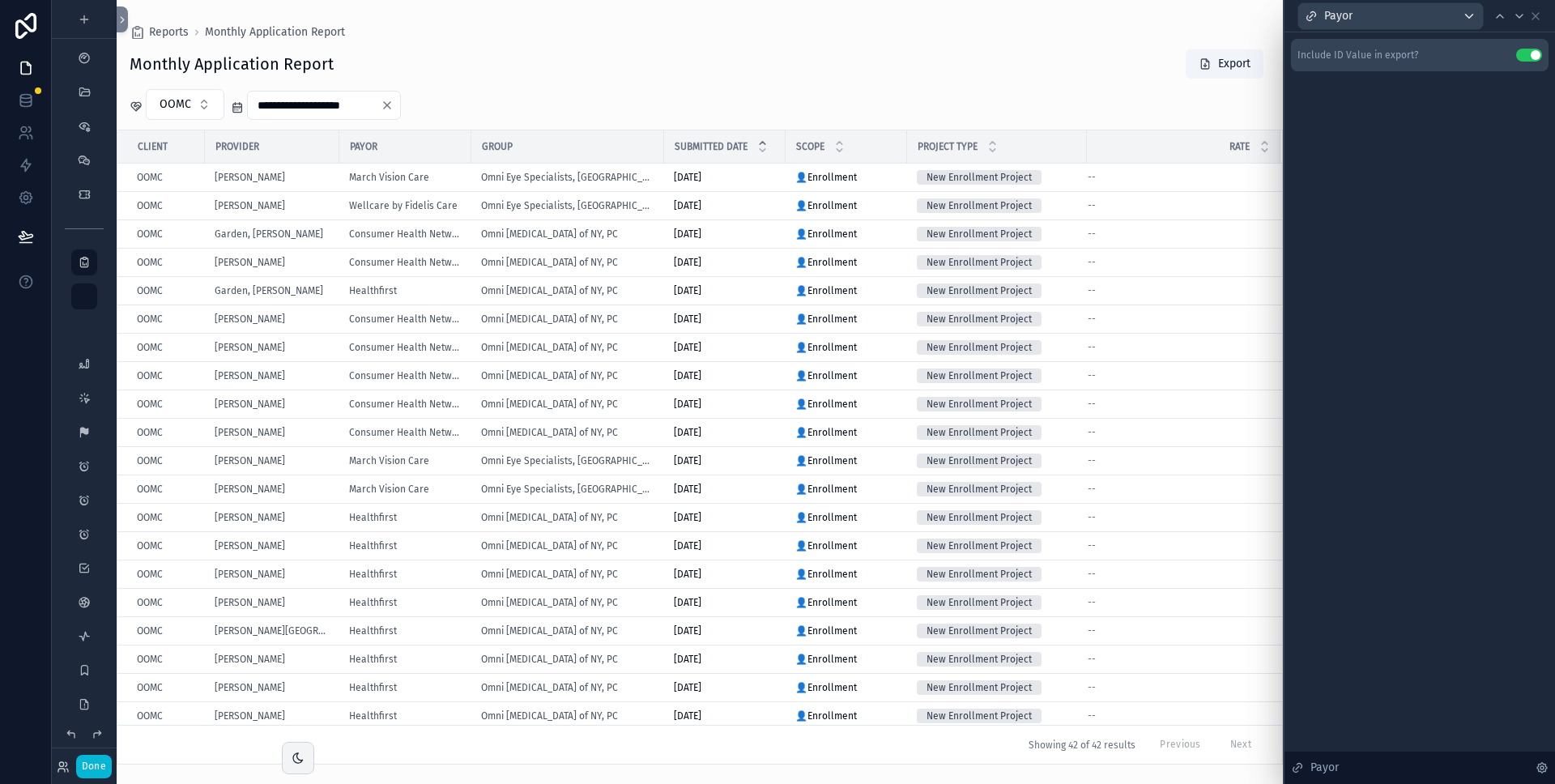
click at [1529, 59] on button "Use setting" at bounding box center [1529, 55] width 26 height 13
click at [1534, 12] on icon at bounding box center [1536, 16] width 13 height 13
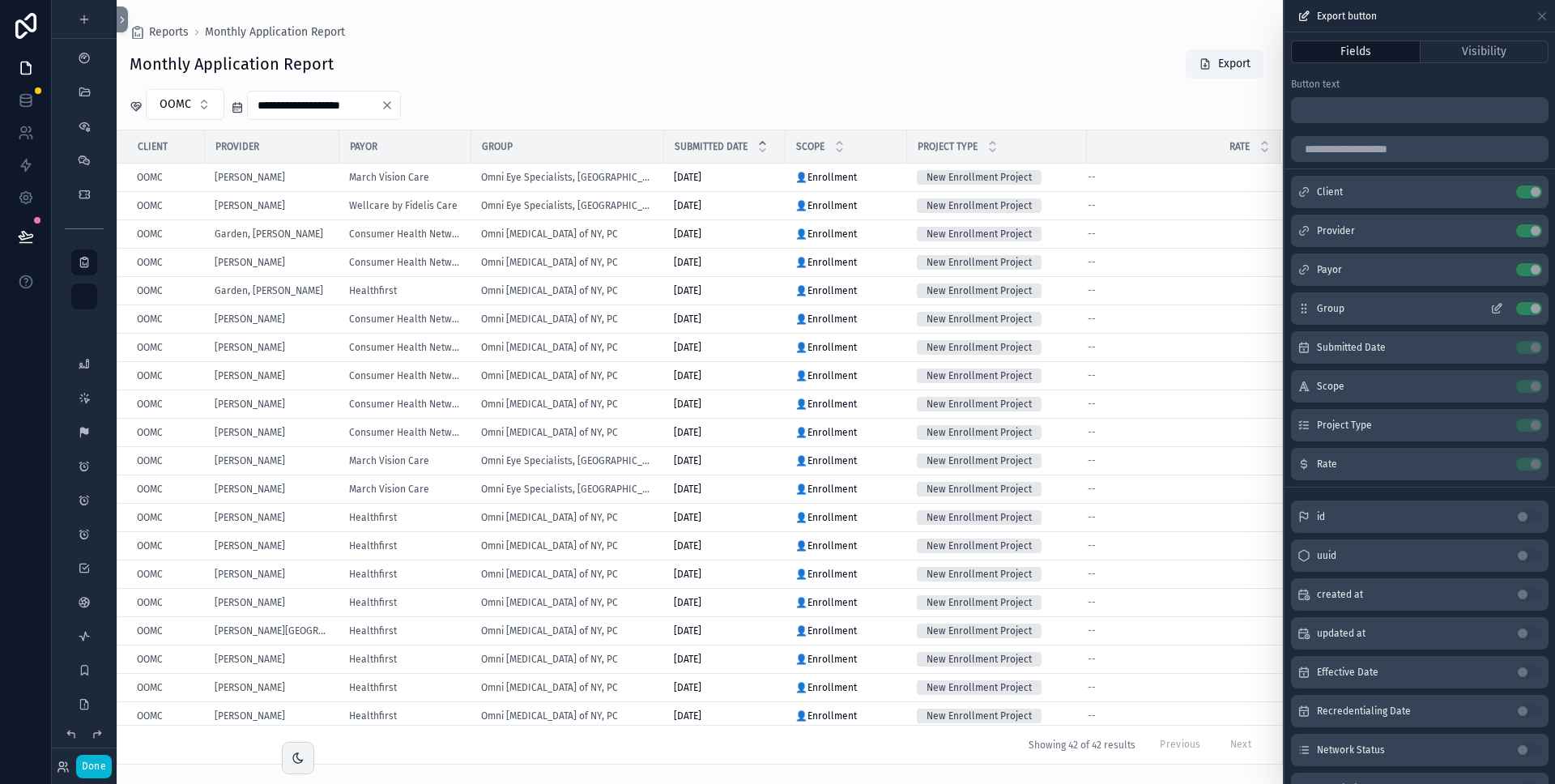
click at [1490, 302] on icon at bounding box center [1496, 308] width 13 height 13
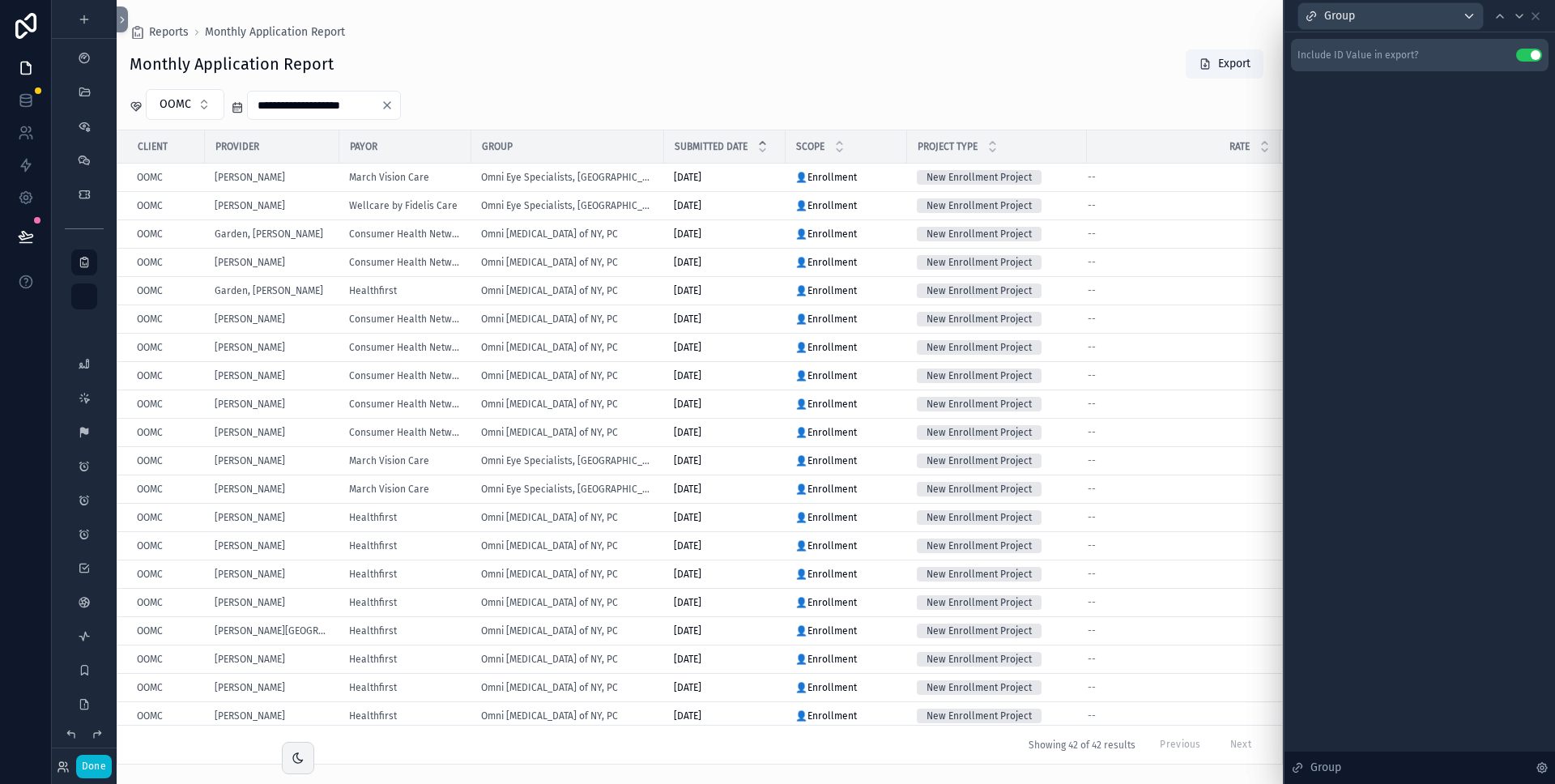
click at [1525, 60] on button "Use setting" at bounding box center [1529, 55] width 26 height 13
click at [1538, 18] on icon at bounding box center [1536, 16] width 7 height 7
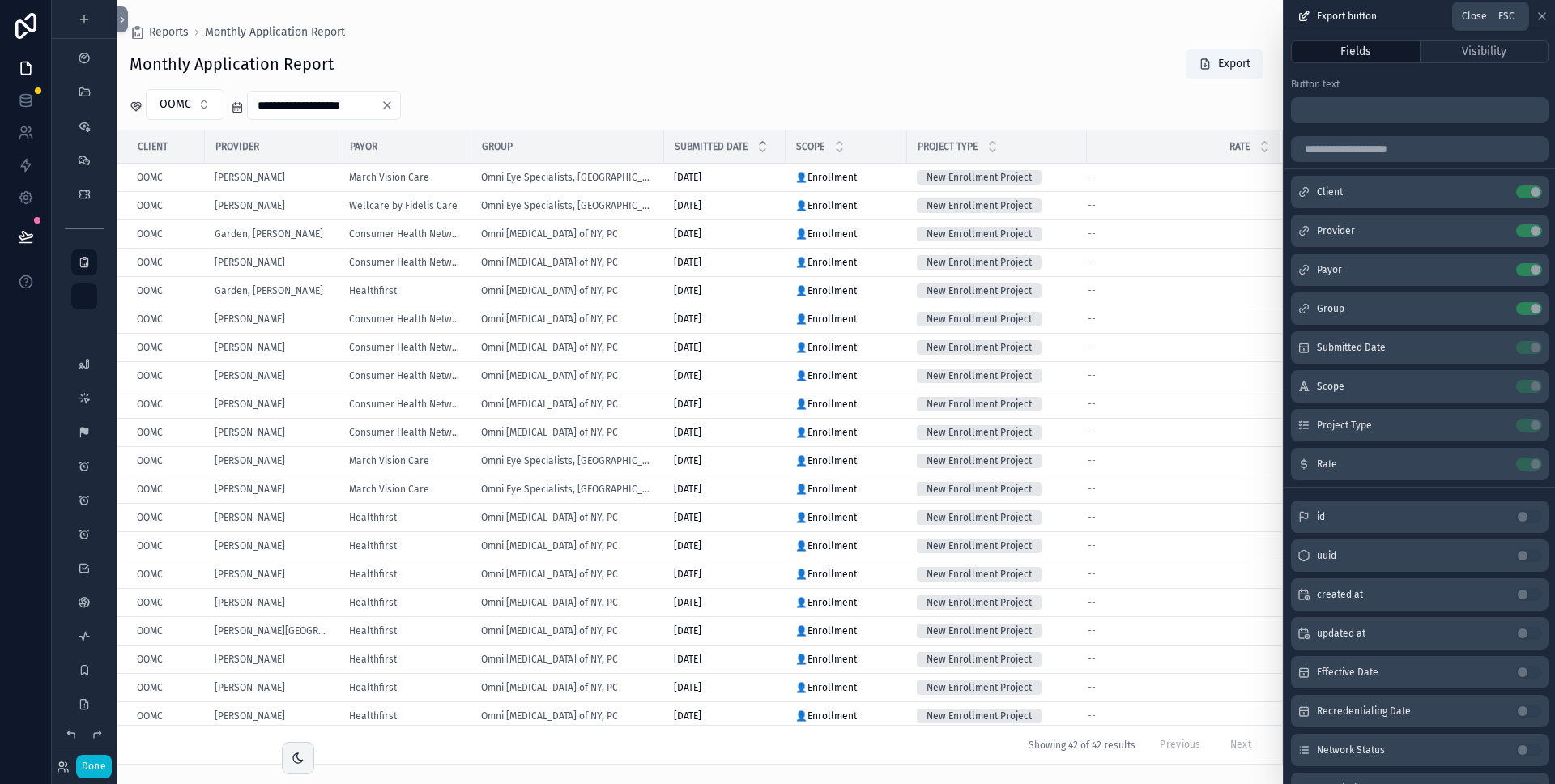
click at [1542, 16] on icon at bounding box center [1542, 16] width 7 height 7
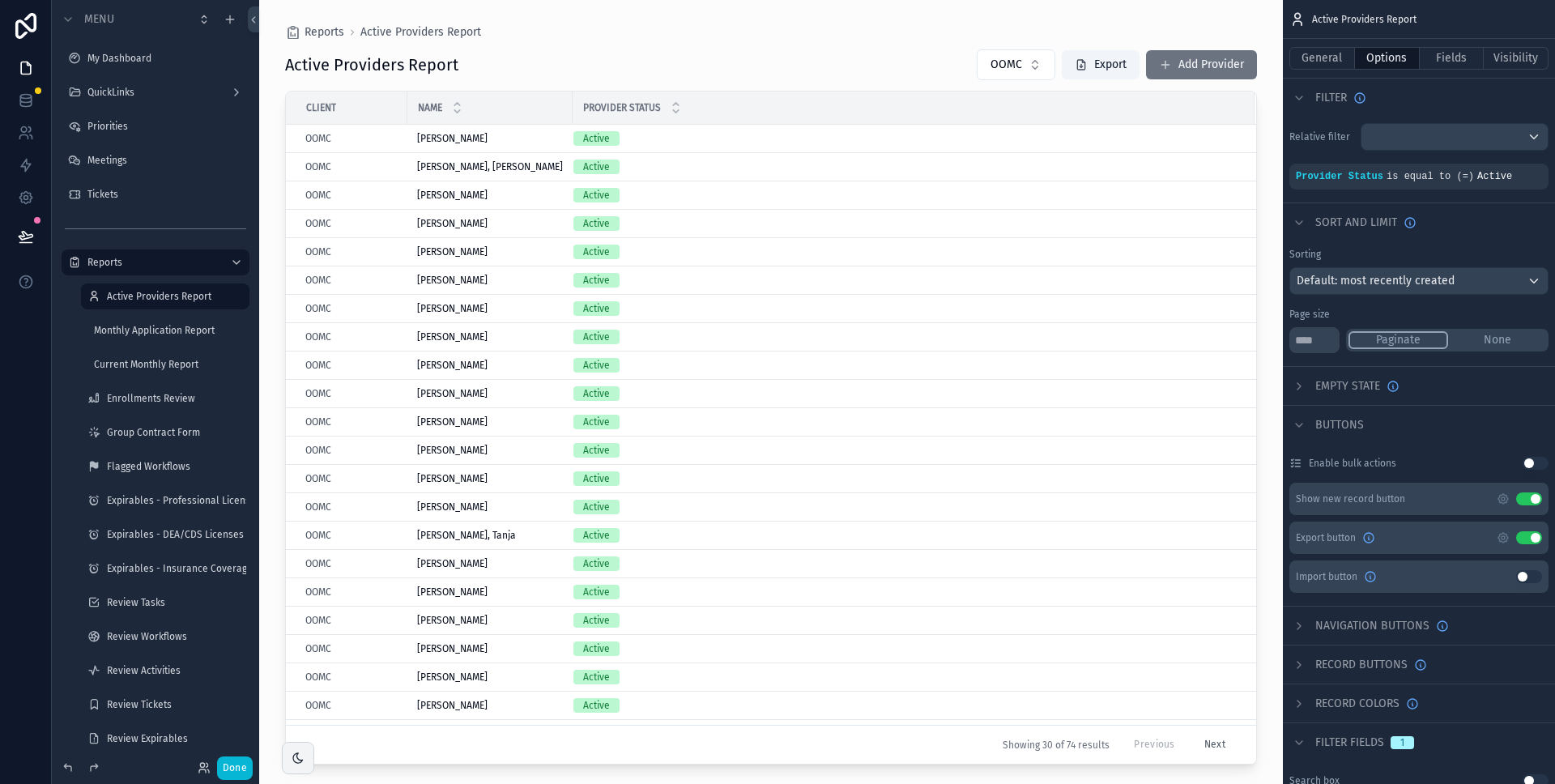
click at [1509, 537] on icon "scrollable content" at bounding box center [1503, 537] width 13 height 13
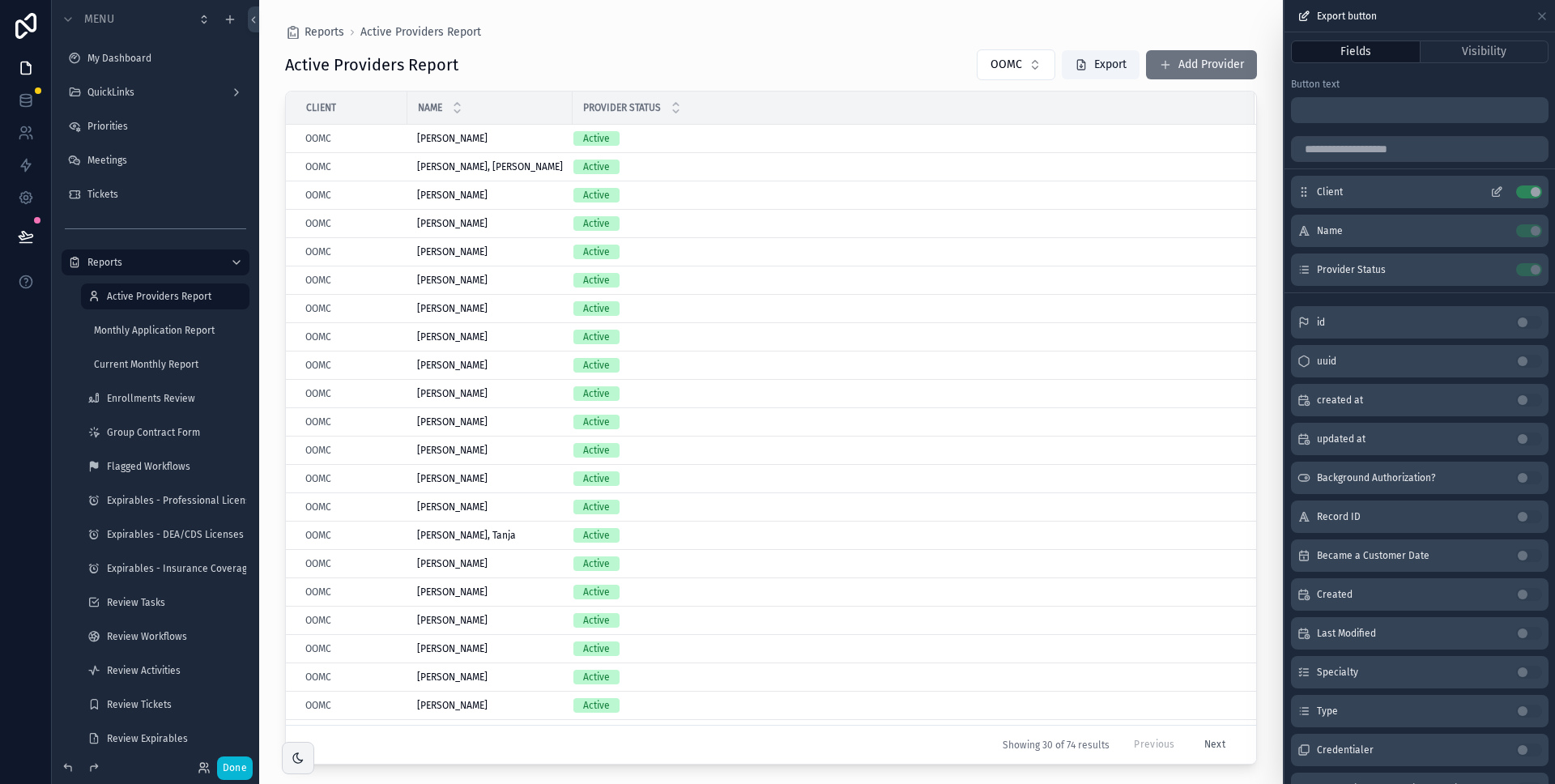
click at [1490, 194] on icon at bounding box center [1496, 191] width 13 height 13
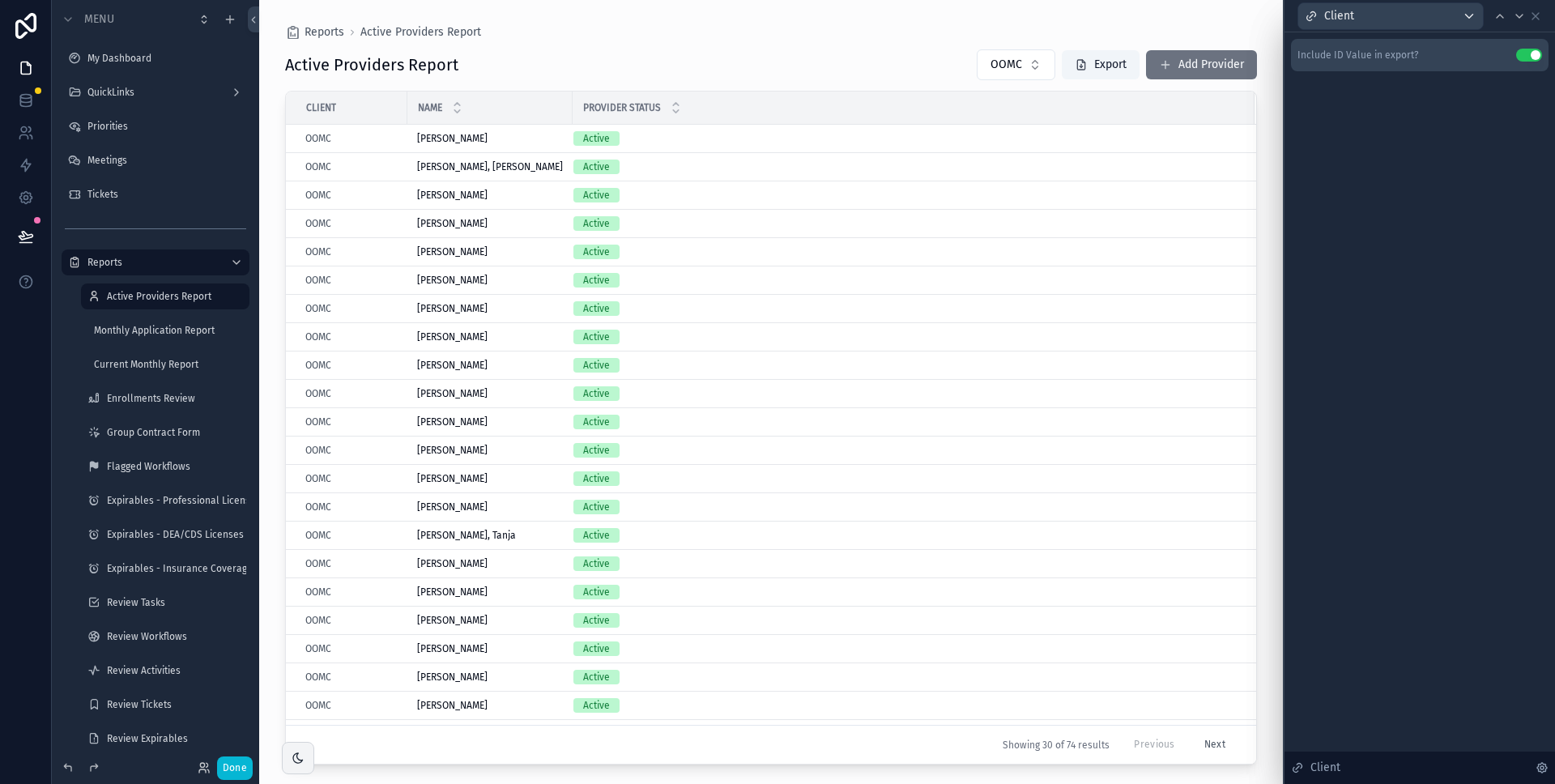
click at [1520, 56] on button "Use setting" at bounding box center [1529, 55] width 26 height 13
click at [1520, 17] on icon at bounding box center [1520, 16] width 7 height 3
click at [1520, 16] on icon at bounding box center [1520, 16] width 7 height 3
click at [1533, 18] on icon at bounding box center [1536, 16] width 13 height 13
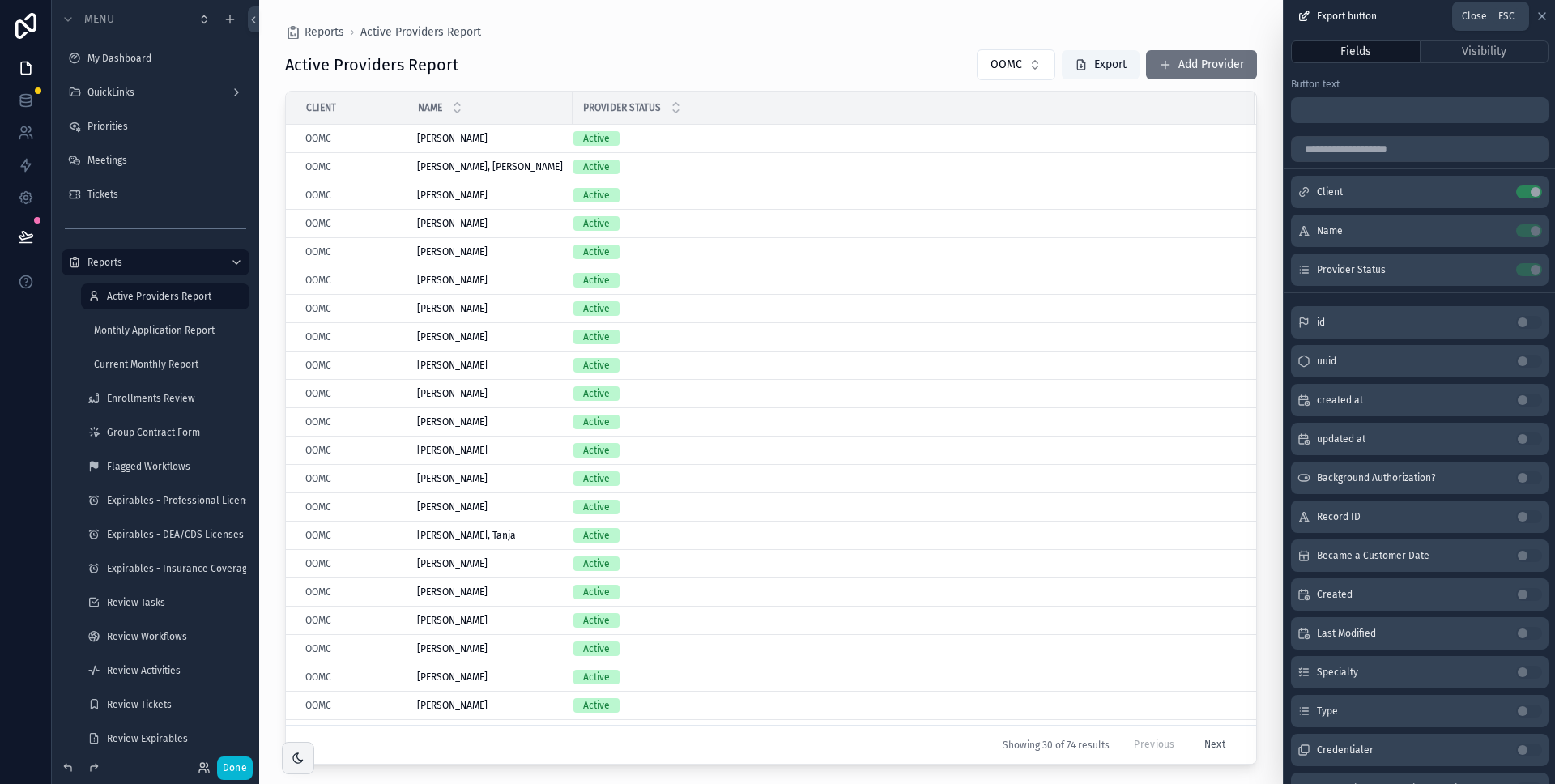
click at [1542, 17] on icon at bounding box center [1542, 16] width 13 height 13
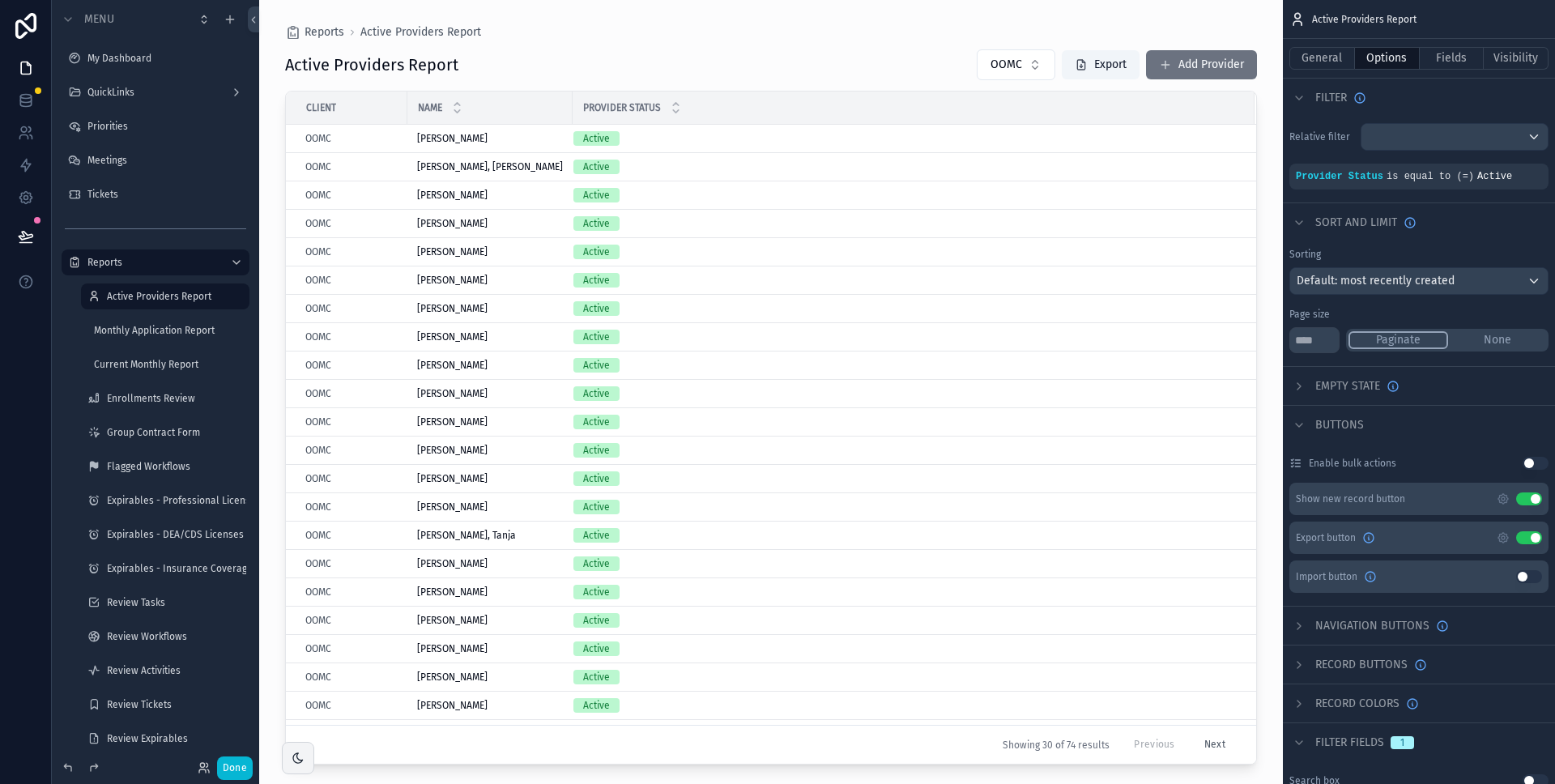
click at [1528, 500] on button "Use setting" at bounding box center [1529, 499] width 26 height 13
click at [237, 767] on button "Done" at bounding box center [235, 768] width 35 height 24
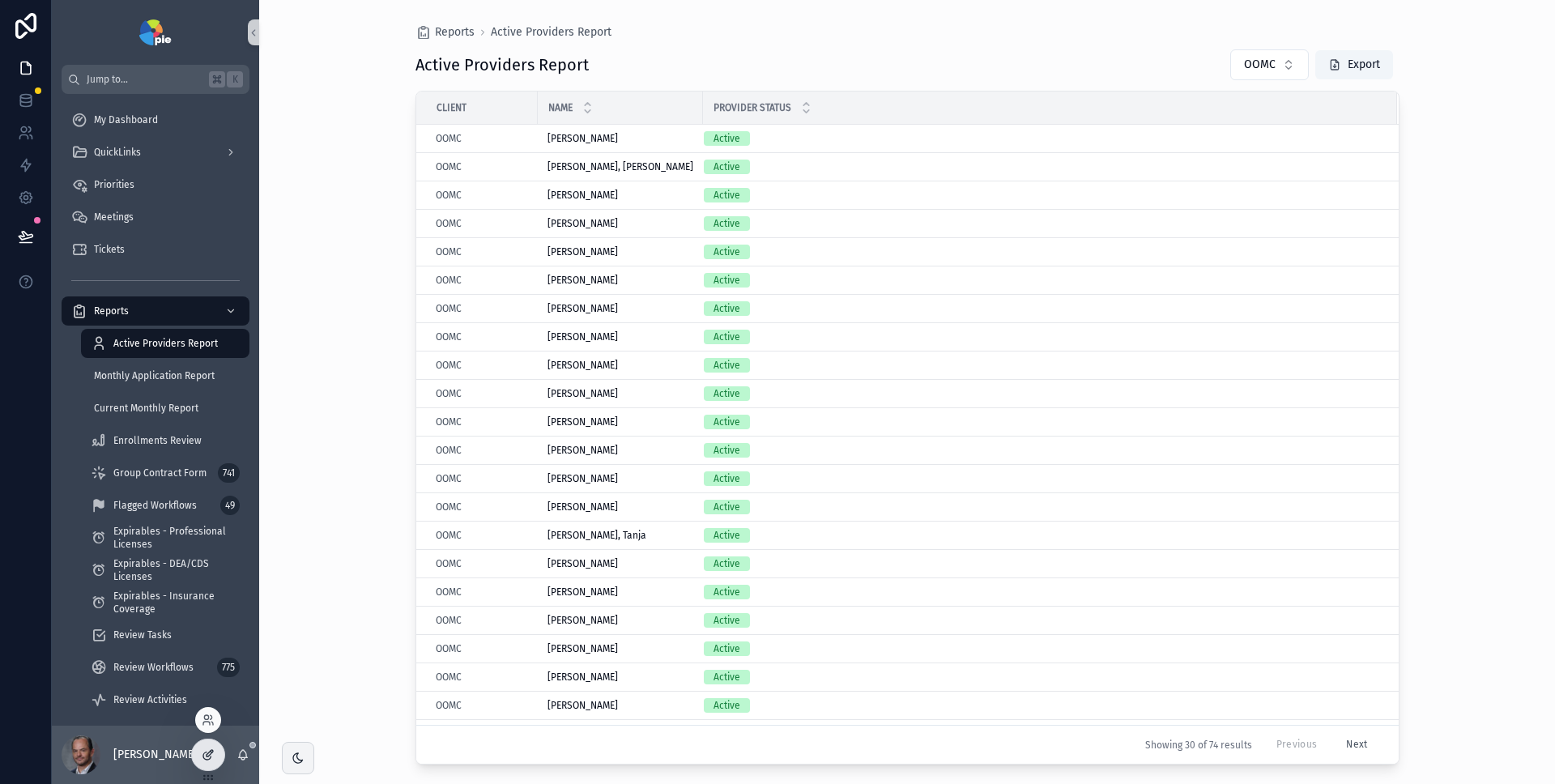
click at [209, 755] on icon at bounding box center [210, 753] width 7 height 7
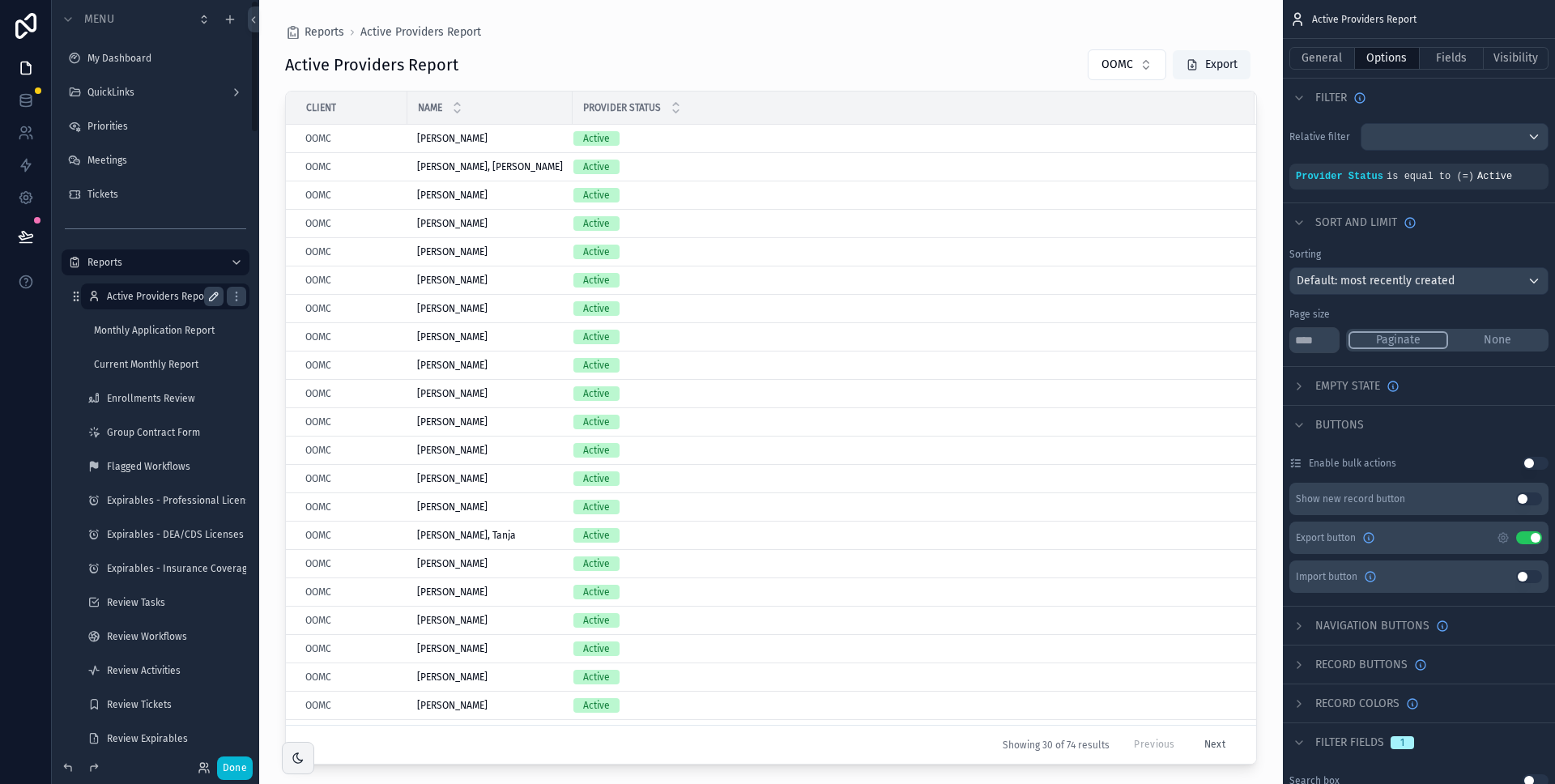
click at [217, 297] on icon "scrollable content" at bounding box center [213, 295] width 13 height 13
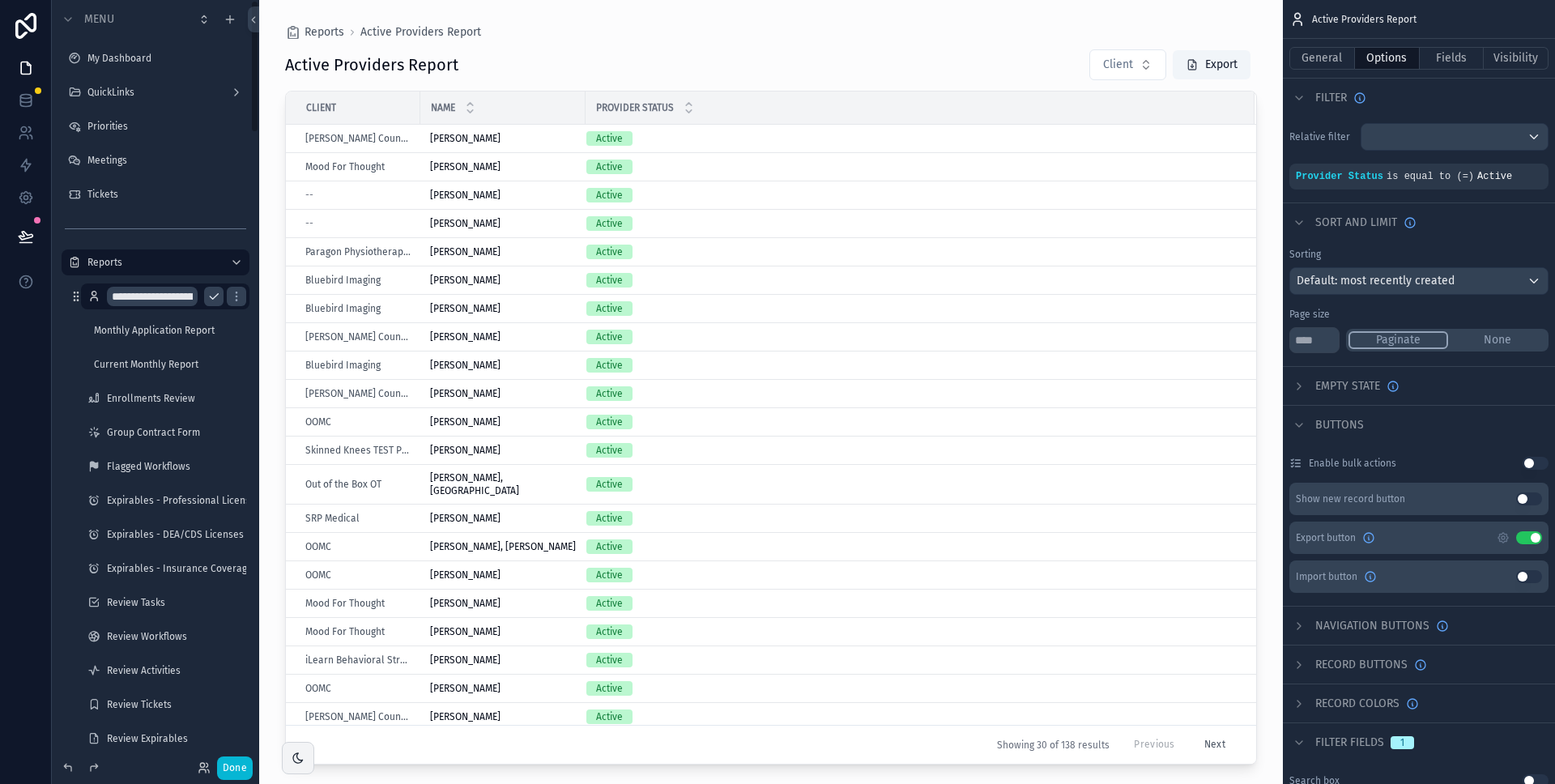
click at [120, 298] on input "**********" at bounding box center [152, 296] width 91 height 19
type input "**********"
click at [213, 294] on icon "scrollable content" at bounding box center [213, 295] width 13 height 13
click at [0, 0] on icon "scrollable content" at bounding box center [0, 0] width 0 height 0
click at [94, 298] on icon "scrollable content" at bounding box center [93, 295] width 13 height 13
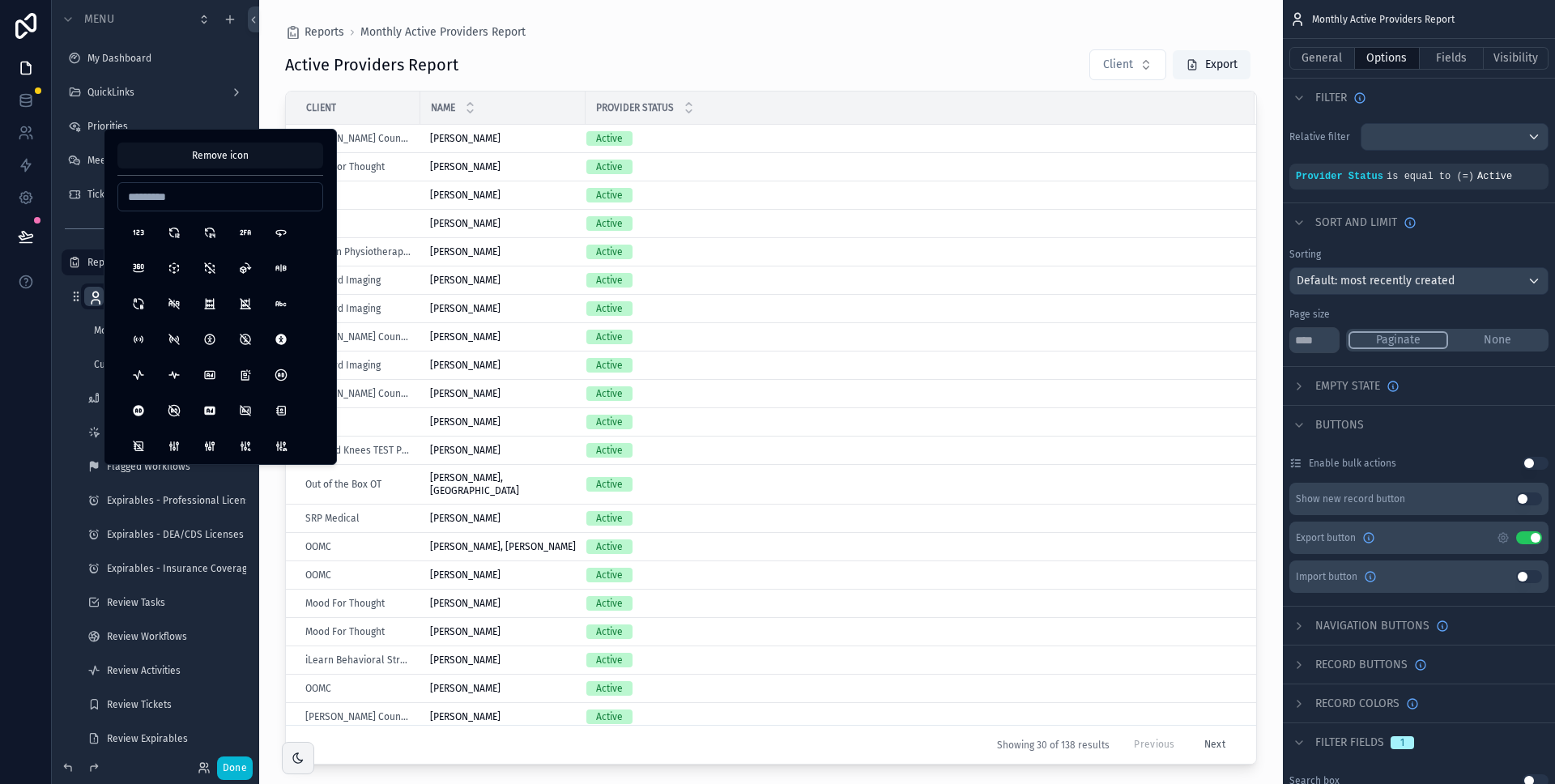
click at [232, 154] on button "Remove icon" at bounding box center [220, 155] width 206 height 26
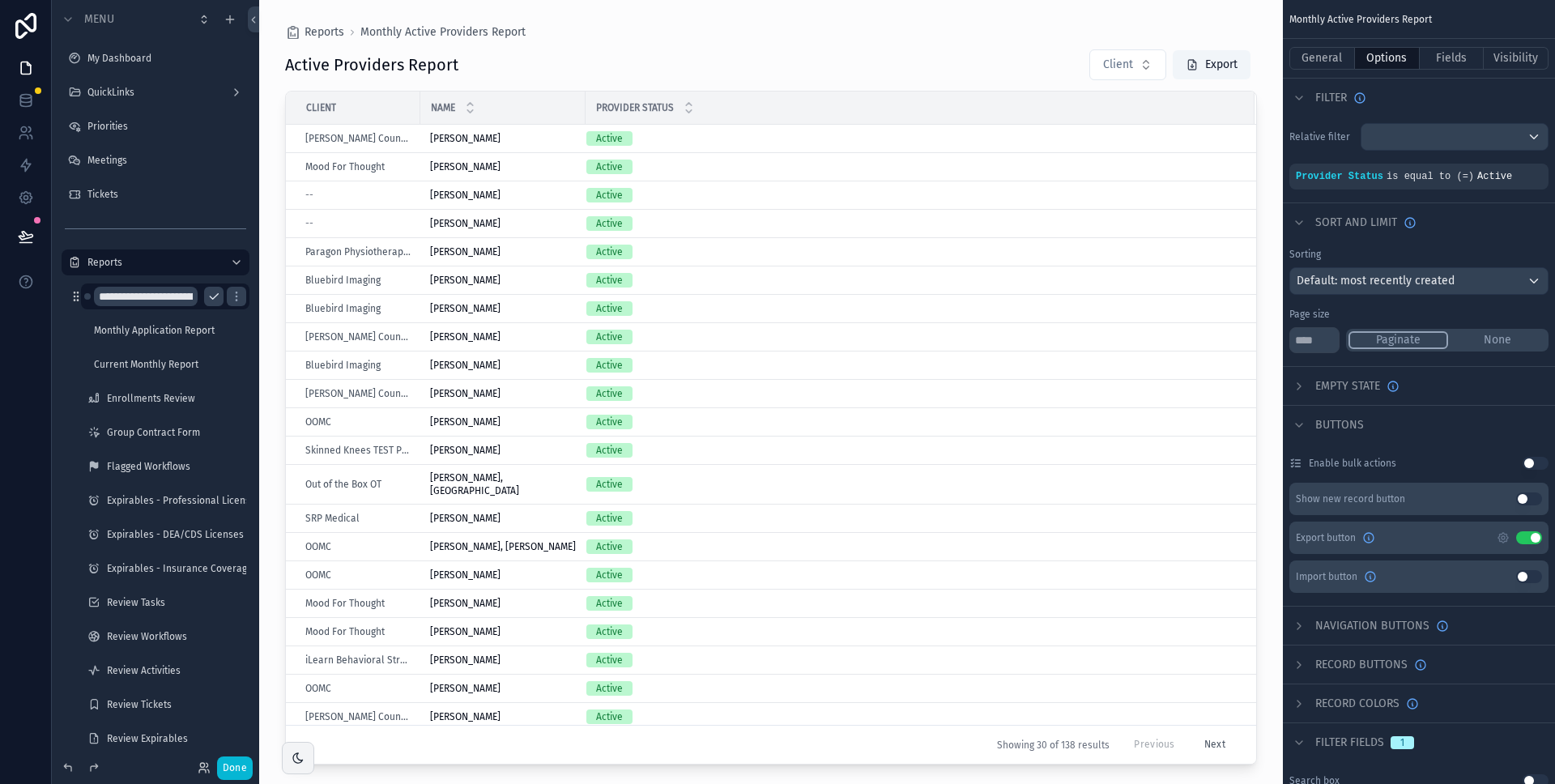
click at [637, 52] on div "scrollable content" at bounding box center [772, 382] width 1024 height 765
click at [937, 65] on div "Active Providers Report Client Export" at bounding box center [772, 65] width 972 height 33
click at [1390, 58] on button "Options" at bounding box center [1387, 58] width 65 height 23
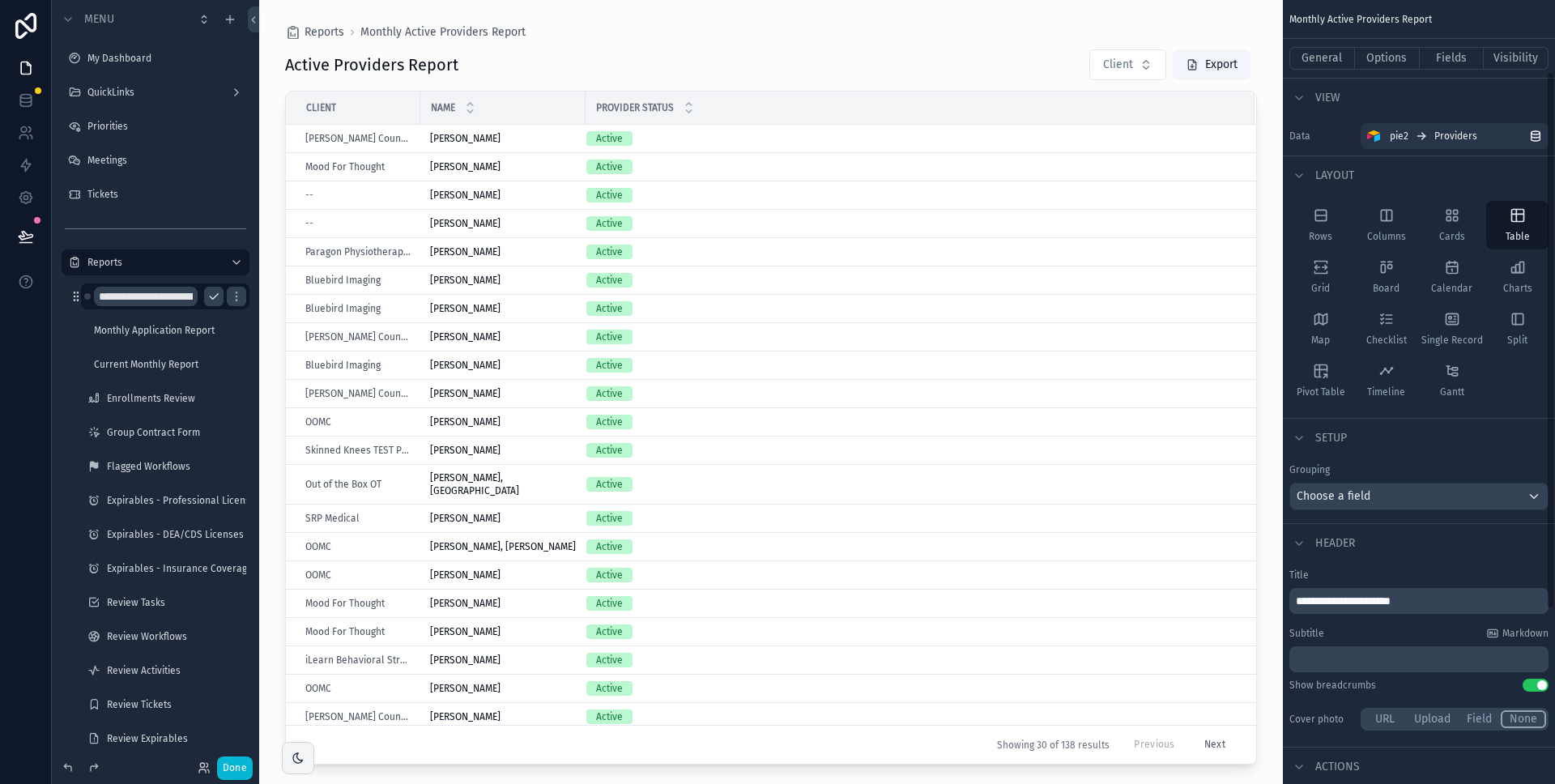
scroll to position [187, 0]
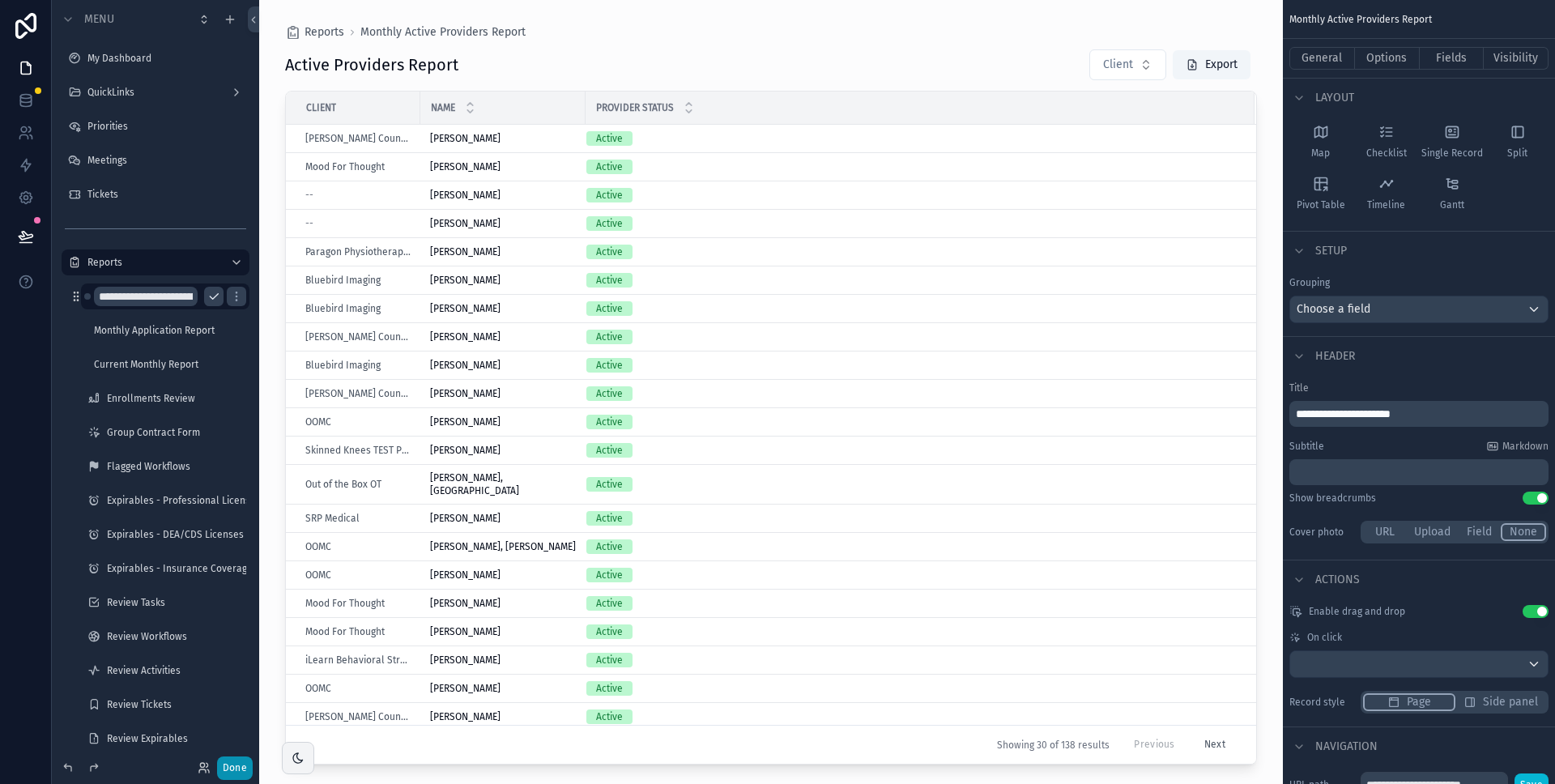
click at [238, 769] on button "Done" at bounding box center [235, 768] width 35 height 24
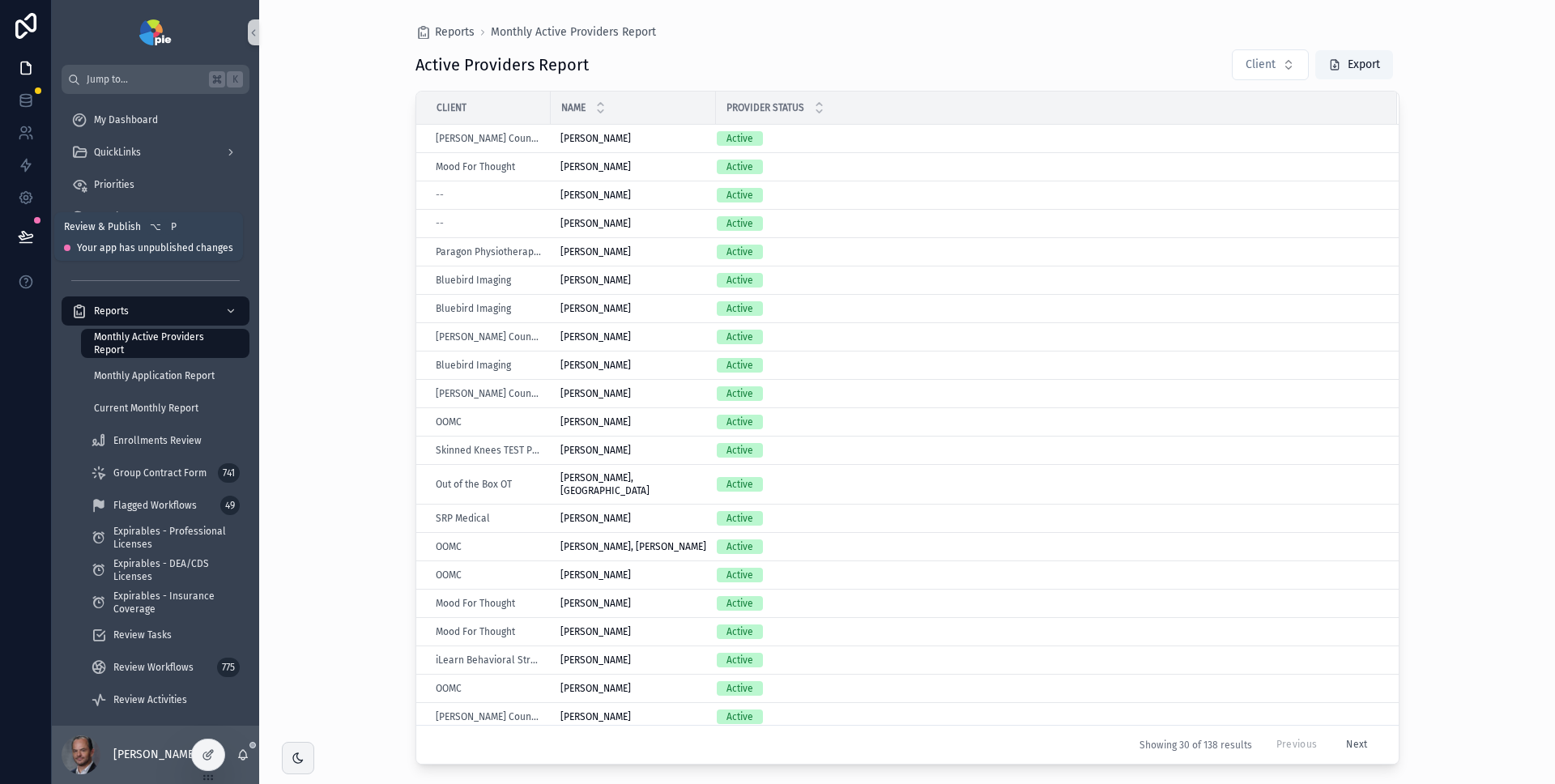
click at [28, 232] on icon at bounding box center [25, 236] width 16 height 16
click at [127, 238] on span "Review & Publish" at bounding box center [102, 236] width 77 height 13
click at [334, 200] on div "Reports Monthly Active Providers Report Active Providers Report Client Export C…" at bounding box center [908, 392] width 1296 height 784
click at [19, 235] on icon at bounding box center [25, 236] width 13 height 8
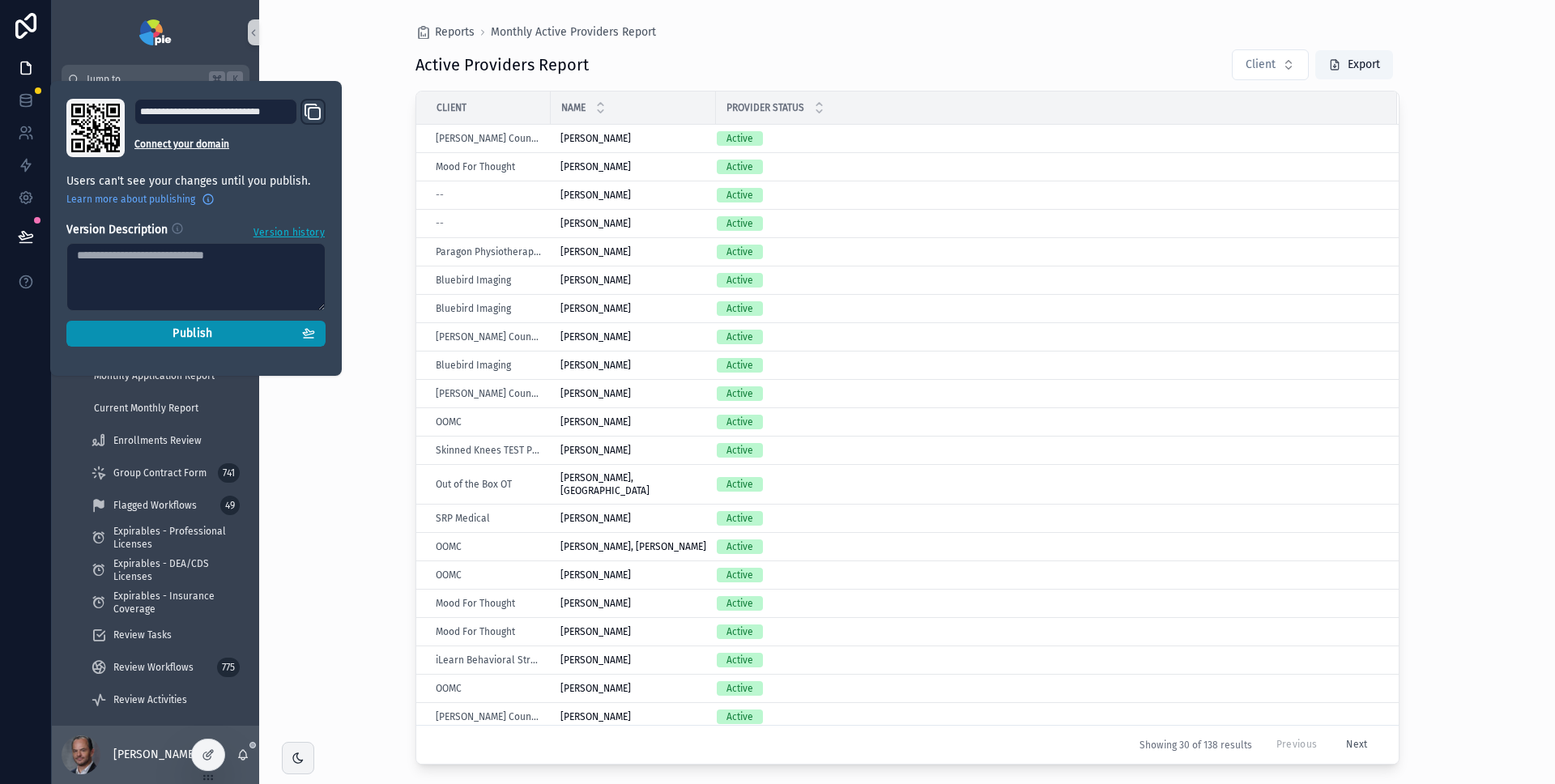
click at [157, 328] on div "Publish" at bounding box center [196, 333] width 238 height 14
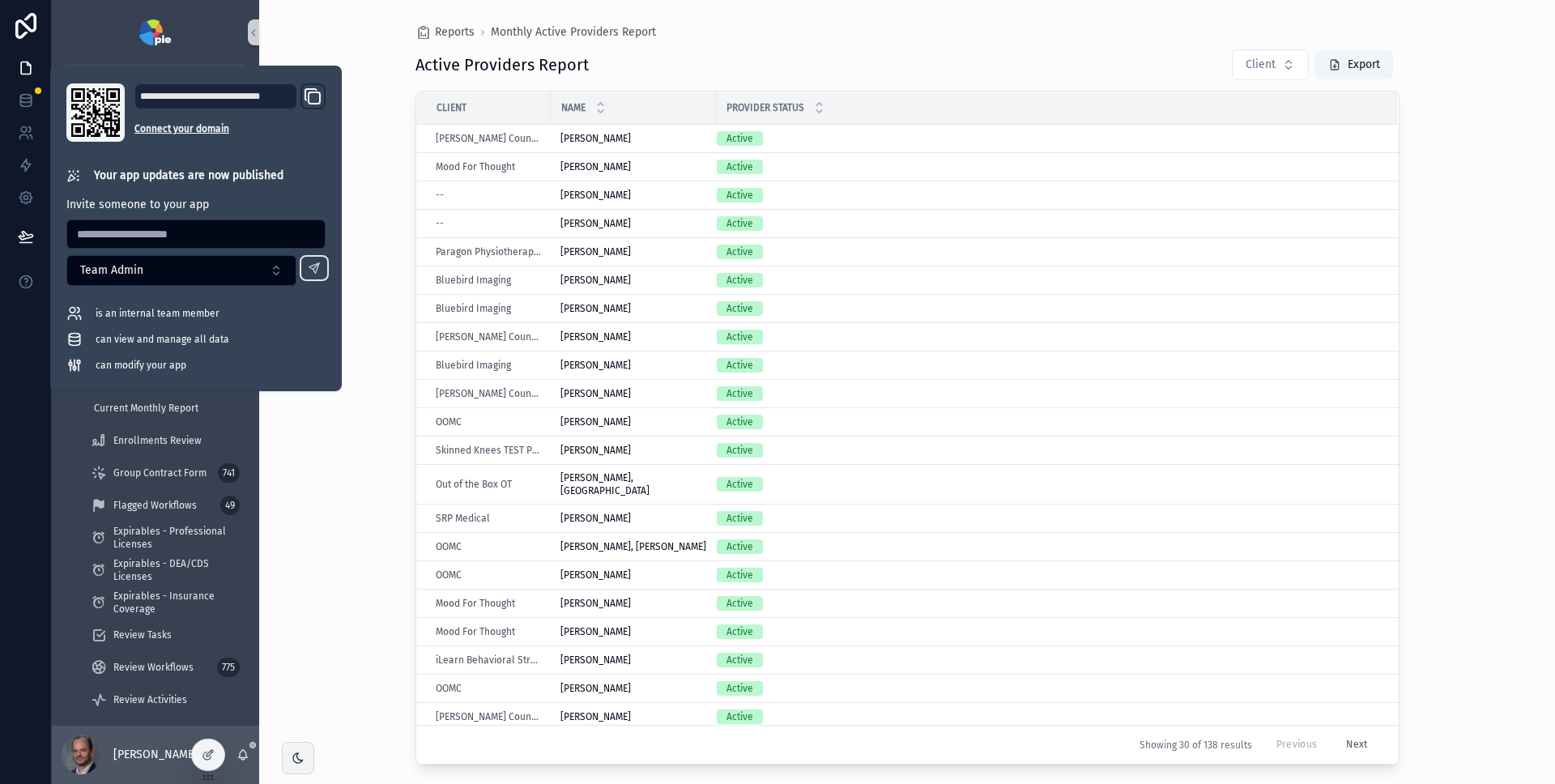
click at [374, 246] on div "Reports Monthly Active Providers Report Active Providers Report Client Export C…" at bounding box center [908, 392] width 1296 height 784
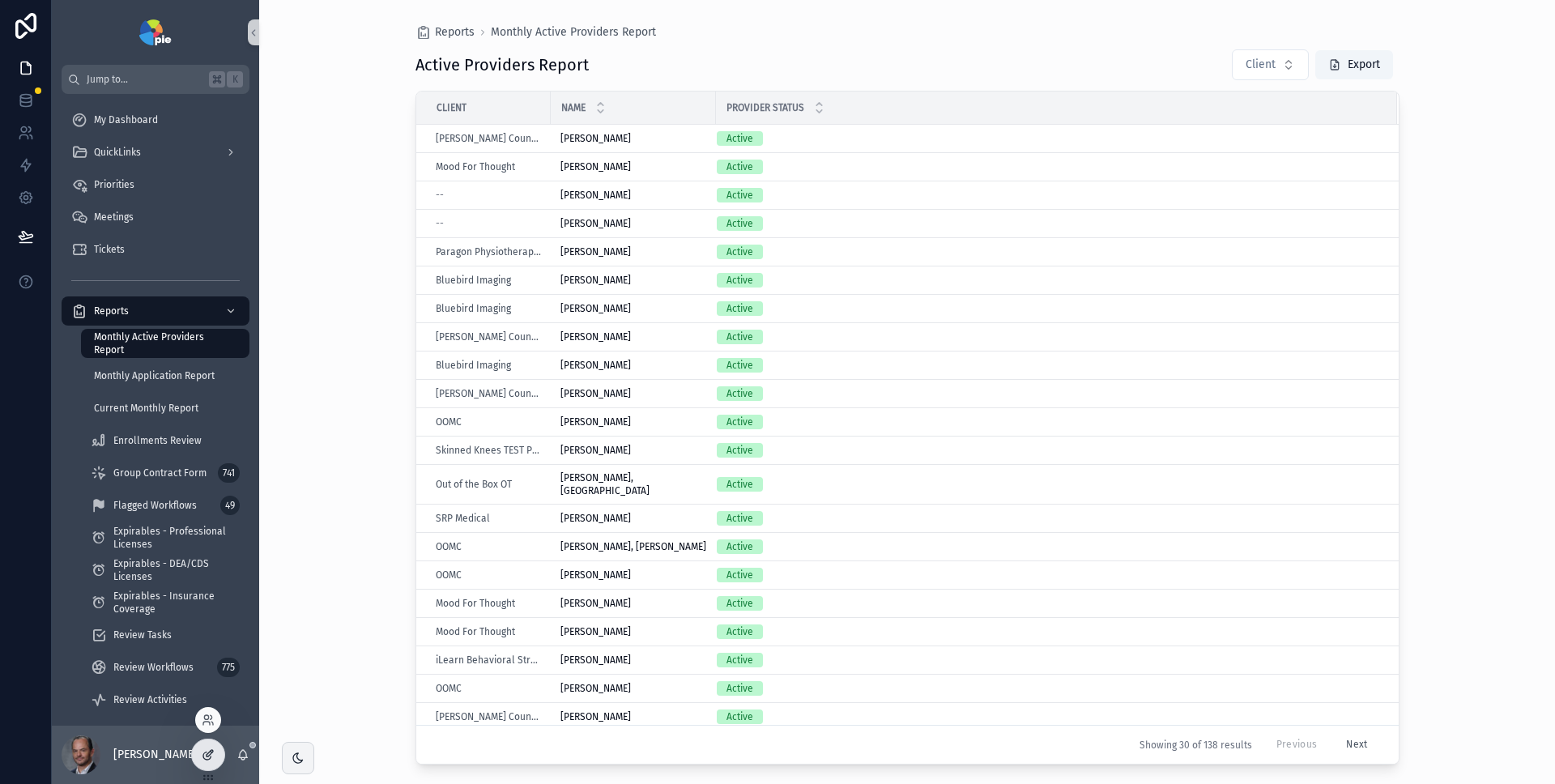
click at [206, 757] on icon at bounding box center [207, 754] width 13 height 13
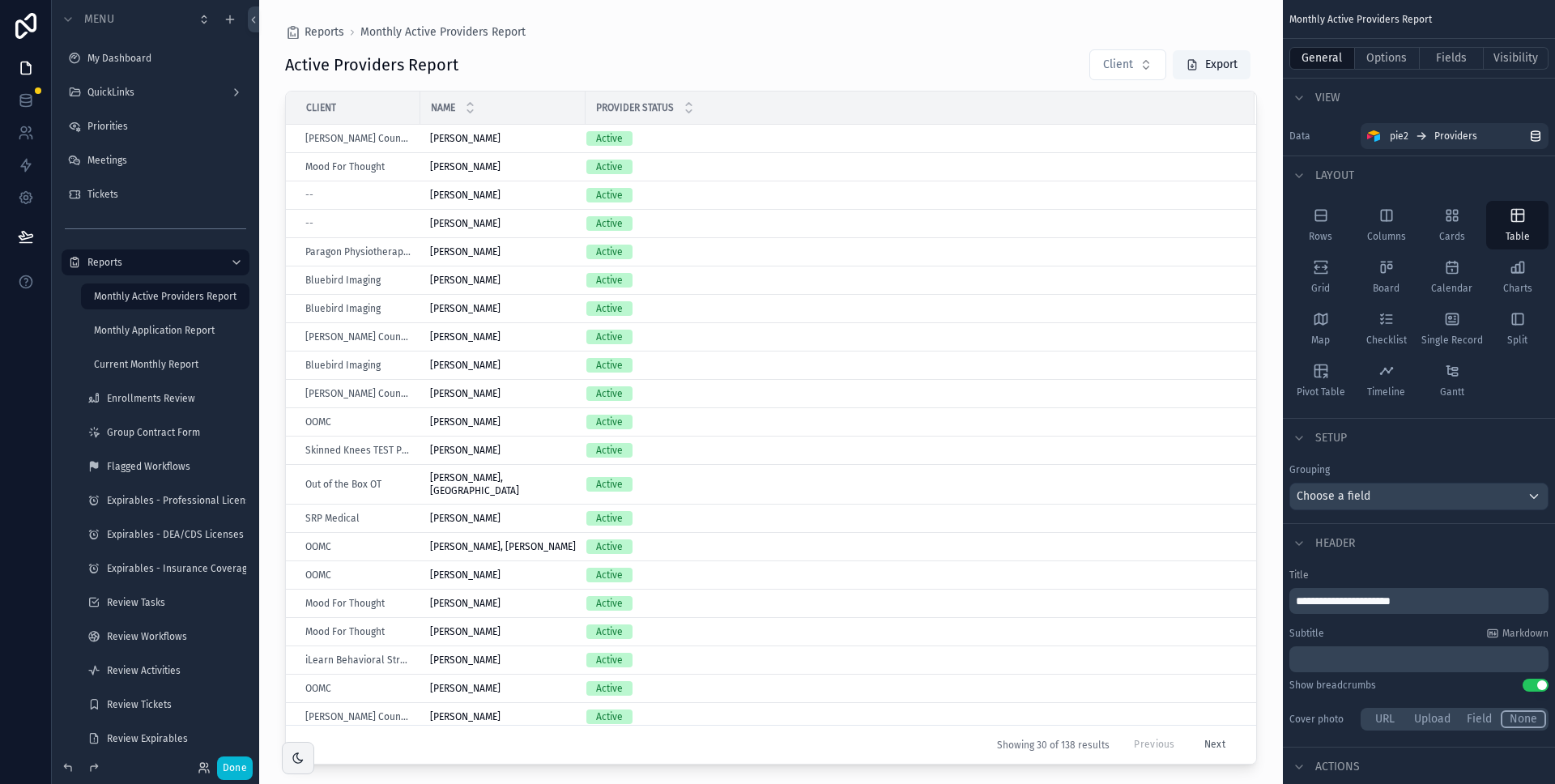
click at [992, 61] on div "scrollable content" at bounding box center [772, 382] width 1024 height 765
click at [1430, 56] on button "Fields" at bounding box center [1452, 58] width 65 height 23
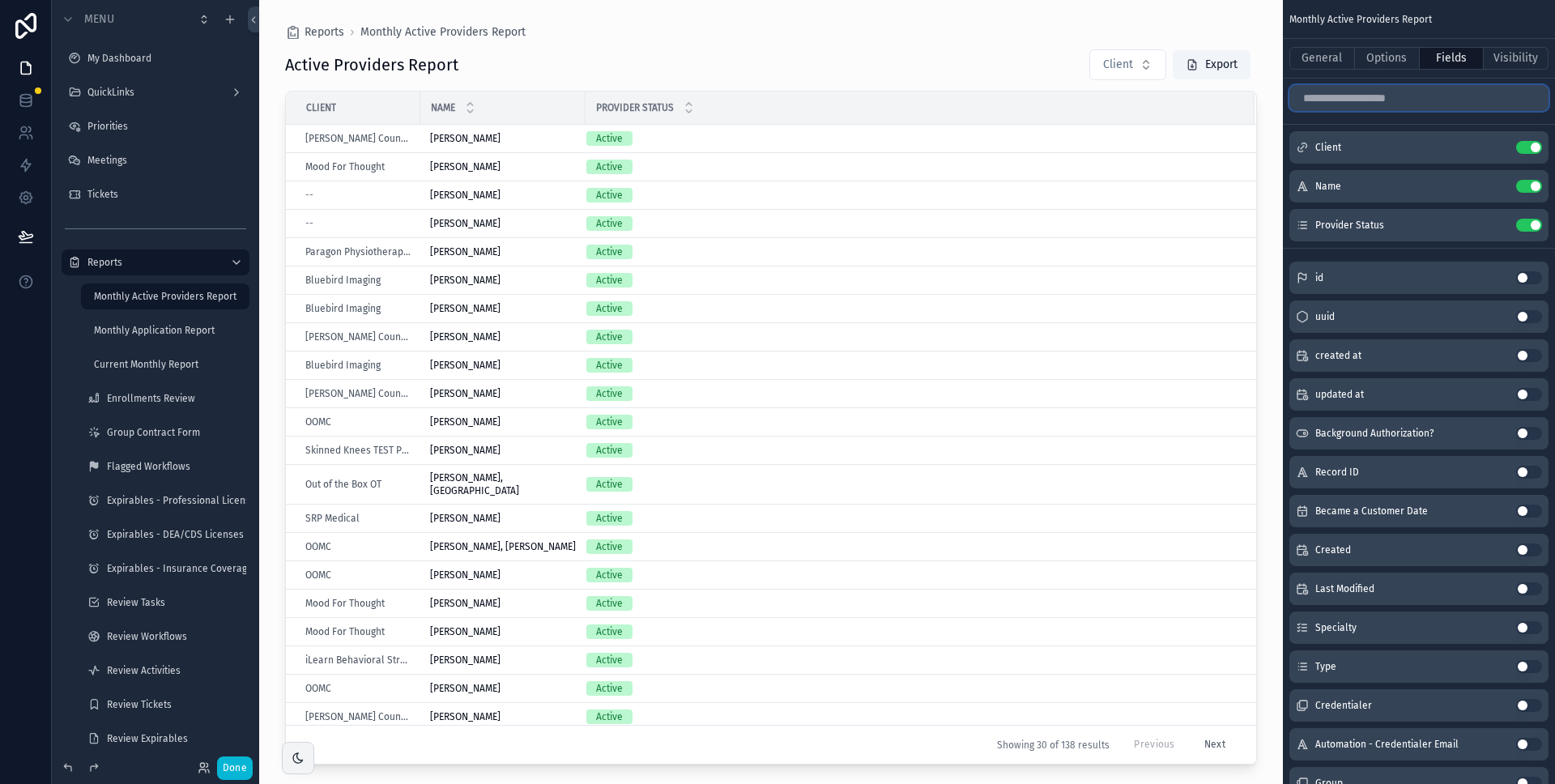
click at [1359, 100] on input "scrollable content" at bounding box center [1419, 97] width 259 height 26
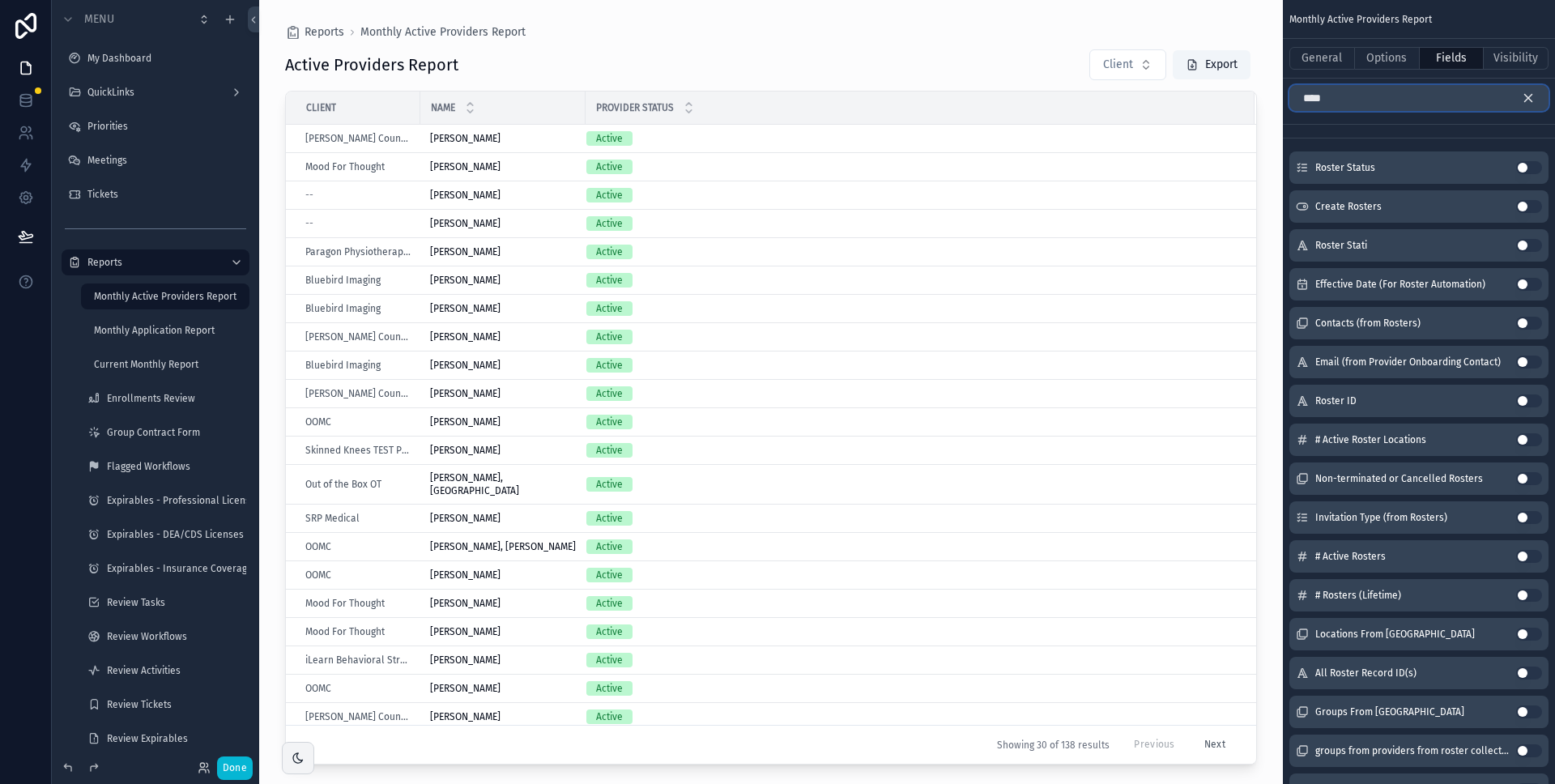
scroll to position [106, 0]
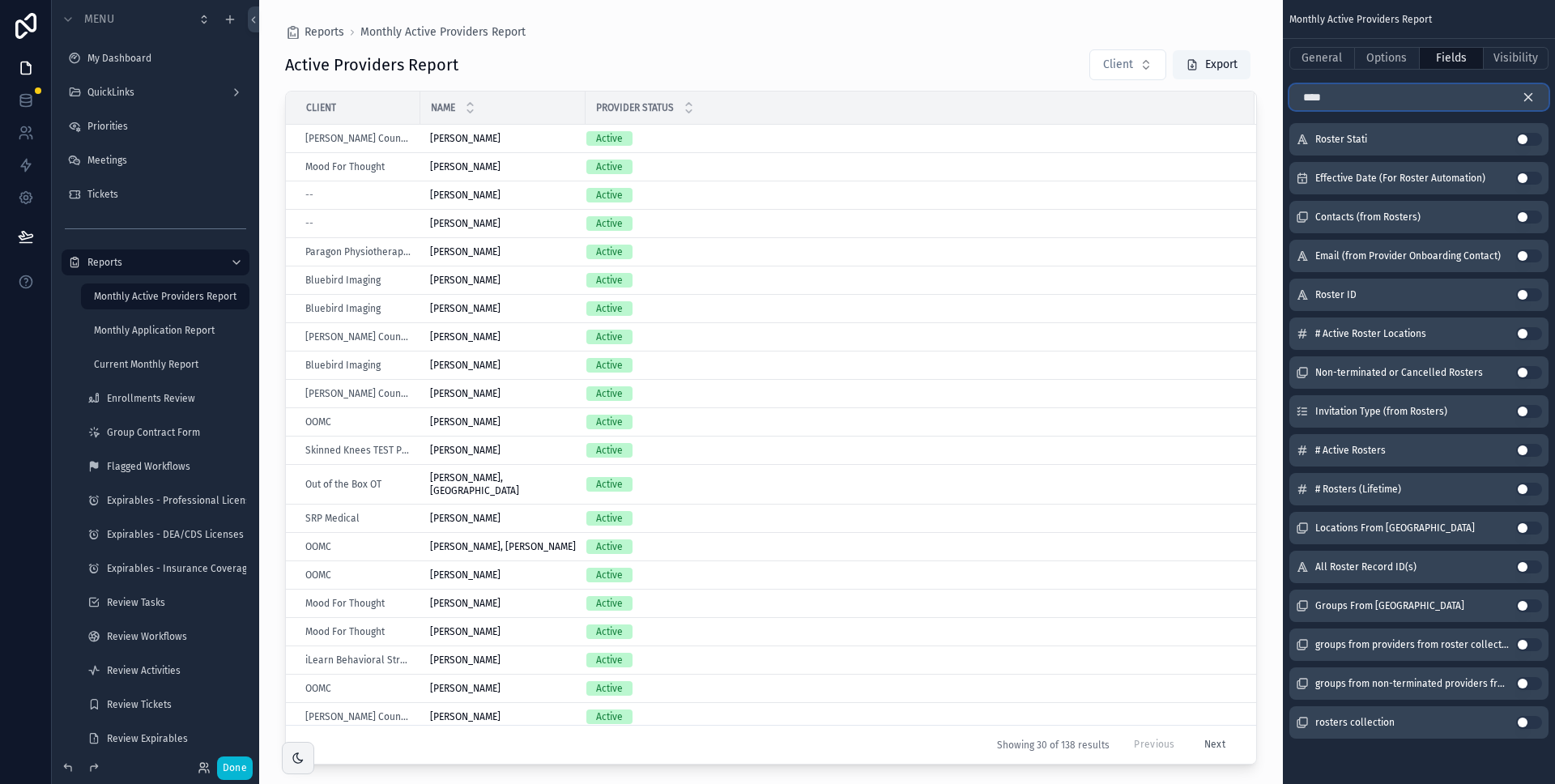
type input "****"
click at [1531, 719] on button "Use setting" at bounding box center [1529, 722] width 26 height 13
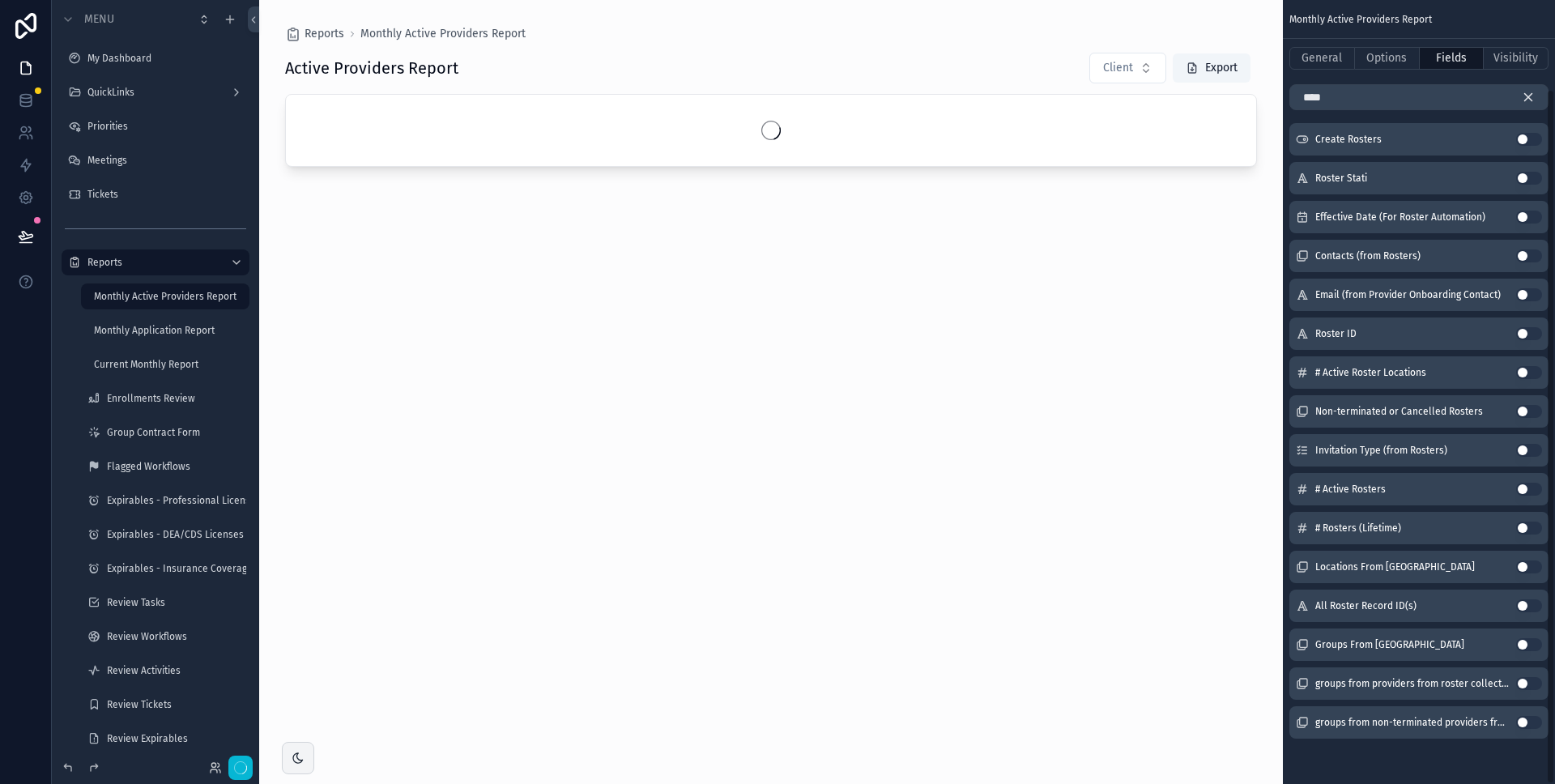
scroll to position [100, 0]
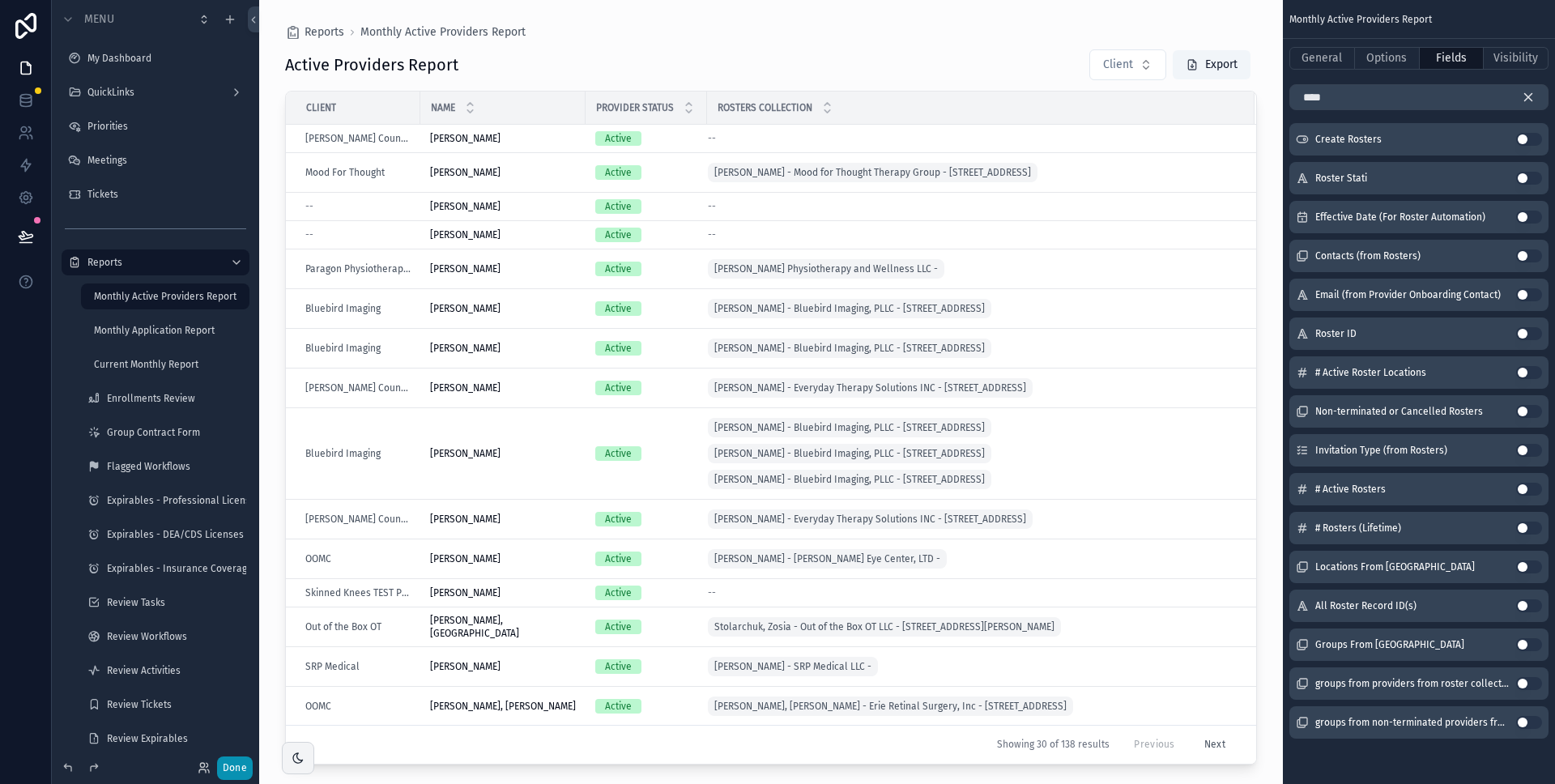
click at [237, 766] on button "Done" at bounding box center [235, 768] width 35 height 24
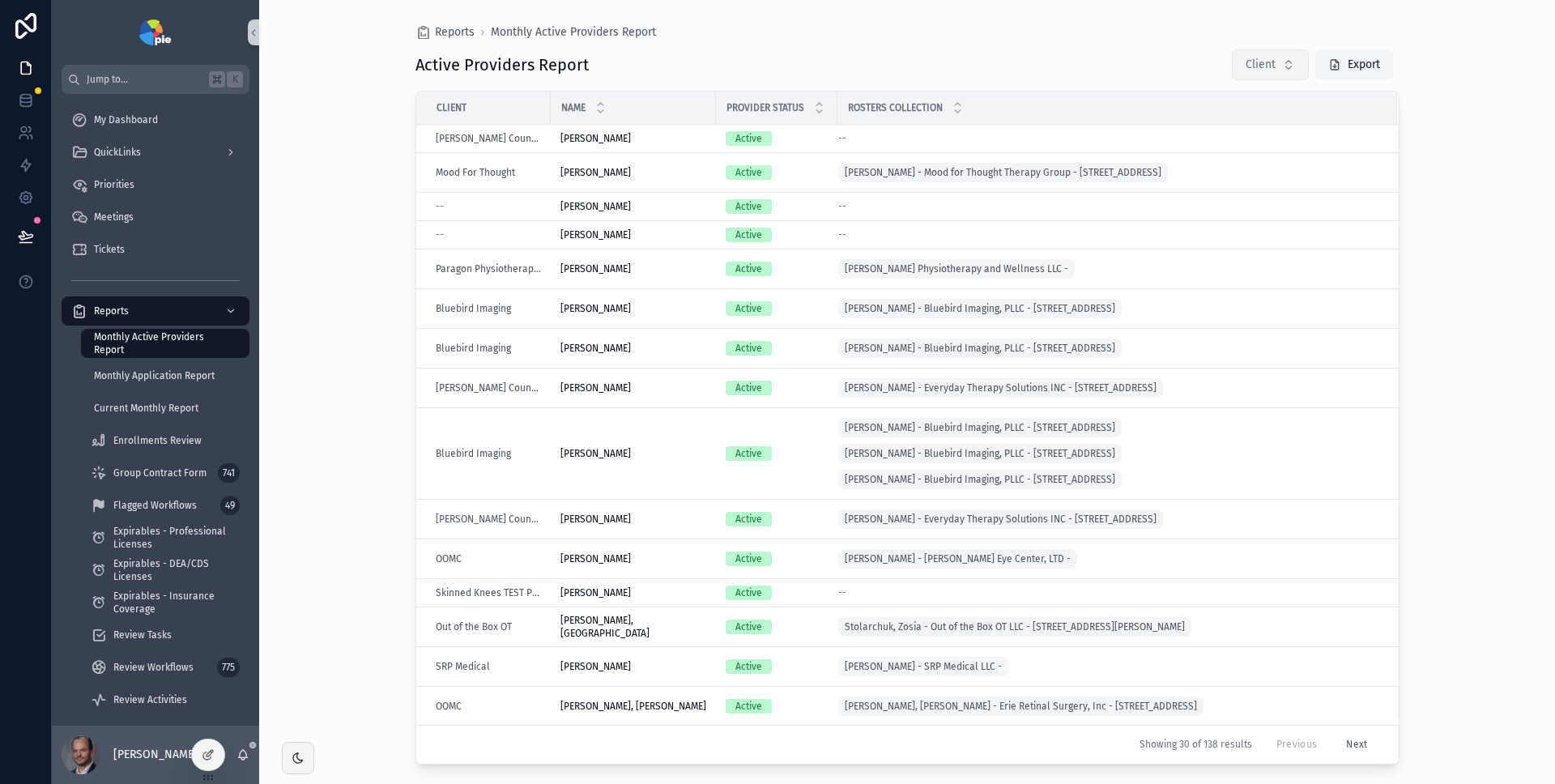
click at [1267, 53] on button "Client" at bounding box center [1270, 65] width 77 height 31
type input "****"
click at [1212, 123] on div "OOMC" at bounding box center [1270, 130] width 195 height 26
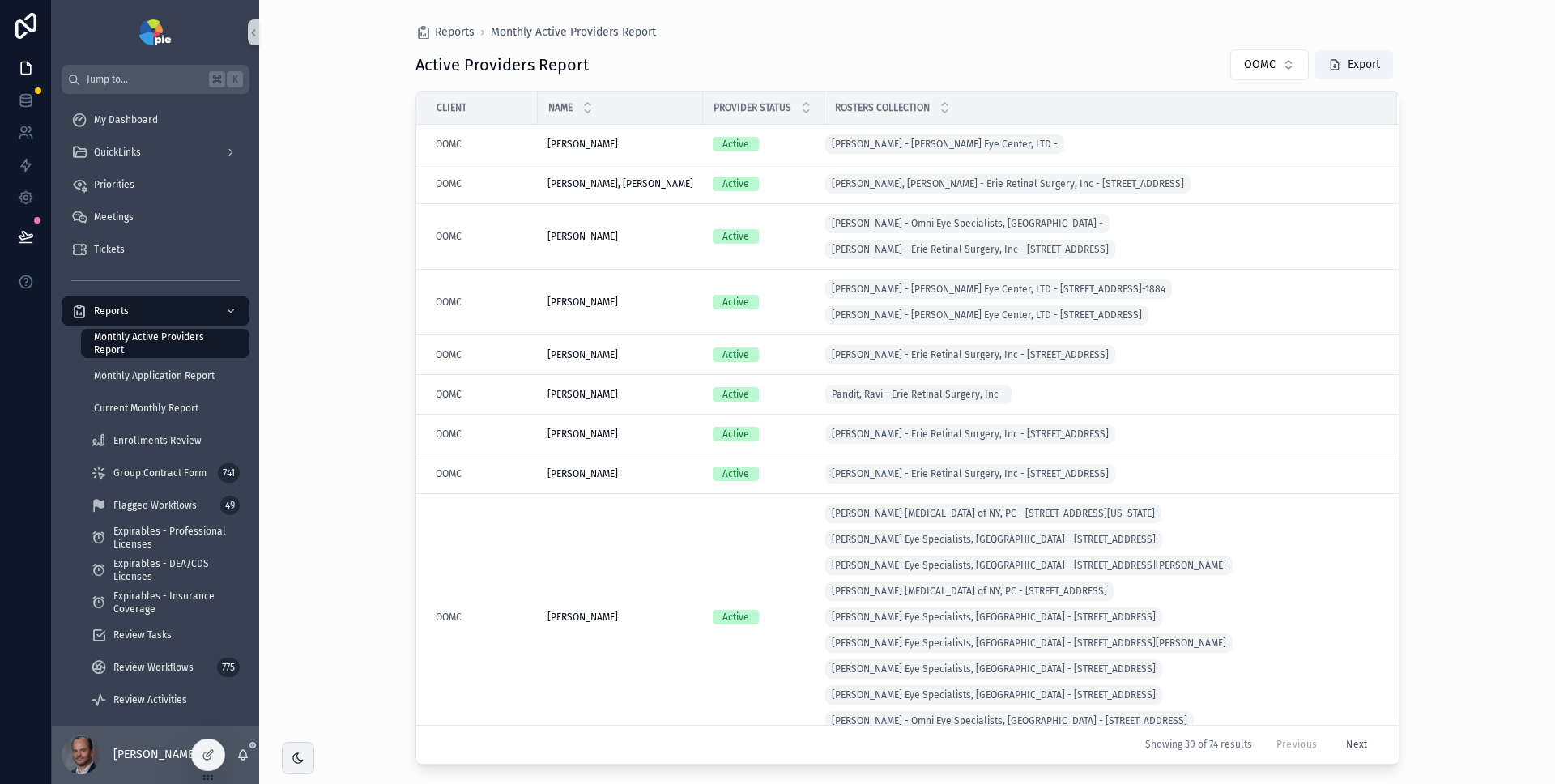
click at [1063, 64] on div "Active Providers Report OOMC Export" at bounding box center [908, 65] width 984 height 33
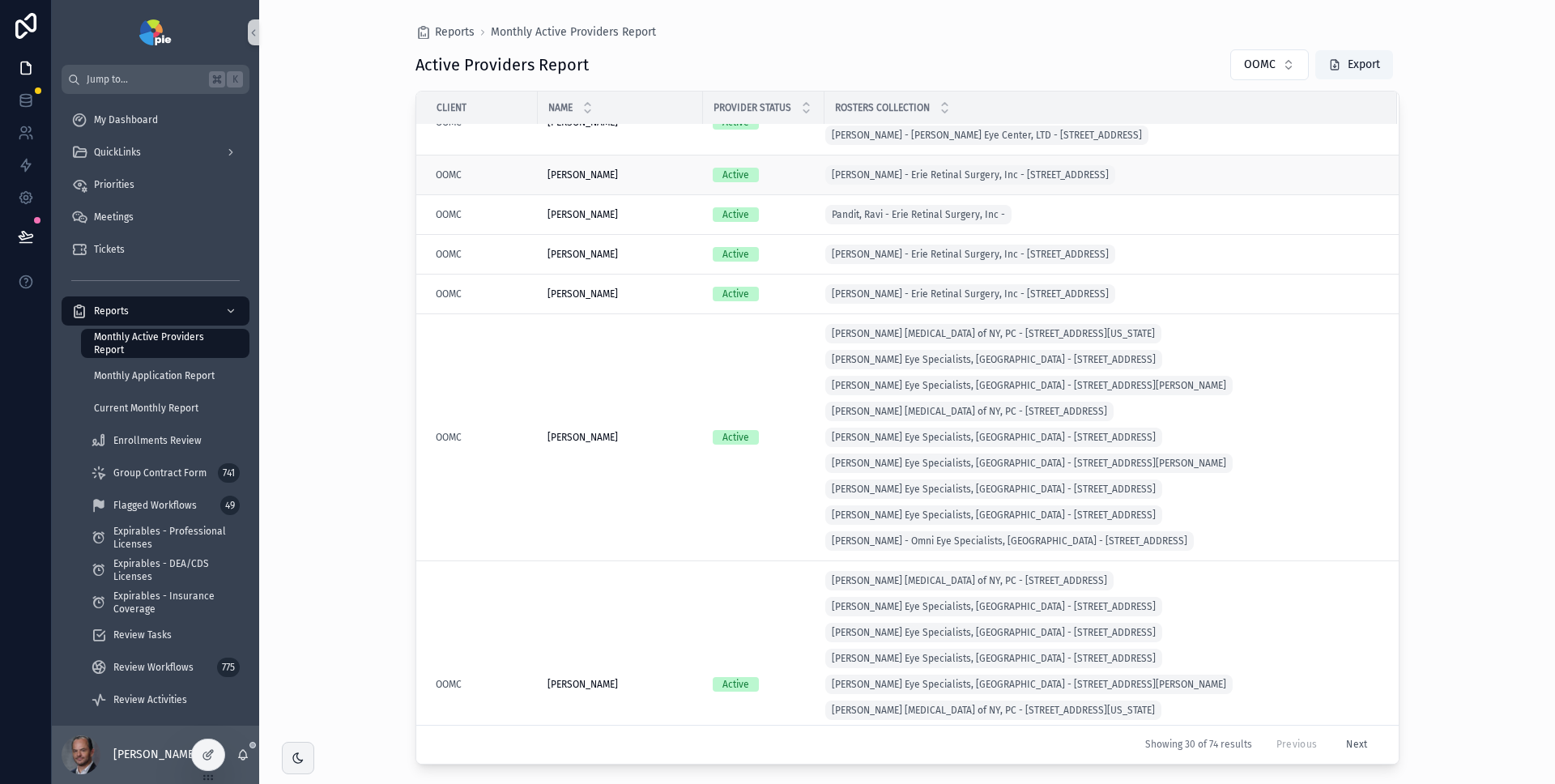
scroll to position [66, 0]
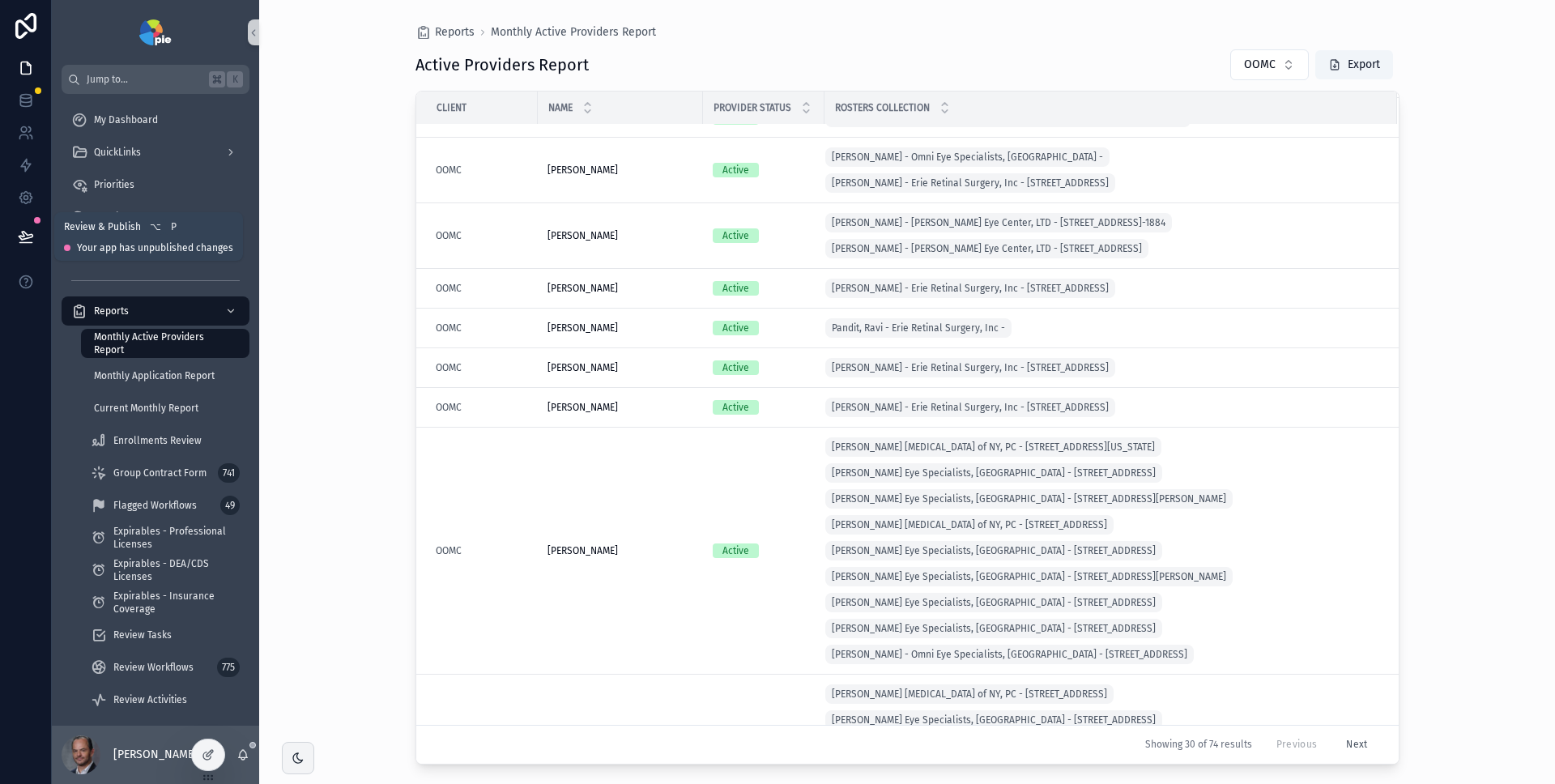
click at [22, 237] on icon at bounding box center [25, 236] width 13 height 8
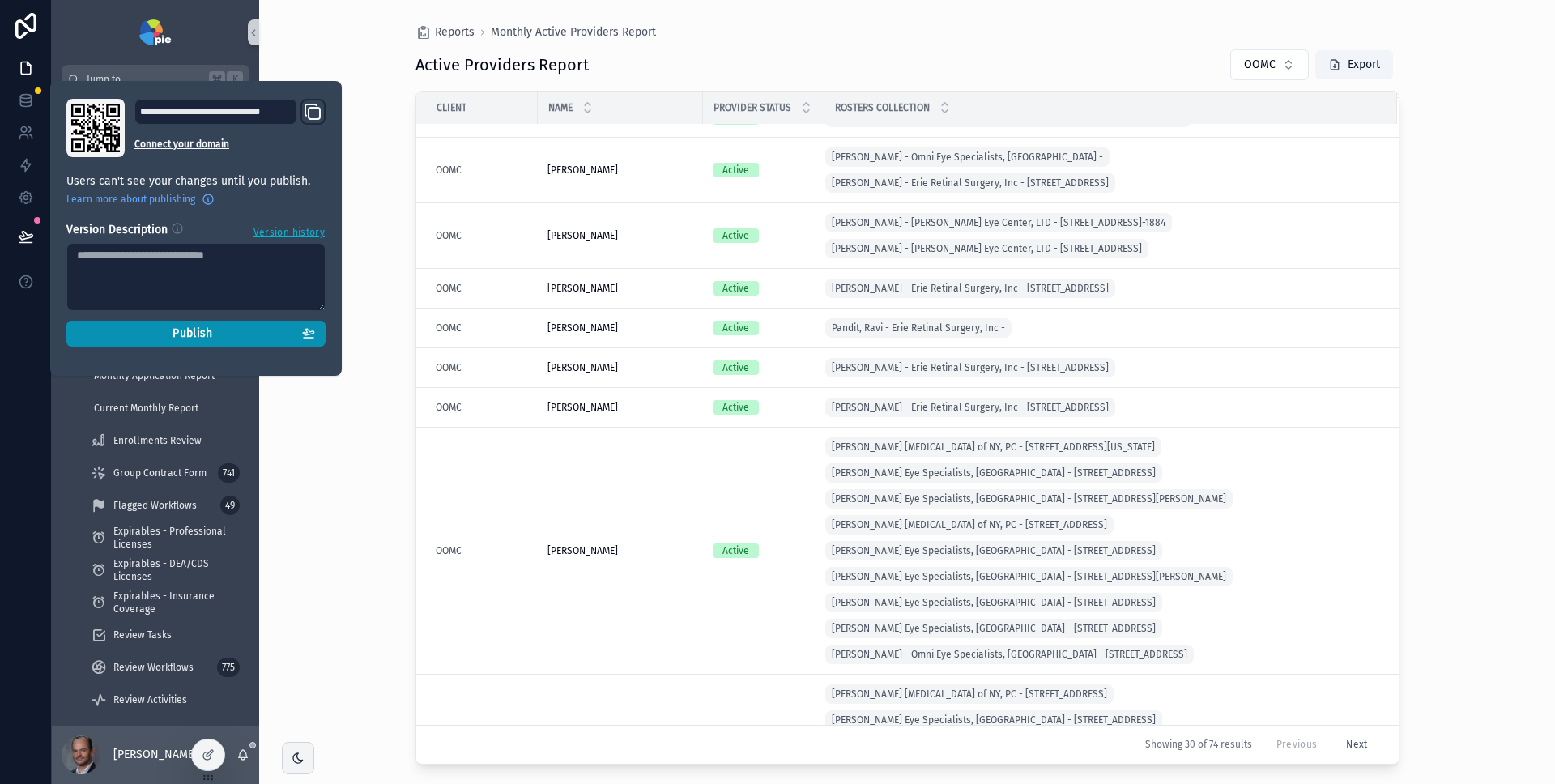
click at [175, 332] on span "Publish" at bounding box center [192, 333] width 39 height 14
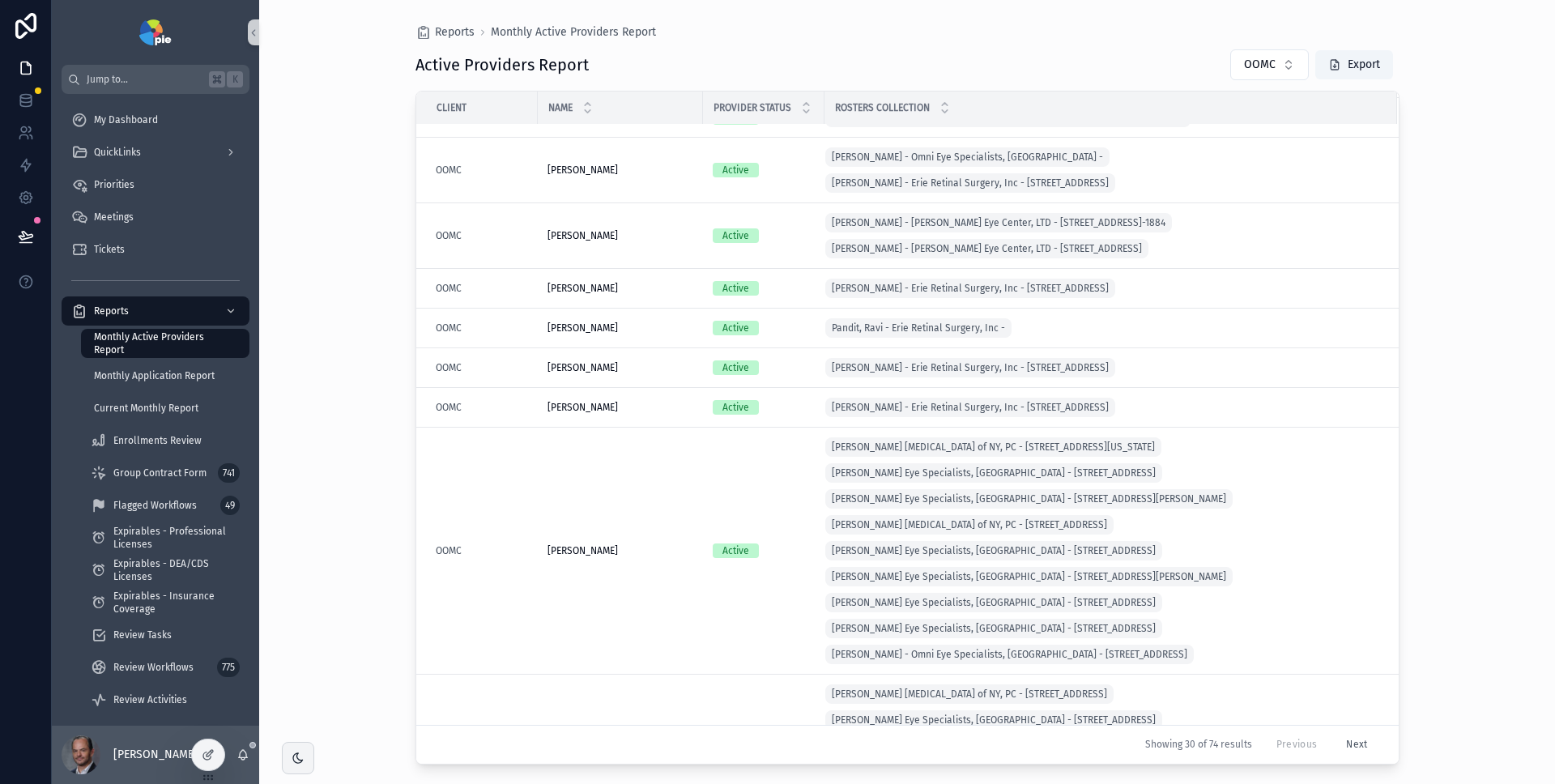
click at [1453, 161] on div "Reports Monthly Active Providers Report Active Providers Report OOMC Export Cli…" at bounding box center [908, 392] width 1296 height 784
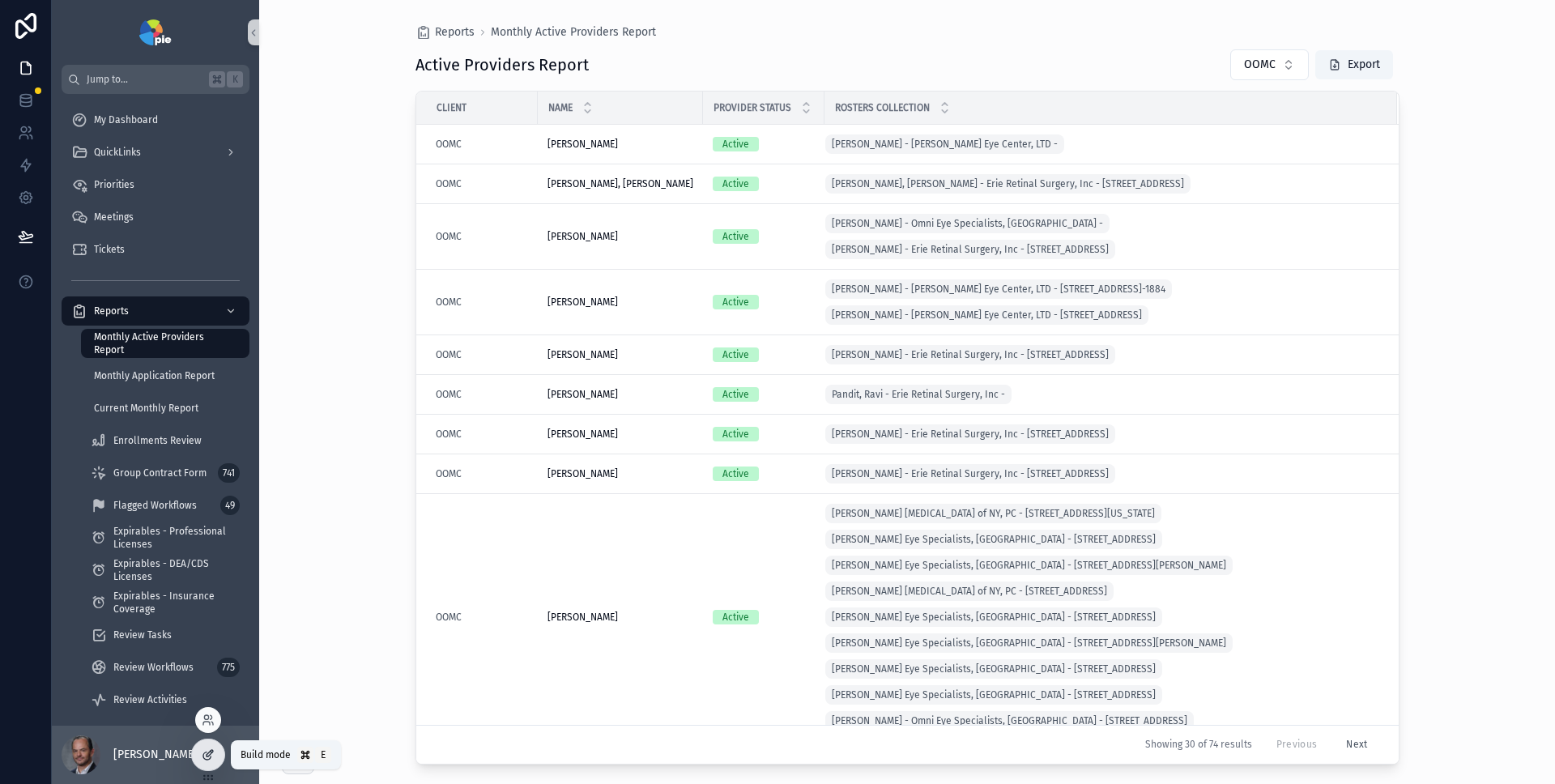
click at [207, 758] on icon at bounding box center [207, 754] width 13 height 13
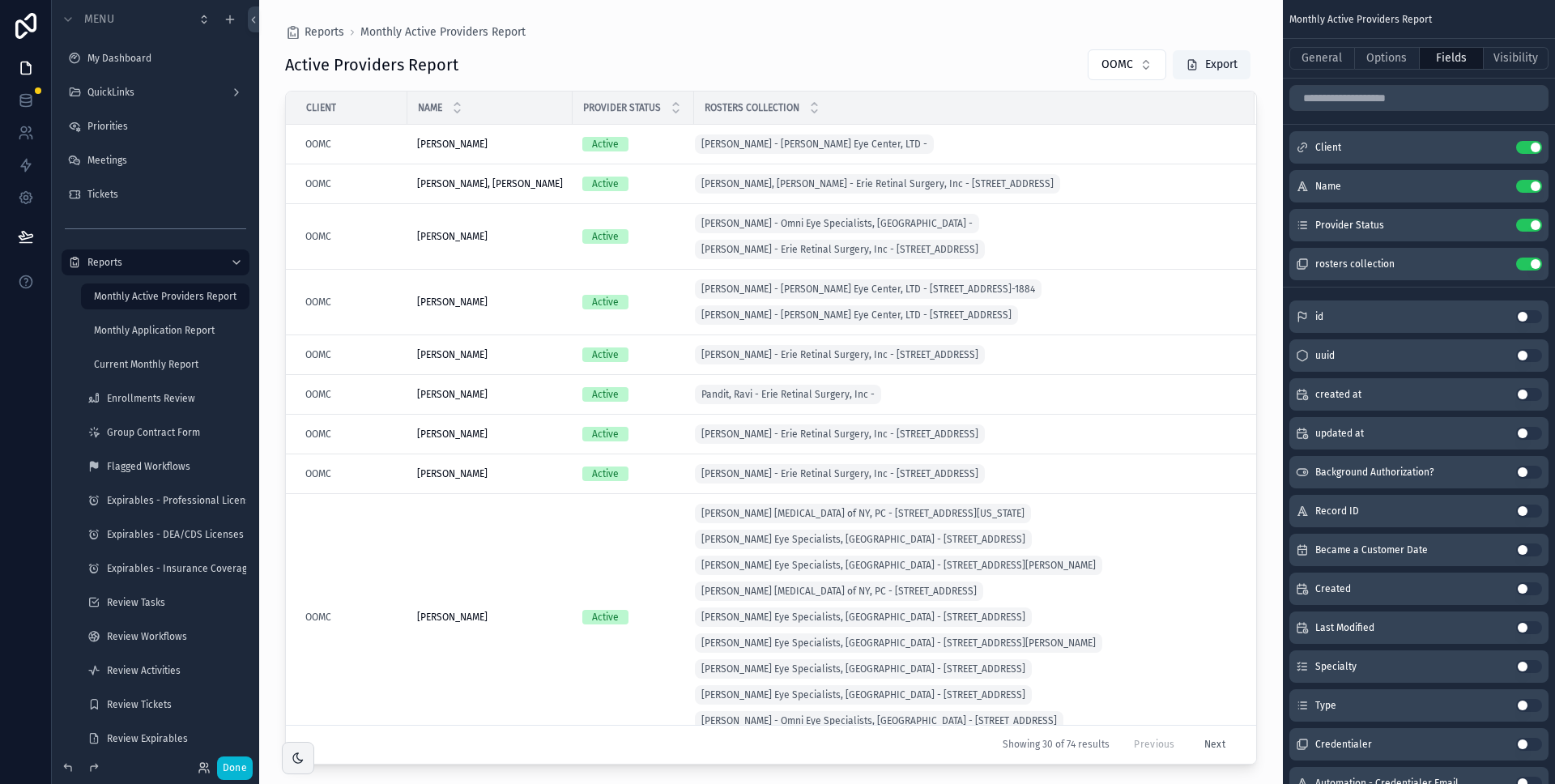
click at [998, 72] on div "scrollable content" at bounding box center [772, 382] width 1024 height 765
click at [1501, 264] on icon "scrollable content" at bounding box center [1496, 264] width 13 height 13
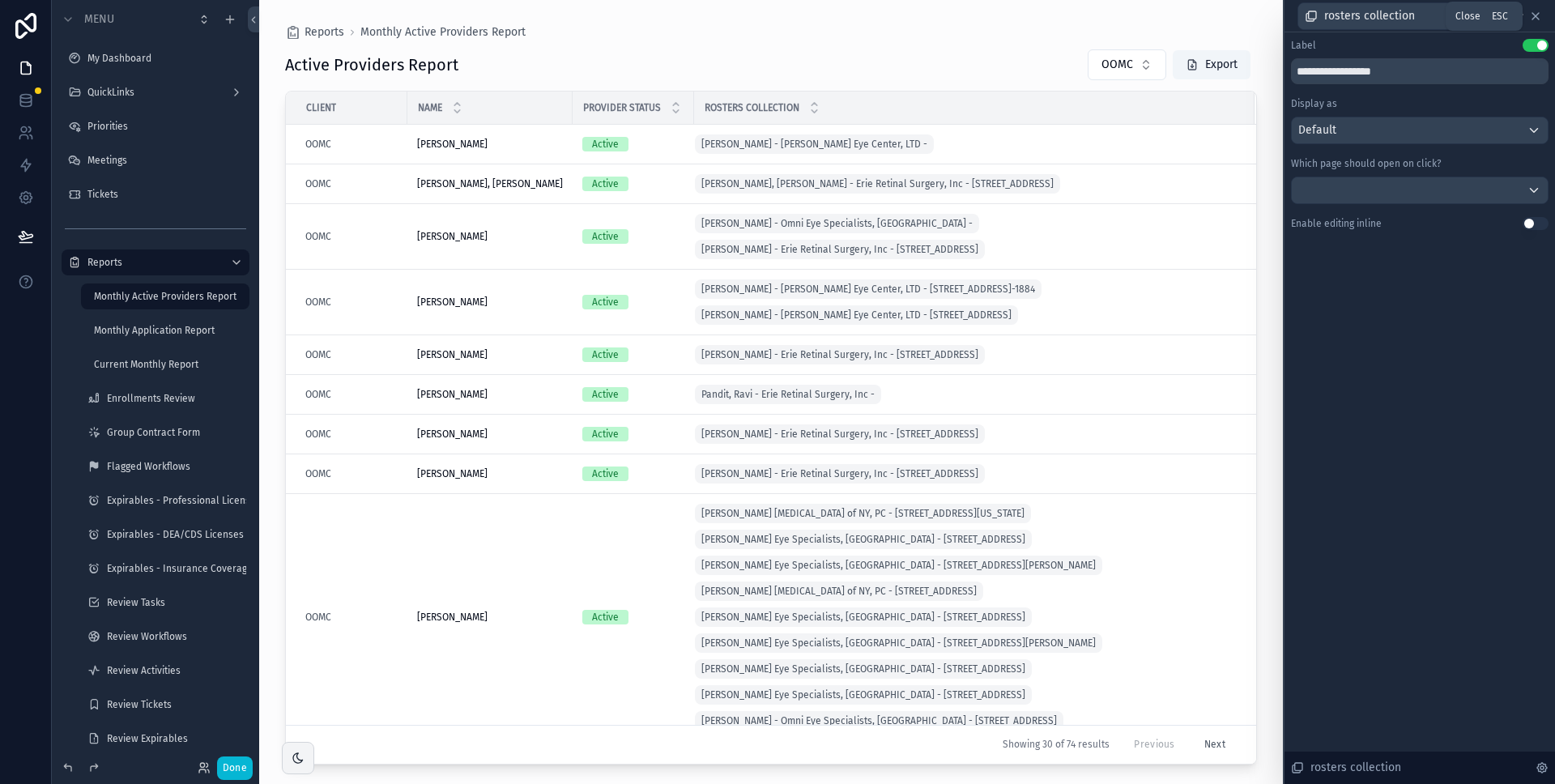
click at [1536, 13] on icon at bounding box center [1536, 16] width 13 height 13
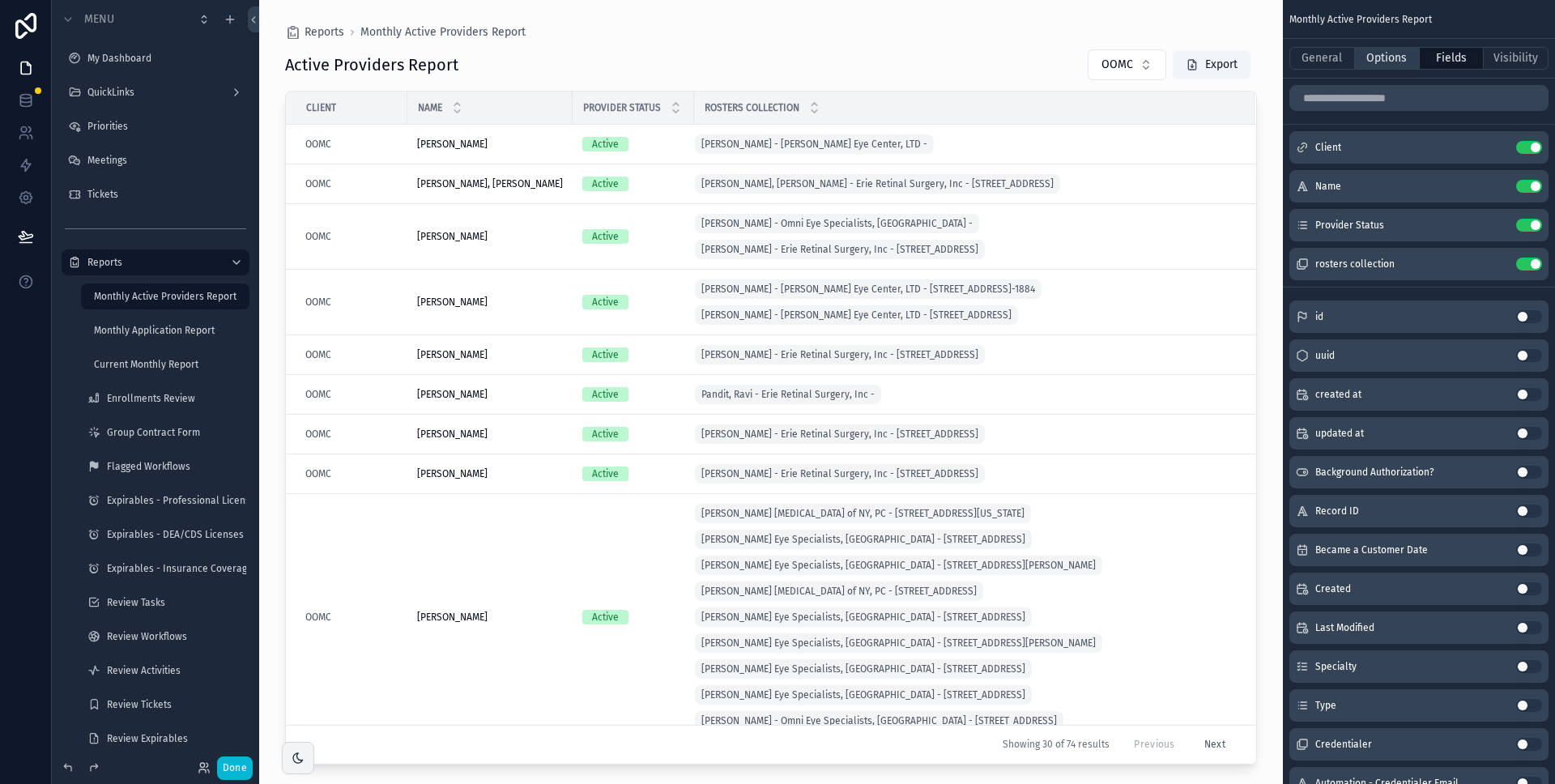
click at [1395, 60] on button "Options" at bounding box center [1387, 58] width 65 height 23
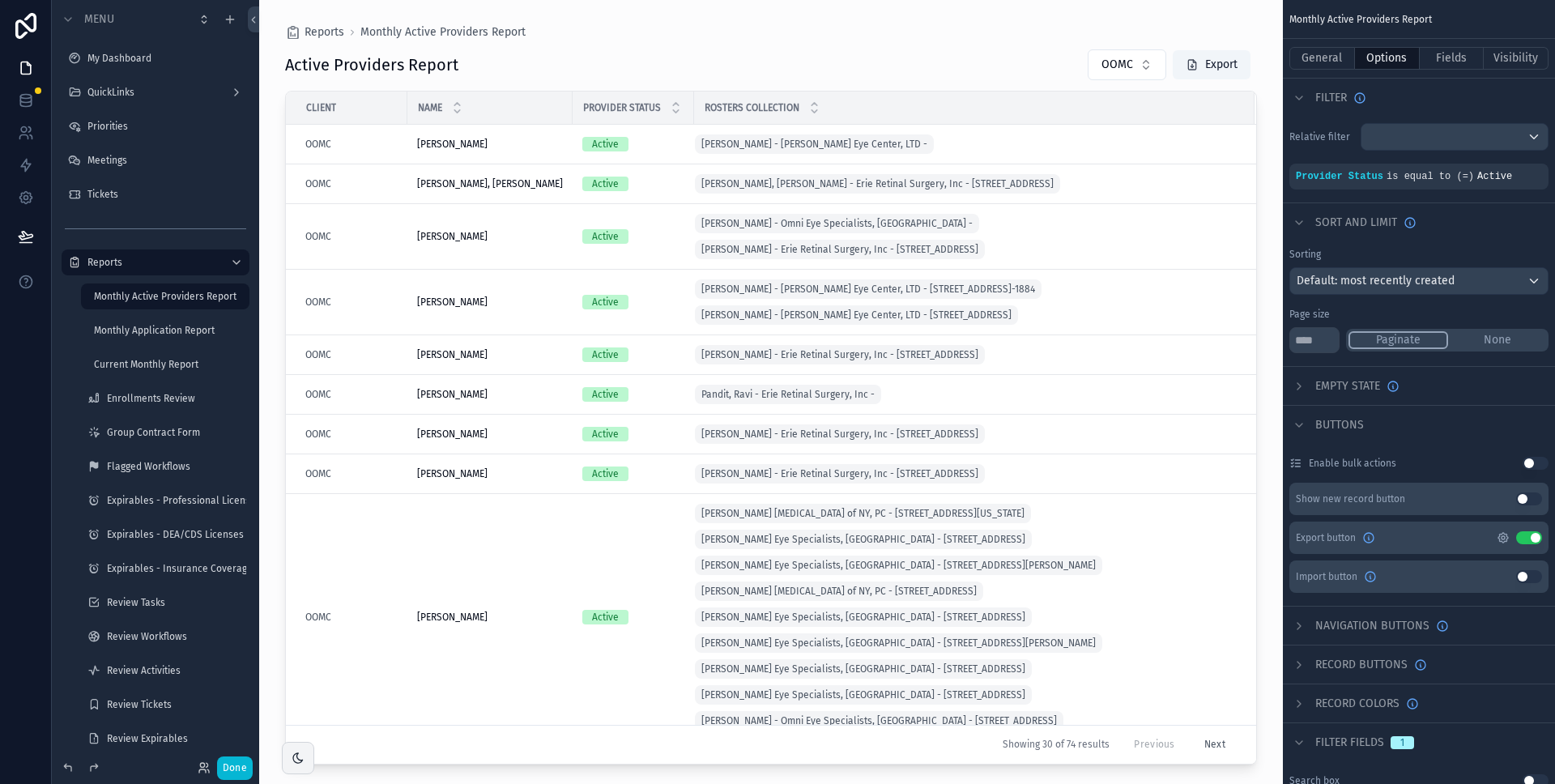
click at [1505, 540] on icon "scrollable content" at bounding box center [1503, 537] width 13 height 13
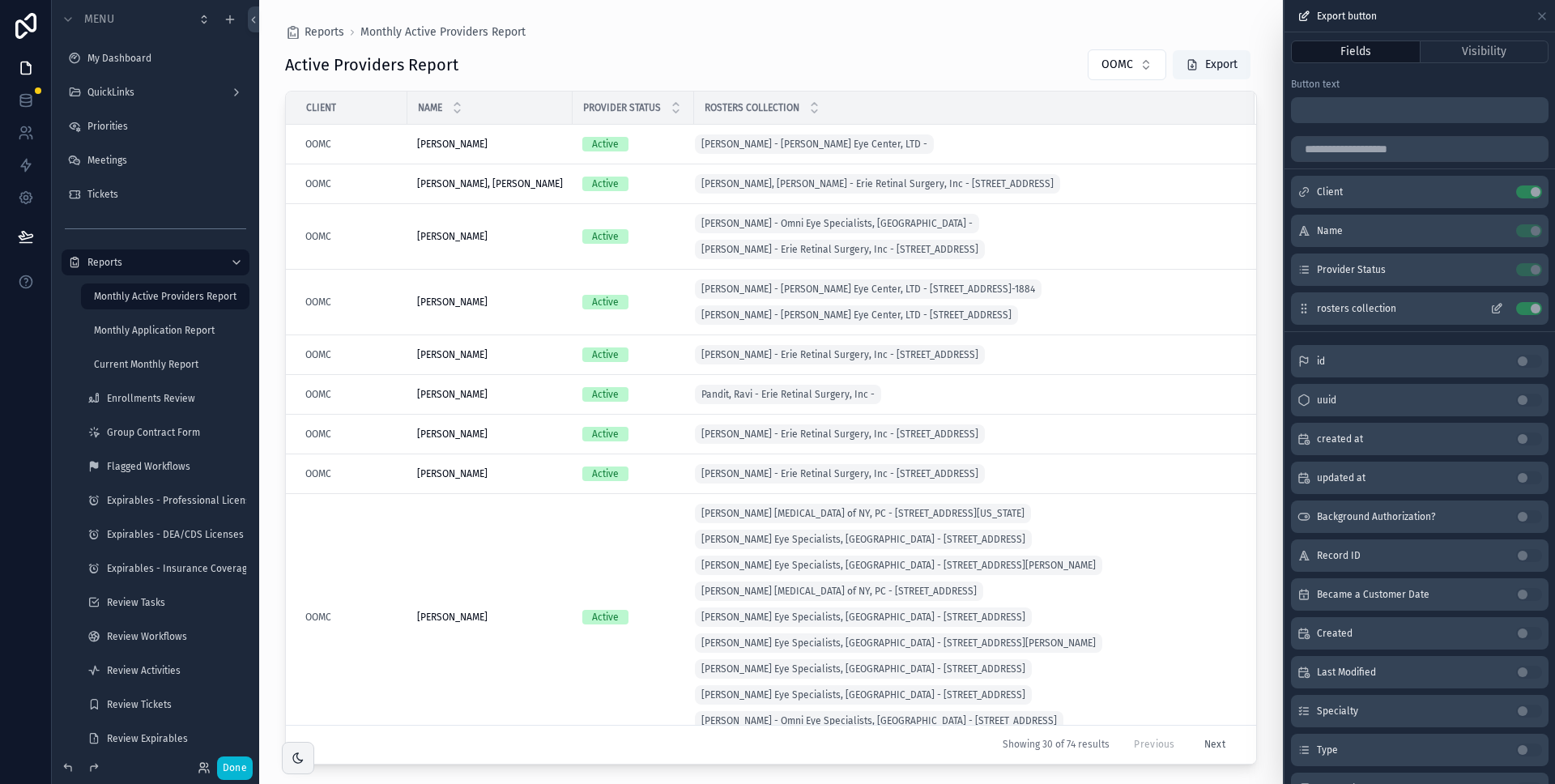
click at [1493, 306] on icon at bounding box center [1496, 310] width 8 height 8
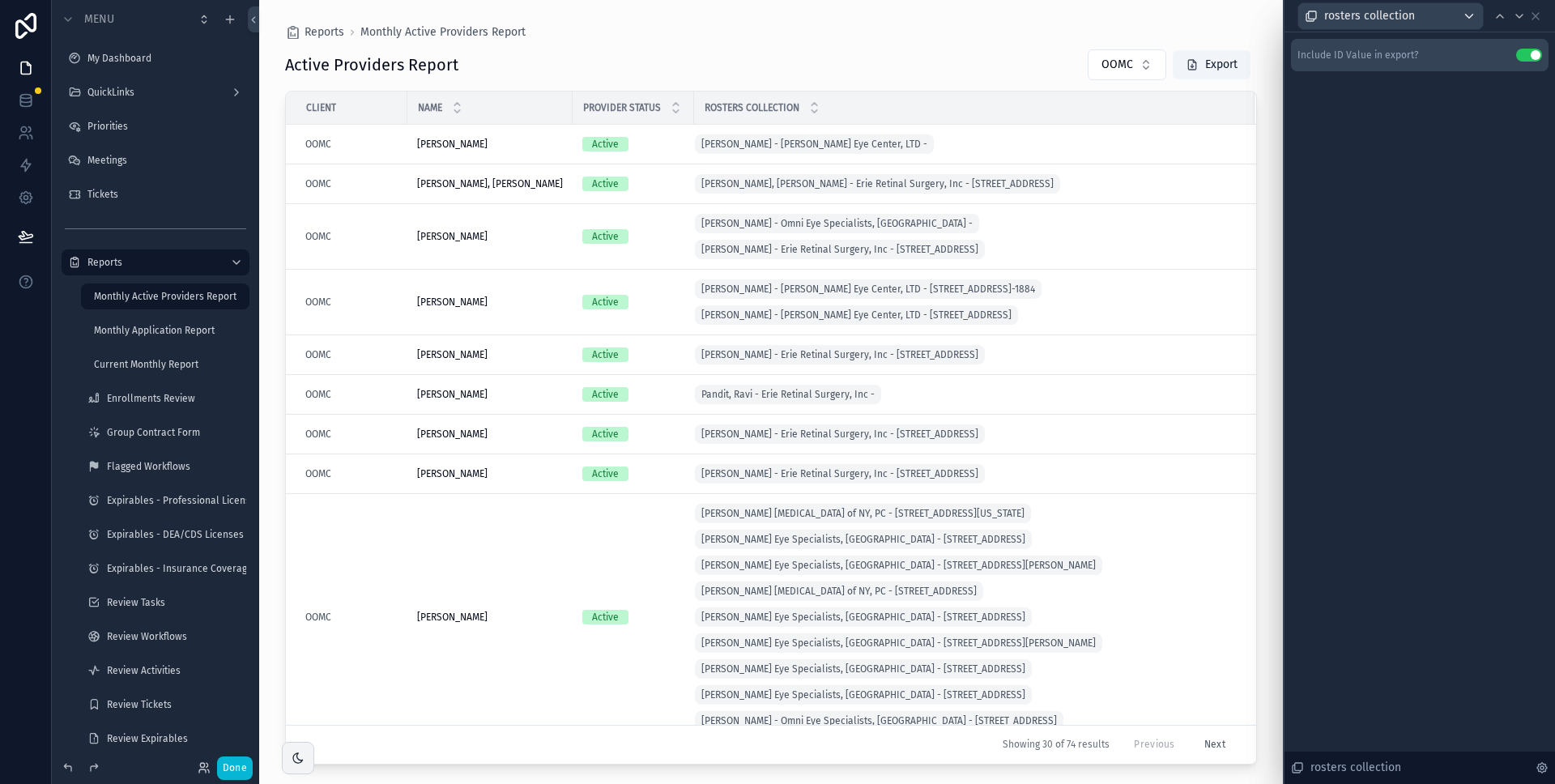
click at [1526, 55] on button "Use setting" at bounding box center [1529, 55] width 26 height 13
click at [1535, 15] on icon at bounding box center [1536, 16] width 7 height 7
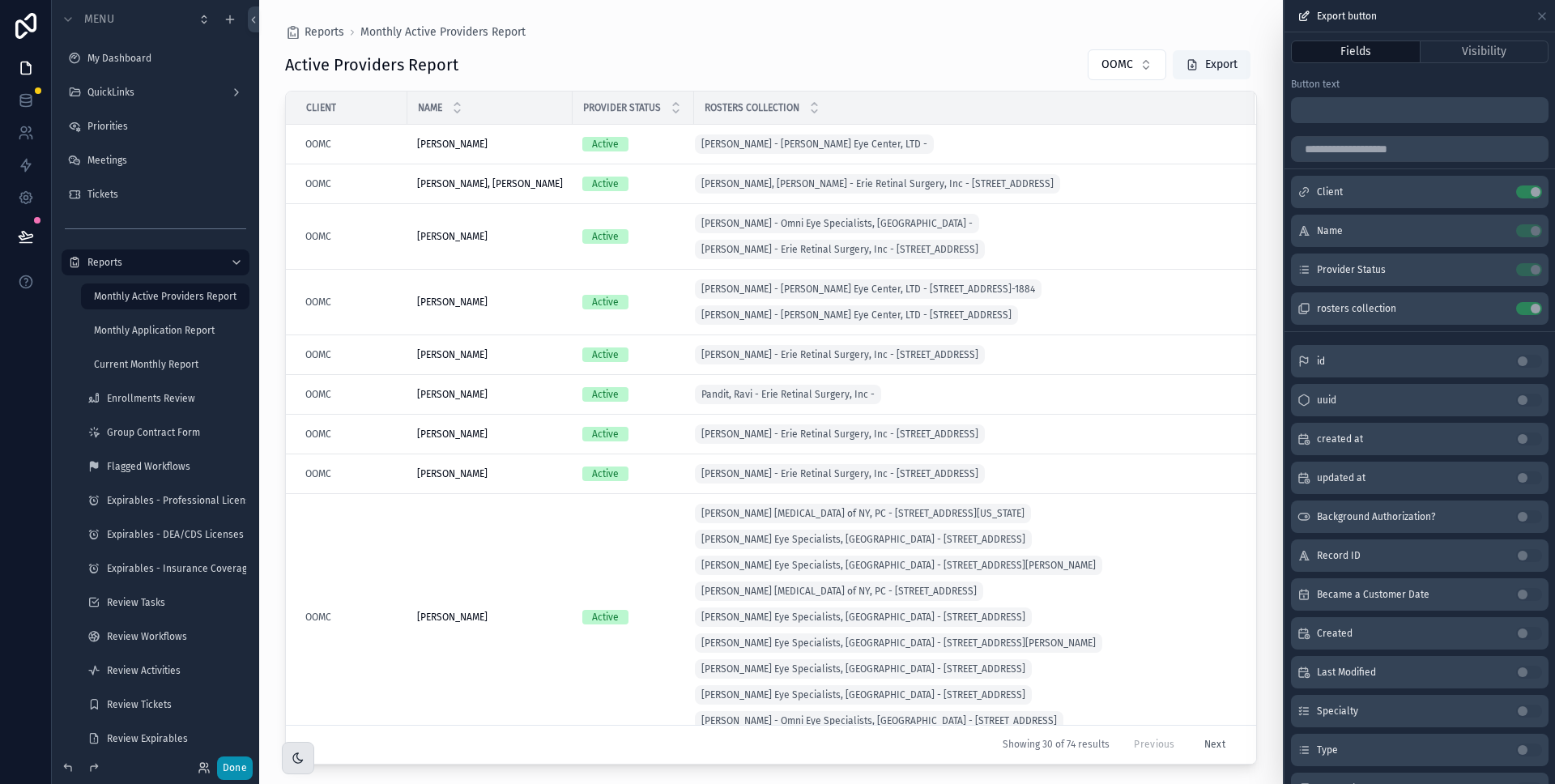
drag, startPoint x: 227, startPoint y: 770, endPoint x: 312, endPoint y: 748, distance: 87.8
click at [228, 770] on button "Done" at bounding box center [235, 768] width 35 height 24
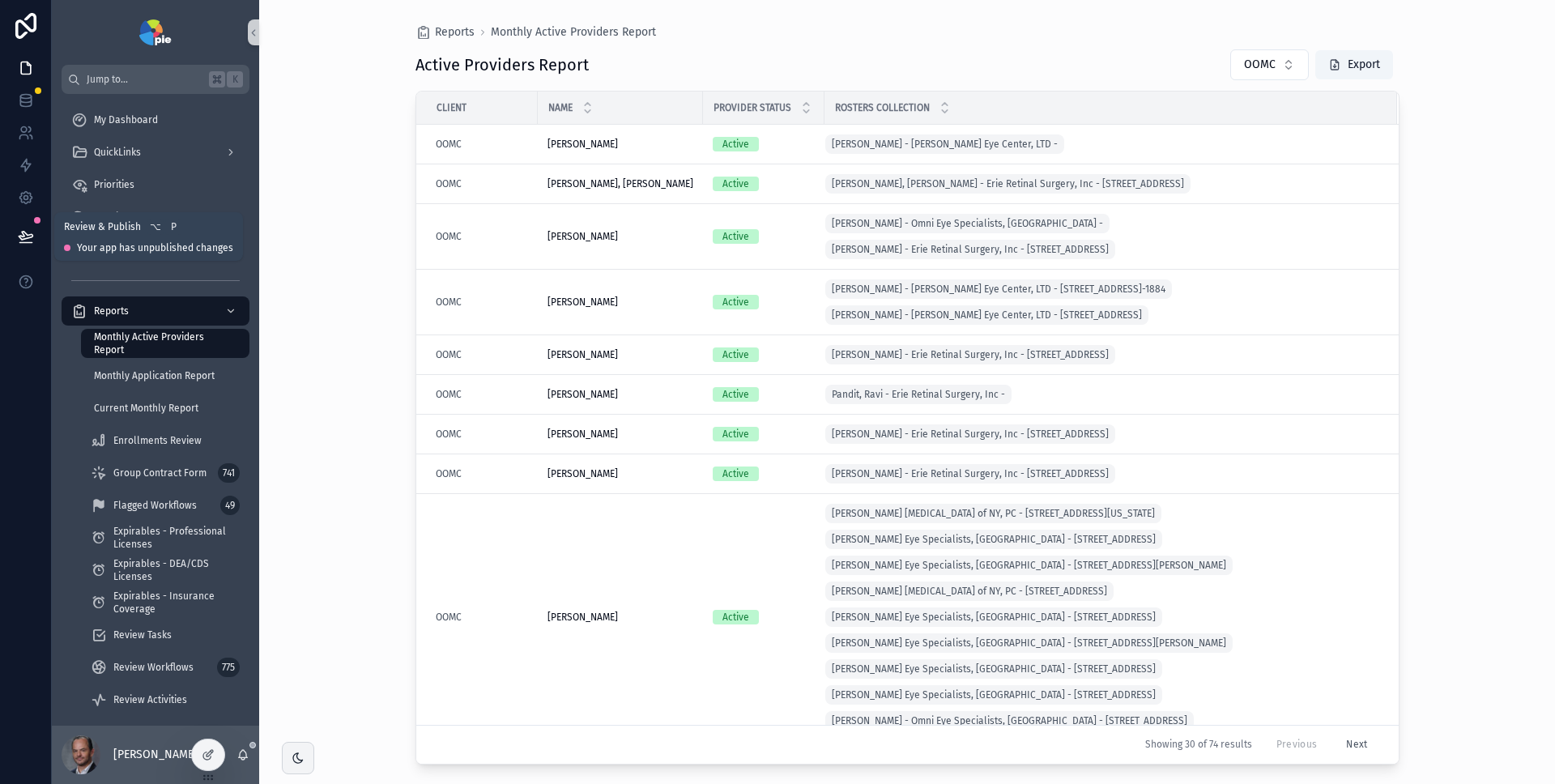
click at [18, 232] on icon at bounding box center [25, 236] width 16 height 16
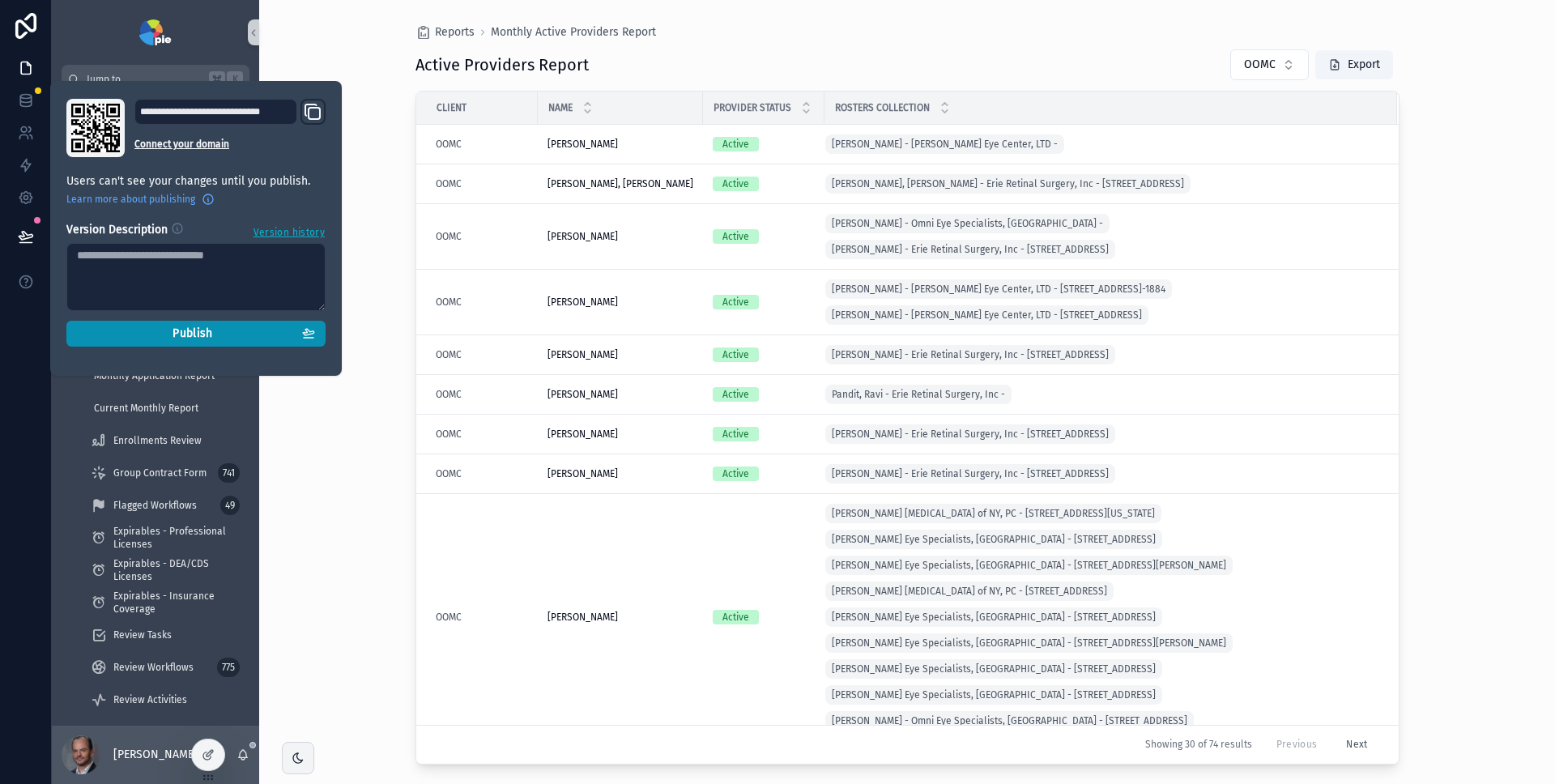
click at [193, 335] on span "Publish" at bounding box center [192, 333] width 39 height 14
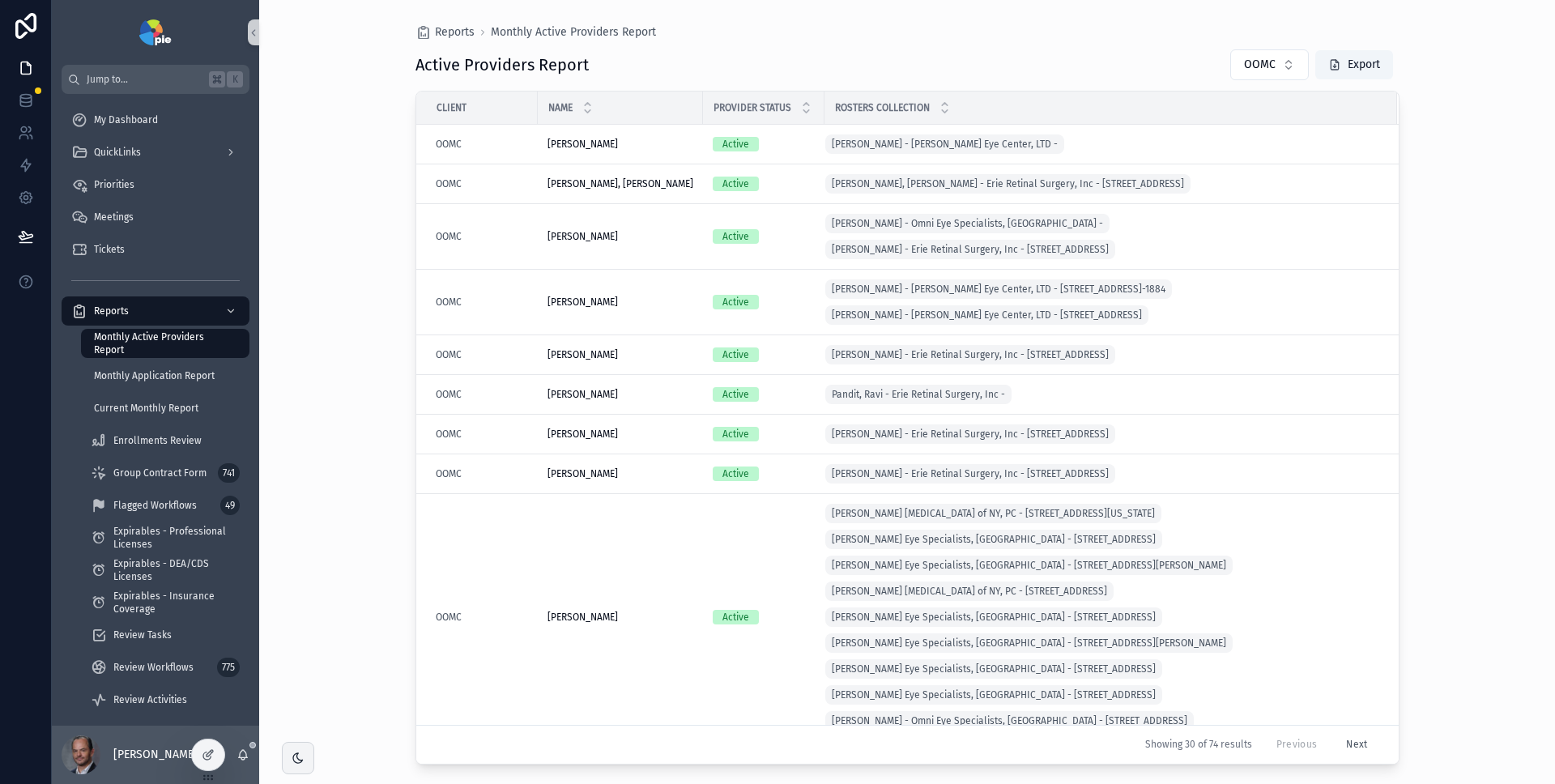
click at [348, 32] on div "Reports Monthly Active Providers Report Active Providers Report OOMC Export Cli…" at bounding box center [908, 392] width 1296 height 784
click at [215, 751] on div at bounding box center [208, 755] width 33 height 31
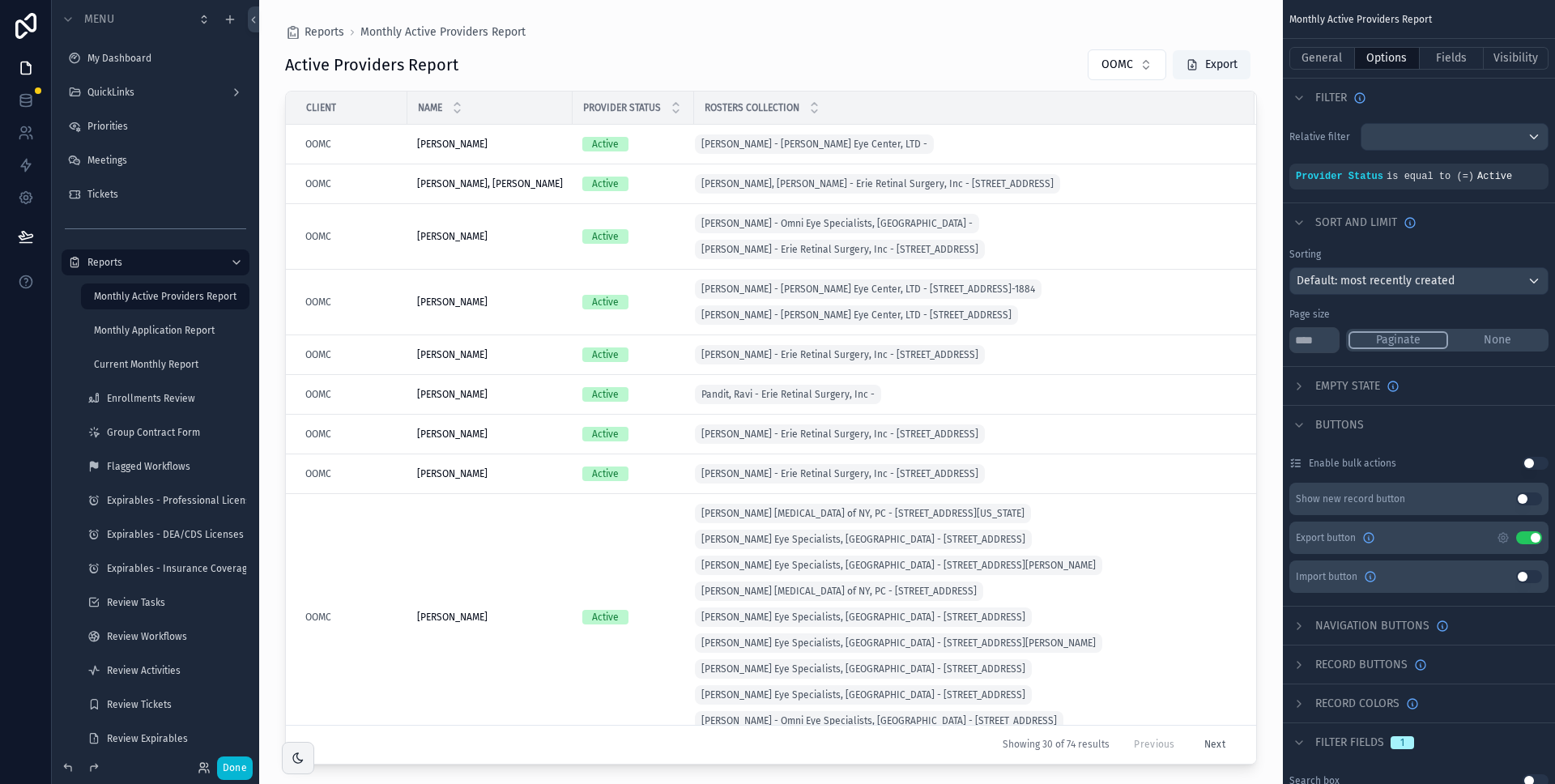
click at [849, 72] on div "scrollable content" at bounding box center [772, 382] width 1024 height 765
click at [1447, 54] on button "Fields" at bounding box center [1452, 58] width 65 height 23
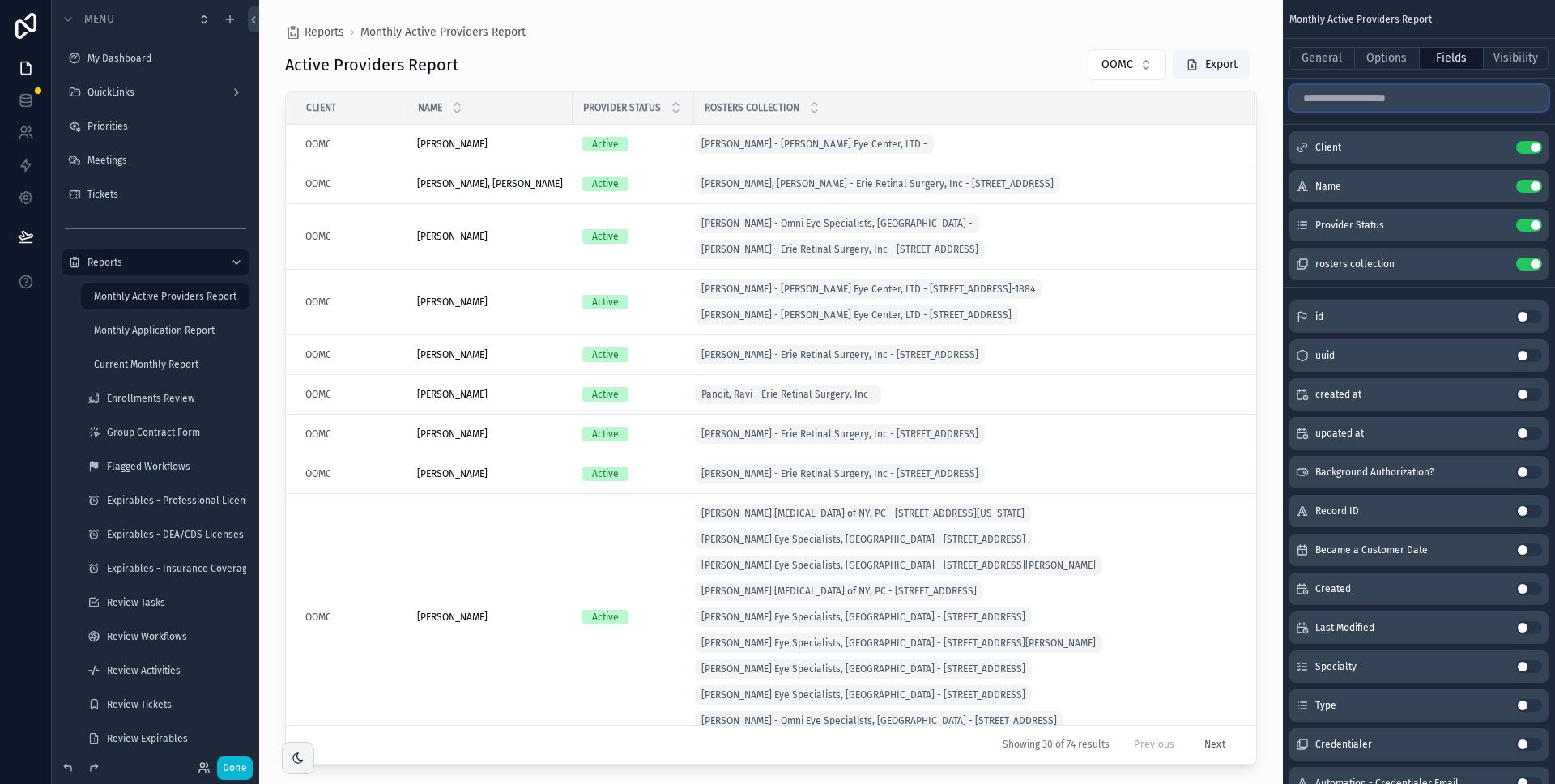
click at [1404, 102] on input "scrollable content" at bounding box center [1419, 97] width 259 height 26
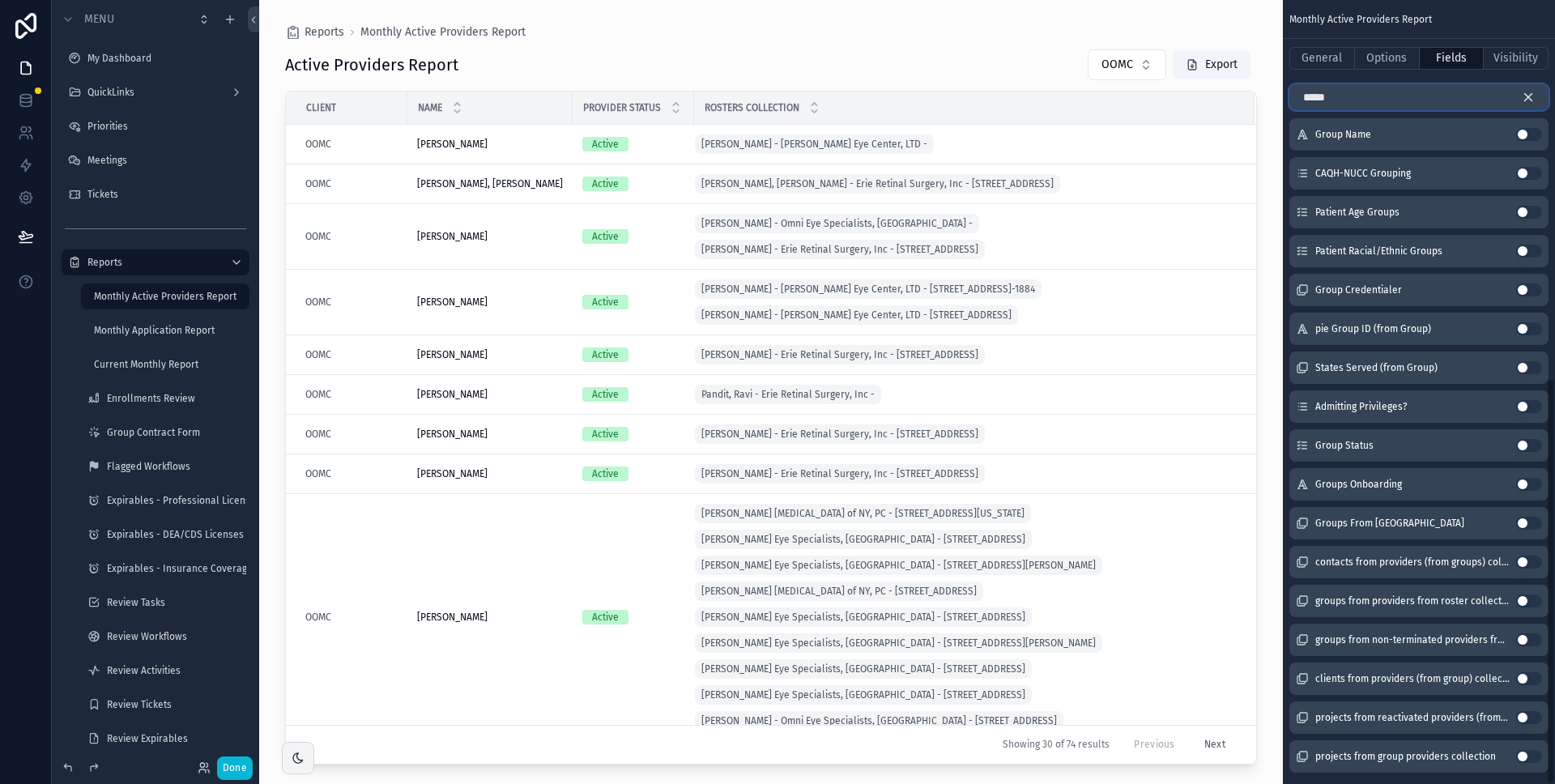
scroll to position [728, 0]
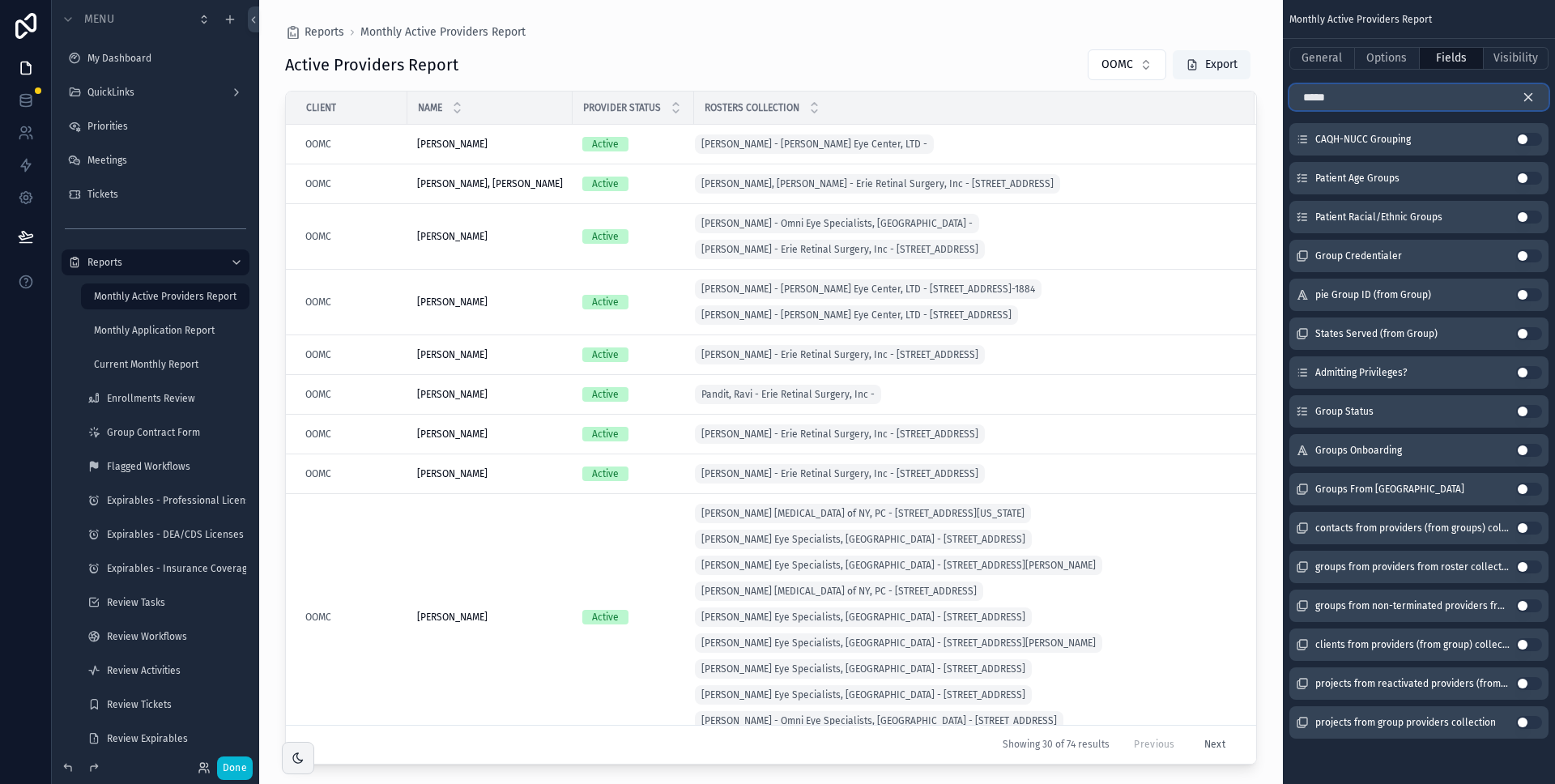
click at [1368, 101] on input "*****" at bounding box center [1419, 97] width 259 height 26
type input "******"
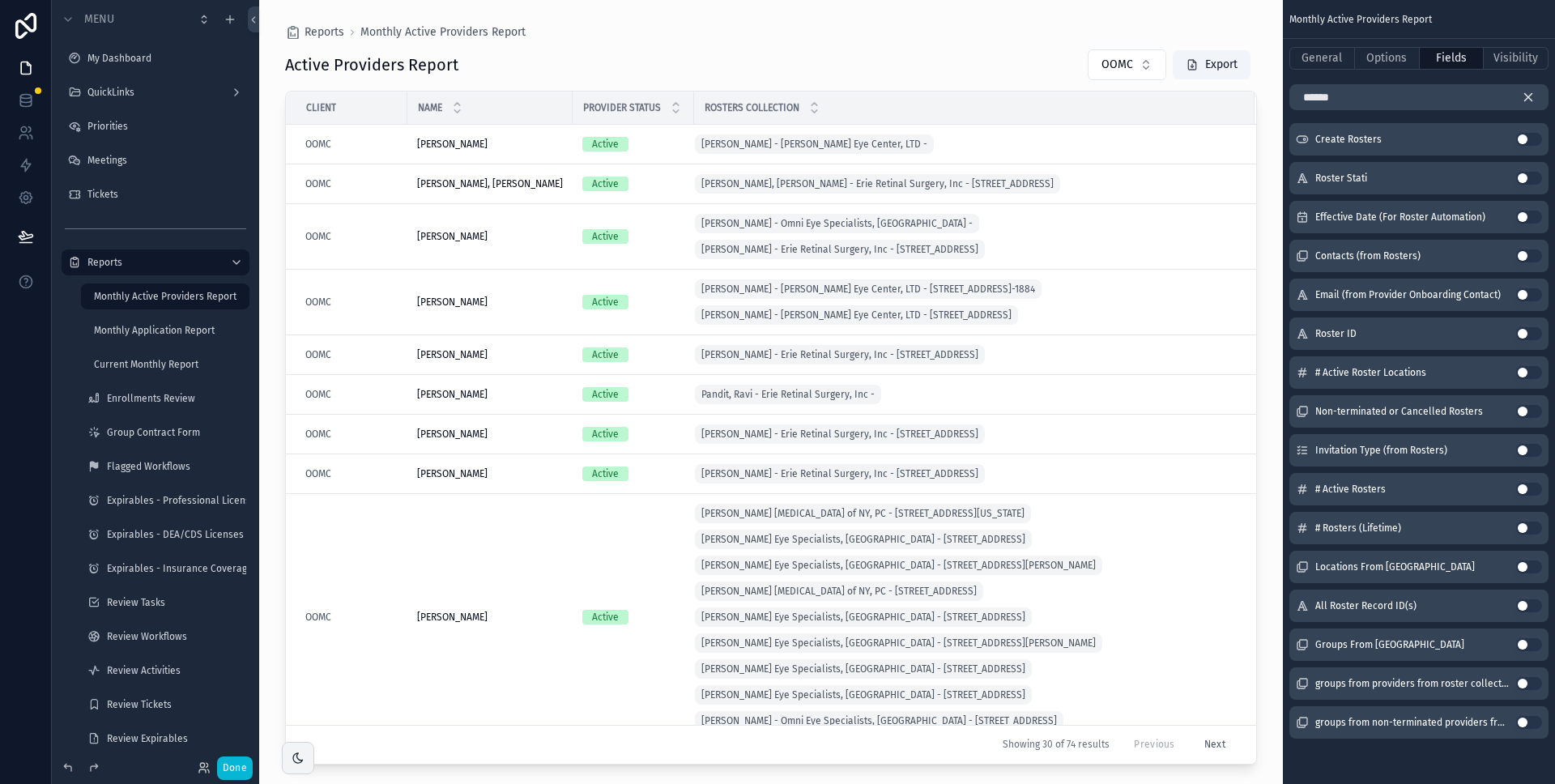
click at [1535, 645] on button "Use setting" at bounding box center [1529, 644] width 26 height 13
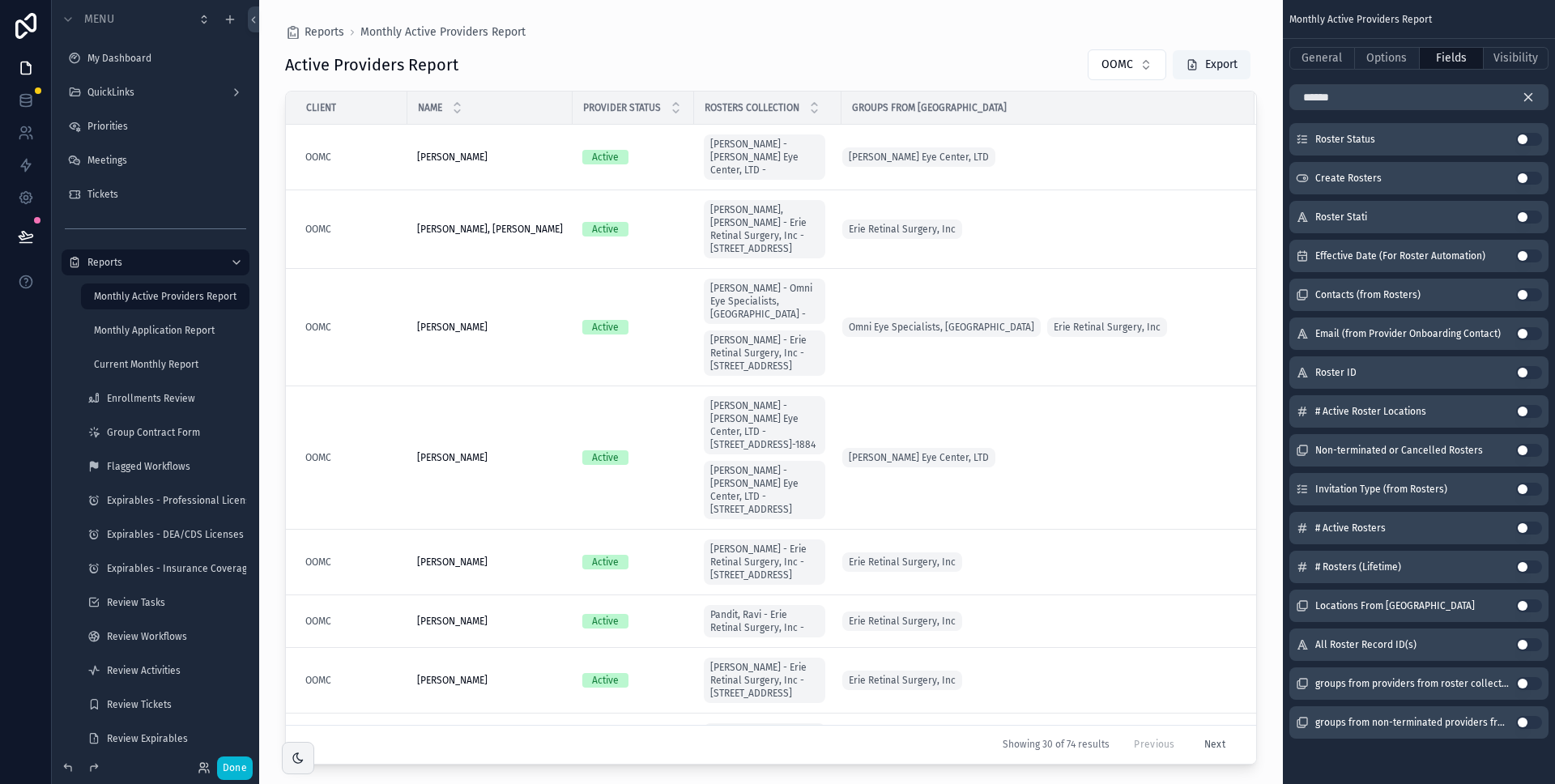
click at [1527, 92] on icon "scrollable content" at bounding box center [1528, 97] width 14 height 14
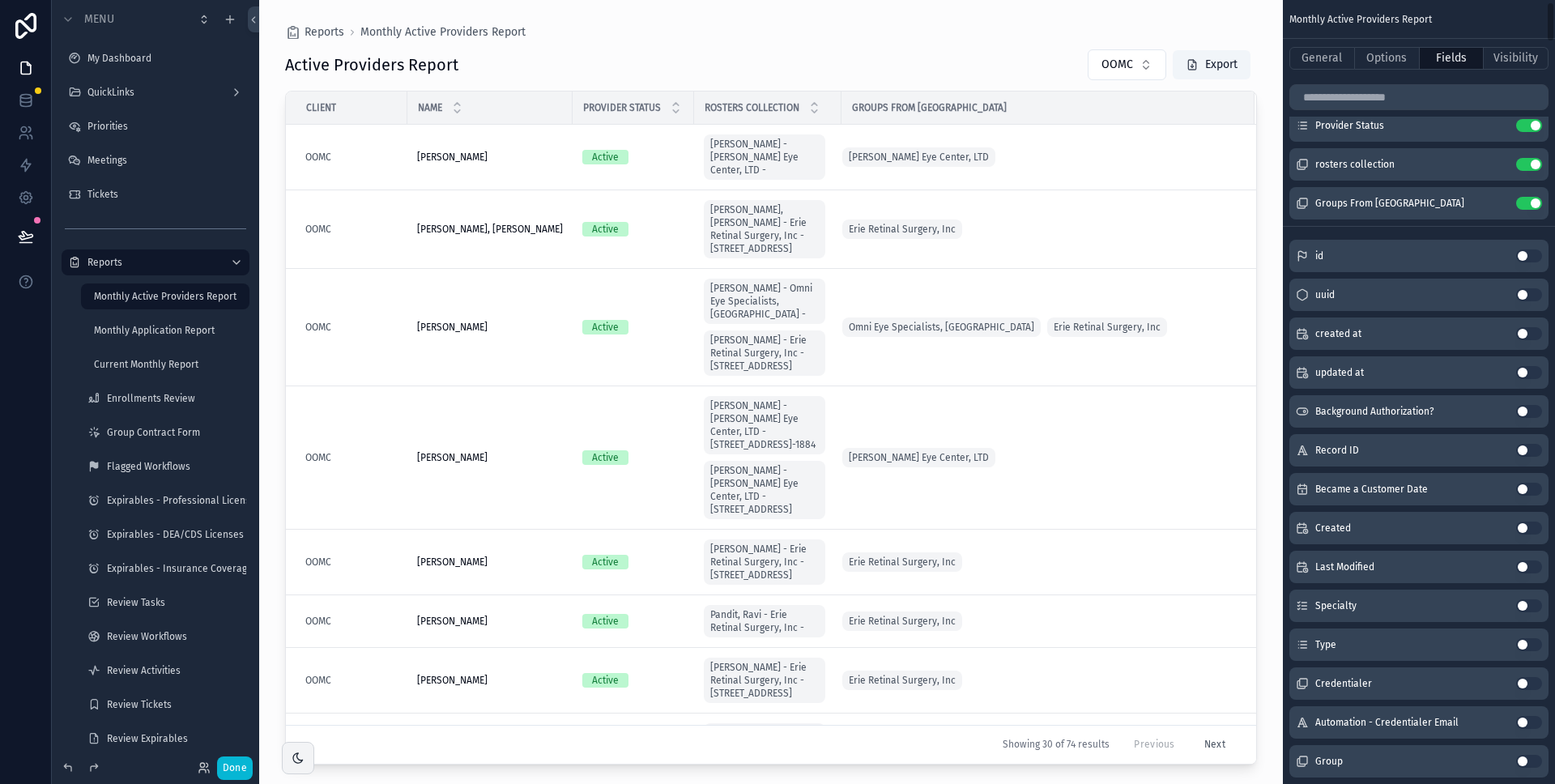
scroll to position [0, 0]
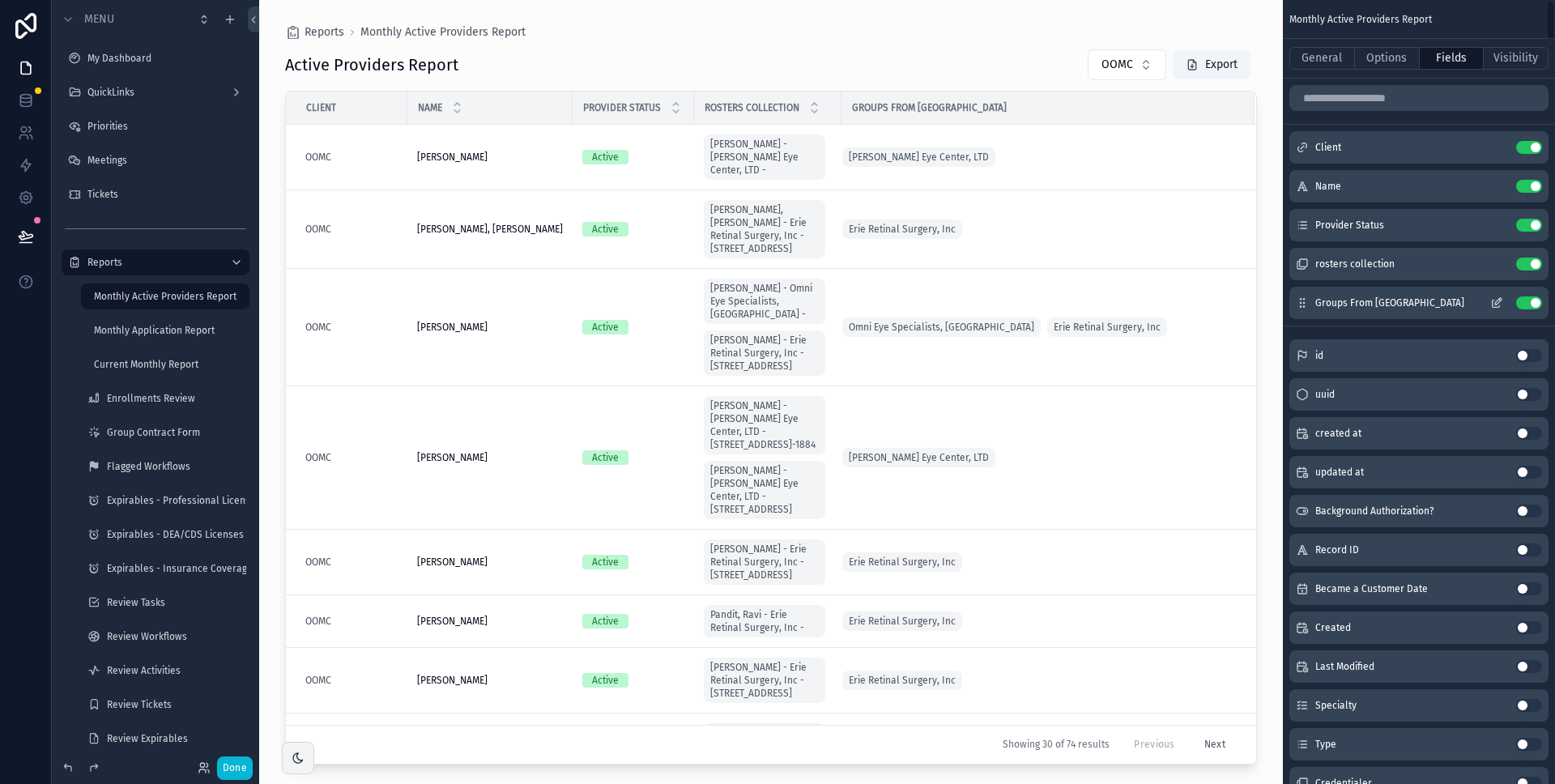
click at [1528, 264] on button "Use setting" at bounding box center [1529, 264] width 26 height 13
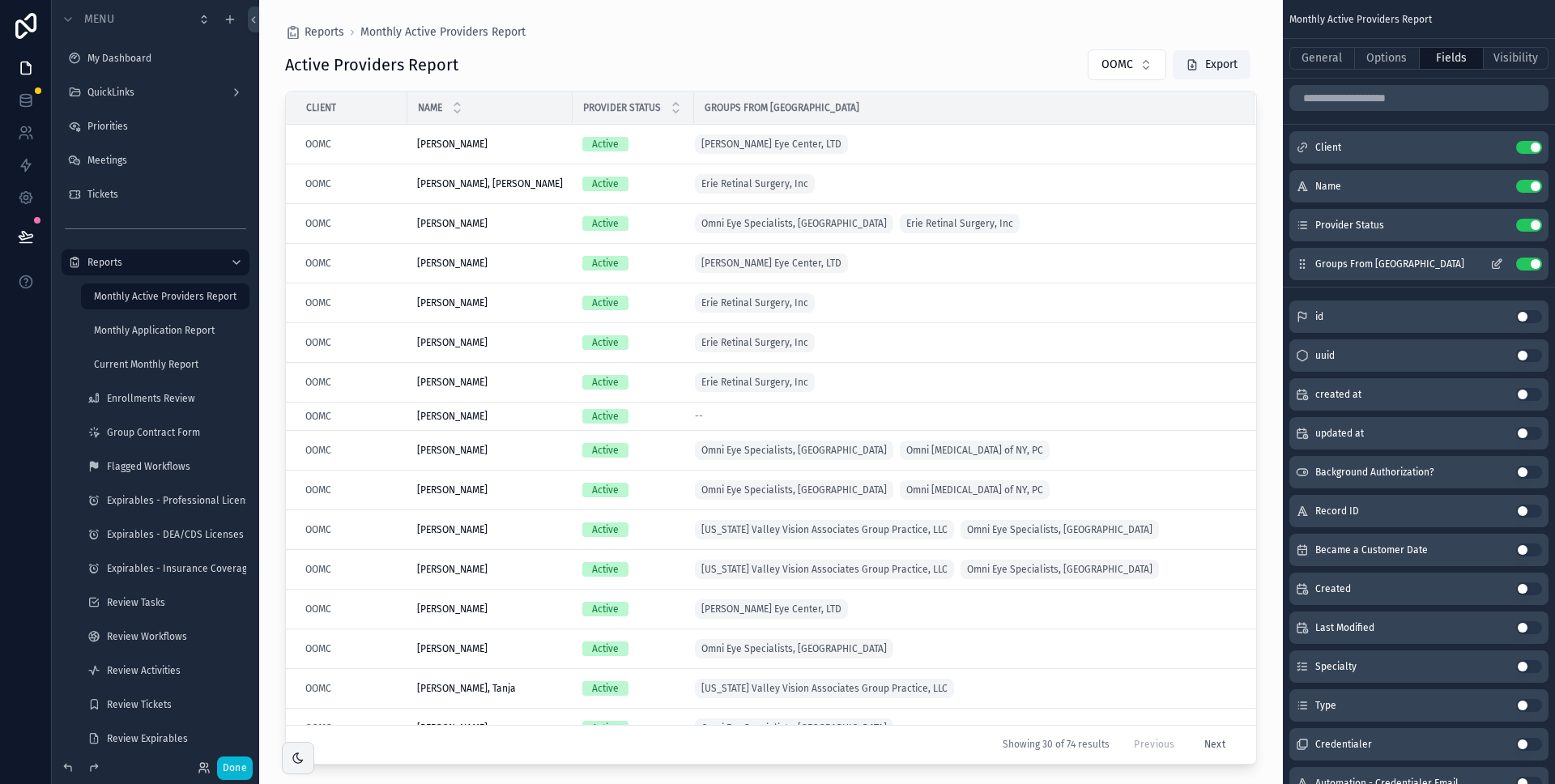
click at [1499, 262] on icon "scrollable content" at bounding box center [1496, 264] width 13 height 13
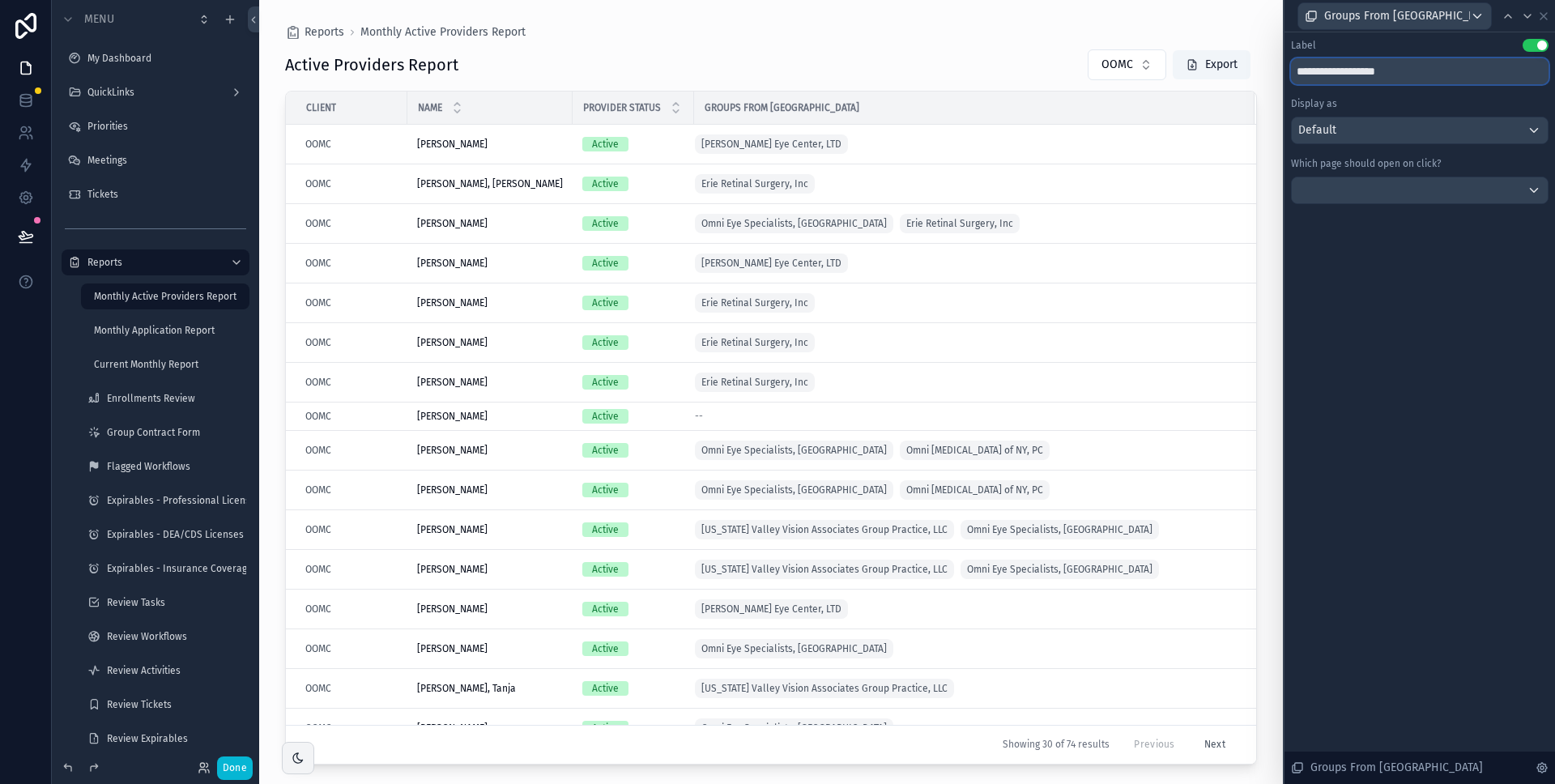
drag, startPoint x: 1336, startPoint y: 72, endPoint x: 1472, endPoint y: 76, distance: 136.1
click at [1472, 76] on input "**********" at bounding box center [1420, 71] width 258 height 26
type input "******"
click at [1539, 17] on icon at bounding box center [1543, 16] width 13 height 13
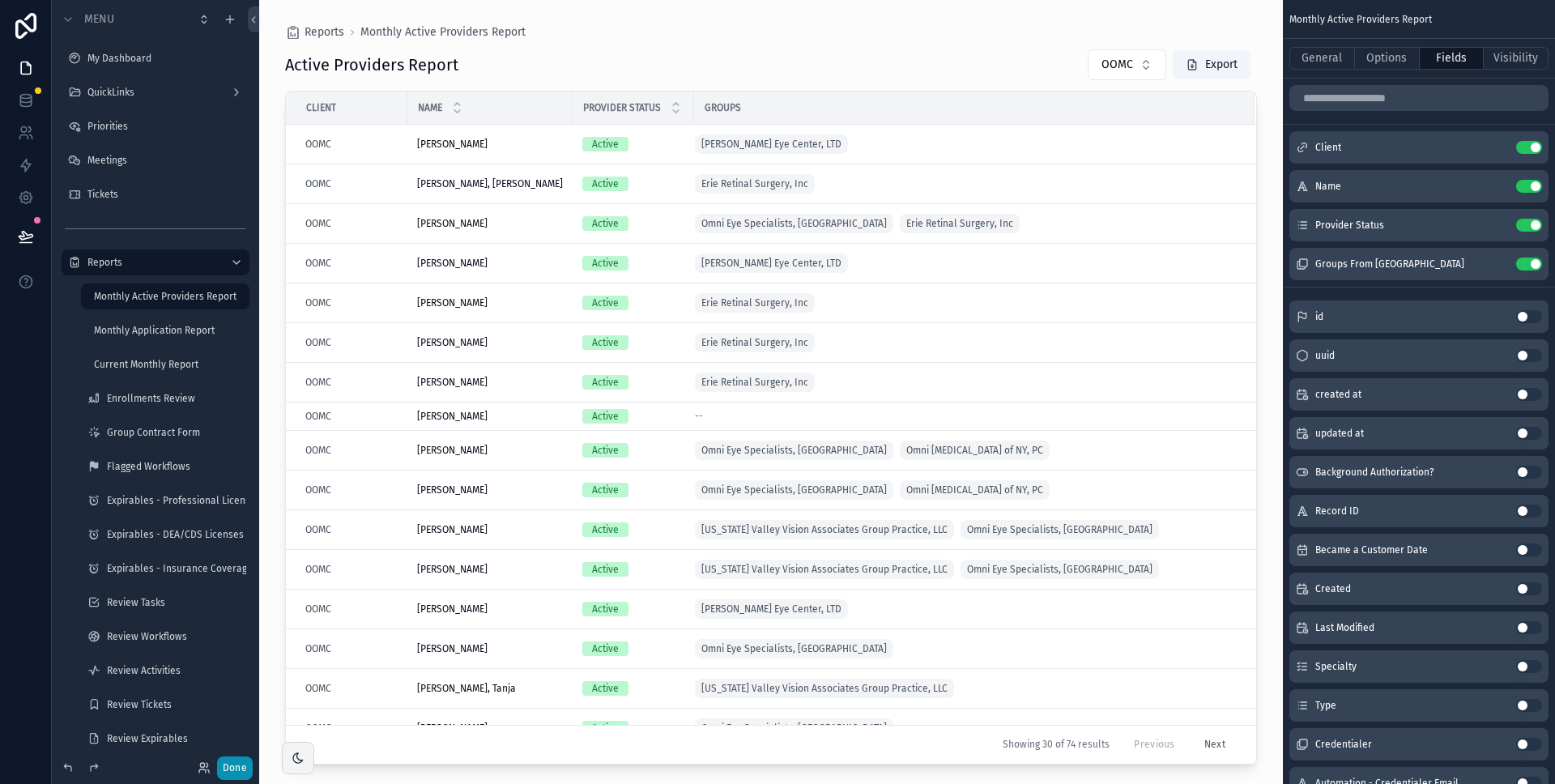
click at [242, 771] on button "Done" at bounding box center [235, 768] width 35 height 24
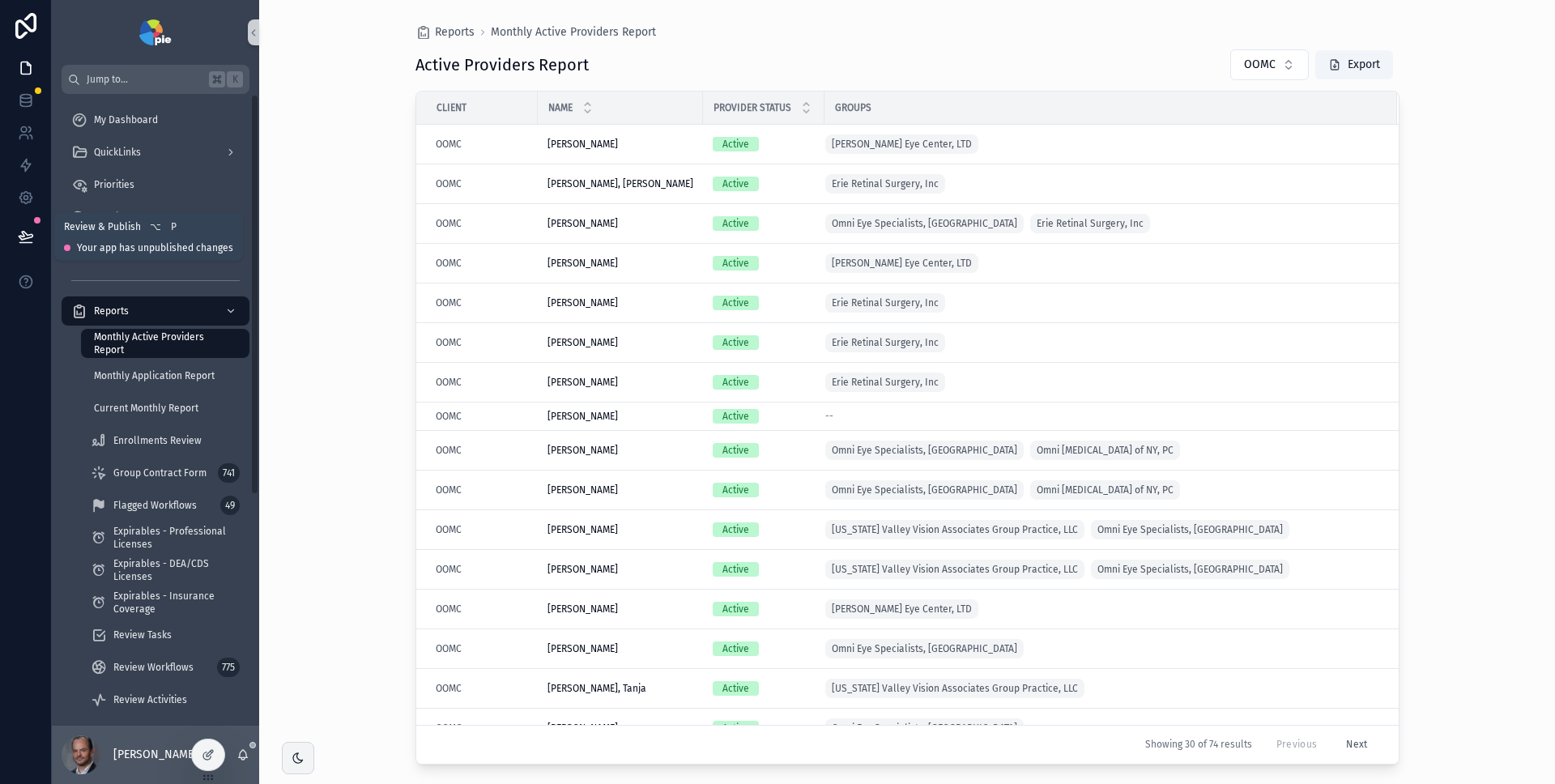
click at [31, 238] on icon at bounding box center [25, 236] width 16 height 16
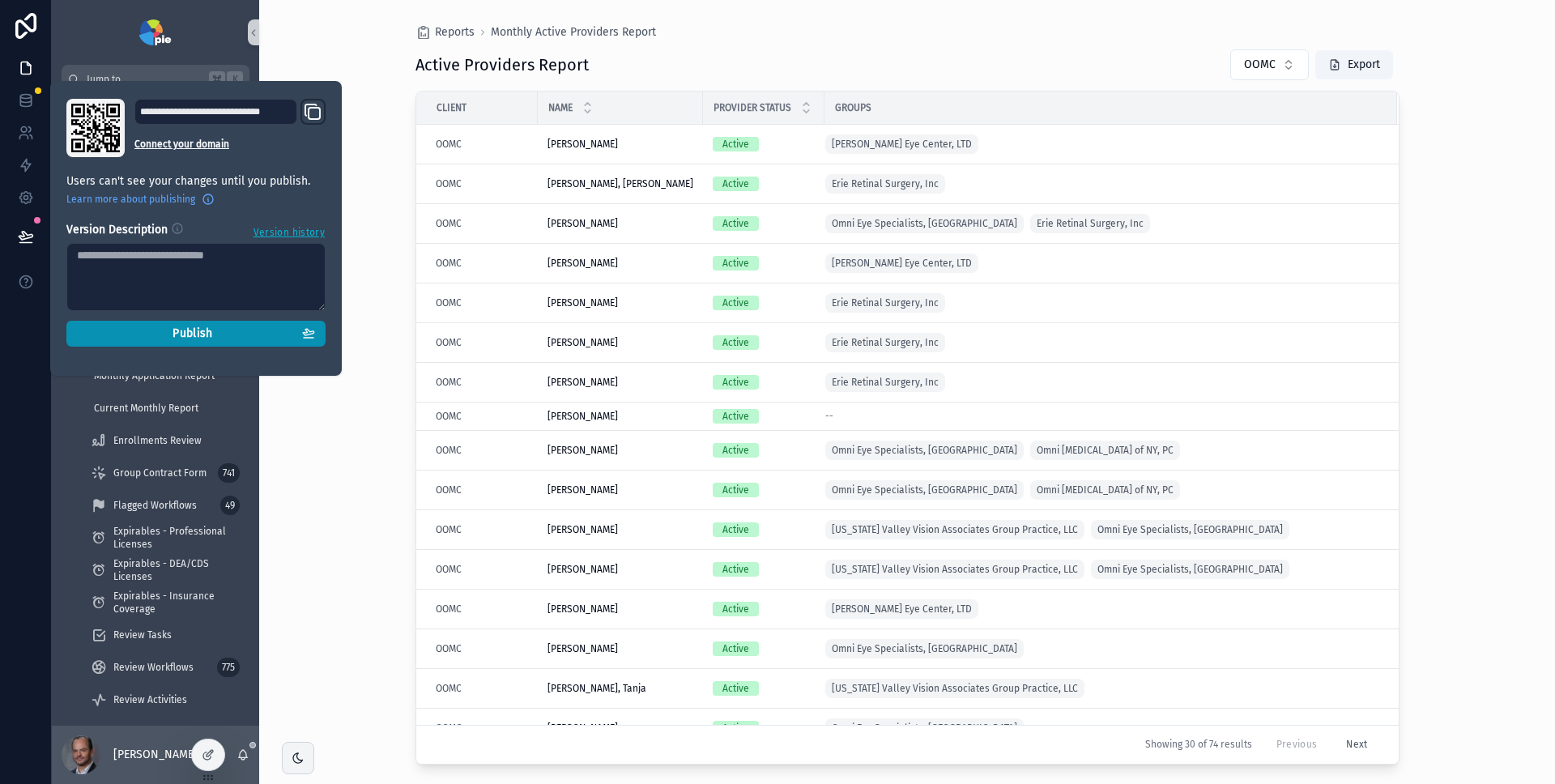
click at [196, 334] on span "Publish" at bounding box center [192, 333] width 39 height 14
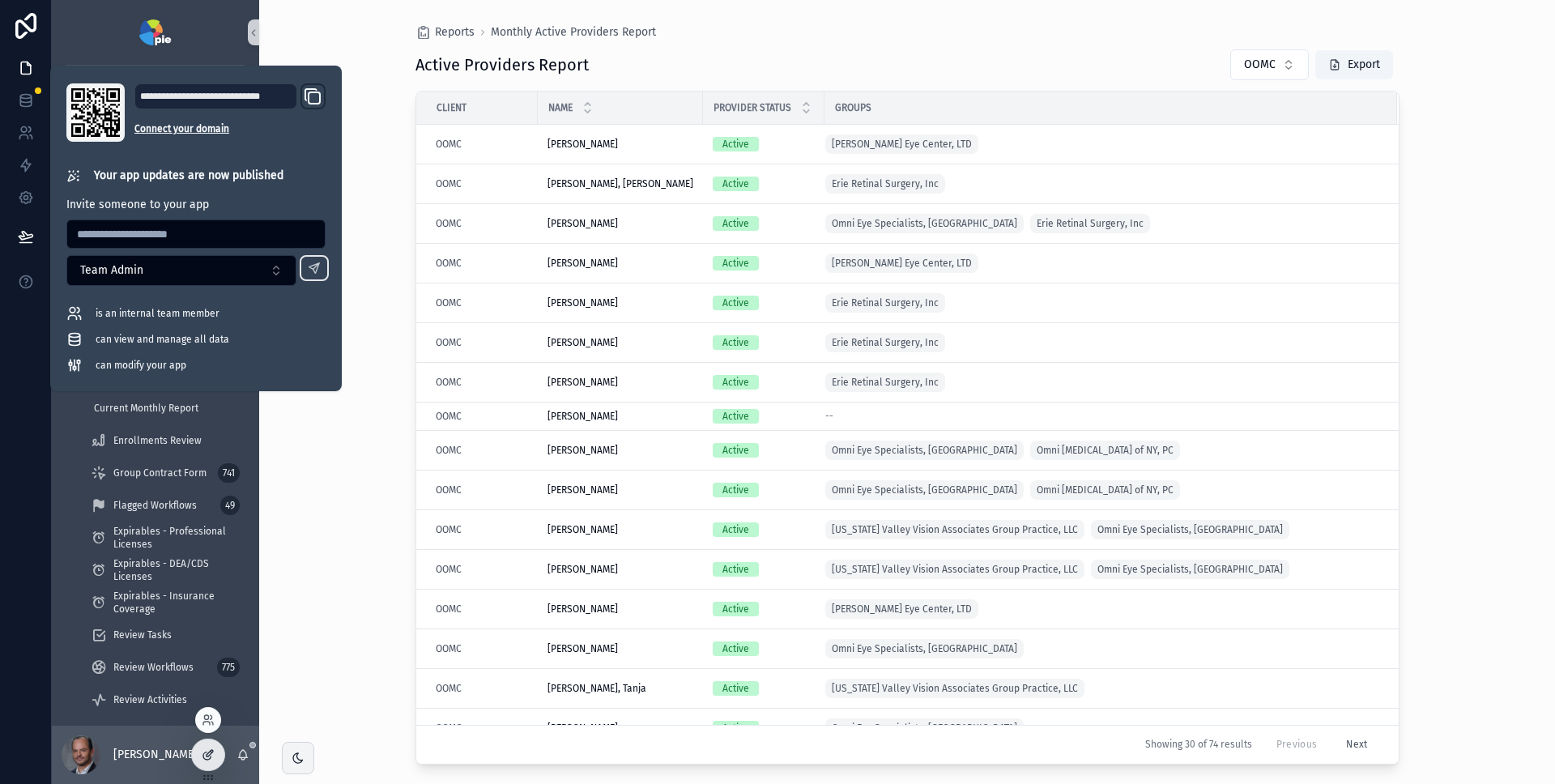
click at [203, 763] on div at bounding box center [208, 755] width 33 height 31
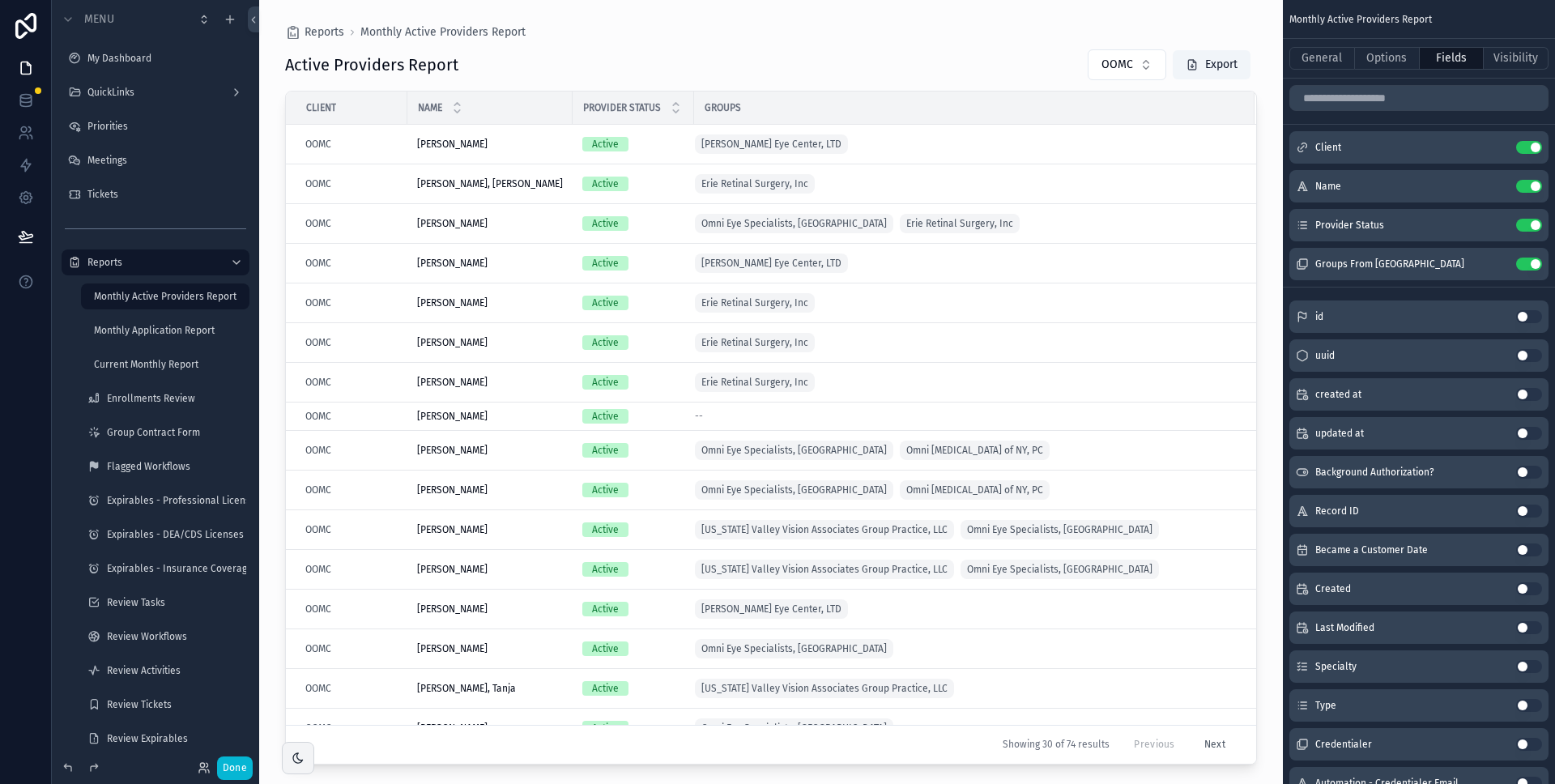
click at [990, 81] on div "scrollable content" at bounding box center [772, 382] width 1024 height 765
click at [1388, 60] on button "Options" at bounding box center [1387, 58] width 65 height 23
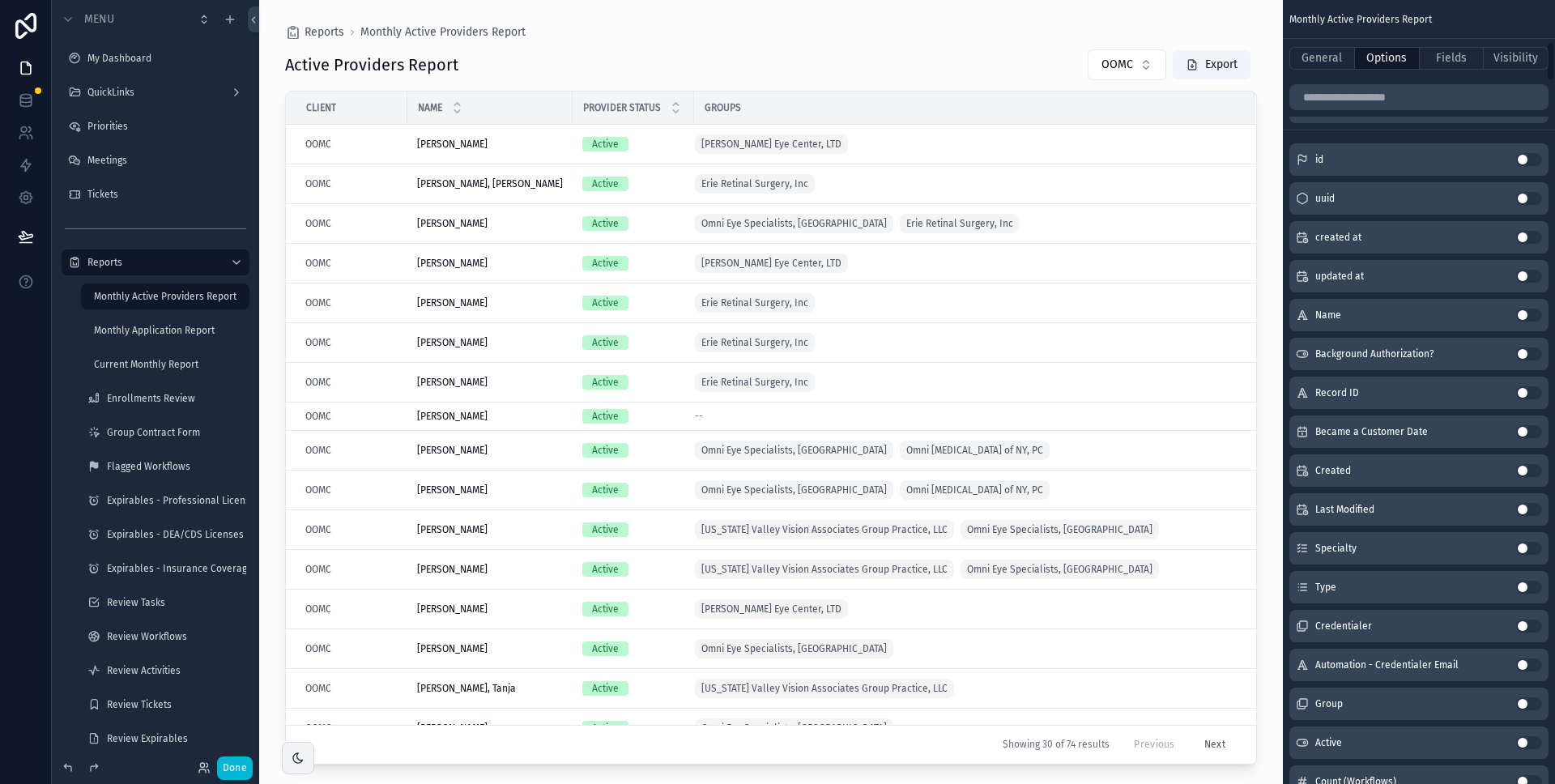
scroll to position [338, 0]
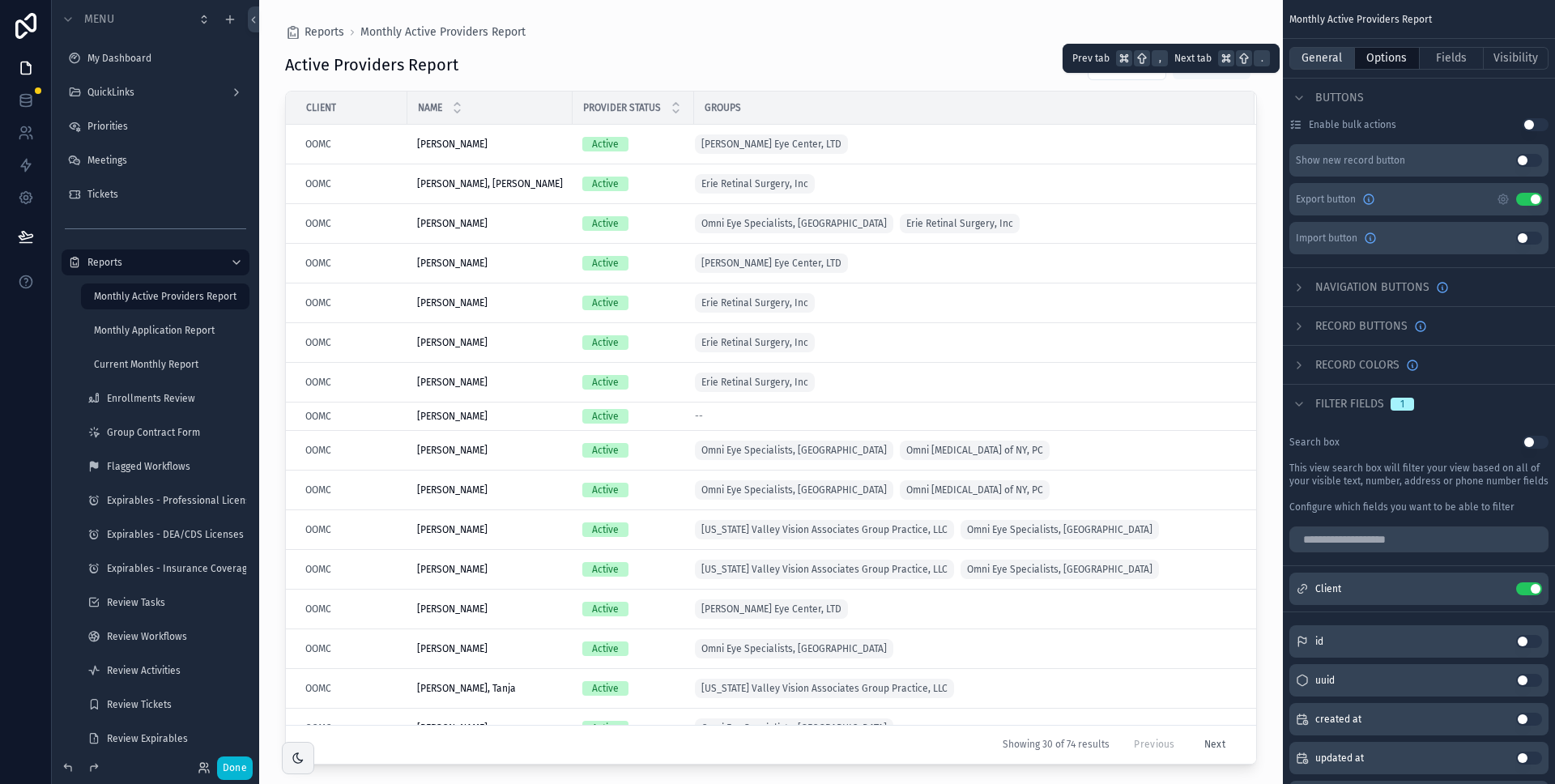
click at [1334, 60] on button "General" at bounding box center [1322, 58] width 65 height 23
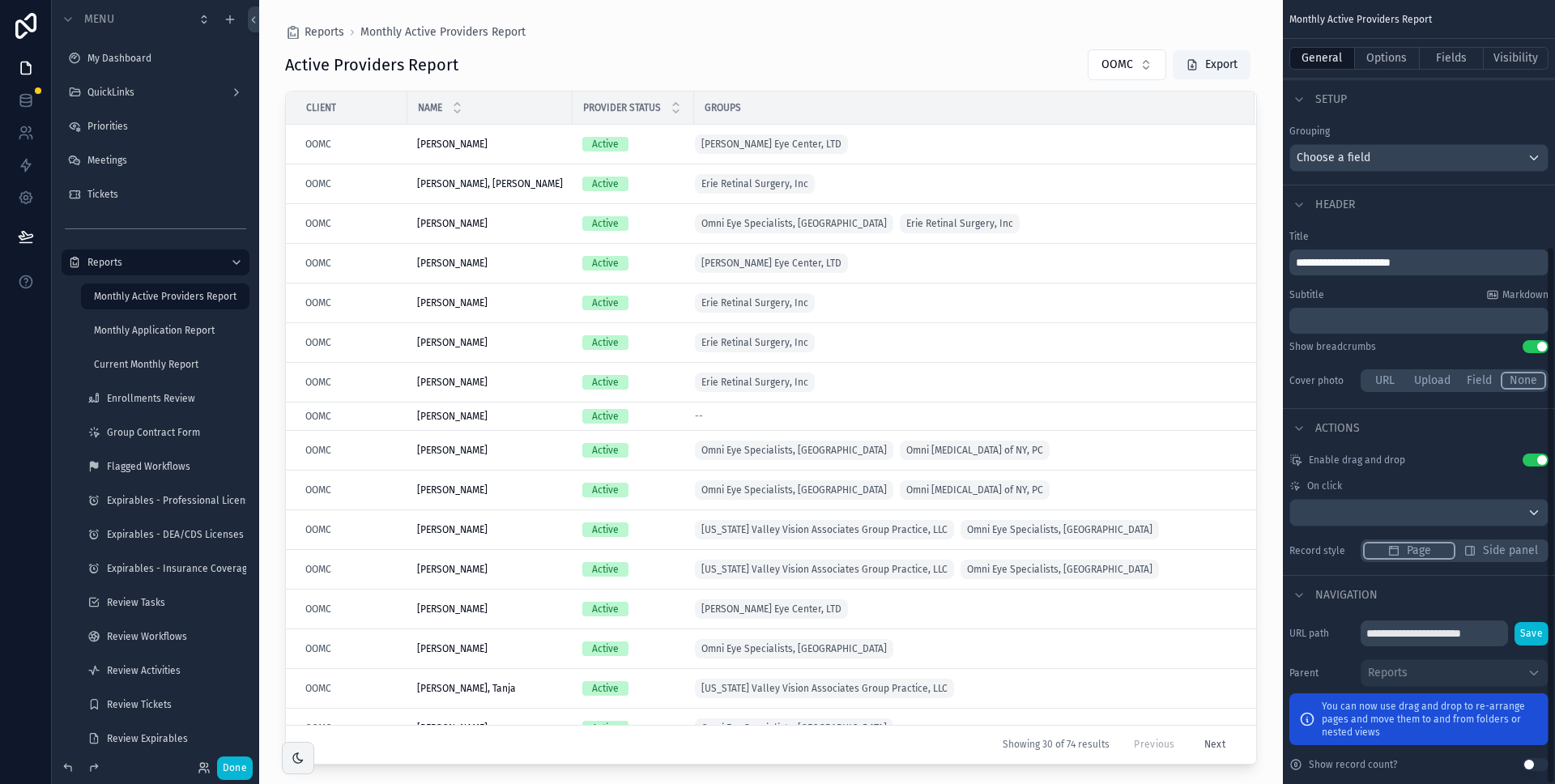
scroll to position [358, 0]
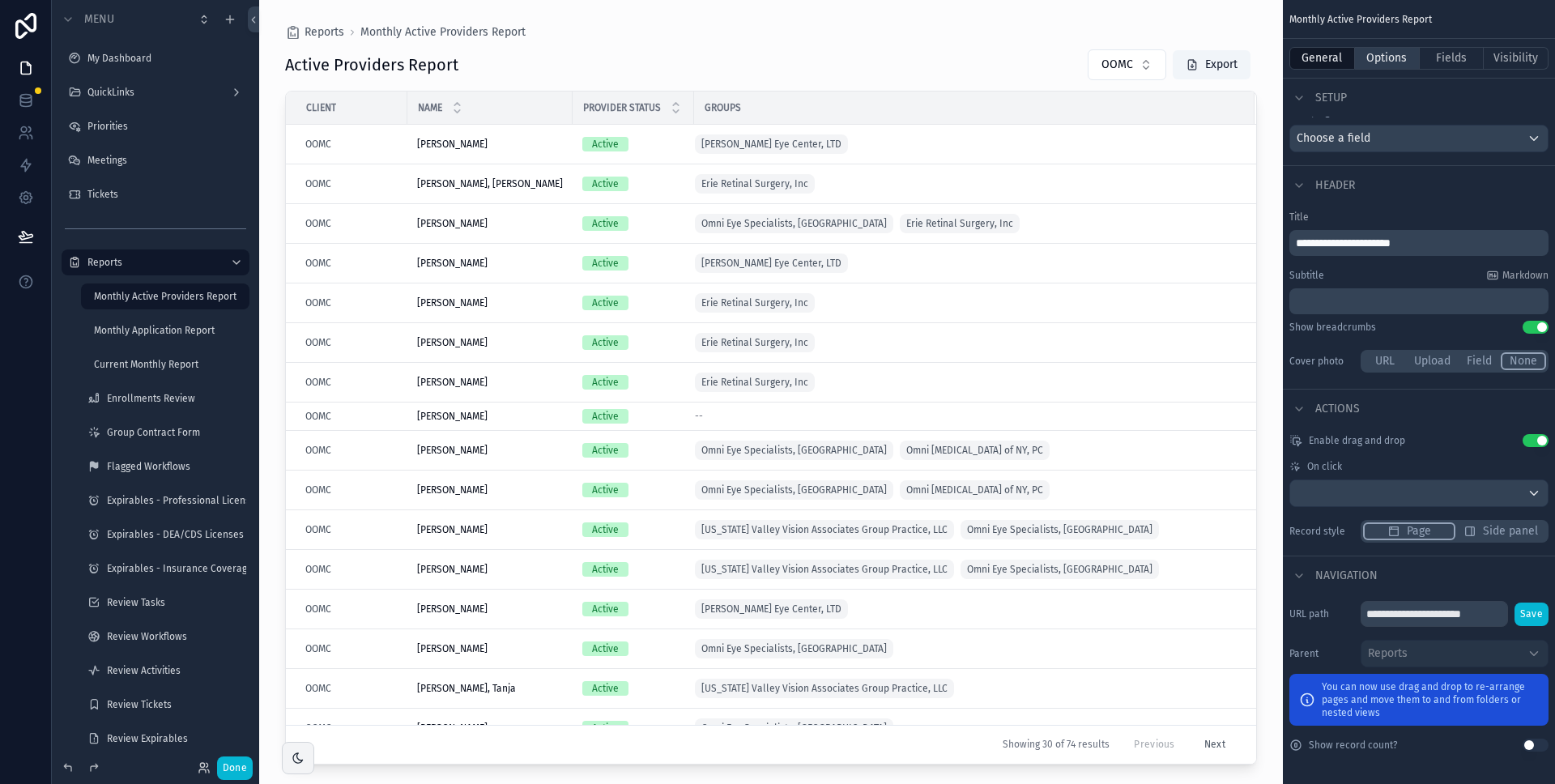
click at [1396, 56] on button "Options" at bounding box center [1387, 58] width 65 height 23
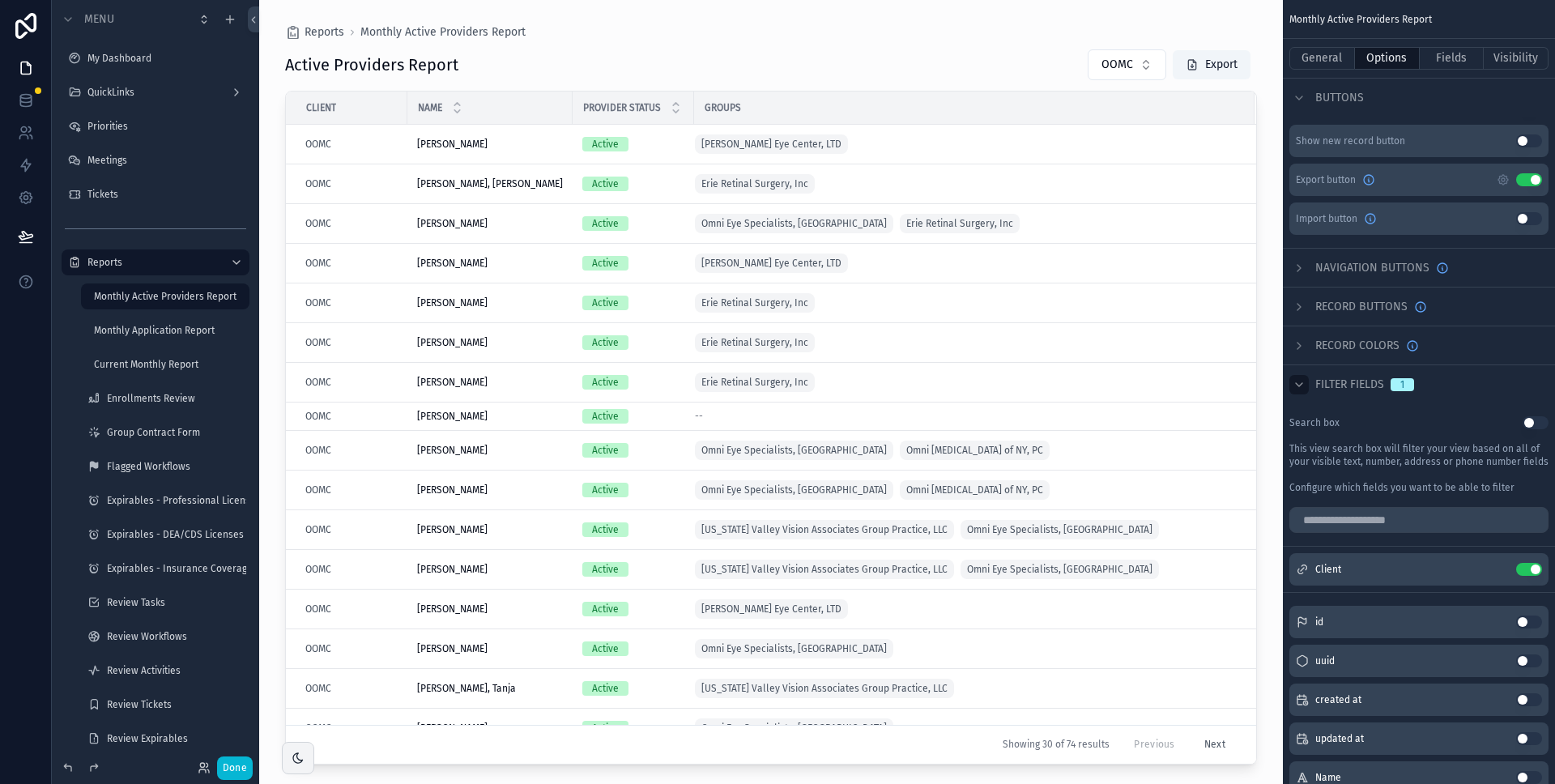
click at [1301, 388] on icon "scrollable content" at bounding box center [1299, 384] width 13 height 13
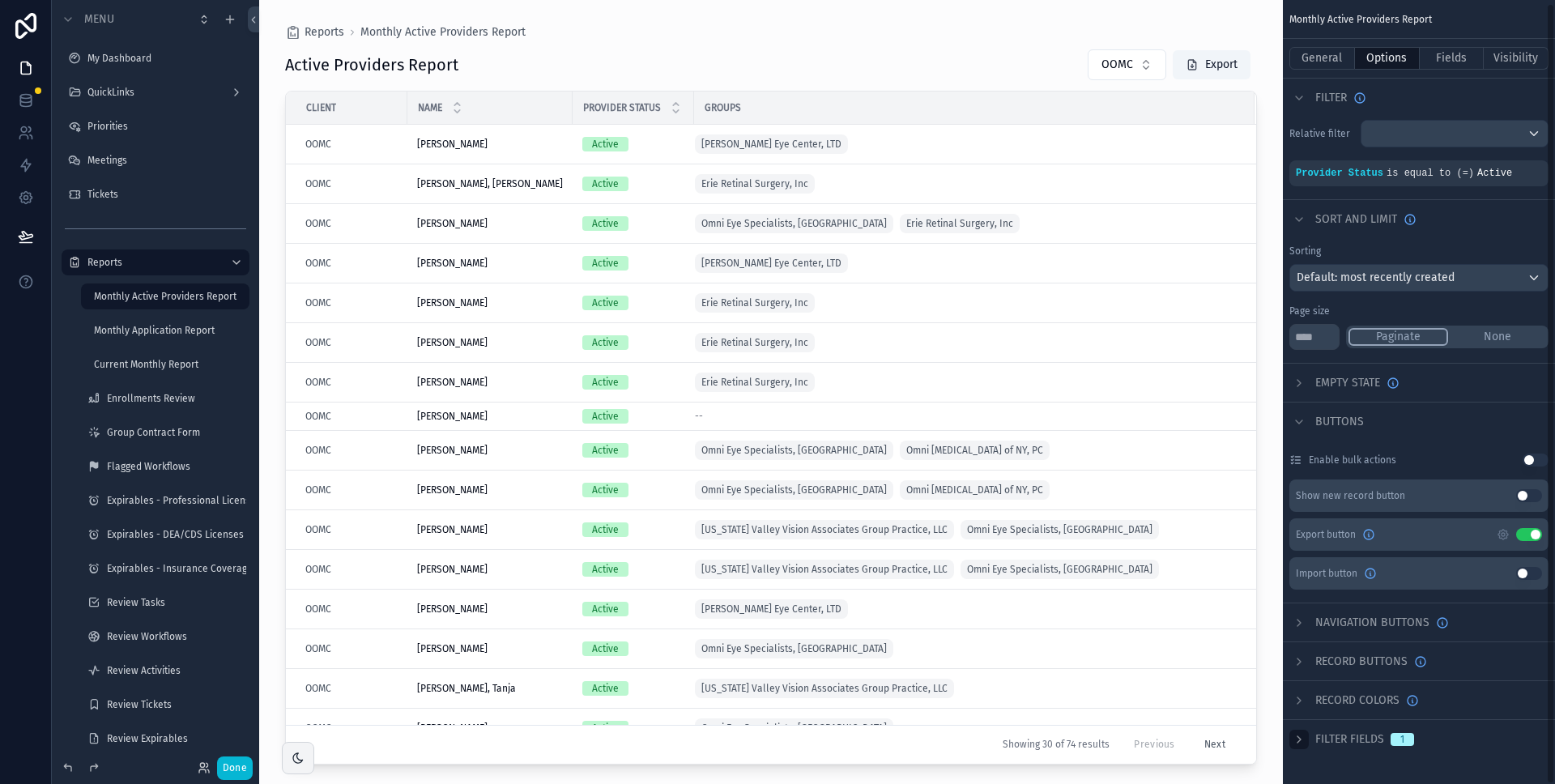
scroll to position [3, 0]
click at [1304, 658] on icon "scrollable content" at bounding box center [1299, 661] width 13 height 13
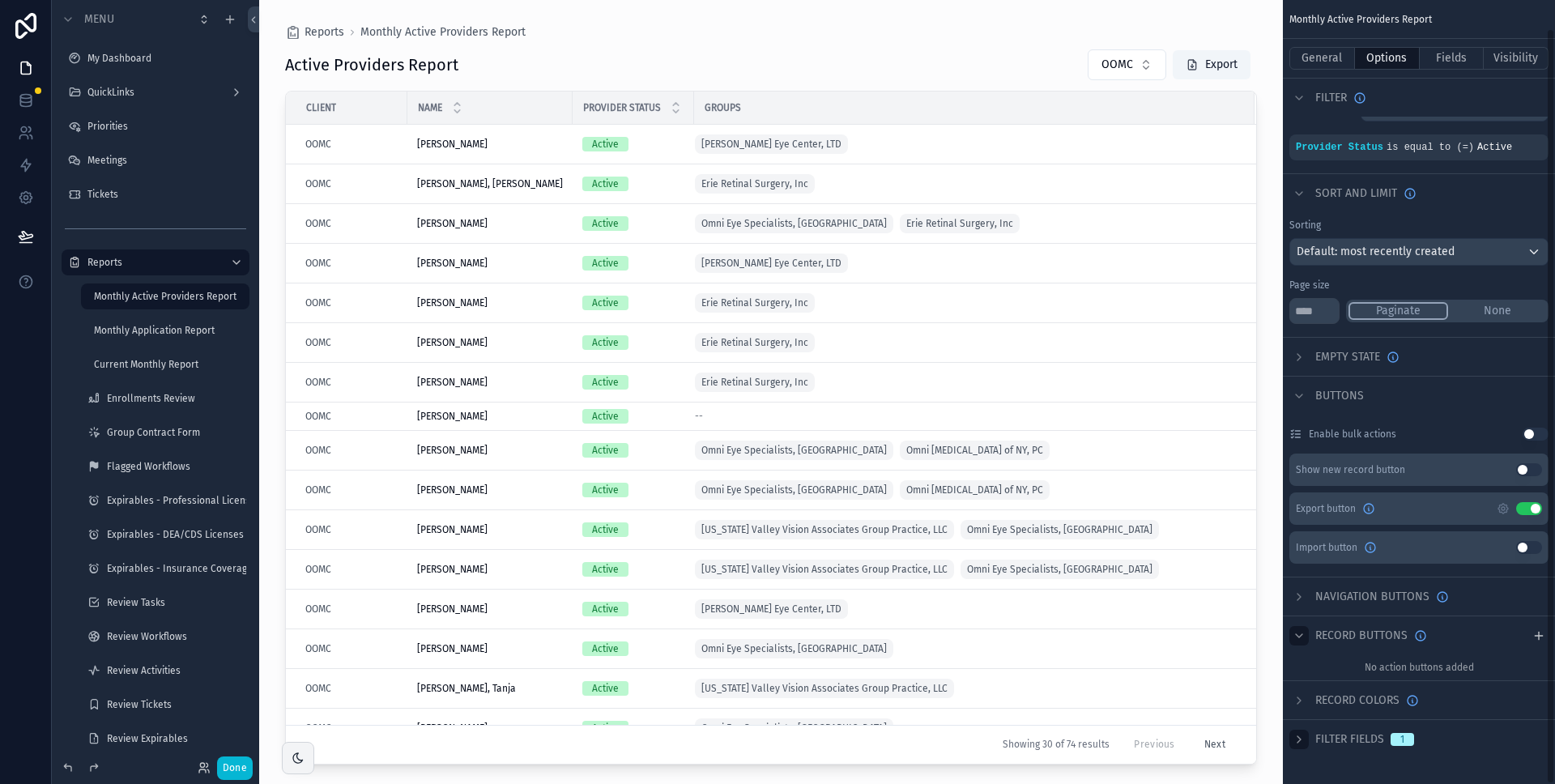
scroll to position [0, 0]
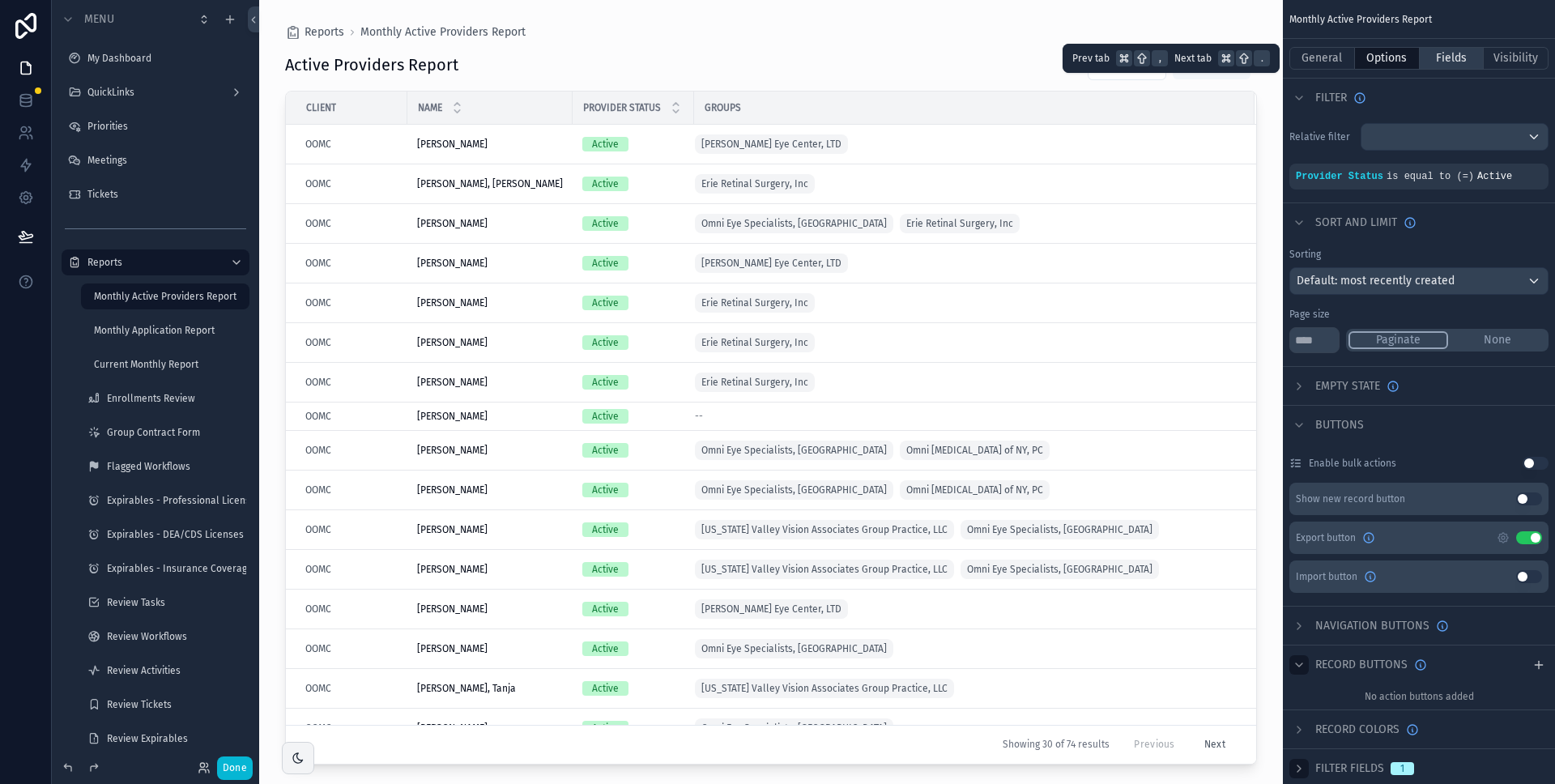
click at [1450, 51] on button "Fields" at bounding box center [1452, 58] width 65 height 23
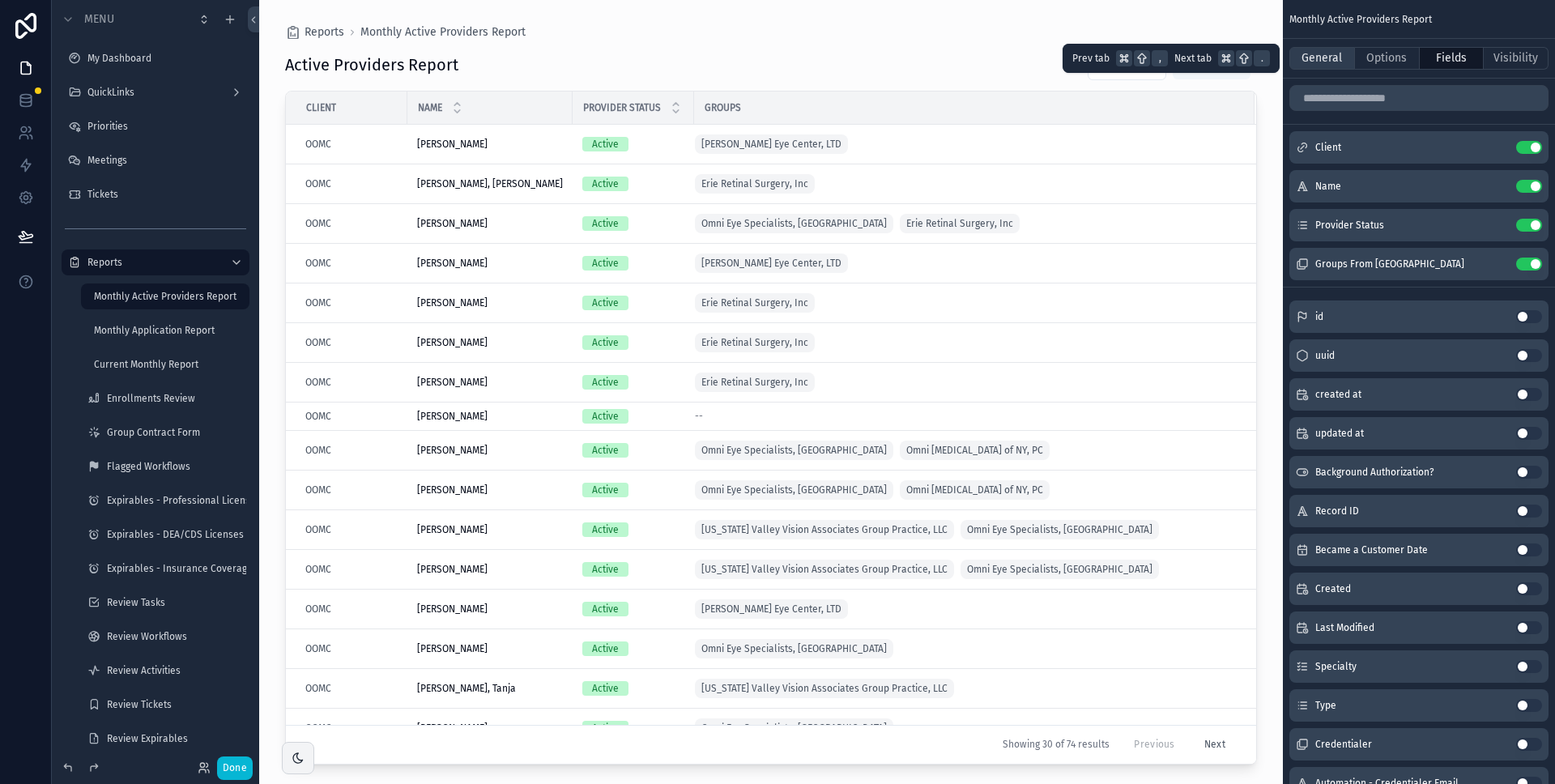
click at [1328, 58] on button "General" at bounding box center [1322, 58] width 65 height 23
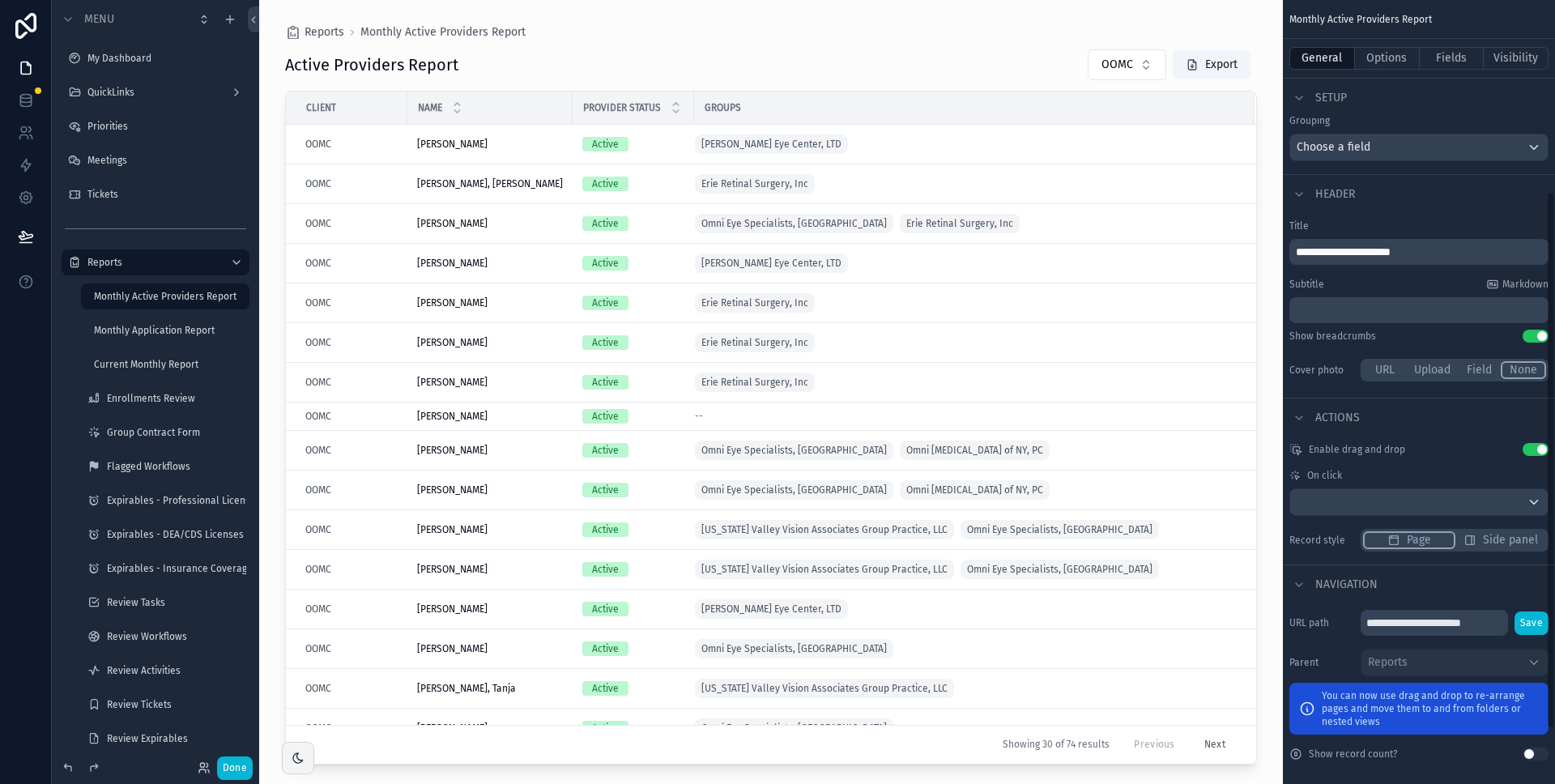
scroll to position [358, 0]
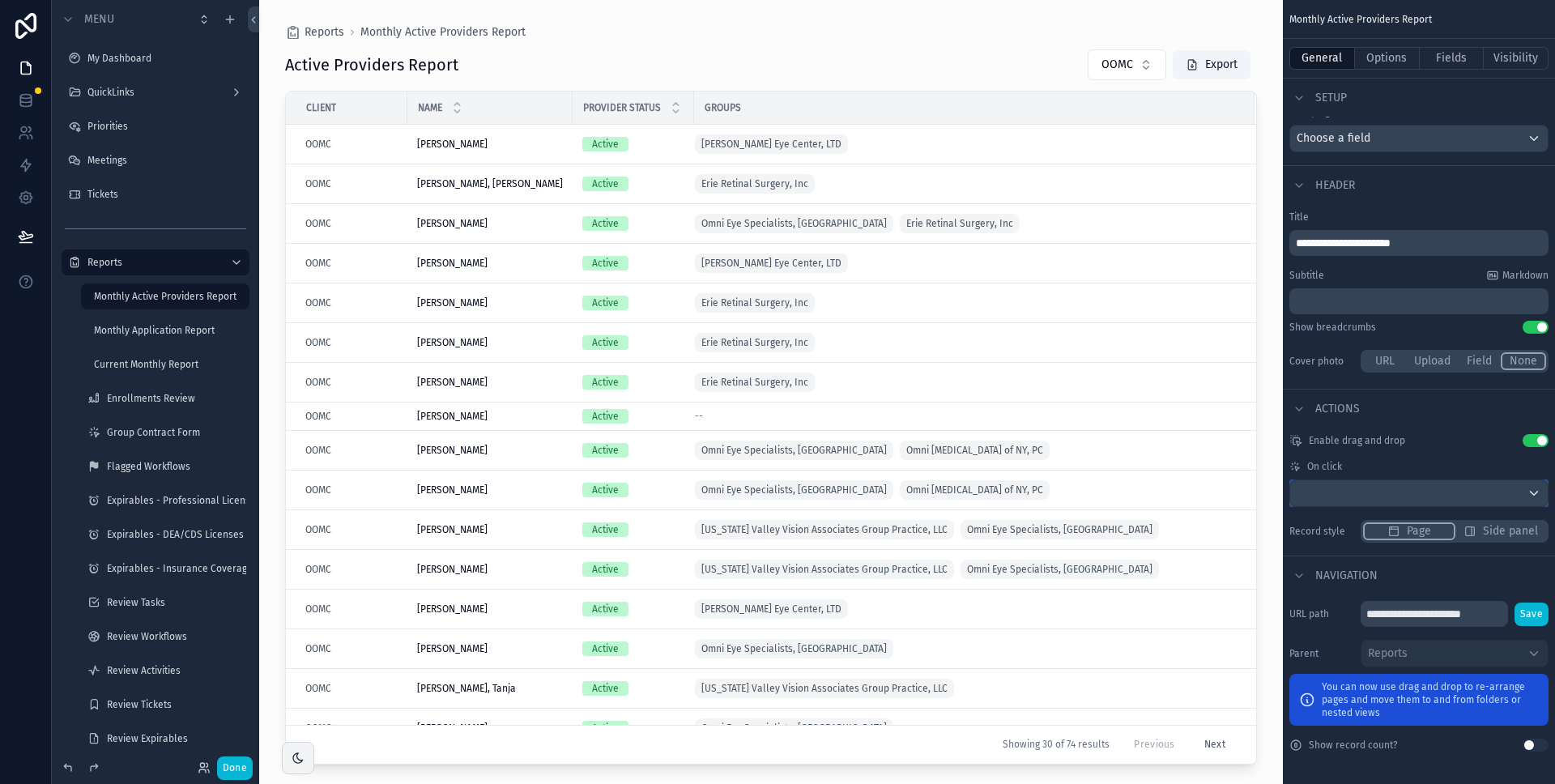
click at [1524, 497] on div "scrollable content" at bounding box center [1419, 493] width 258 height 26
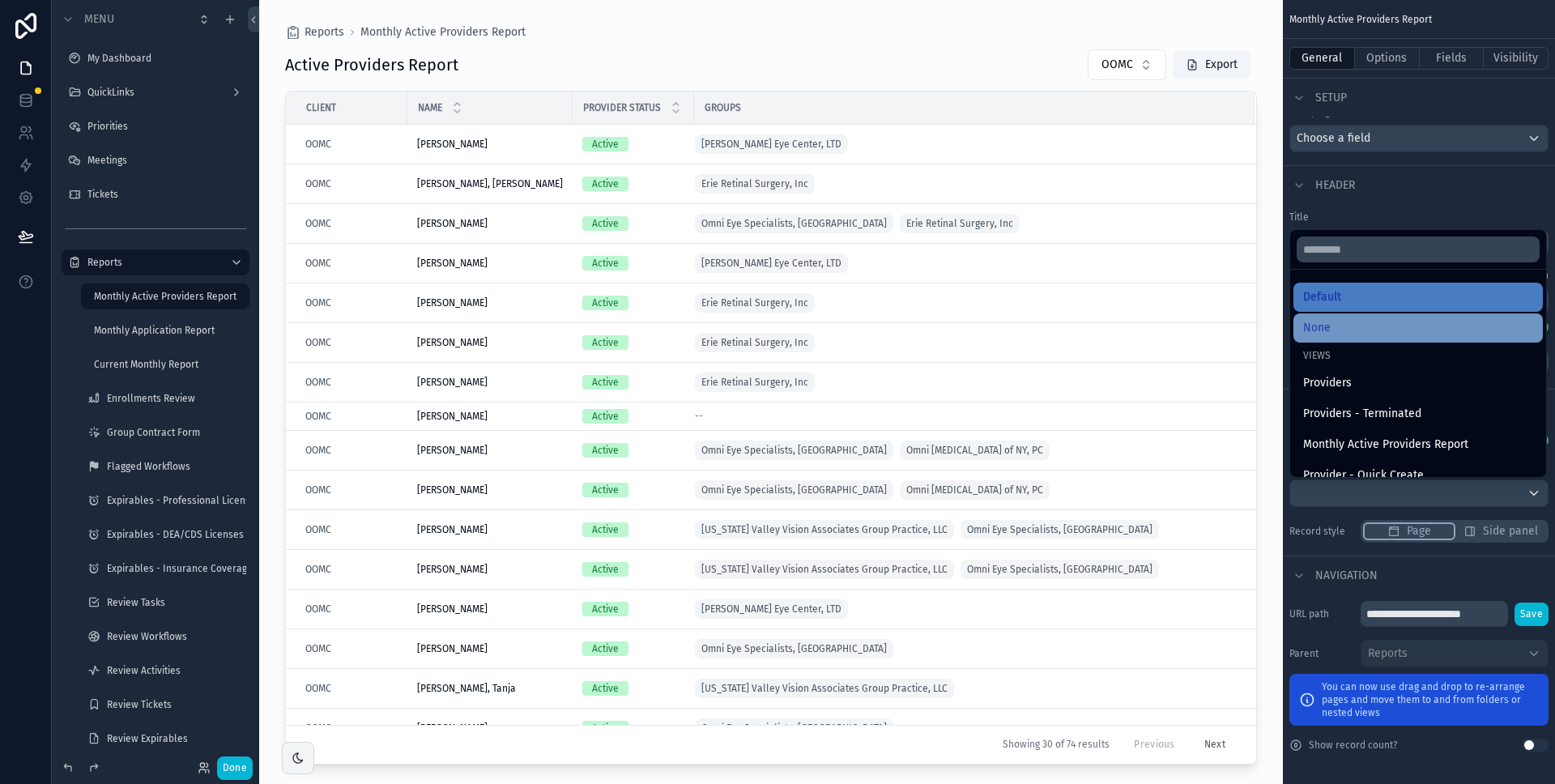
click at [1394, 323] on div "None" at bounding box center [1418, 327] width 230 height 19
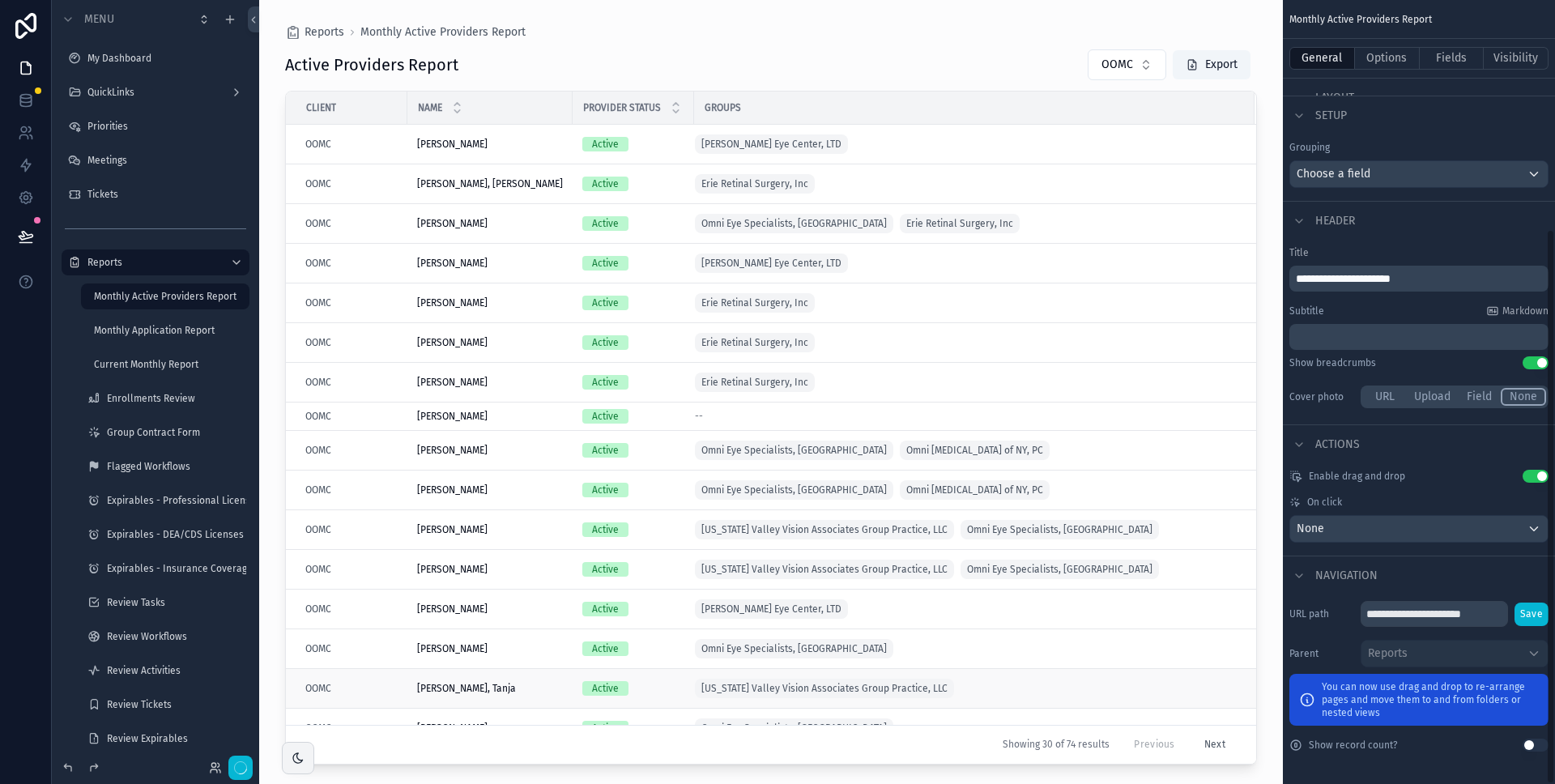
scroll to position [322, 0]
click at [238, 762] on button "Done" at bounding box center [235, 768] width 35 height 24
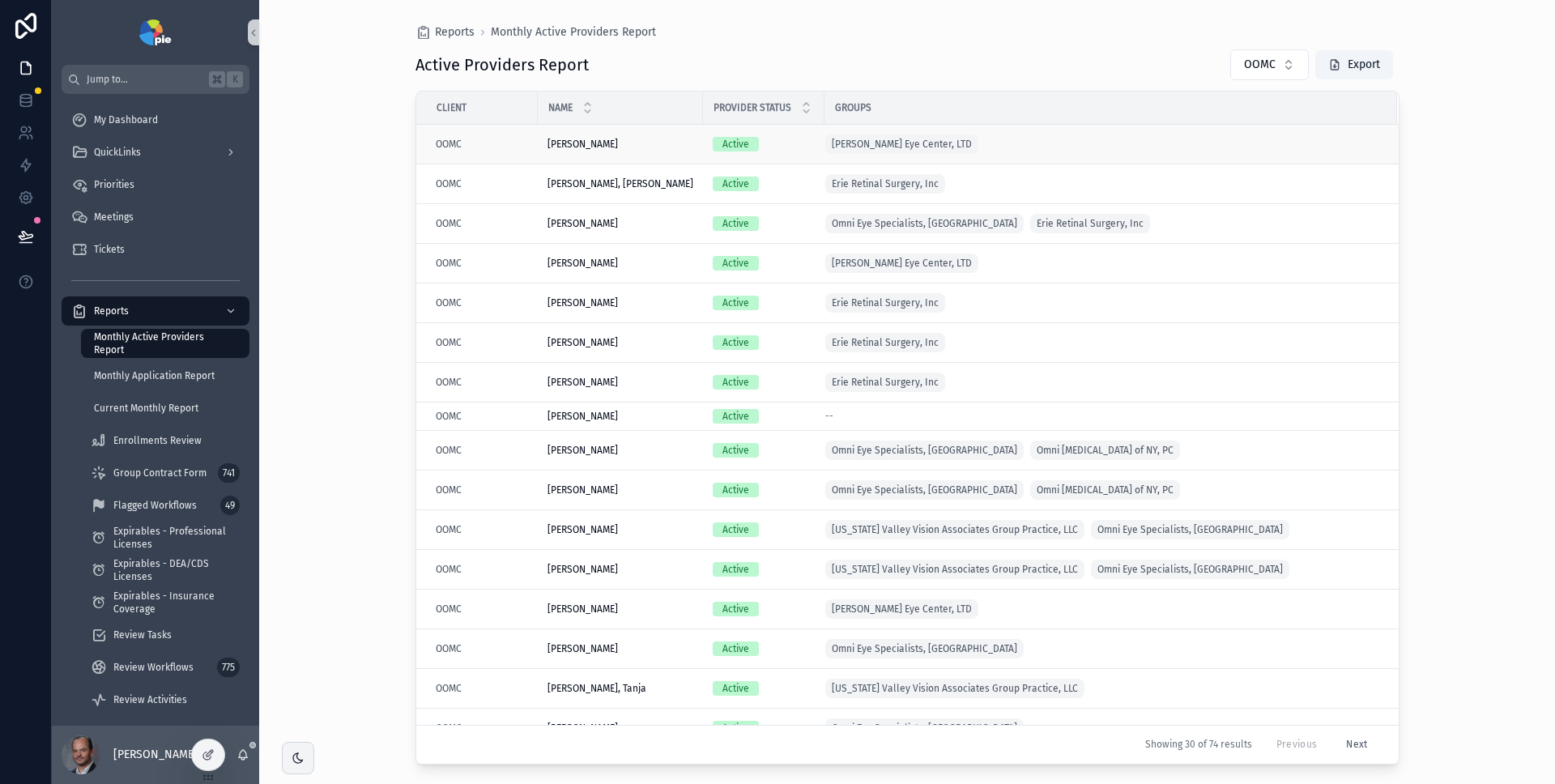
click at [484, 144] on div "OOMC" at bounding box center [482, 144] width 92 height 13
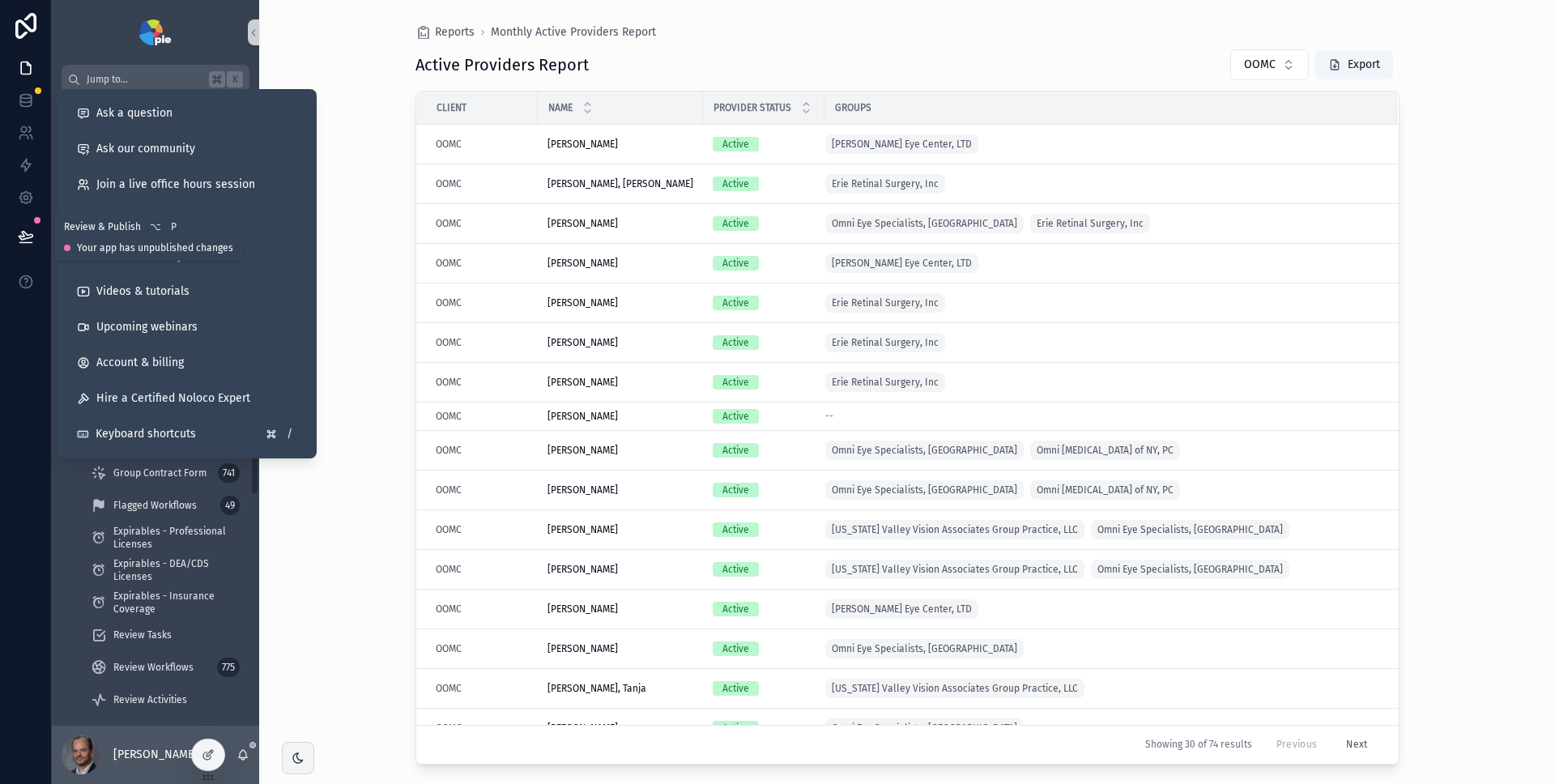
click at [29, 234] on icon at bounding box center [25, 236] width 13 height 8
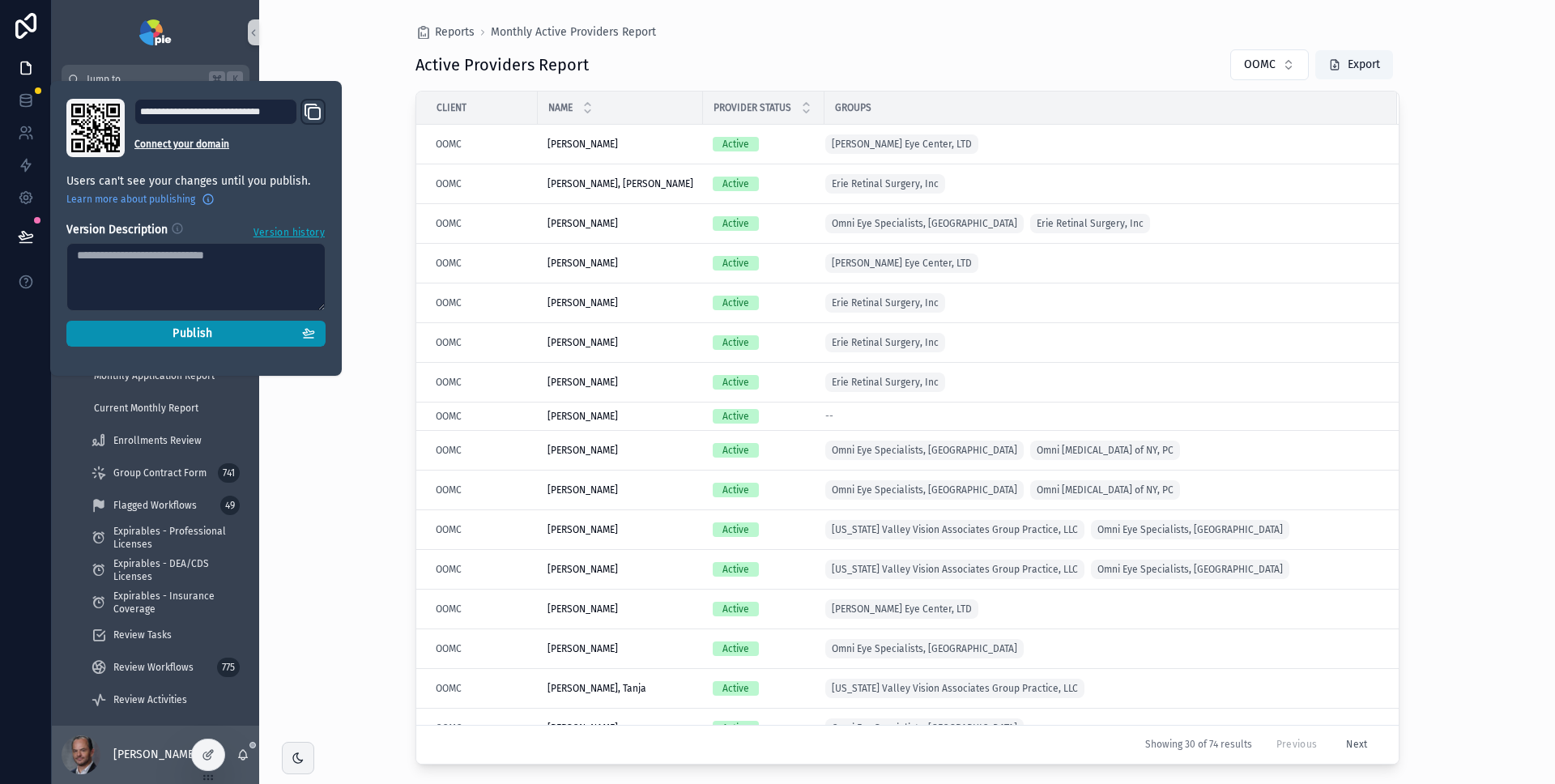
click at [178, 332] on span "Publish" at bounding box center [192, 333] width 39 height 14
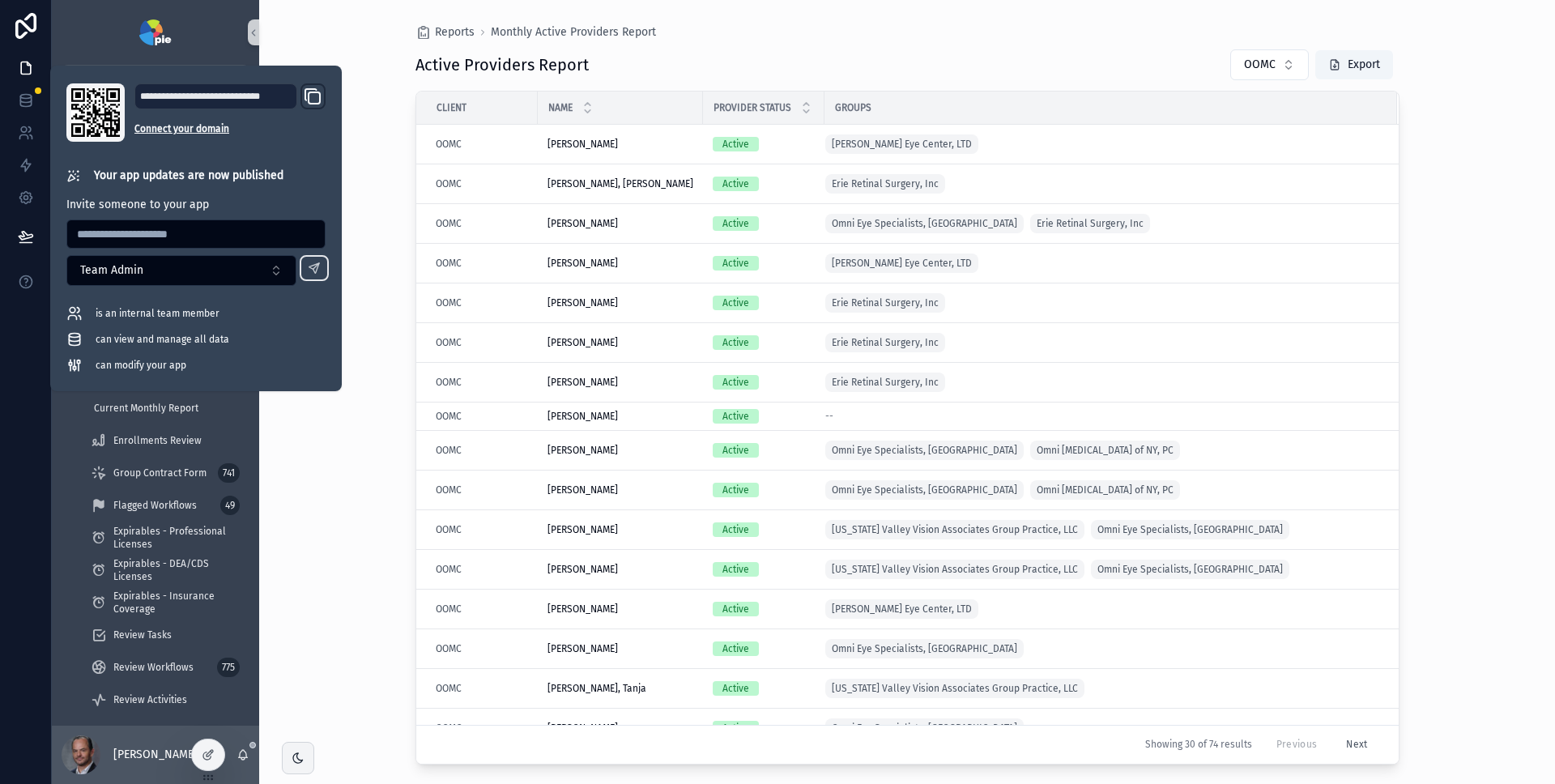
click at [1473, 269] on div "Reports Monthly Active Providers Report Active Providers Report OOMC Export Cli…" at bounding box center [908, 392] width 1296 height 784
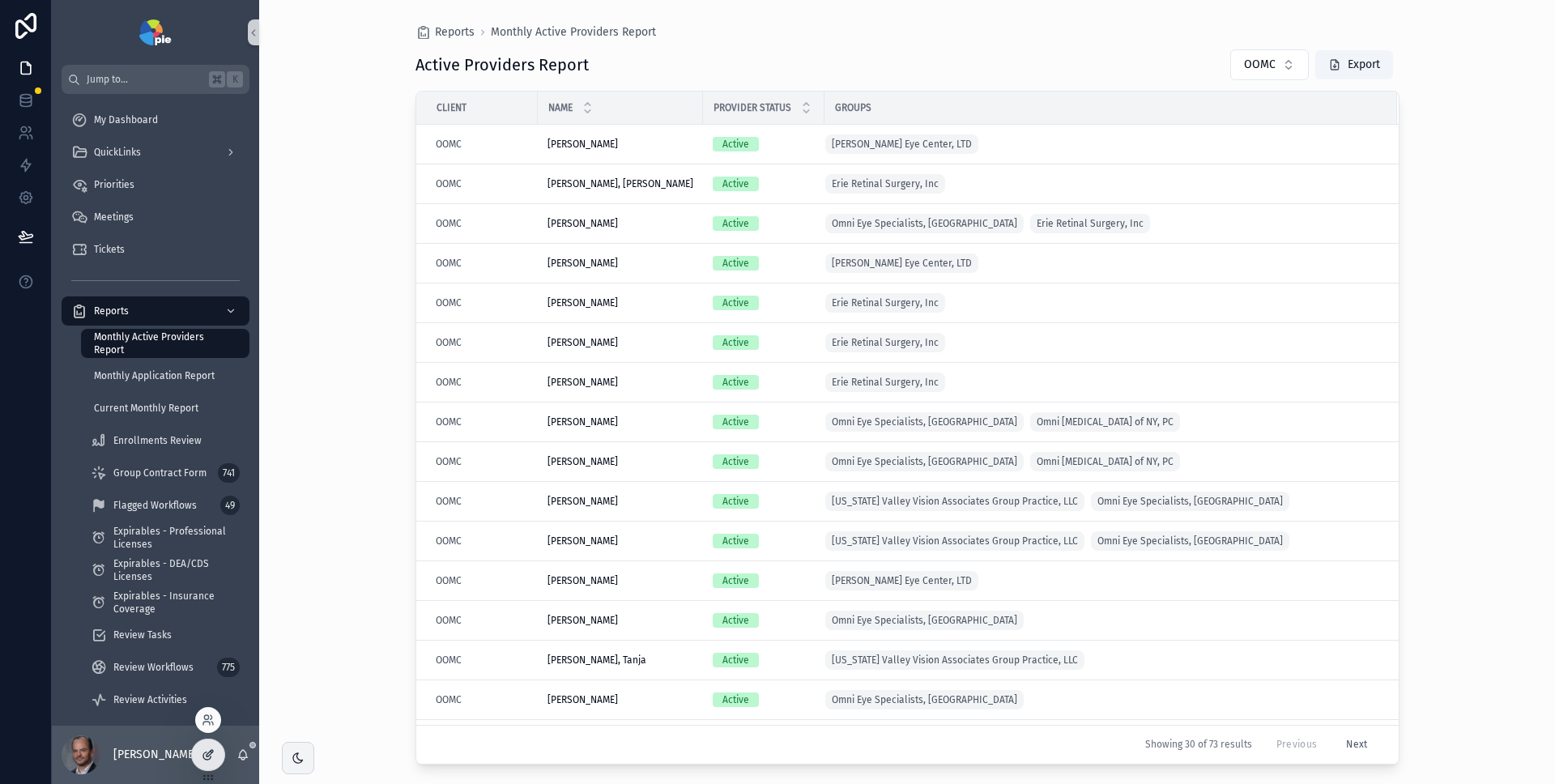
click at [217, 756] on div at bounding box center [208, 755] width 33 height 31
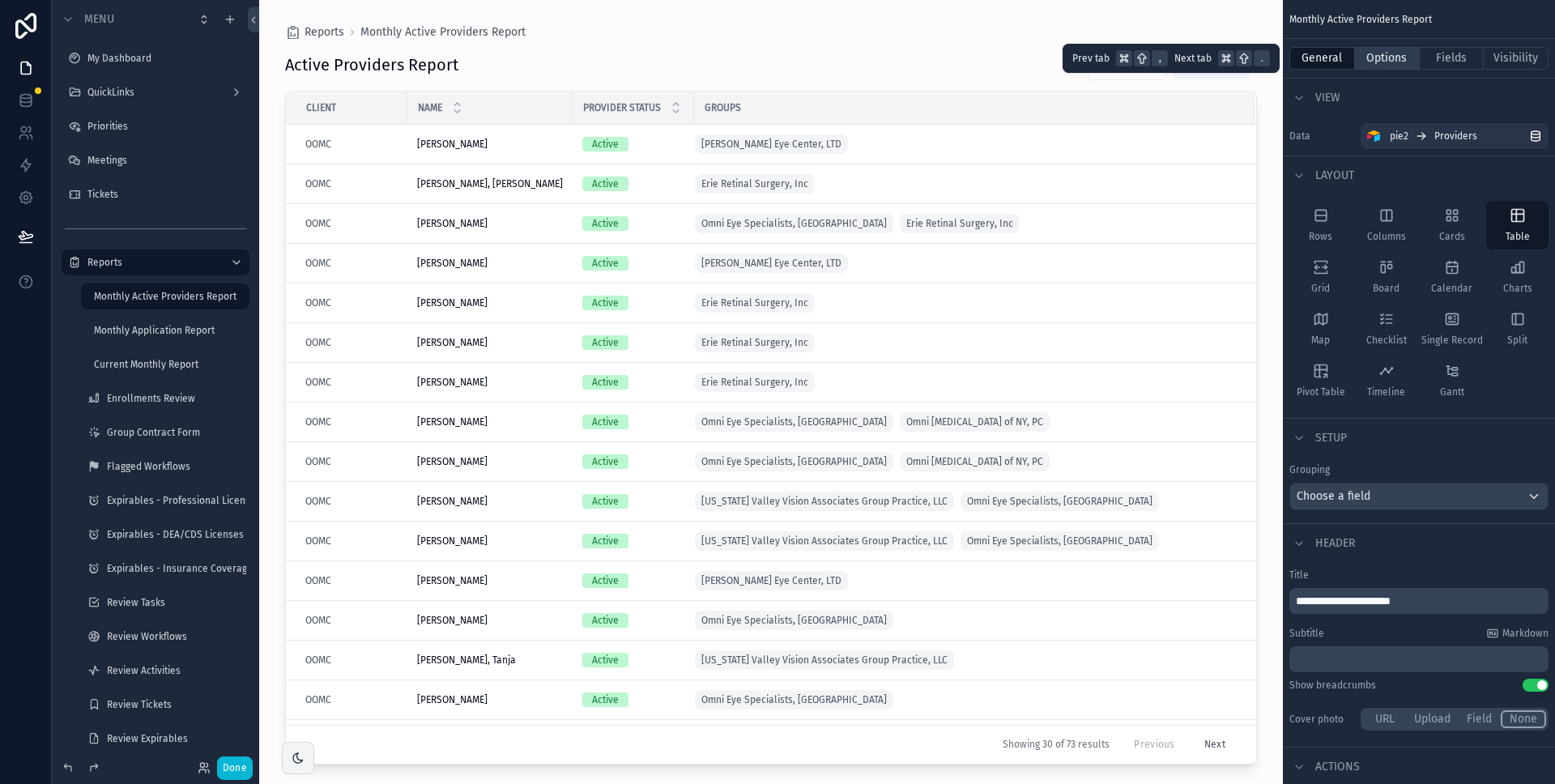
click at [1374, 59] on button "Options" at bounding box center [1387, 58] width 65 height 23
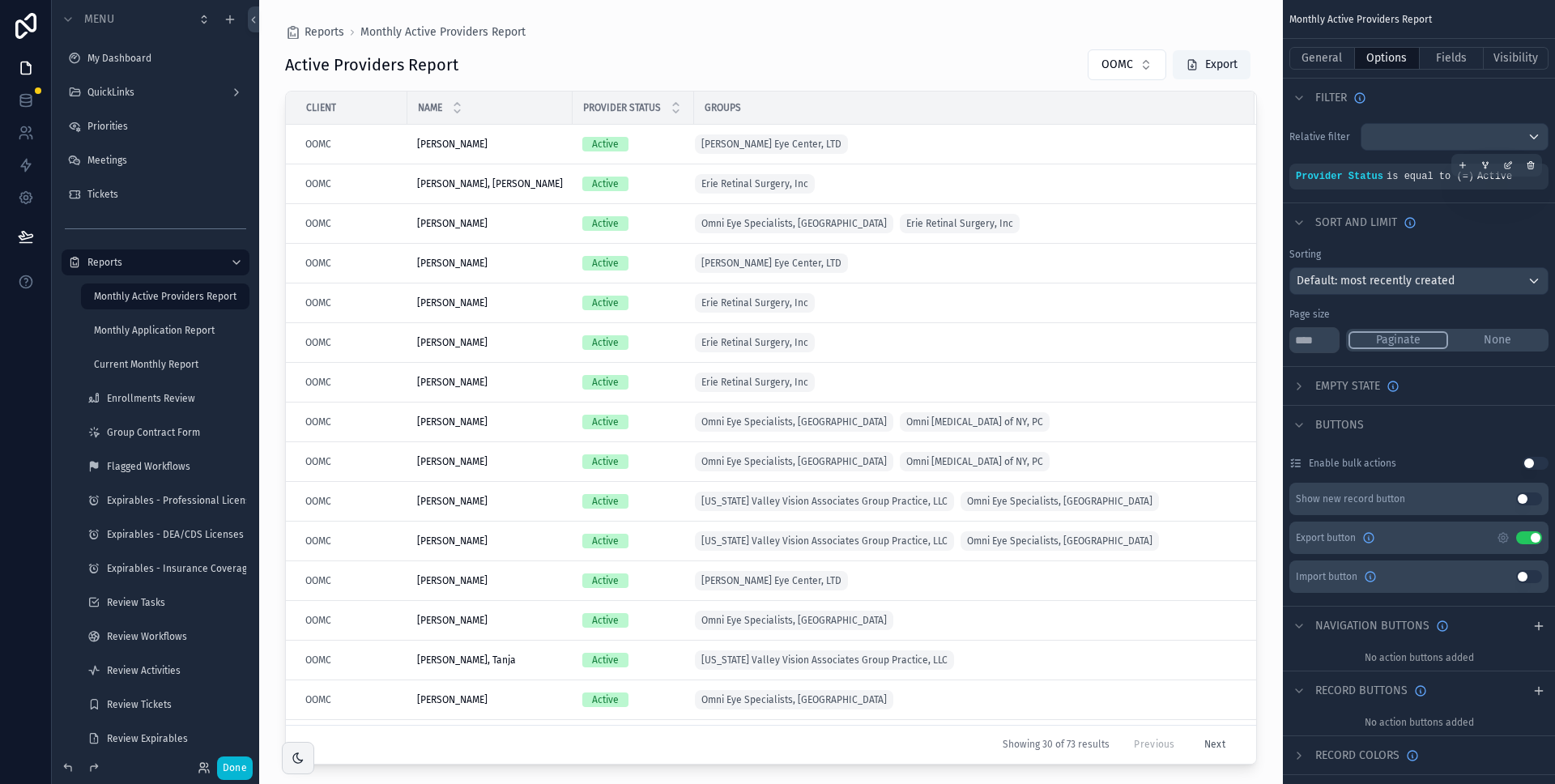
drag, startPoint x: 1467, startPoint y: 164, endPoint x: 1446, endPoint y: 174, distance: 23.3
click at [1467, 164] on icon "scrollable content" at bounding box center [1463, 165] width 10 height 10
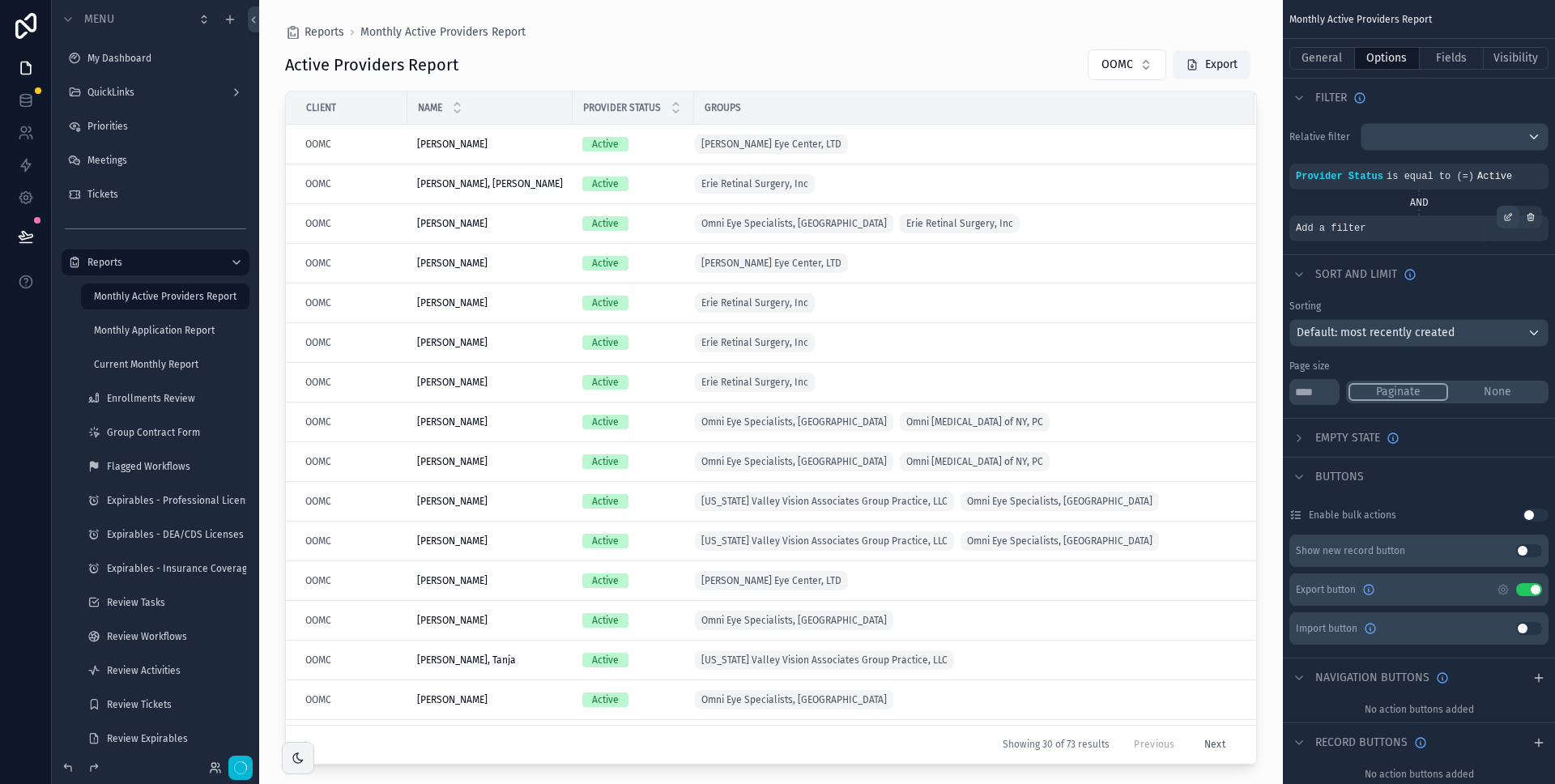
click at [1505, 216] on icon "scrollable content" at bounding box center [1509, 217] width 10 height 10
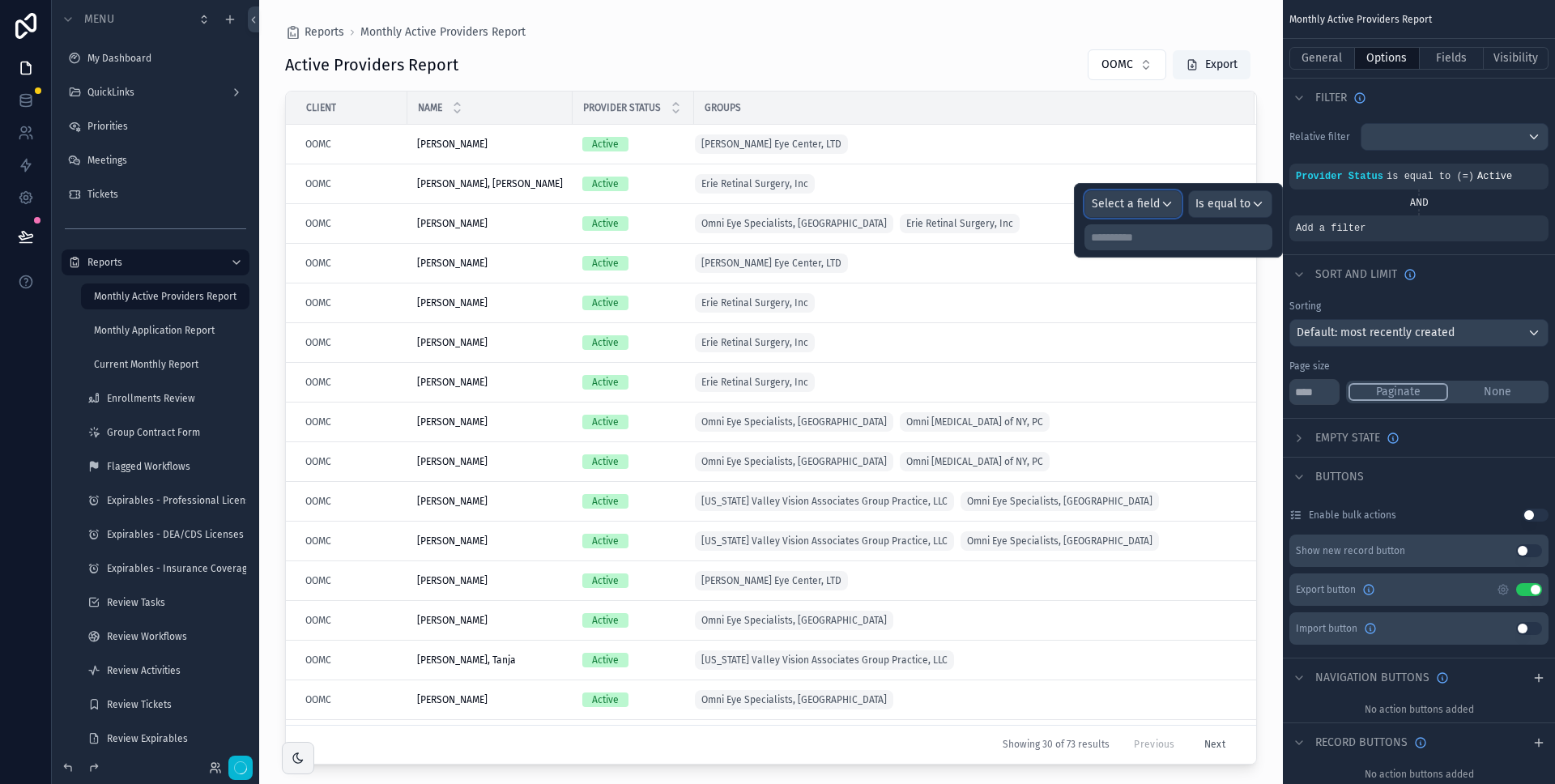
click at [1118, 201] on span "Select a field" at bounding box center [1126, 203] width 68 height 13
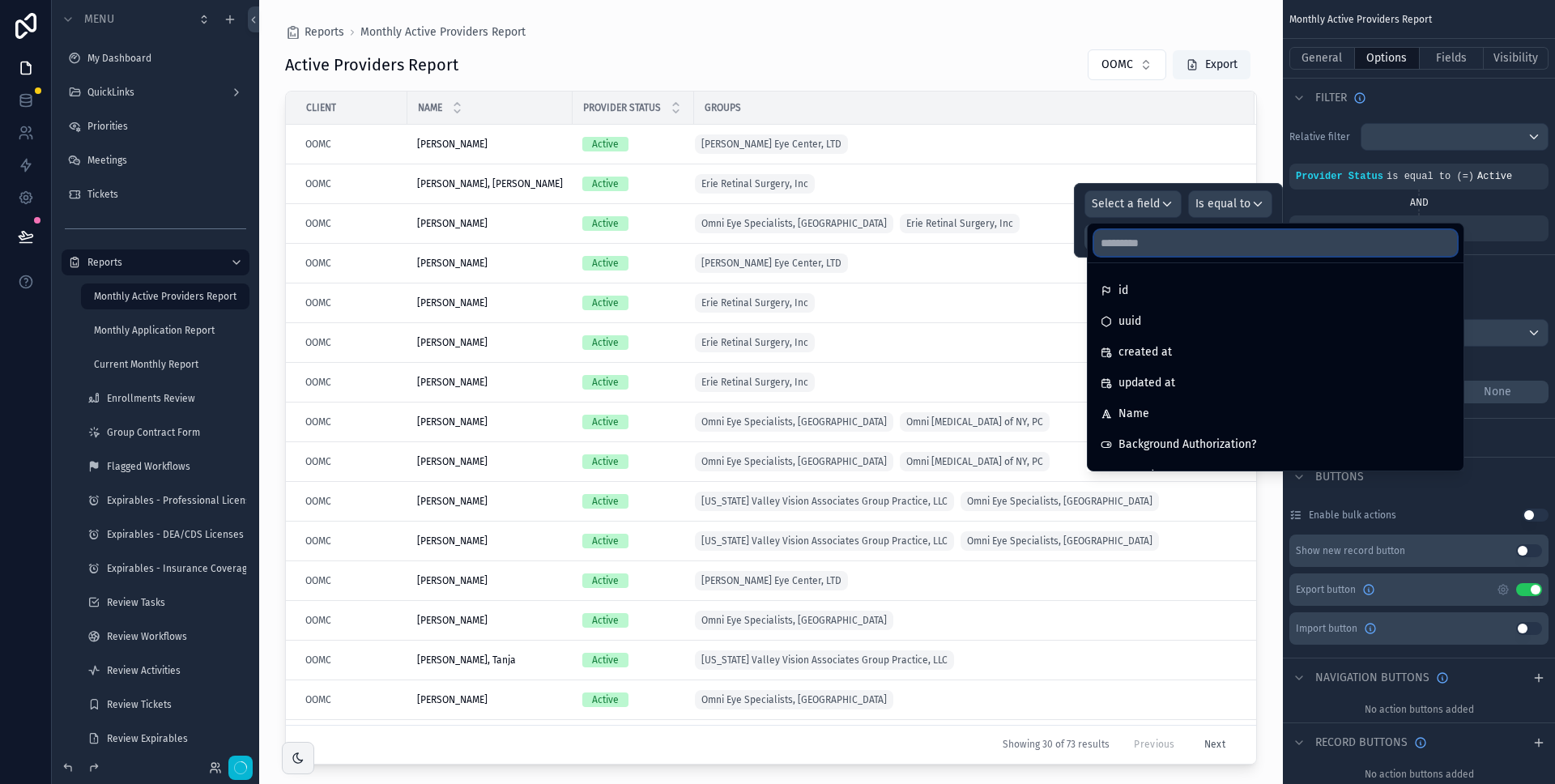
click at [1123, 238] on input "text" at bounding box center [1275, 243] width 363 height 26
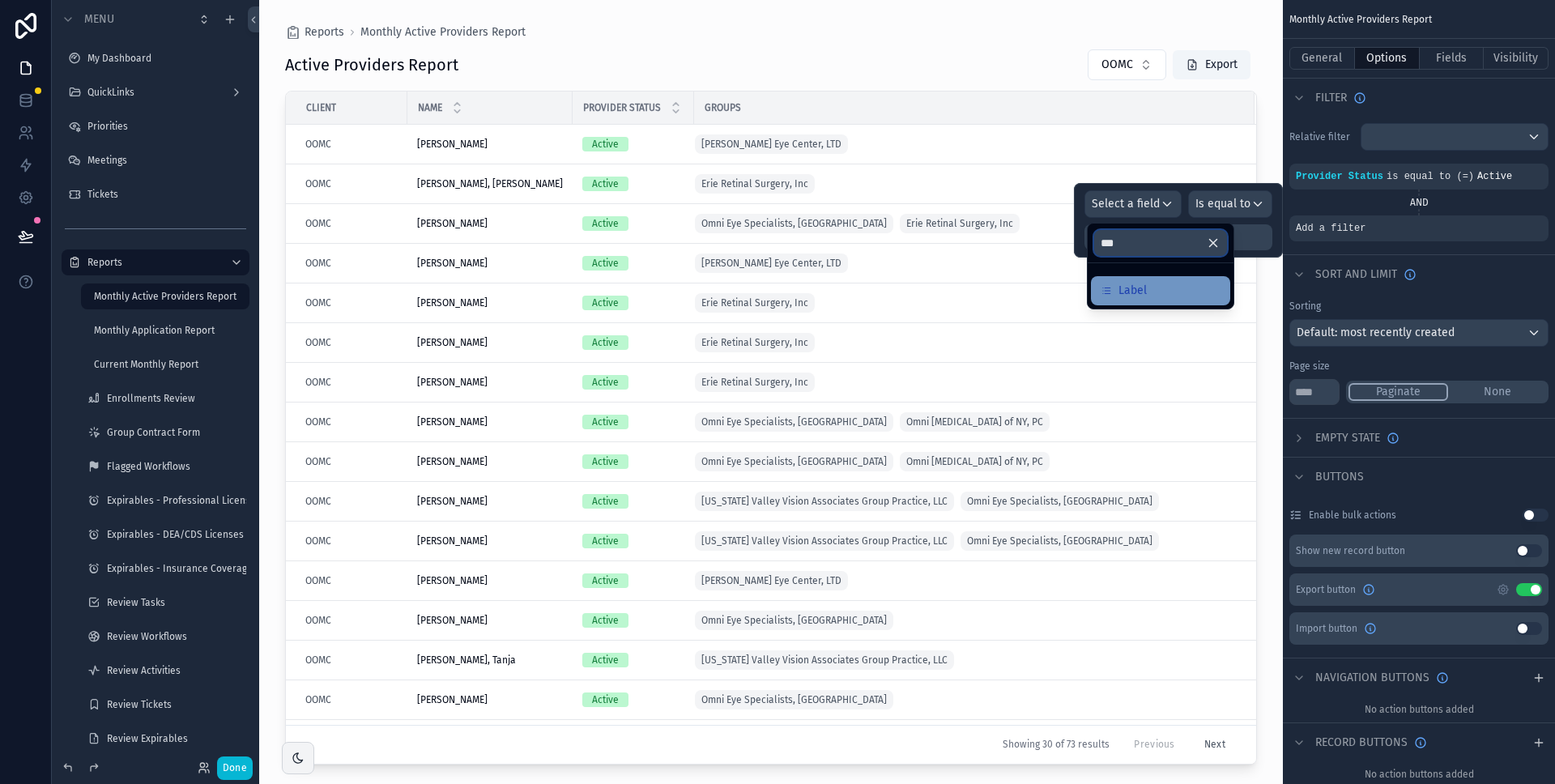
type input "***"
click at [1126, 282] on span "Label" at bounding box center [1133, 290] width 29 height 19
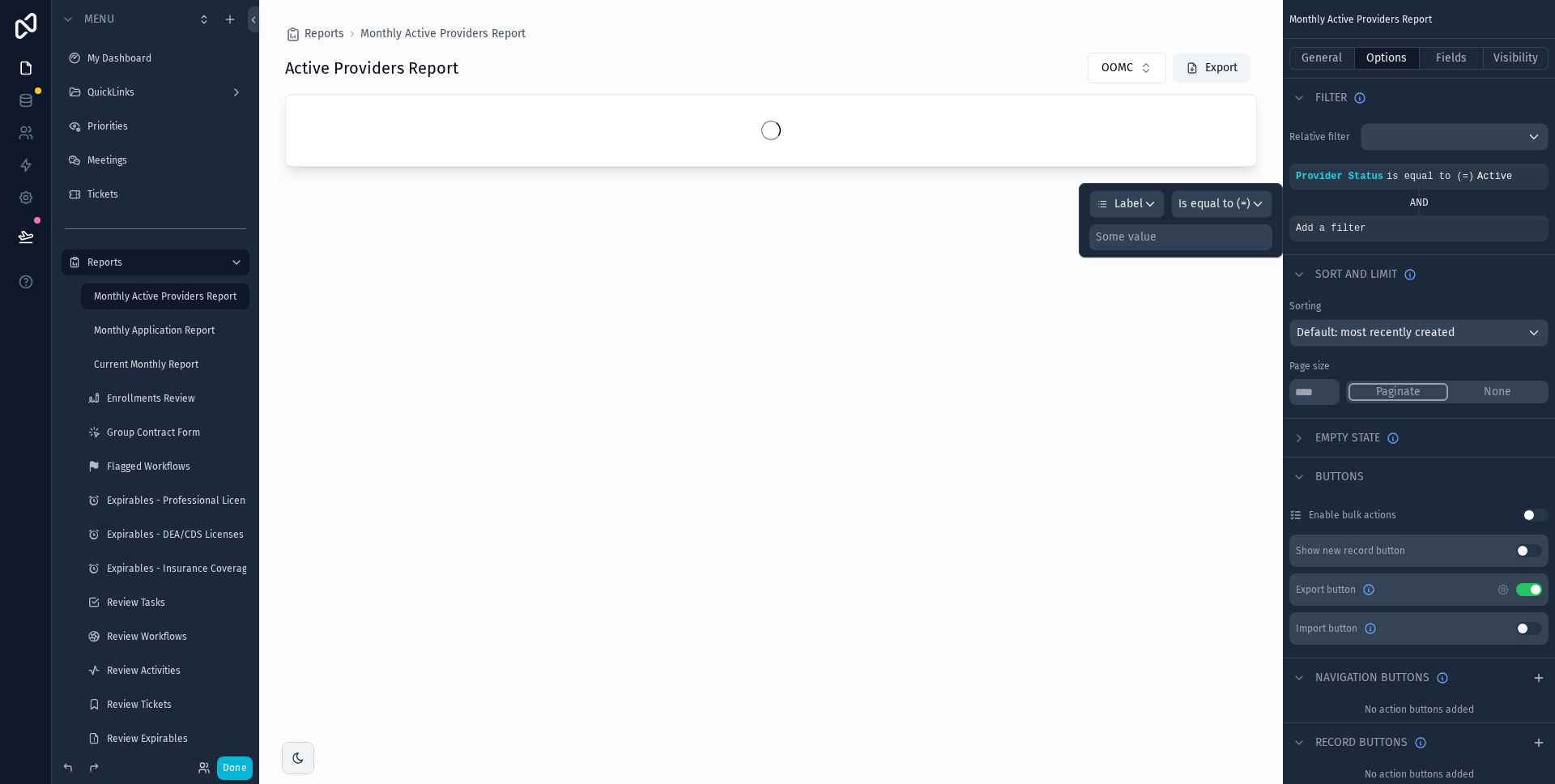
click at [1224, 238] on div "Some value" at bounding box center [1181, 237] width 183 height 26
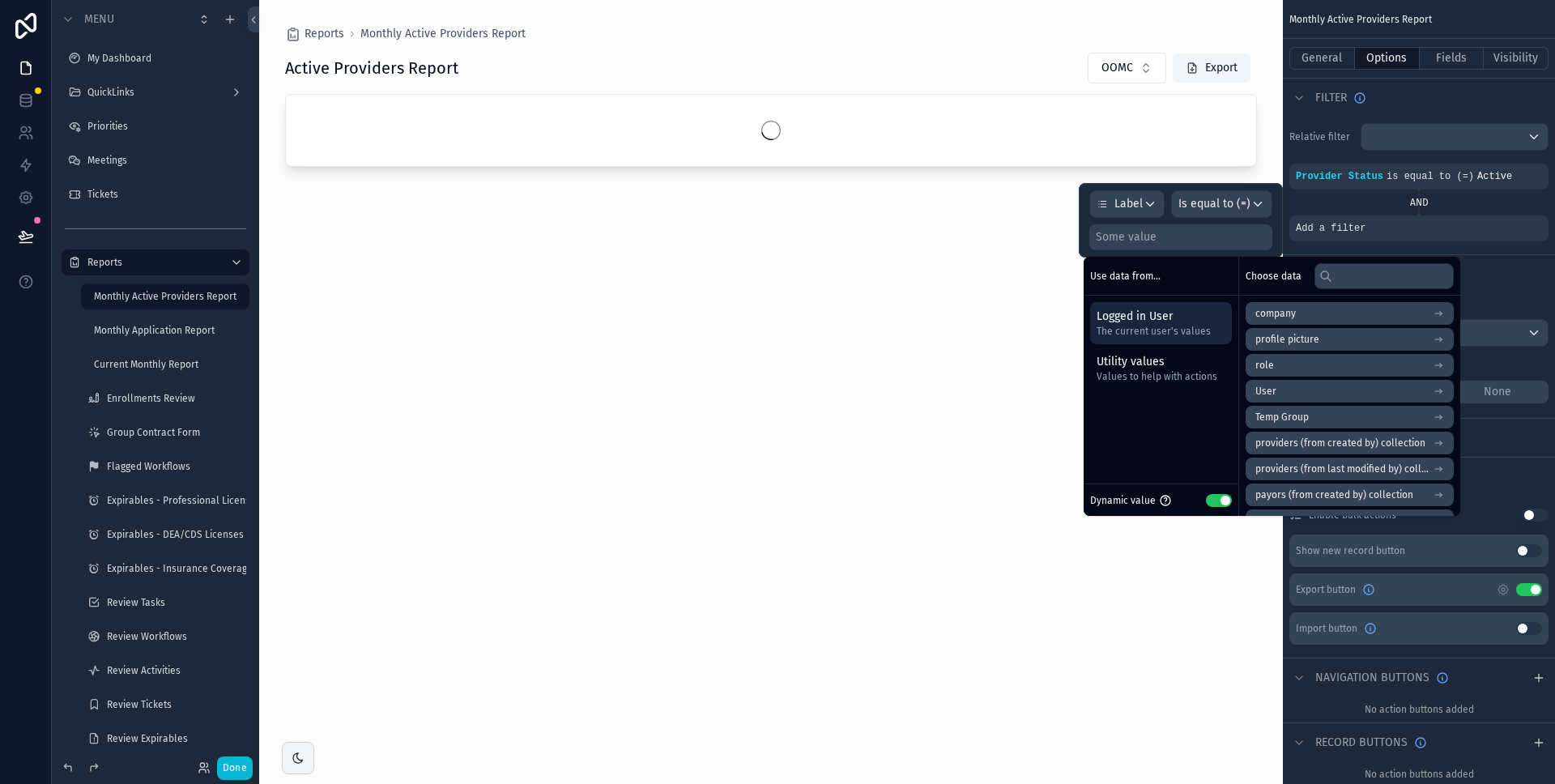
click at [1217, 496] on button "Use setting" at bounding box center [1219, 500] width 26 height 13
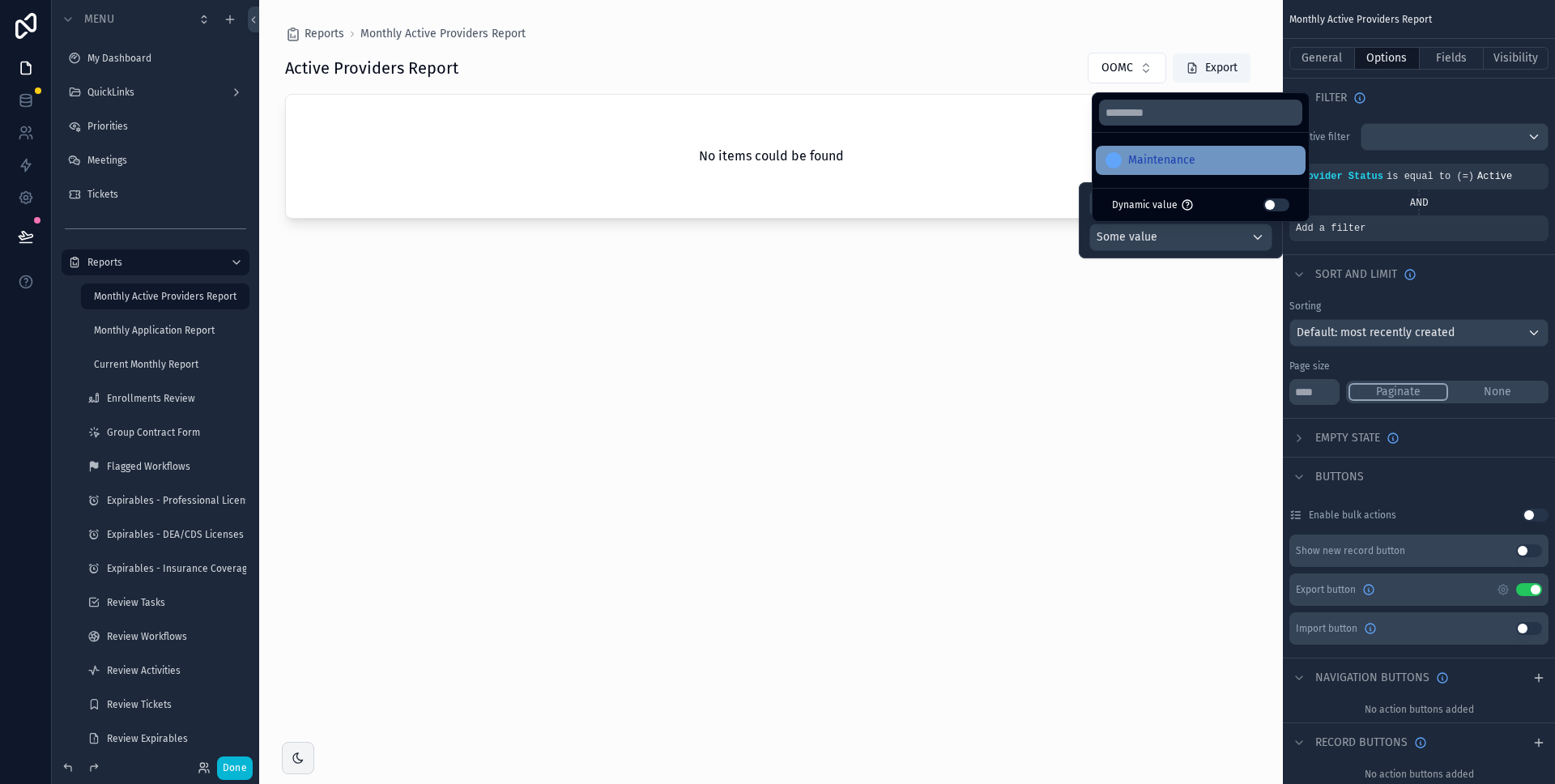
click at [1185, 158] on span "Maintenance" at bounding box center [1162, 159] width 67 height 19
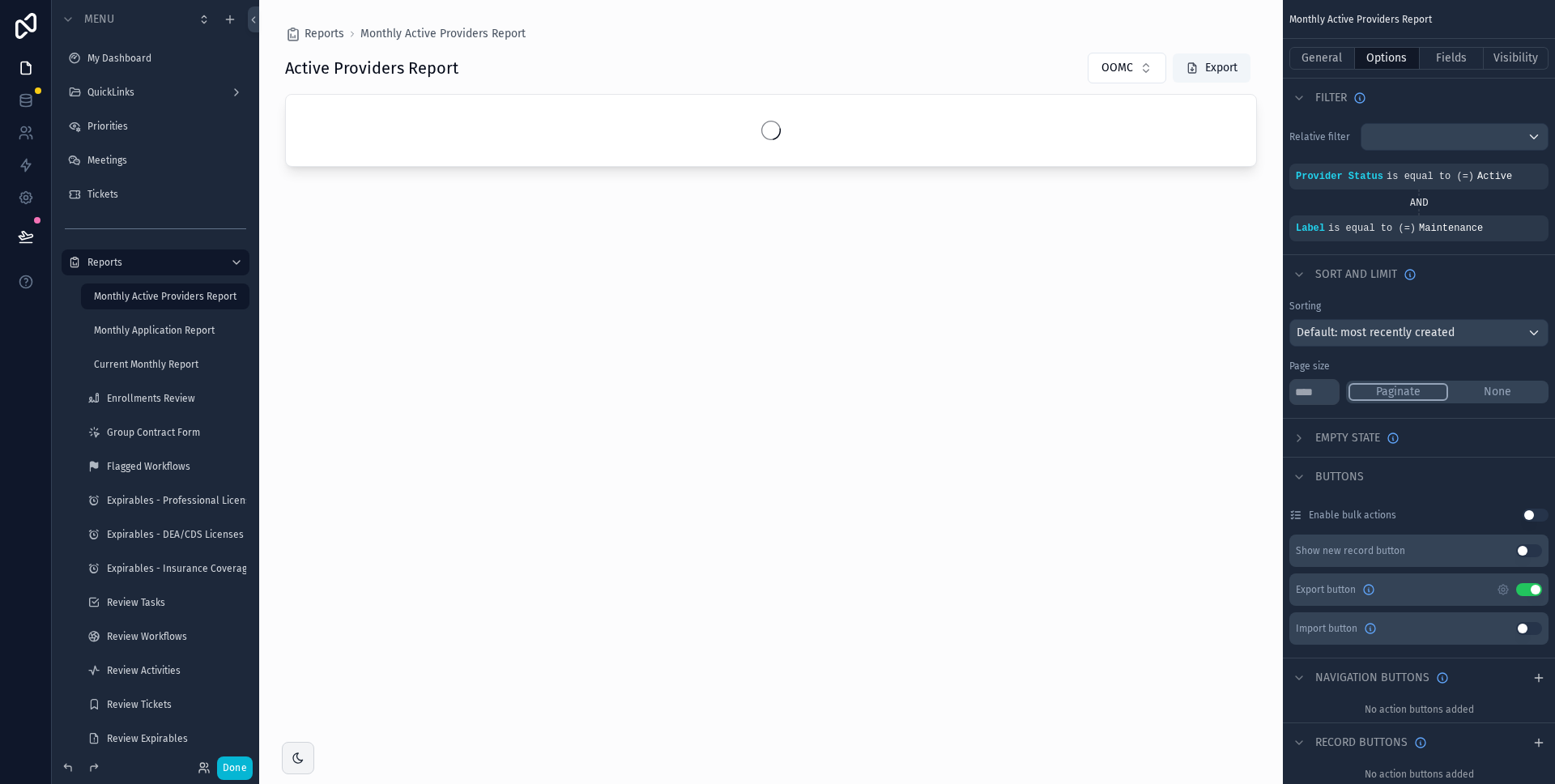
click at [1160, 308] on div "scrollable content" at bounding box center [772, 382] width 1024 height 765
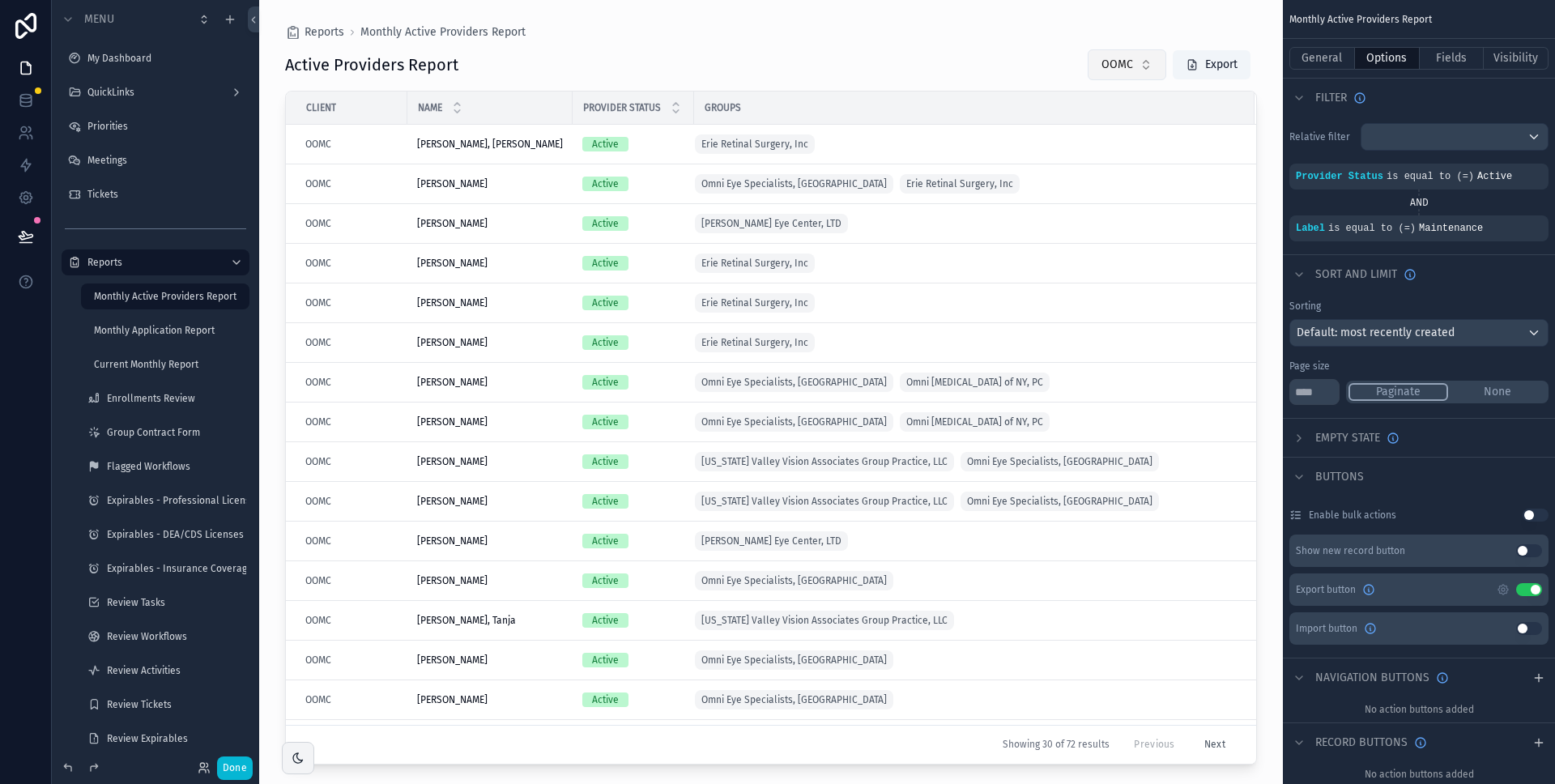
click at [1132, 65] on span "OOMC" at bounding box center [1118, 65] width 32 height 16
type input "****"
click at [1090, 134] on span "[PERSON_NAME] Counseling Services" at bounding box center [1117, 130] width 162 height 16
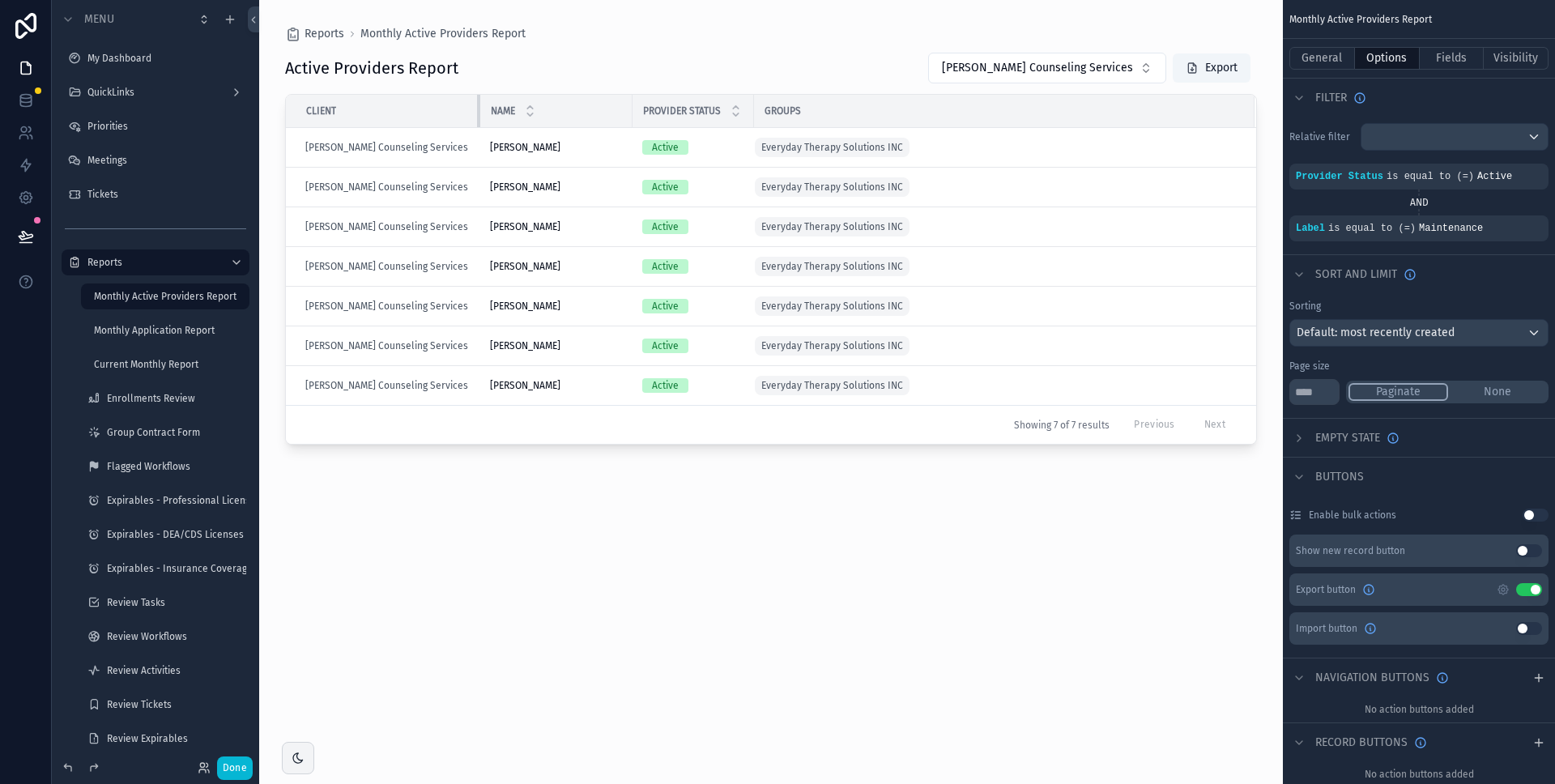
drag, startPoint x: 416, startPoint y: 110, endPoint x: 490, endPoint y: 110, distance: 74.0
click at [490, 110] on tr "Client Name Provider Status Groups" at bounding box center [772, 112] width 971 height 34
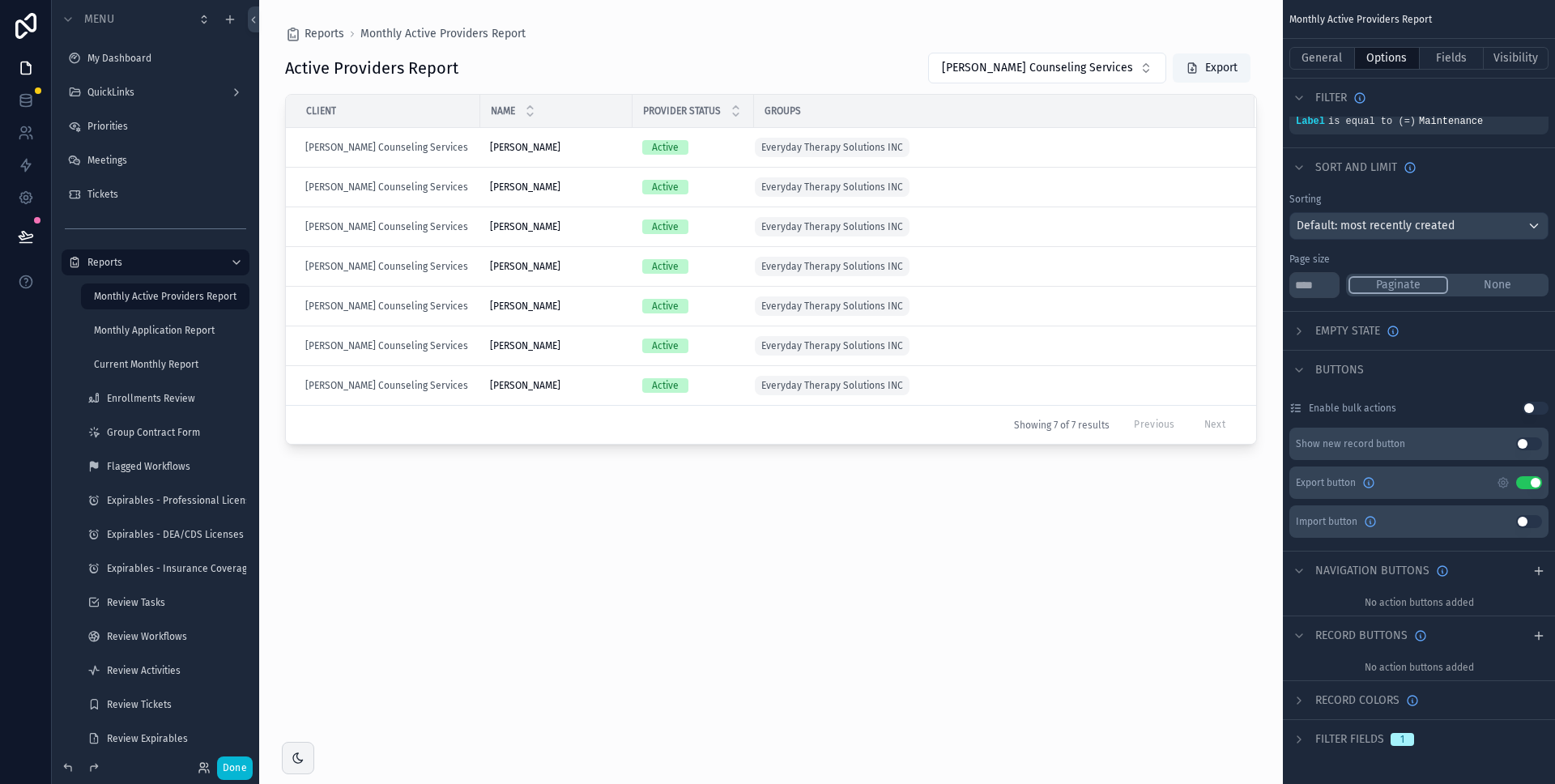
drag, startPoint x: 1301, startPoint y: 738, endPoint x: 1453, endPoint y: 698, distance: 157.2
click at [1301, 738] on icon "scrollable content" at bounding box center [1299, 739] width 13 height 13
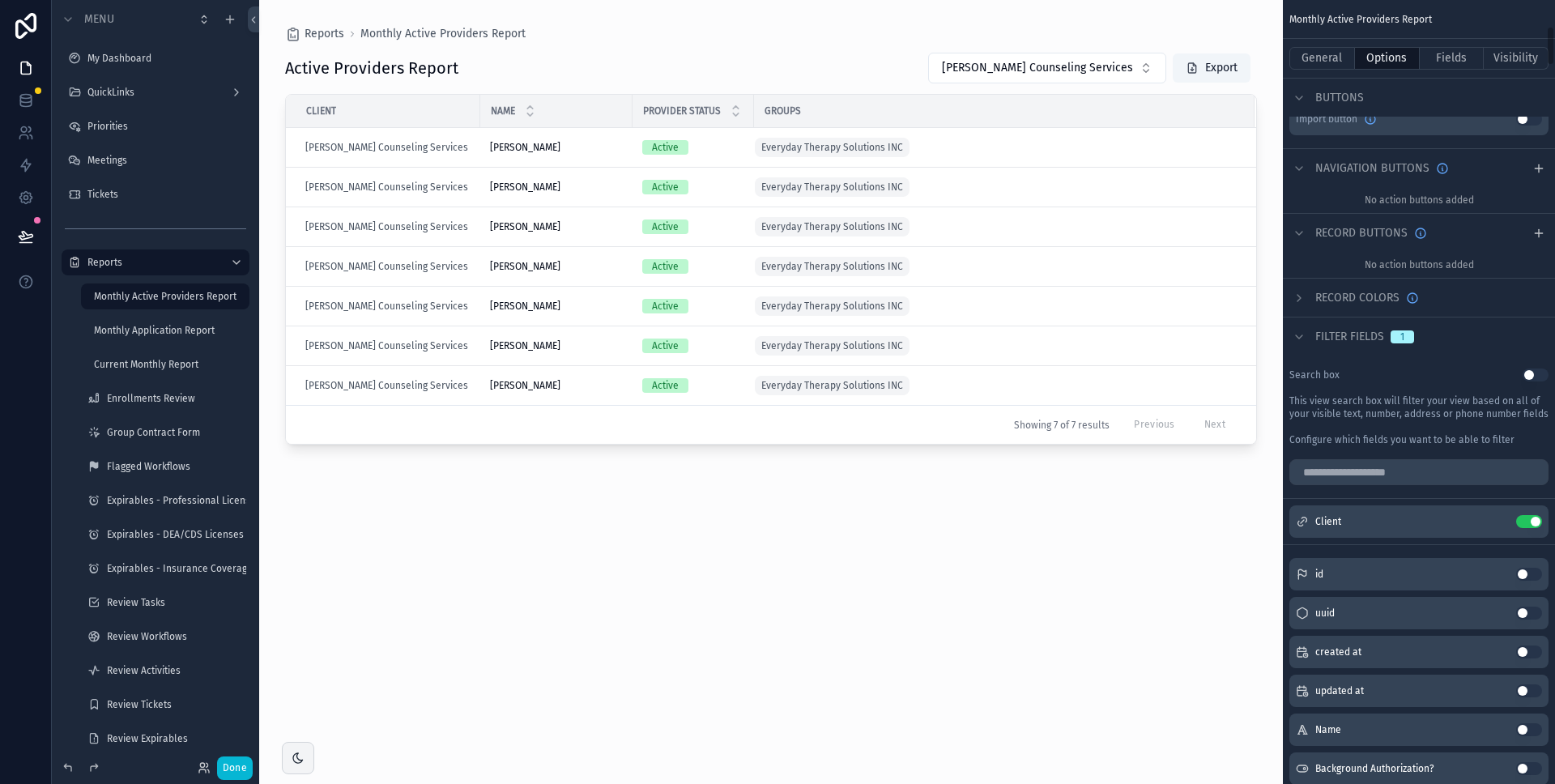
scroll to position [748, 0]
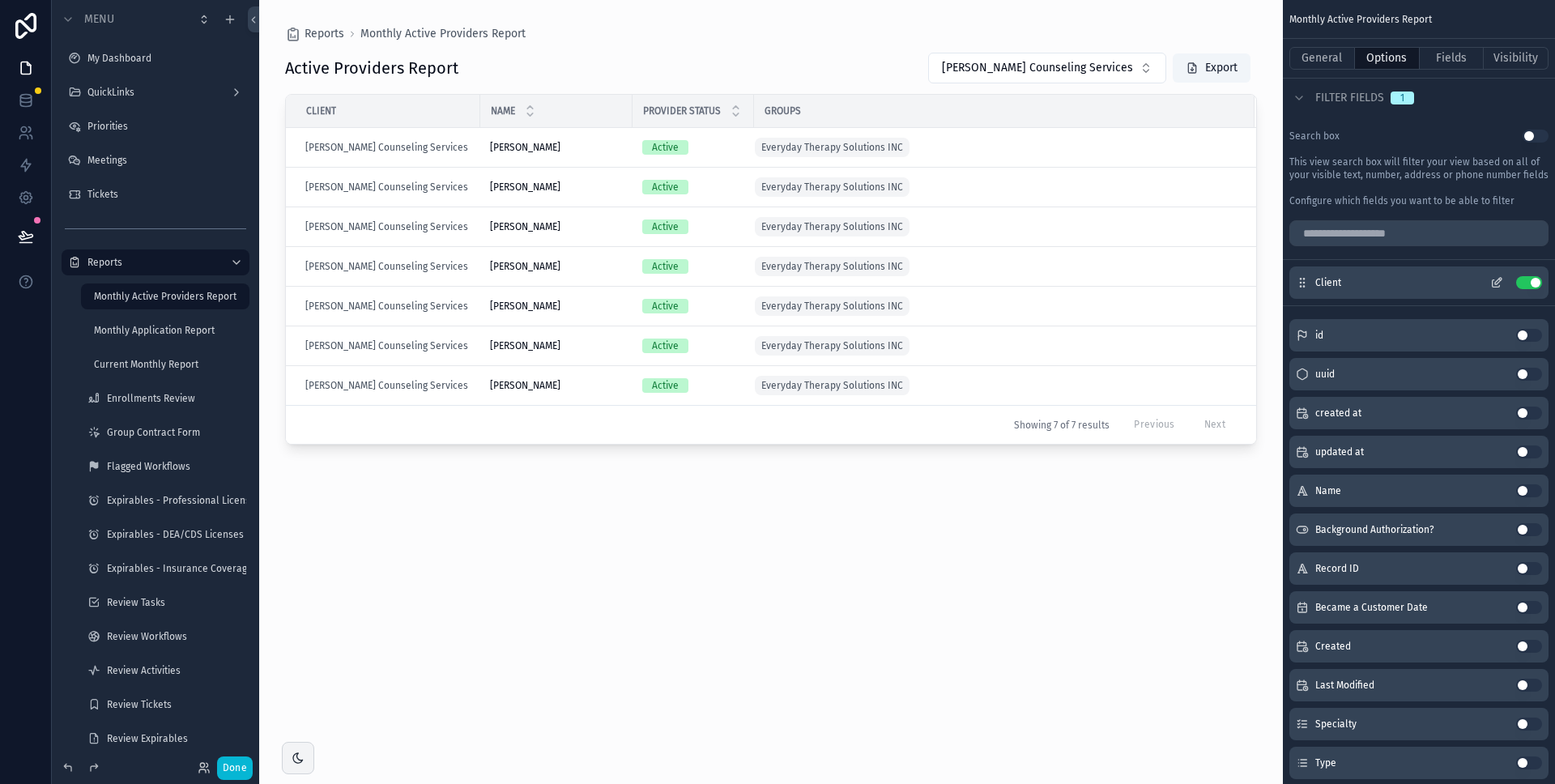
click at [1502, 285] on icon "scrollable content" at bounding box center [1496, 282] width 13 height 13
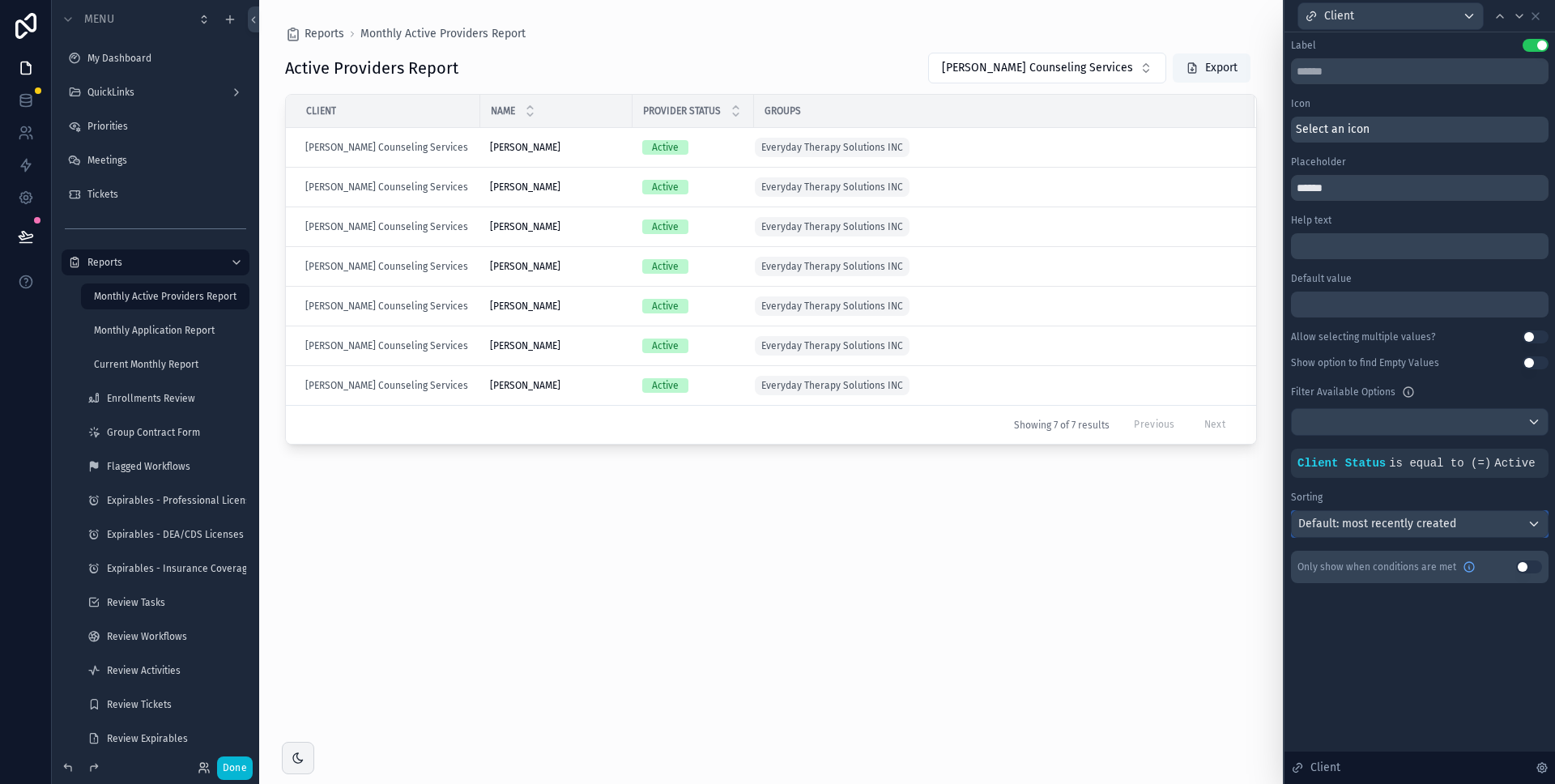
click at [1384, 528] on span "Default: most recently created" at bounding box center [1378, 524] width 158 height 13
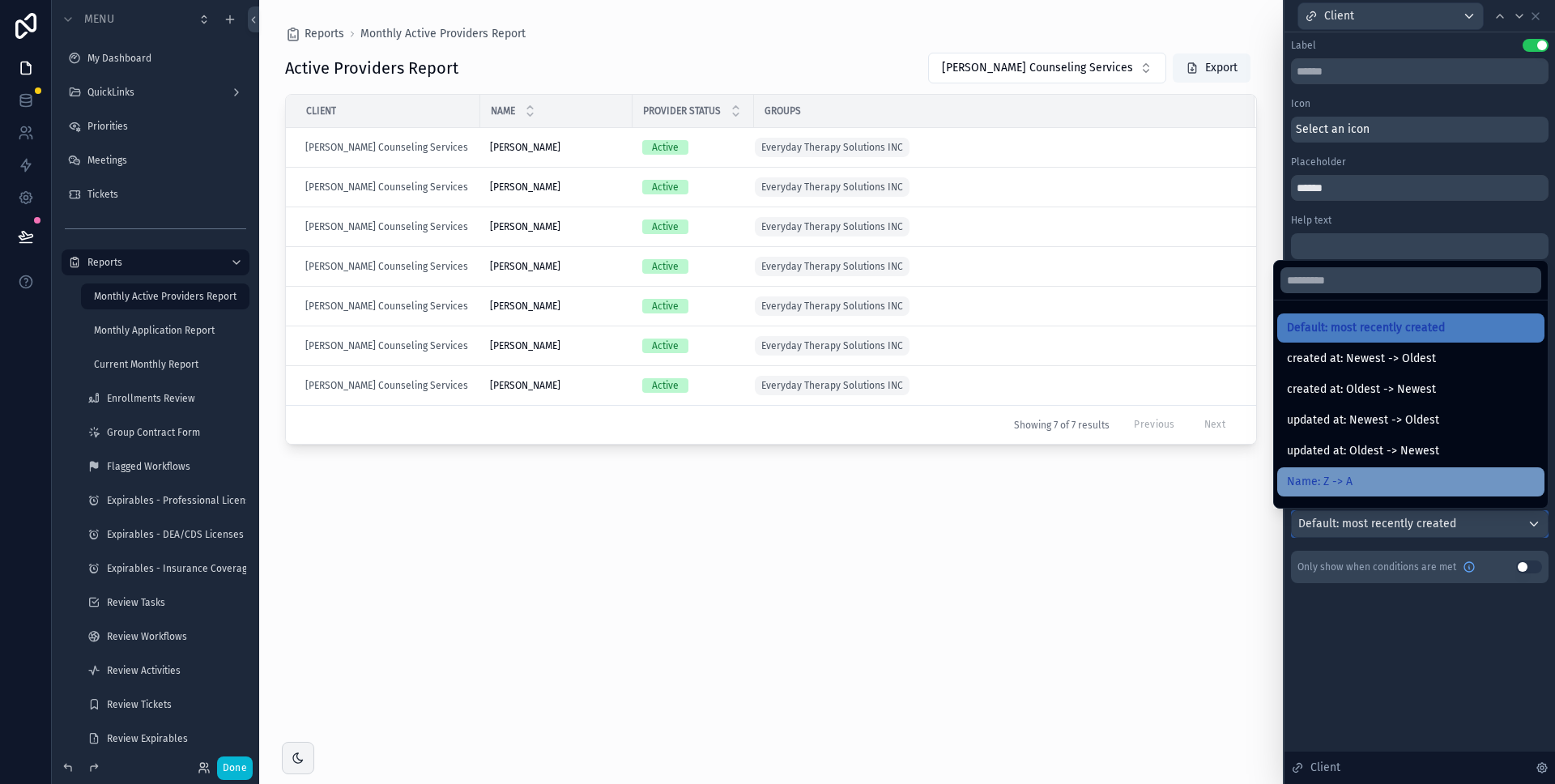
scroll to position [21, 0]
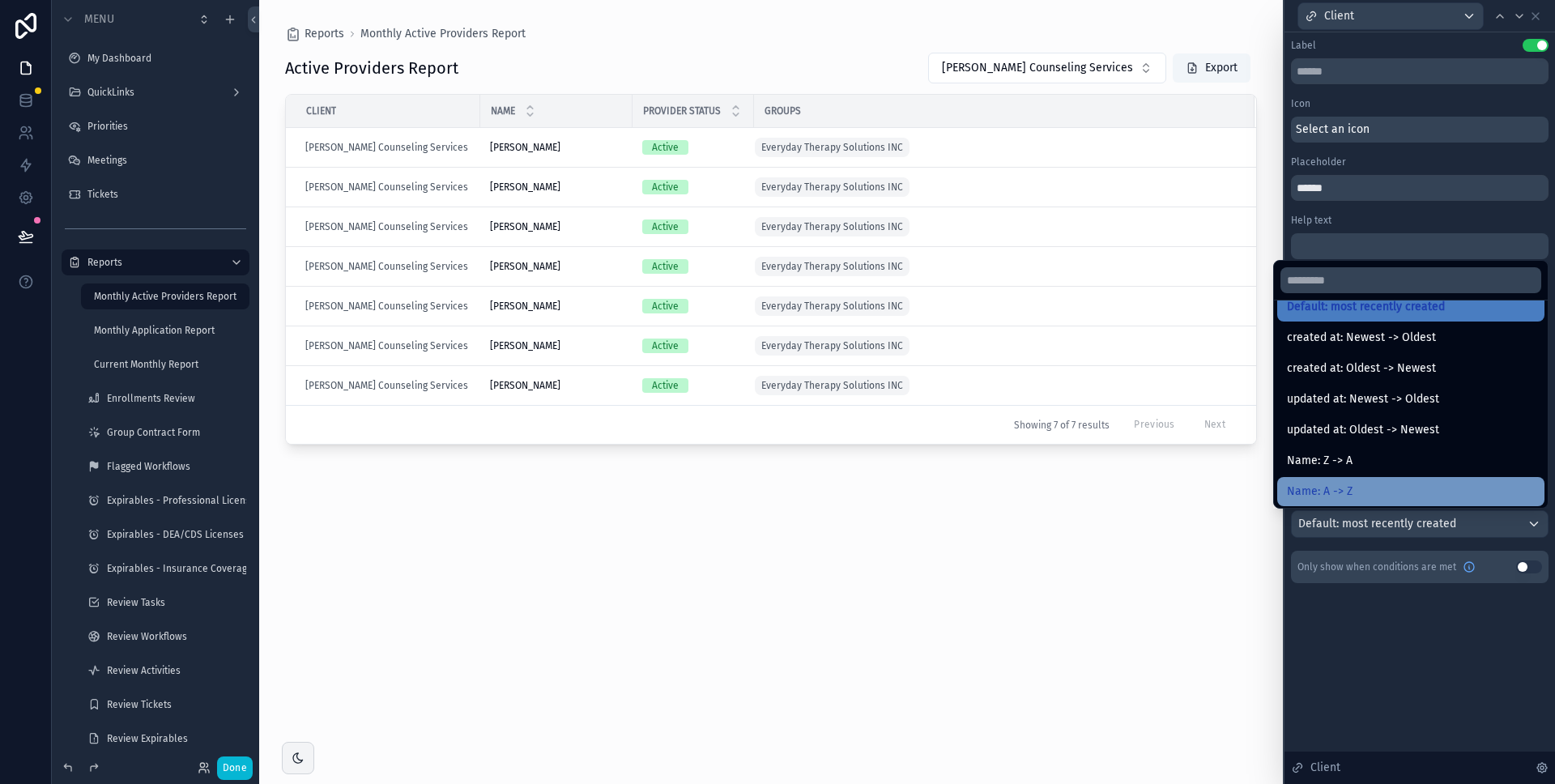
click at [1372, 482] on div "Name: A -> Z" at bounding box center [1411, 491] width 248 height 19
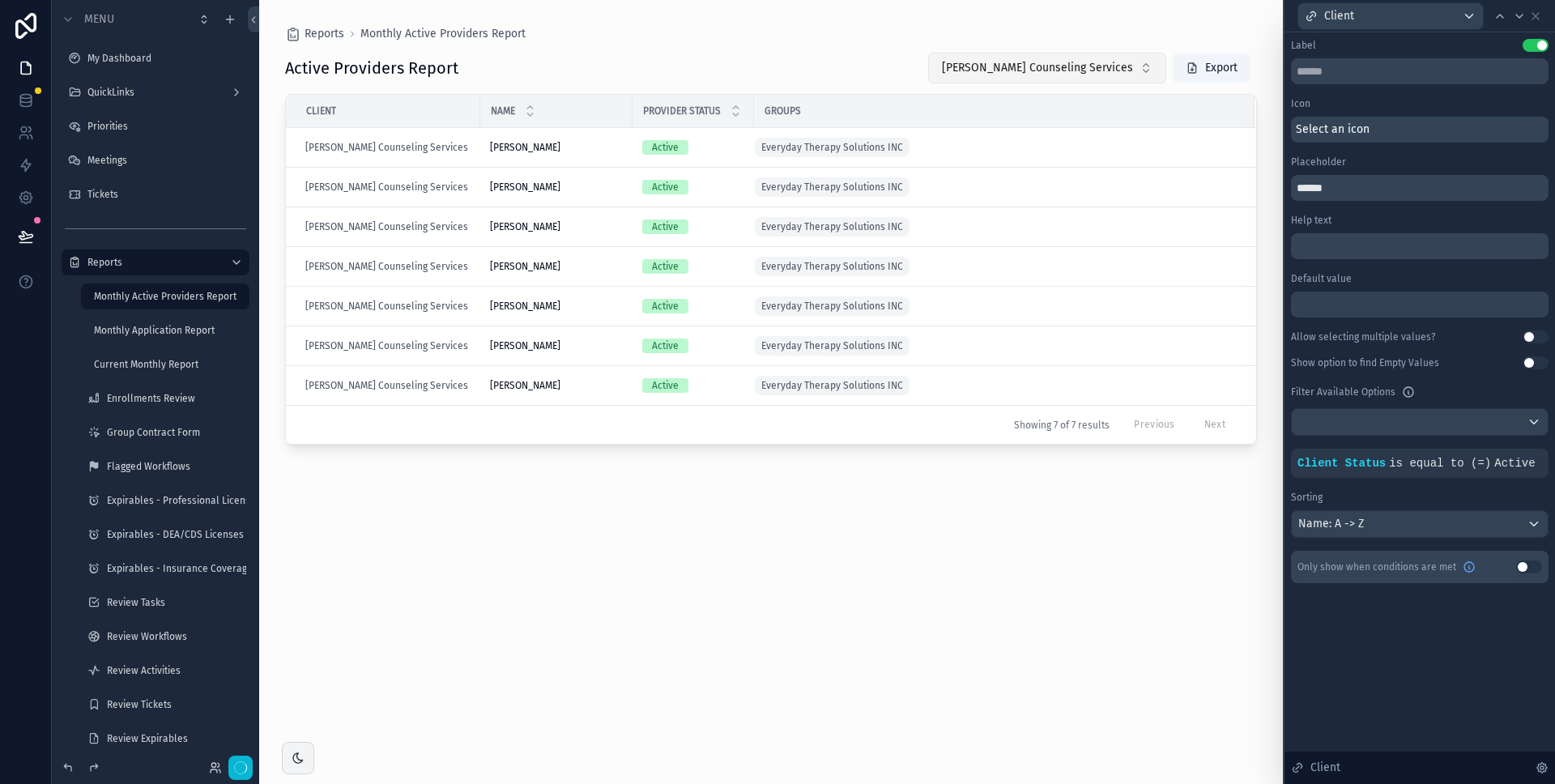
click at [1128, 71] on span "[PERSON_NAME] Counseling Services" at bounding box center [1038, 67] width 191 height 16
click at [889, 55] on div "Active Providers Report Hudson Counseling Services Export" at bounding box center [772, 68] width 972 height 33
click at [231, 768] on button "Done" at bounding box center [235, 768] width 35 height 24
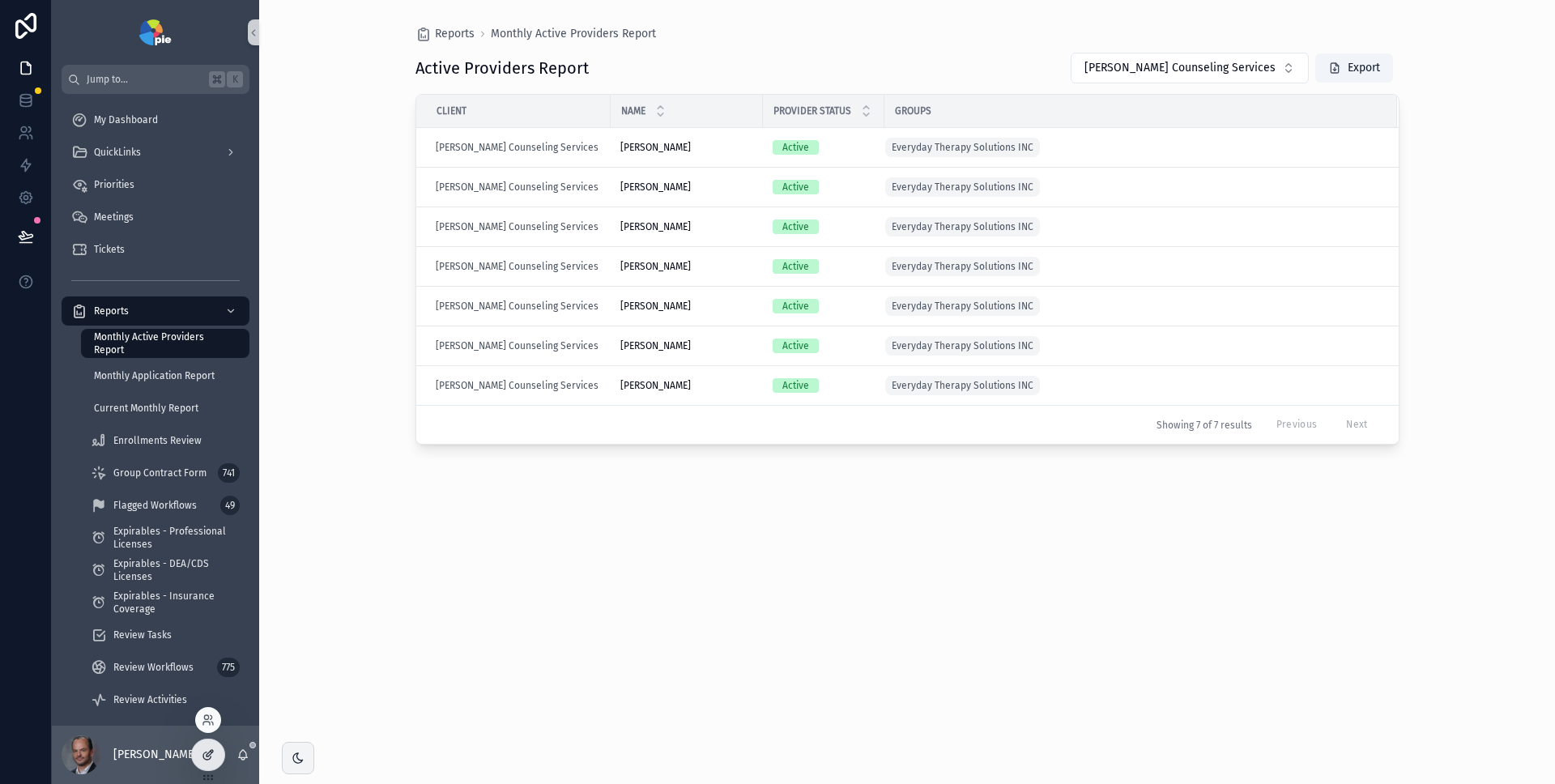
click at [211, 758] on icon at bounding box center [207, 754] width 13 height 13
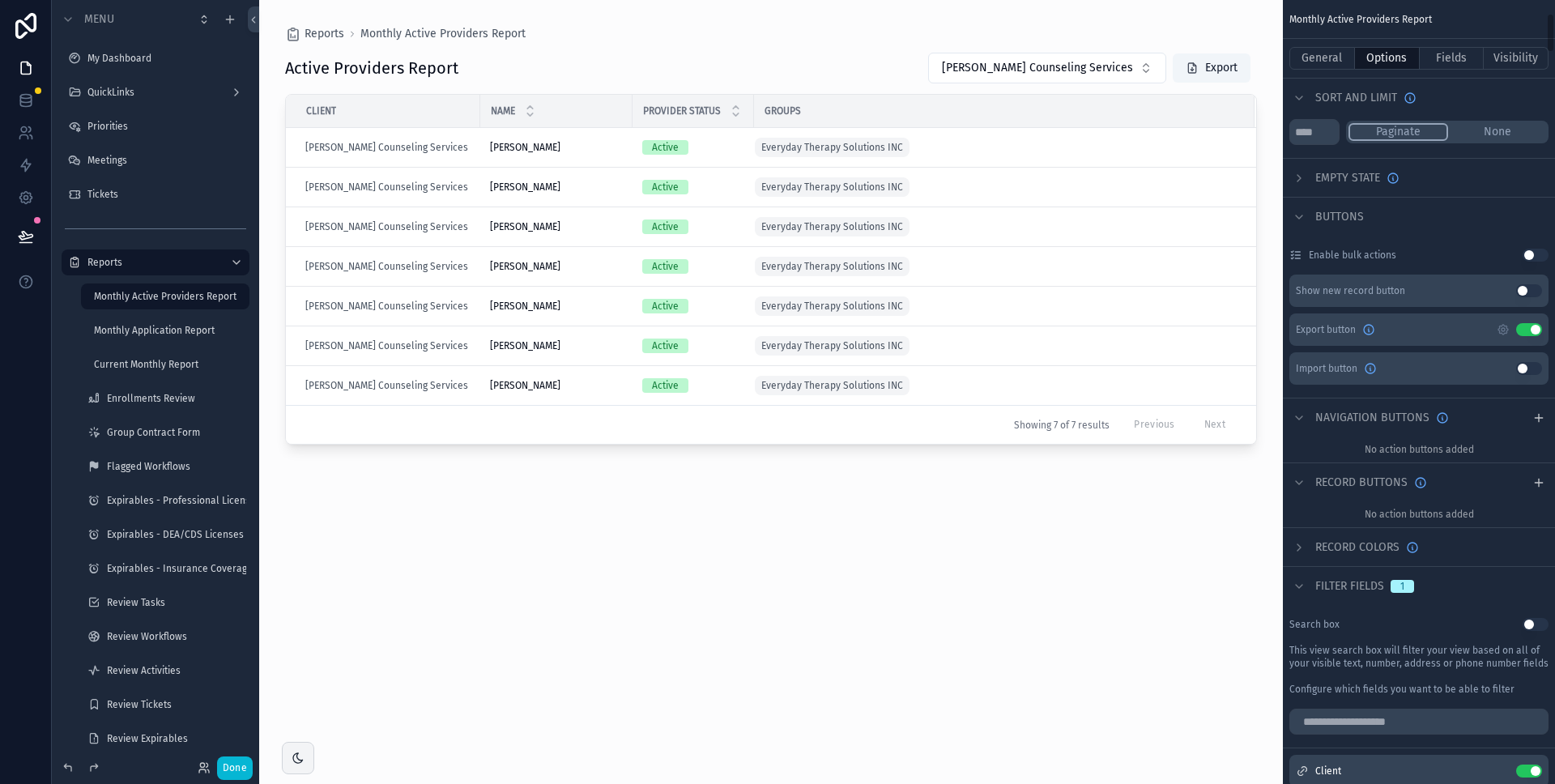
scroll to position [460, 0]
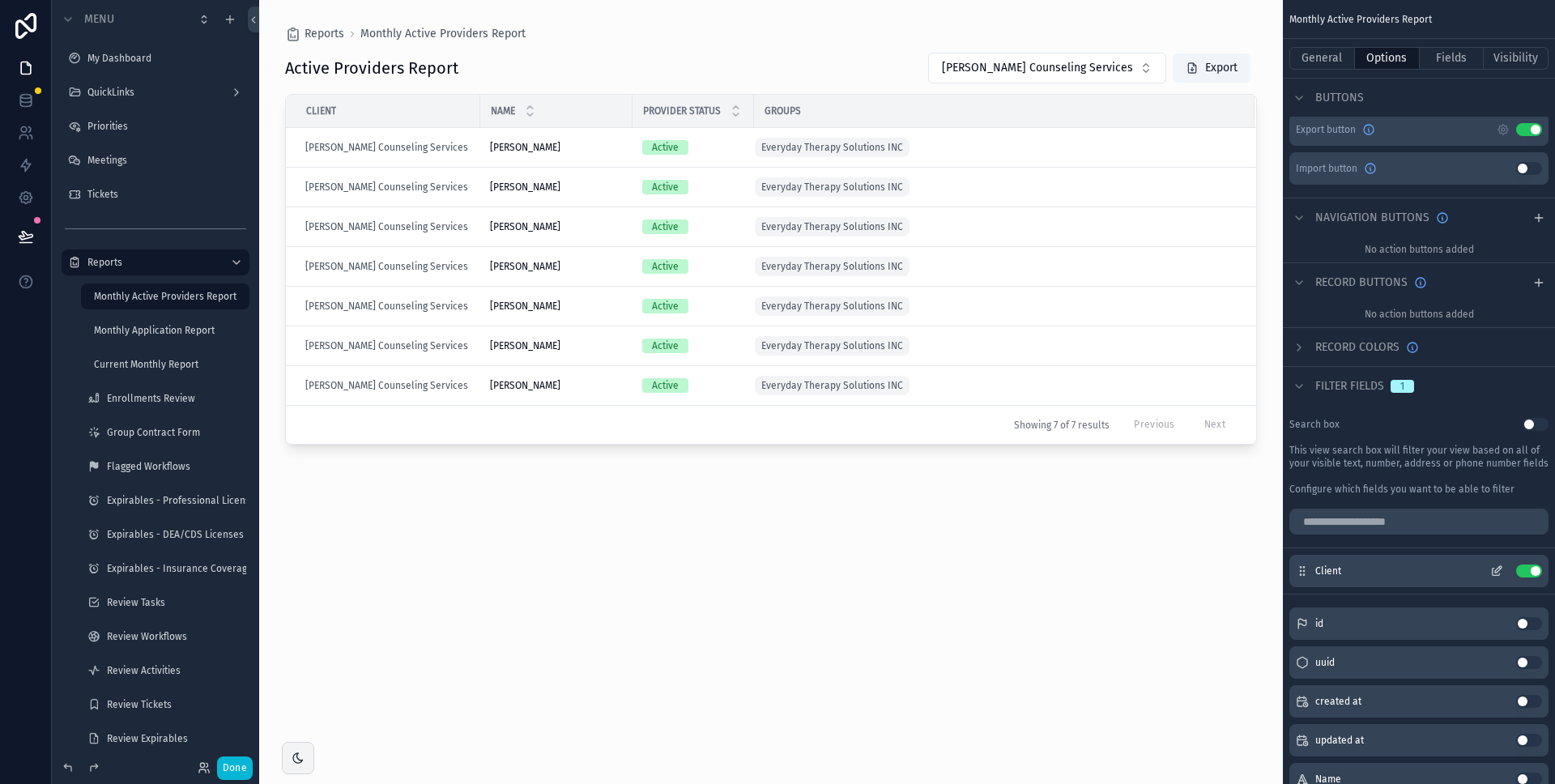
click at [1500, 570] on icon "scrollable content" at bounding box center [1496, 570] width 13 height 13
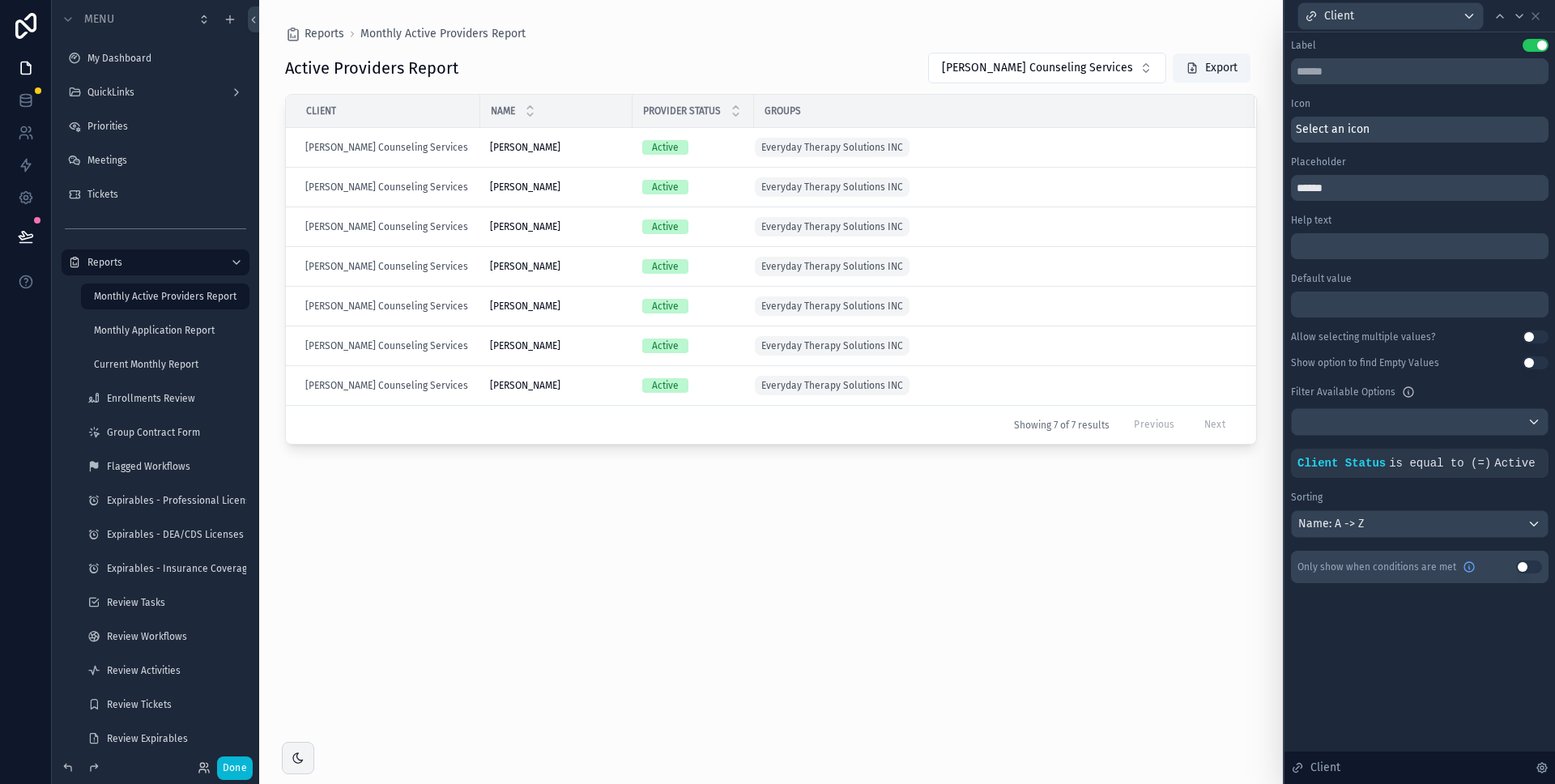
click at [1441, 491] on div "Sorting" at bounding box center [1420, 497] width 258 height 13
click at [1070, 67] on div "scrollable content" at bounding box center [772, 382] width 1024 height 765
click at [1072, 65] on span "[PERSON_NAME] Counseling Services" at bounding box center [1038, 67] width 191 height 16
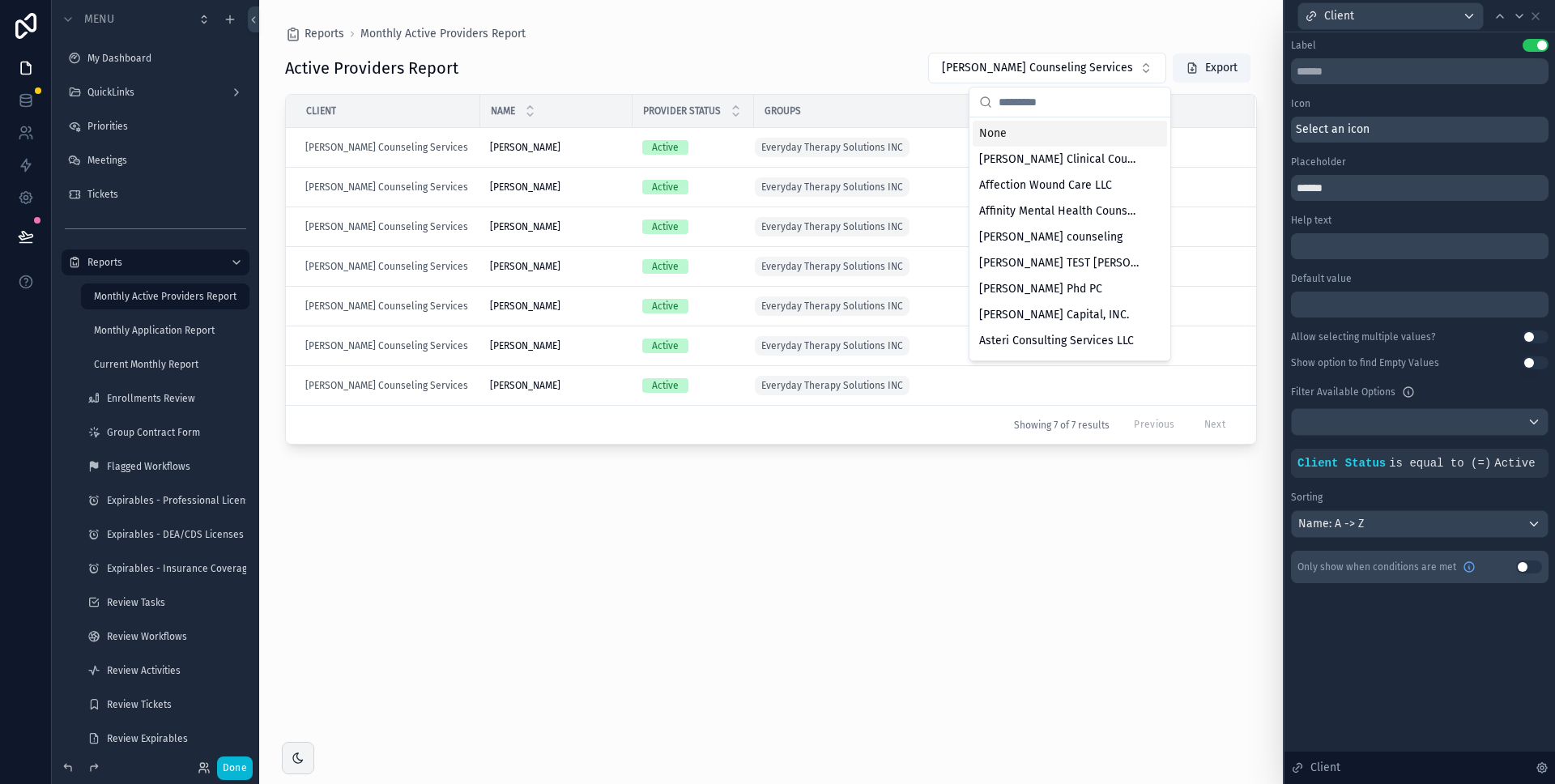
click at [1056, 23] on div "Reports Monthly Active Providers Report Active Providers Report Hudson Counseli…" at bounding box center [772, 382] width 1024 height 765
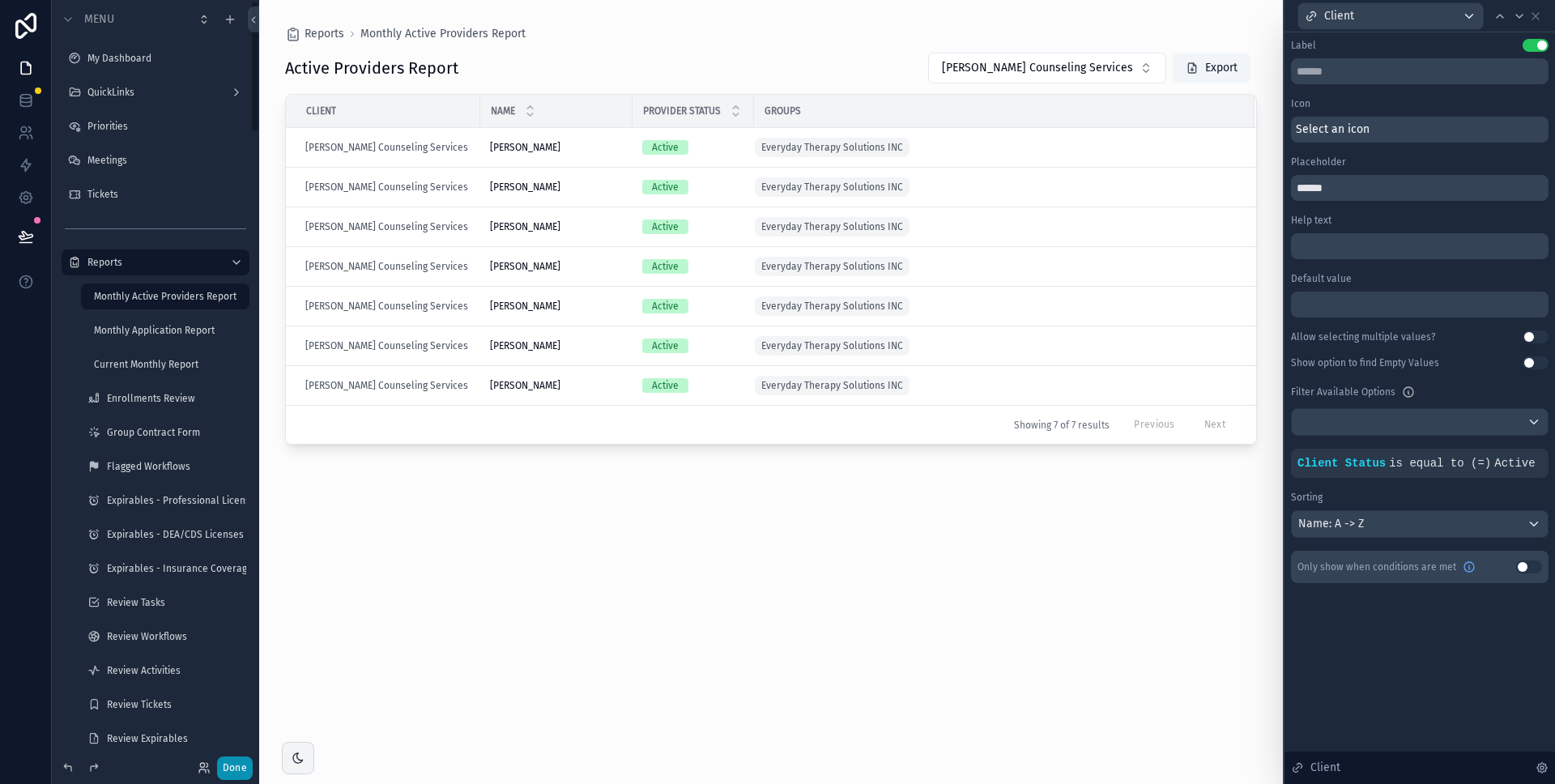
drag, startPoint x: 226, startPoint y: 765, endPoint x: 380, endPoint y: 722, distance: 159.9
click at [226, 765] on button "Done" at bounding box center [235, 768] width 35 height 24
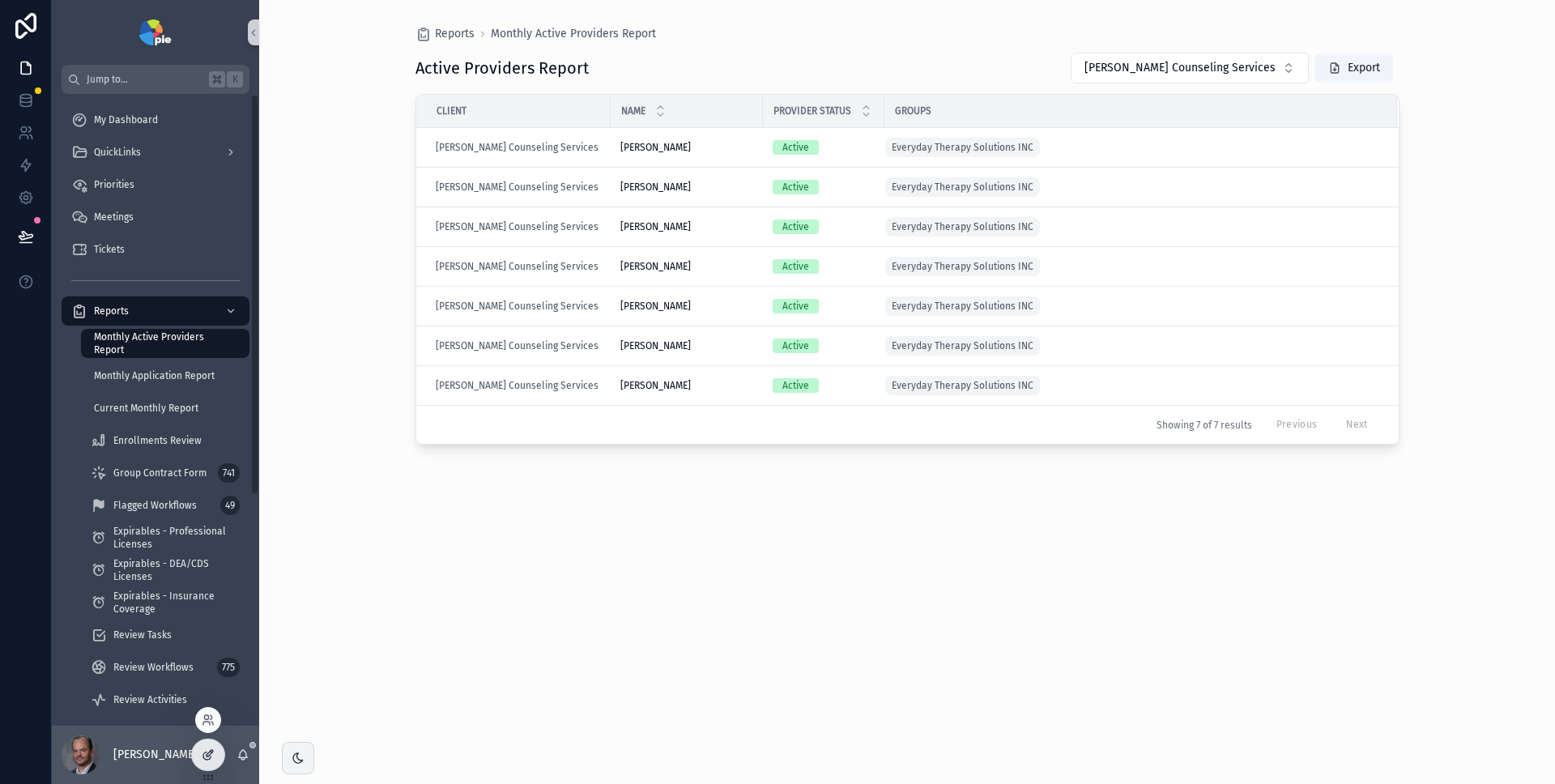
click at [206, 748] on icon at bounding box center [207, 754] width 13 height 13
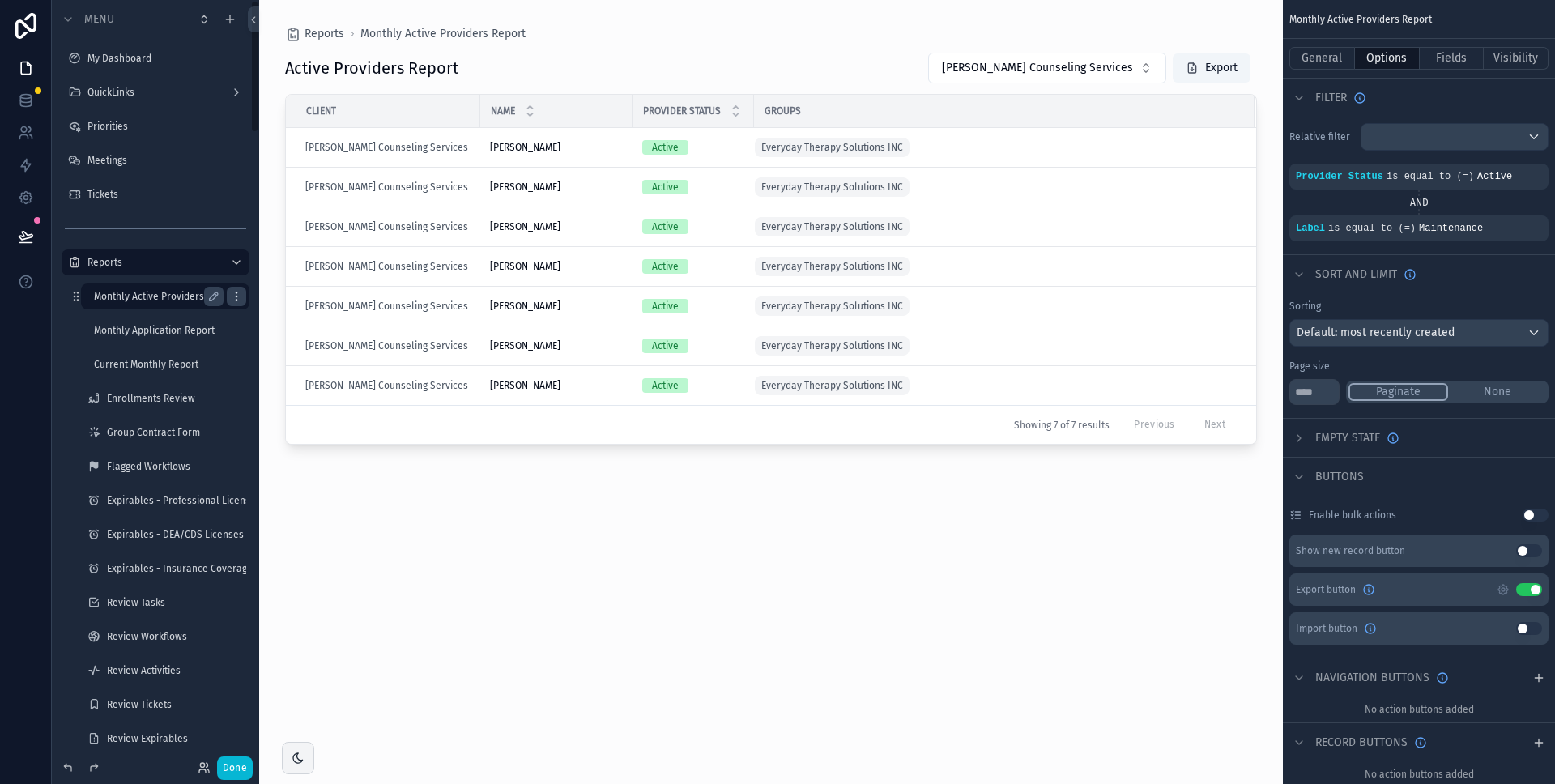
click at [233, 295] on icon "scrollable content" at bounding box center [236, 295] width 13 height 13
click at [214, 297] on icon "scrollable content" at bounding box center [214, 296] width 8 height 8
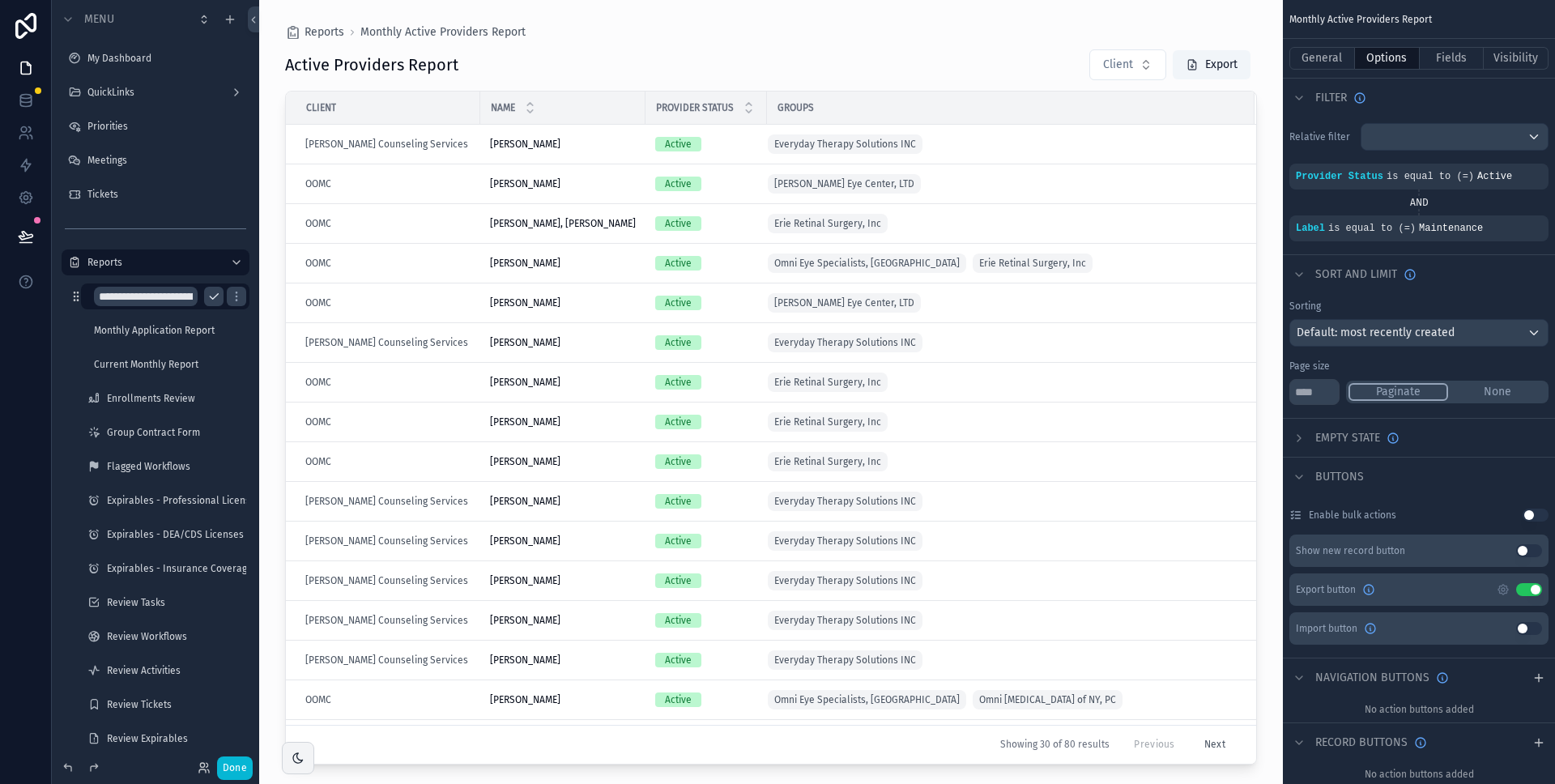
click at [160, 298] on input "**********" at bounding box center [145, 296] width 103 height 19
type input "**********"
click at [217, 297] on icon "scrollable content" at bounding box center [213, 295] width 13 height 13
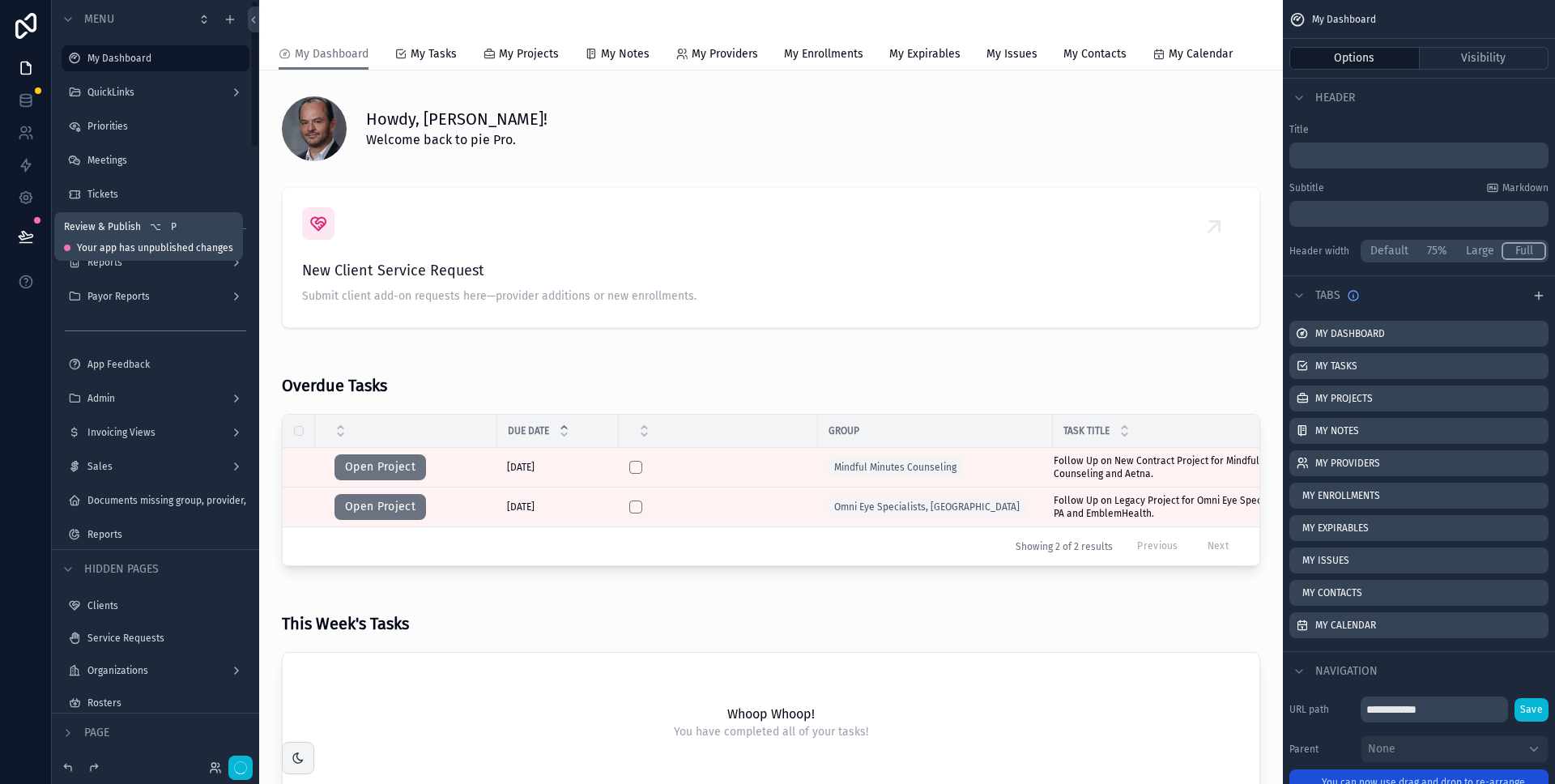
drag, startPoint x: 30, startPoint y: 231, endPoint x: 55, endPoint y: 232, distance: 25.0
click at [30, 231] on icon at bounding box center [25, 236] width 16 height 16
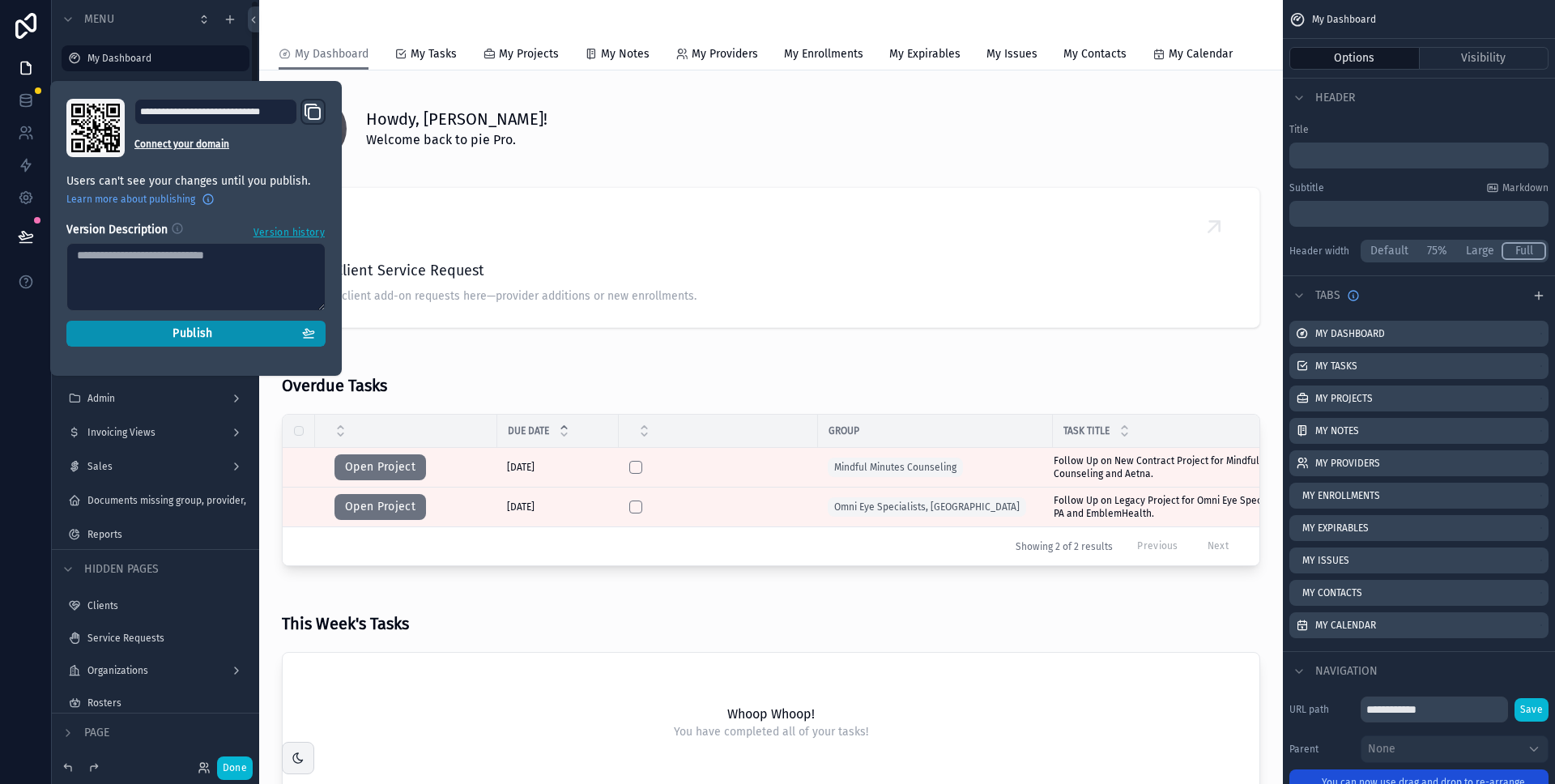
click at [192, 335] on span "Publish" at bounding box center [192, 333] width 39 height 14
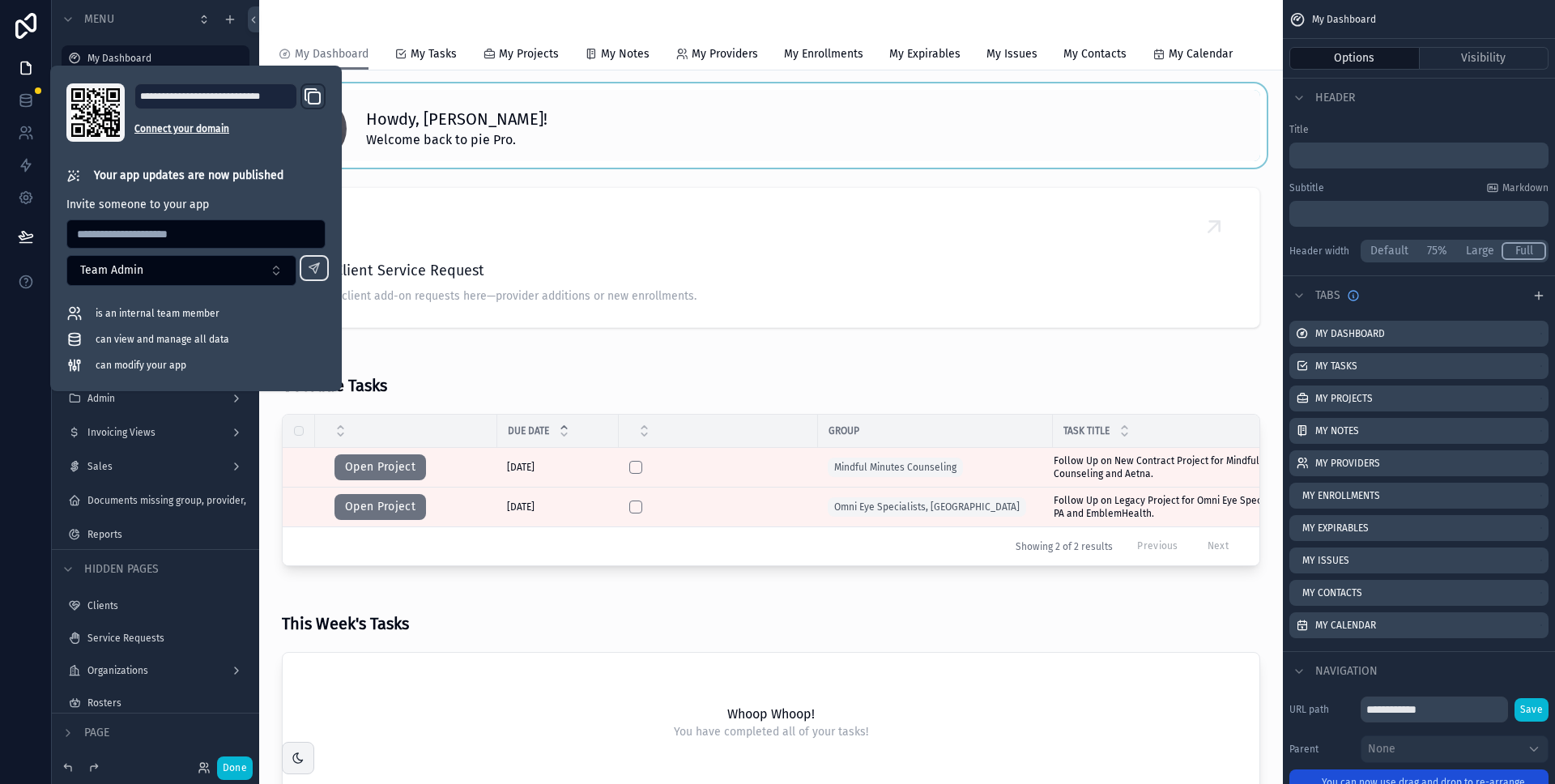
click at [1055, 108] on div "scrollable content" at bounding box center [771, 125] width 998 height 84
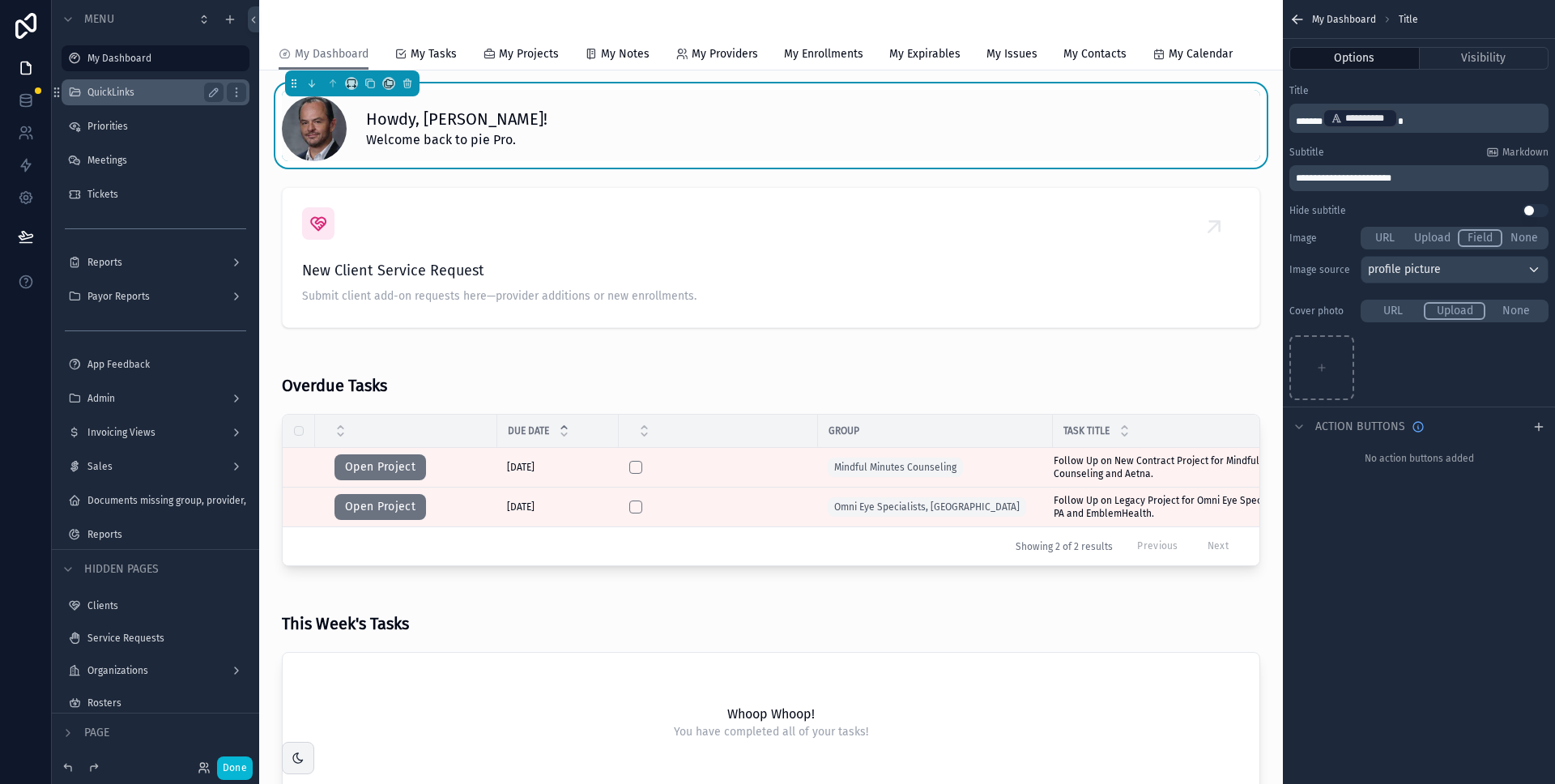
click at [153, 89] on label "QuickLinks" at bounding box center [152, 91] width 129 height 13
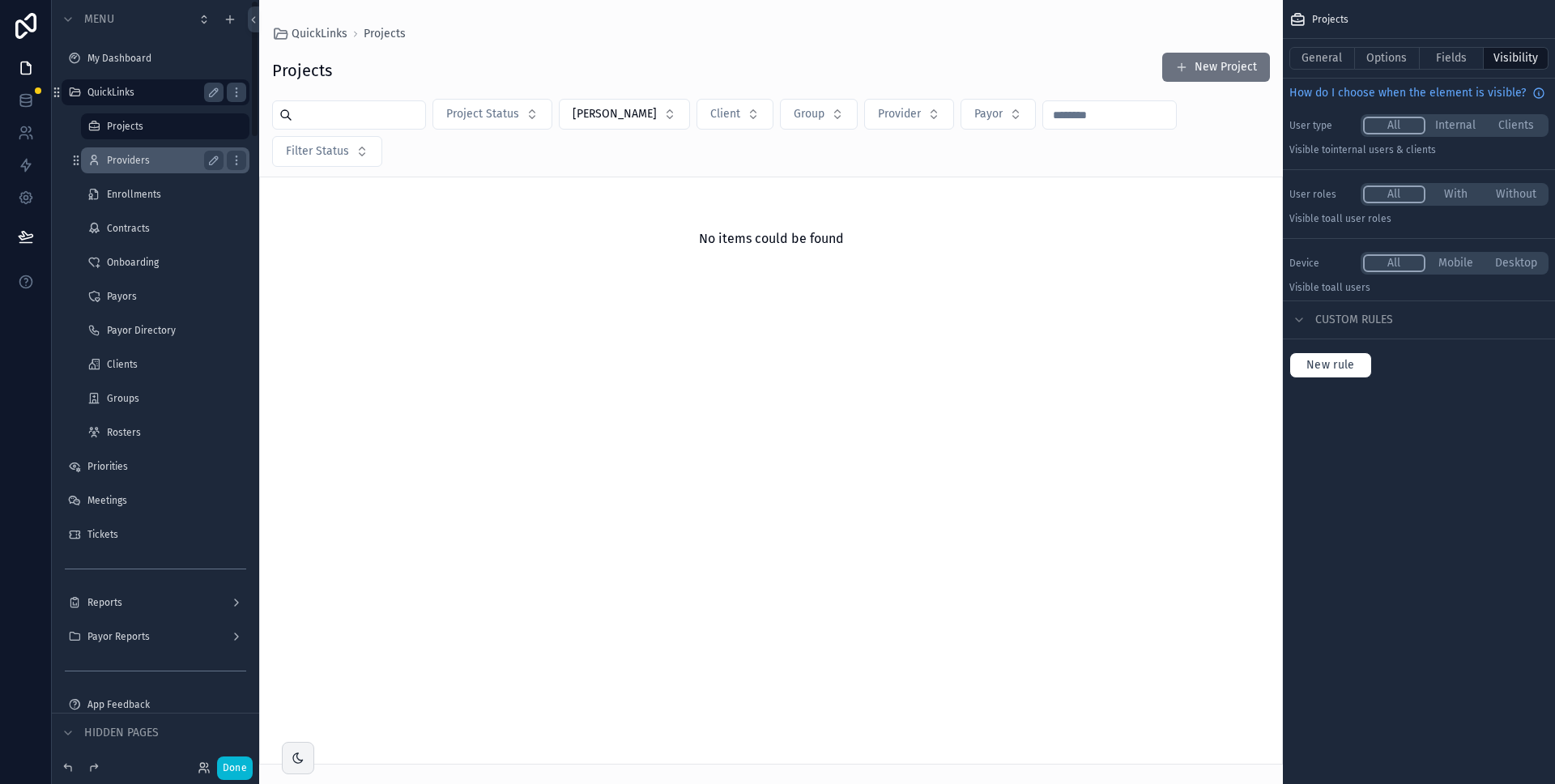
click at [149, 159] on label "Providers" at bounding box center [161, 159] width 110 height 13
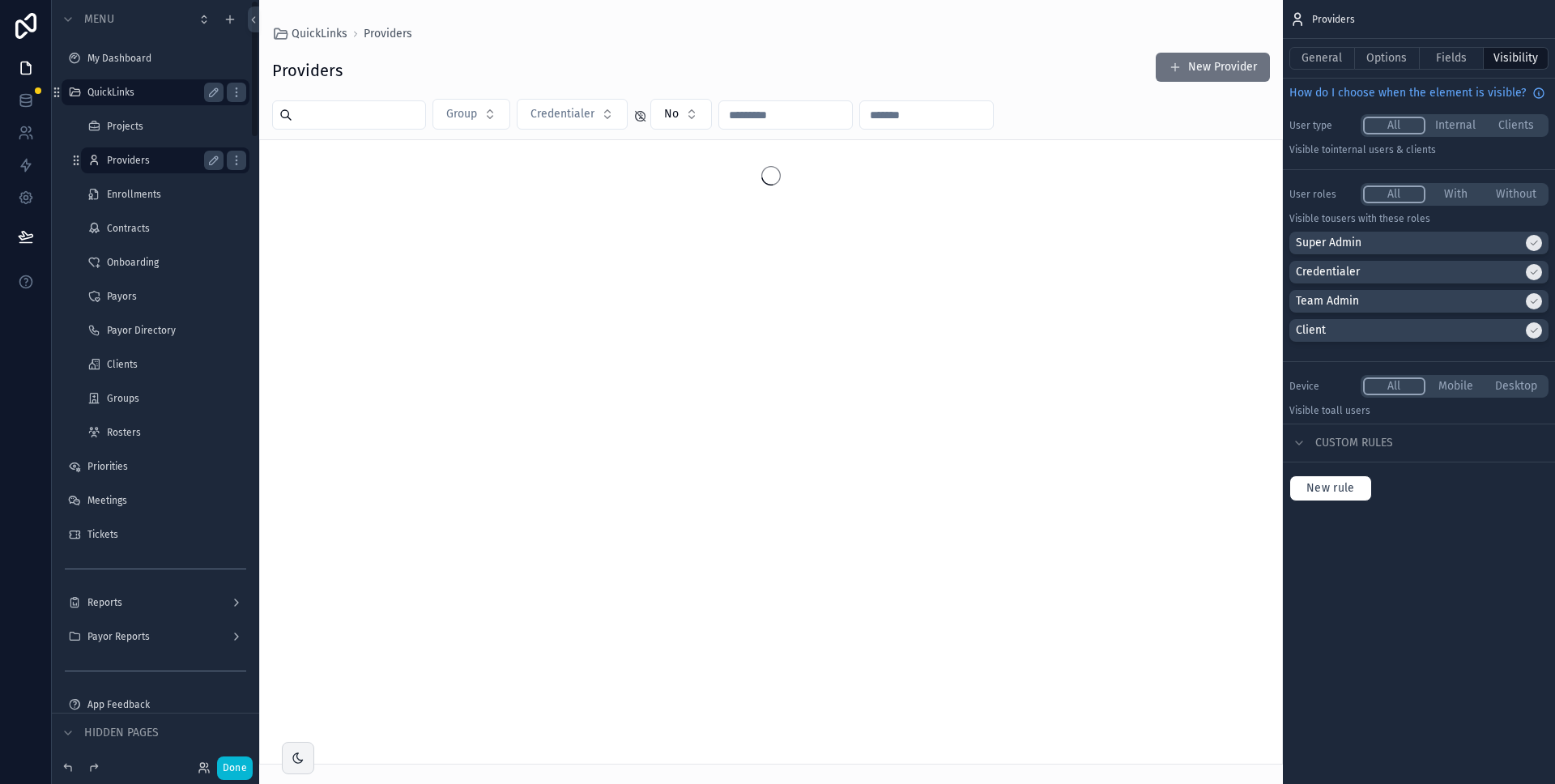
click at [470, 113] on div "scrollable content" at bounding box center [772, 392] width 1024 height 784
click at [495, 115] on button "Group" at bounding box center [471, 114] width 78 height 31
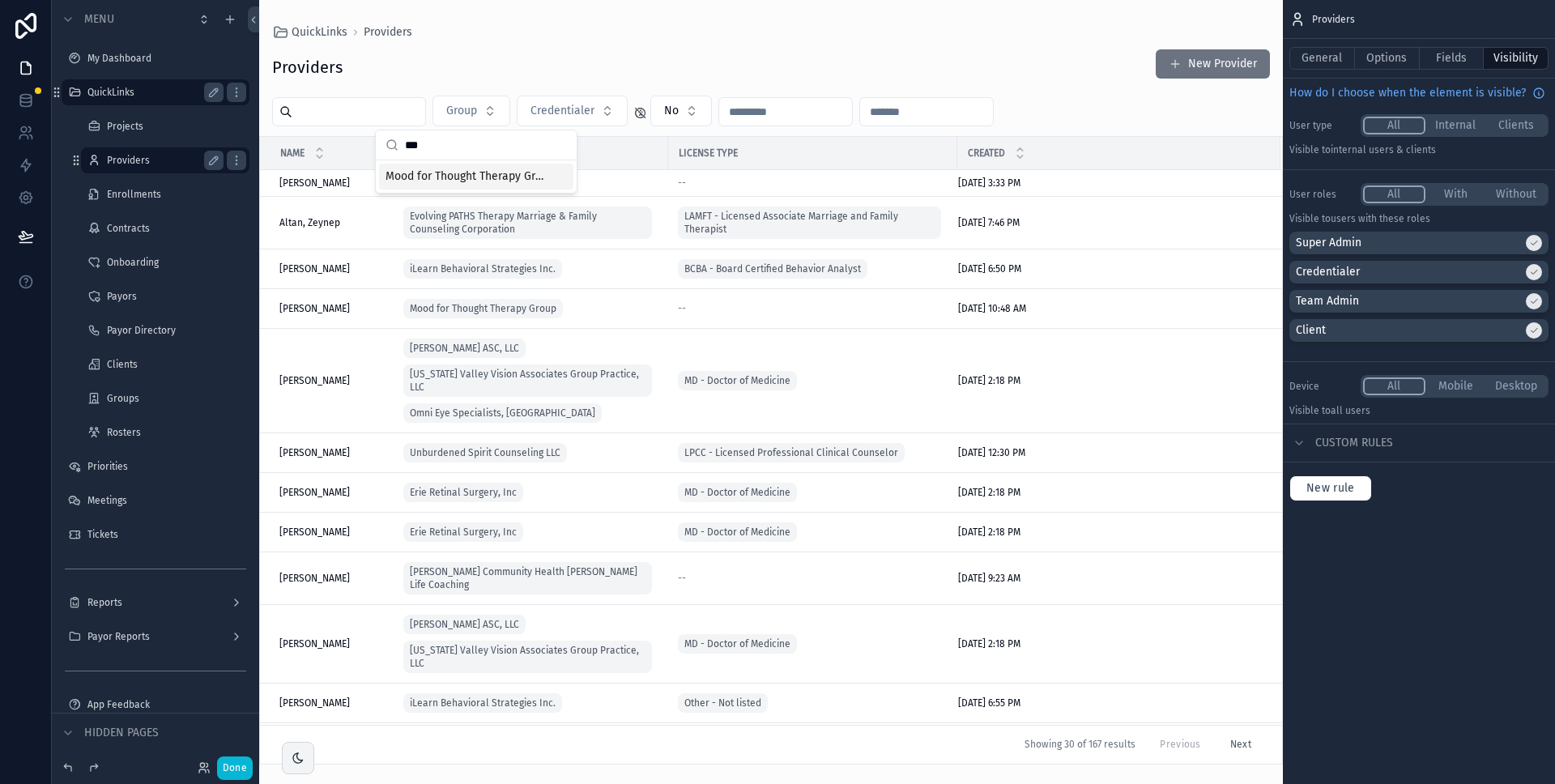
type input "***"
click at [473, 179] on span "Mood for Thought Therapy Group" at bounding box center [466, 176] width 162 height 16
